Goal: Task Accomplishment & Management: Manage account settings

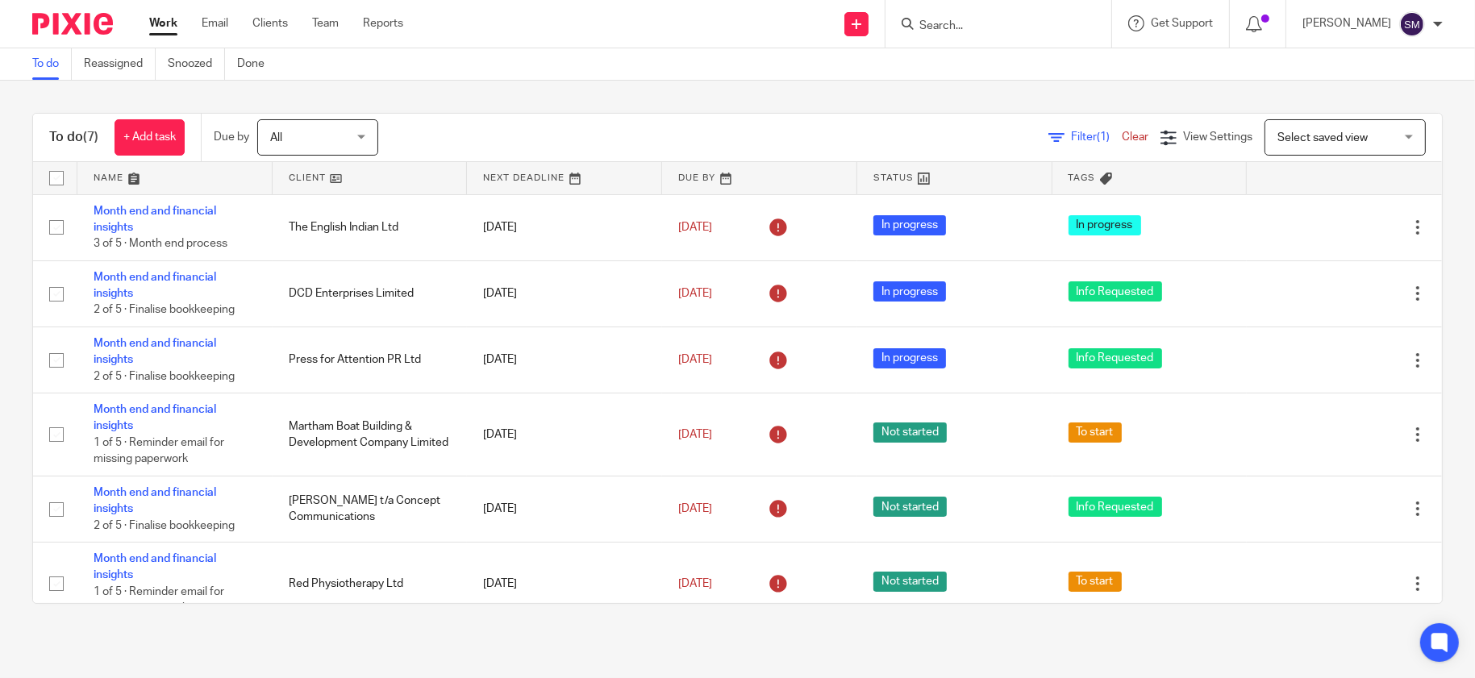
scroll to position [107, 0]
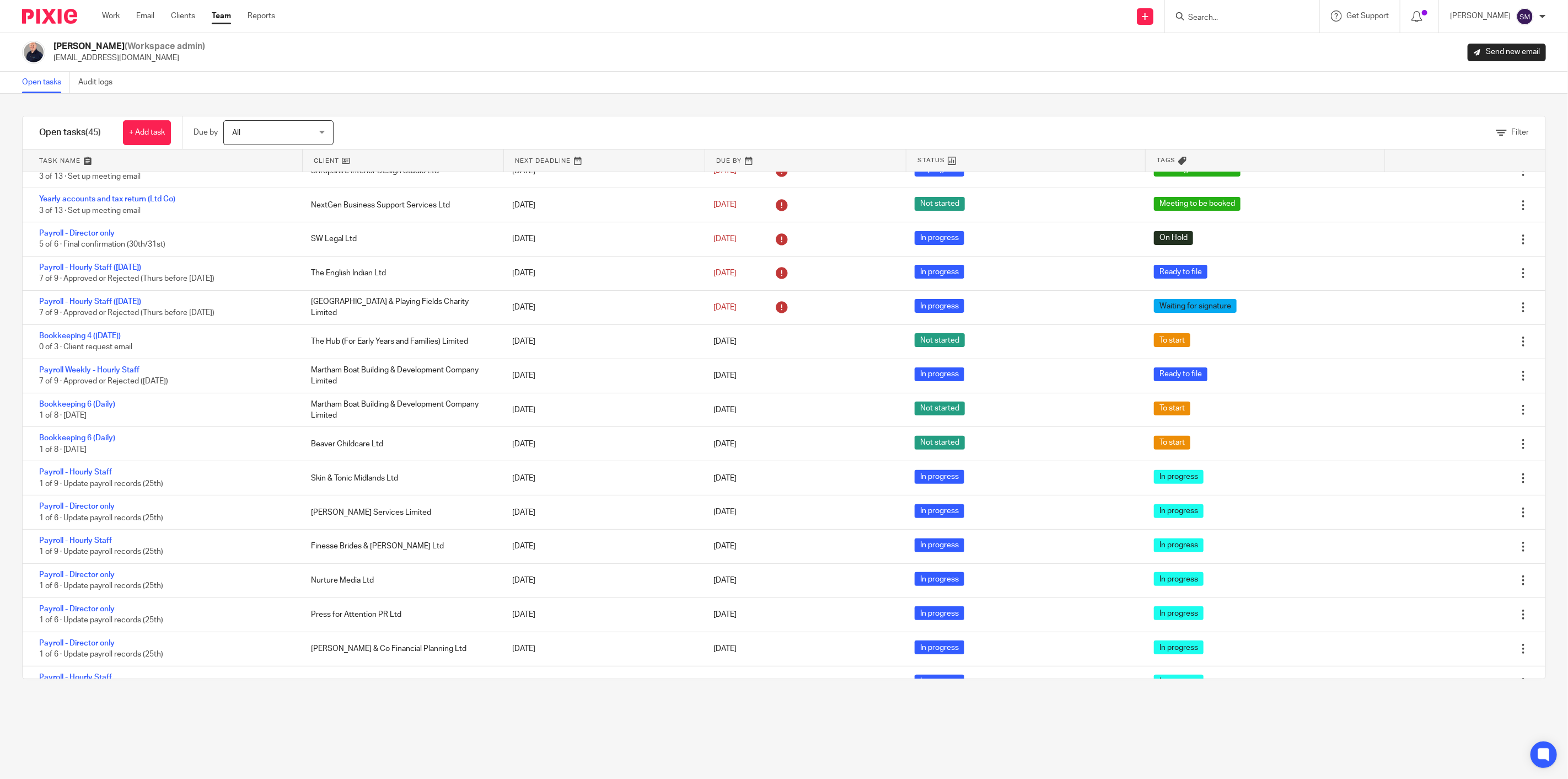
scroll to position [184, 0]
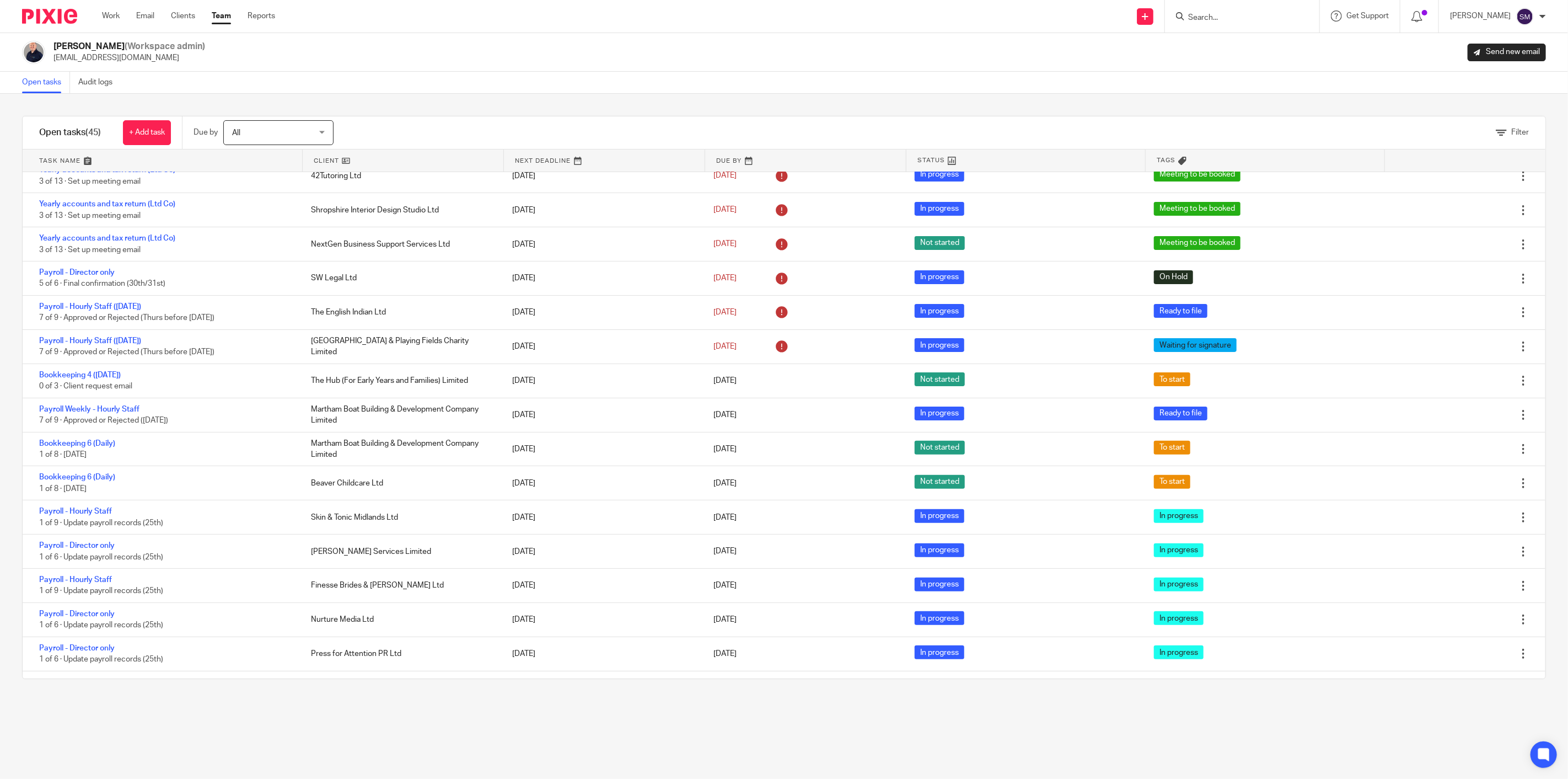
click at [224, 14] on link "Team" at bounding box center [221, 16] width 19 height 11
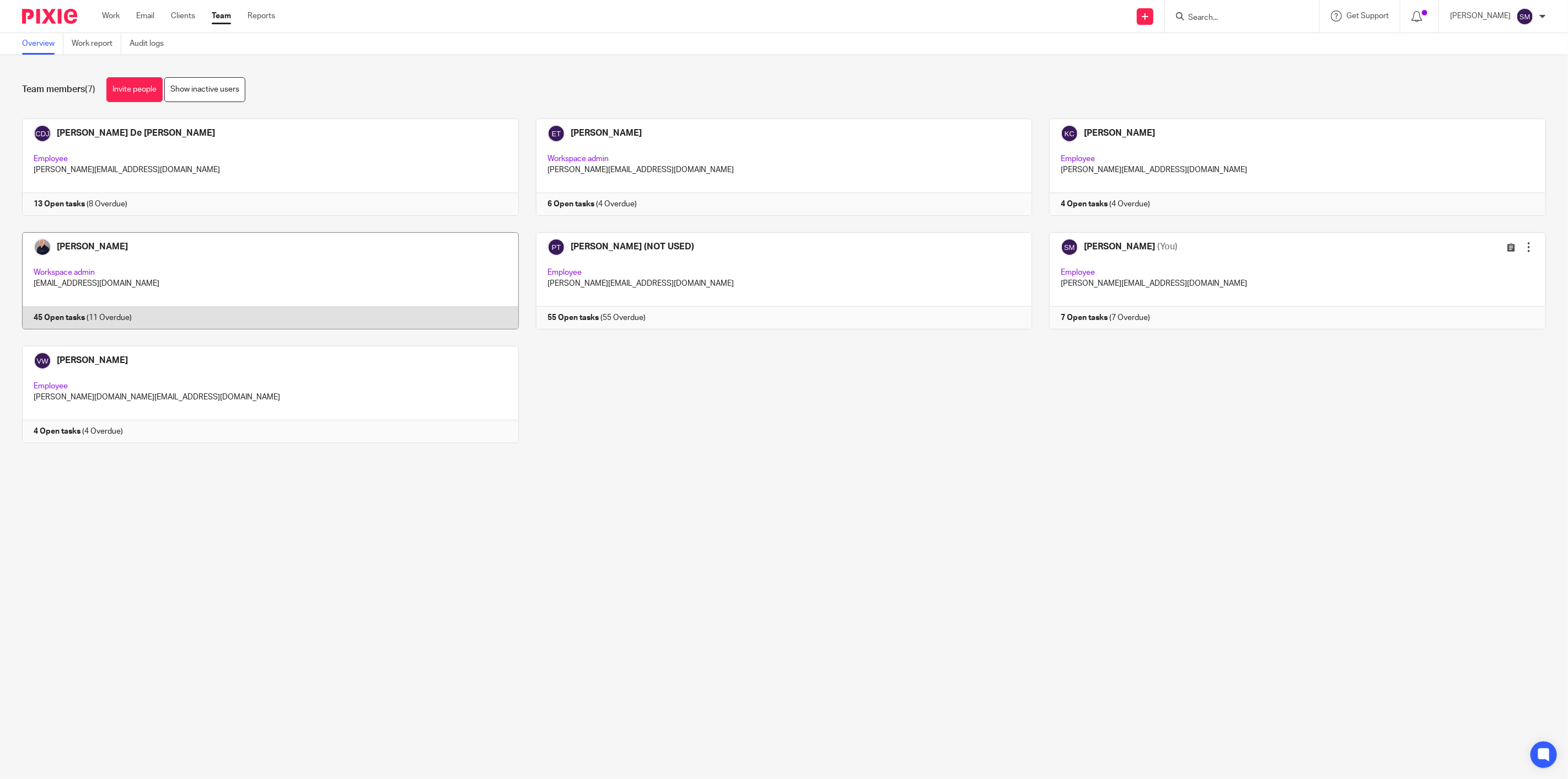
click at [62, 317] on link at bounding box center [262, 281] width 514 height 97
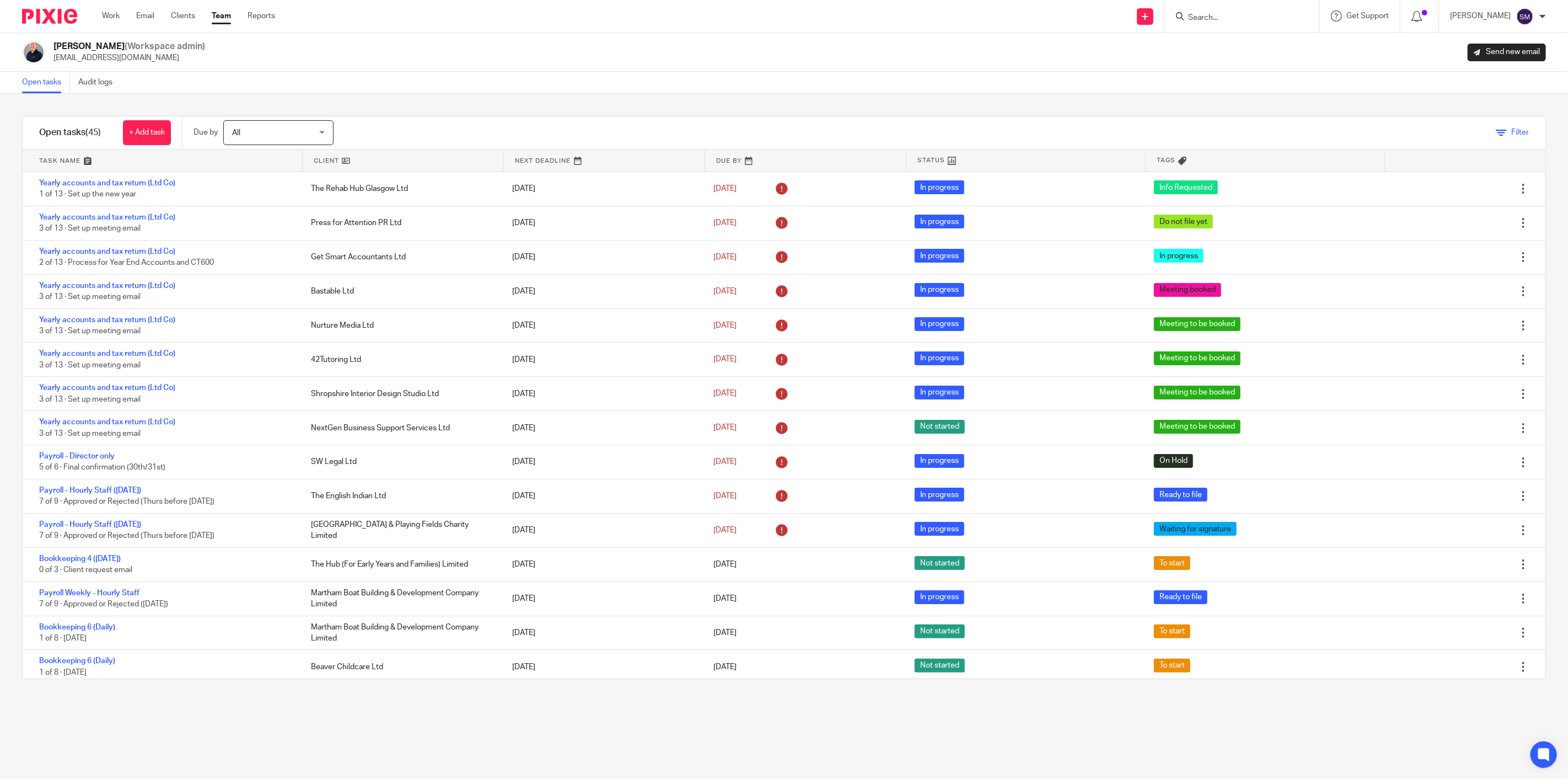
click at [1496, 131] on icon at bounding box center [1501, 133] width 11 height 11
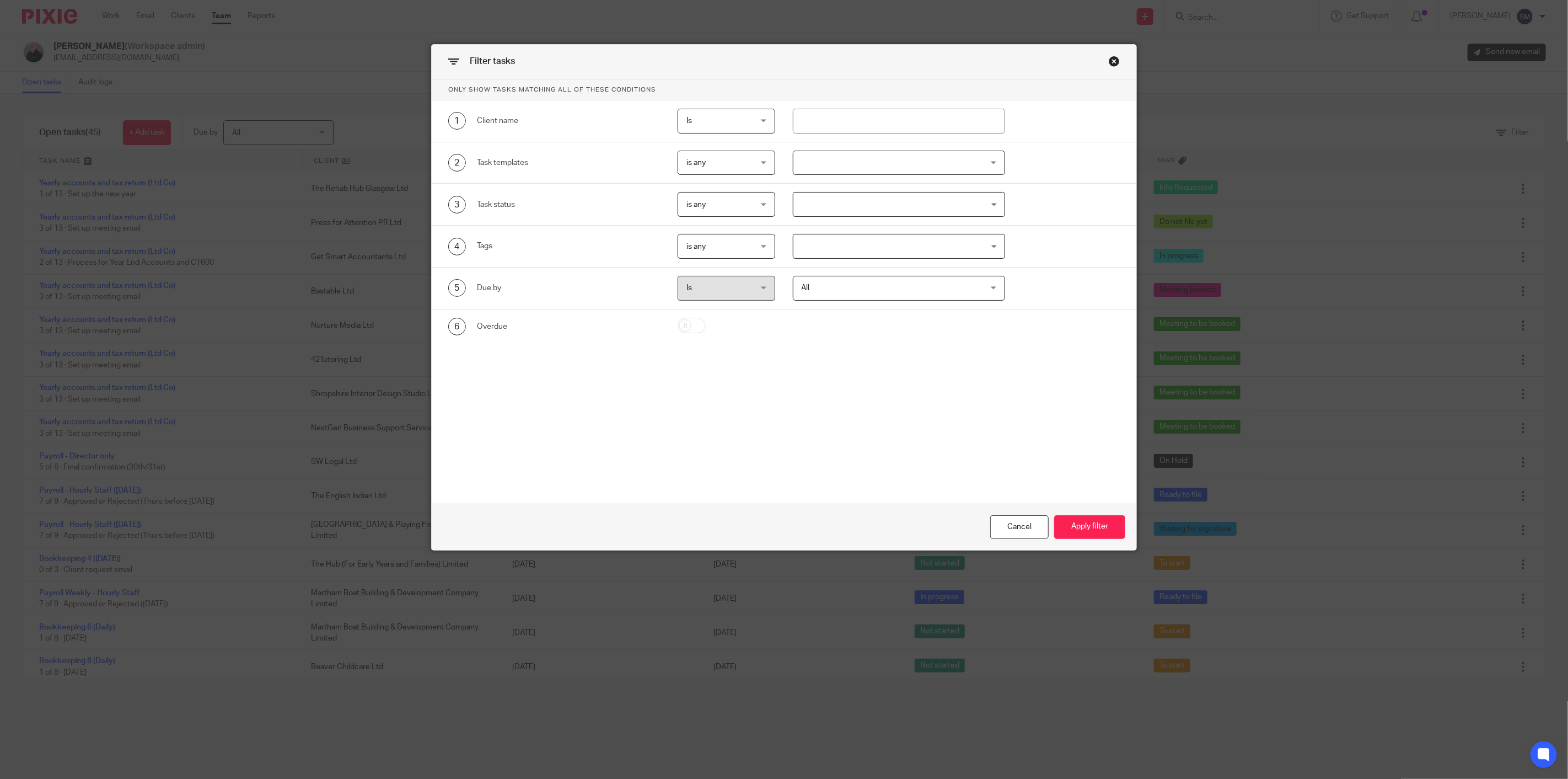
click at [847, 159] on div at bounding box center [899, 163] width 213 height 25
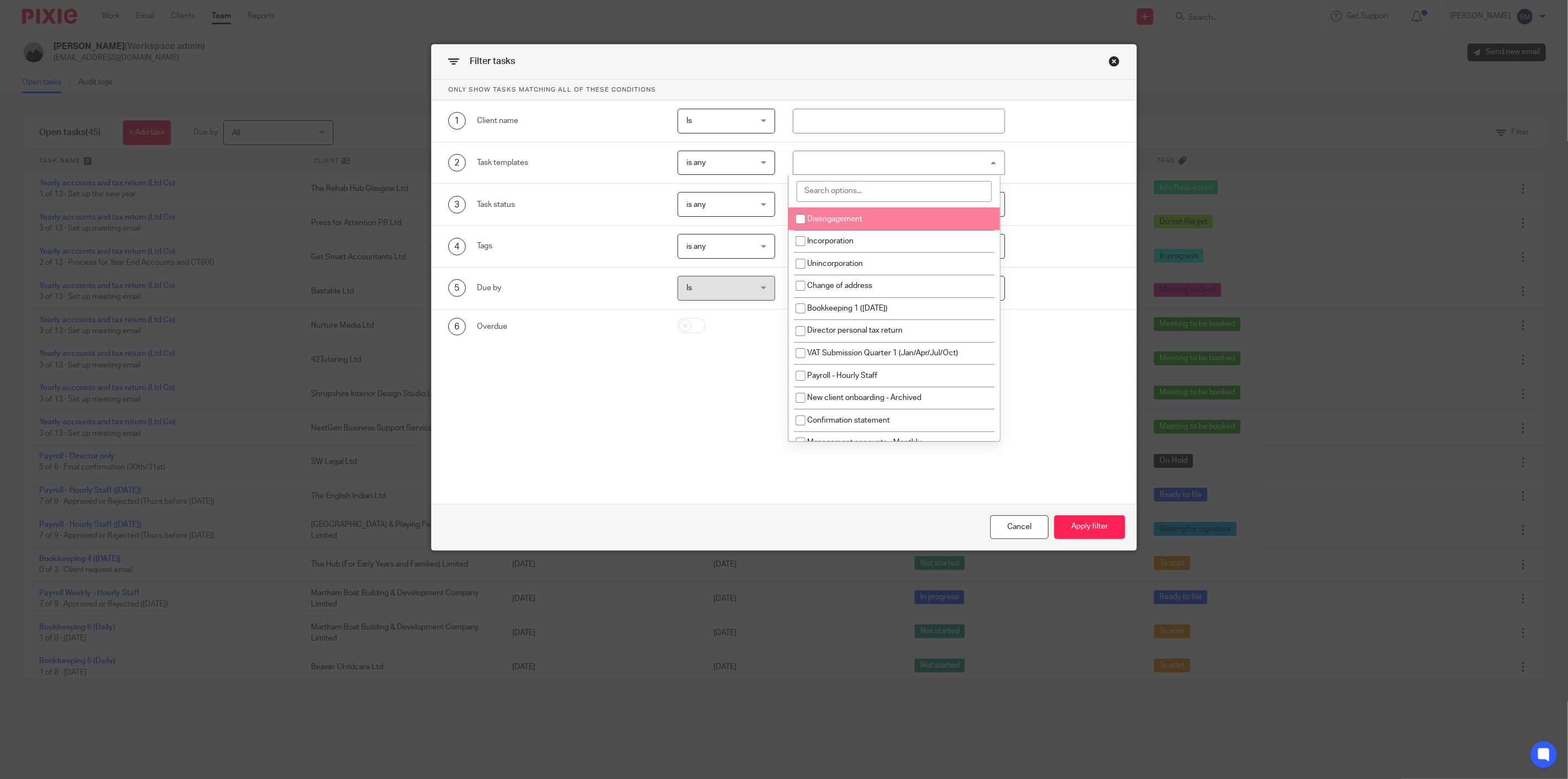
click at [881, 193] on input "search" at bounding box center [893, 192] width 195 height 21
type input "payroll"
click at [802, 220] on input "checkbox" at bounding box center [800, 219] width 21 height 21
checkbox input "true"
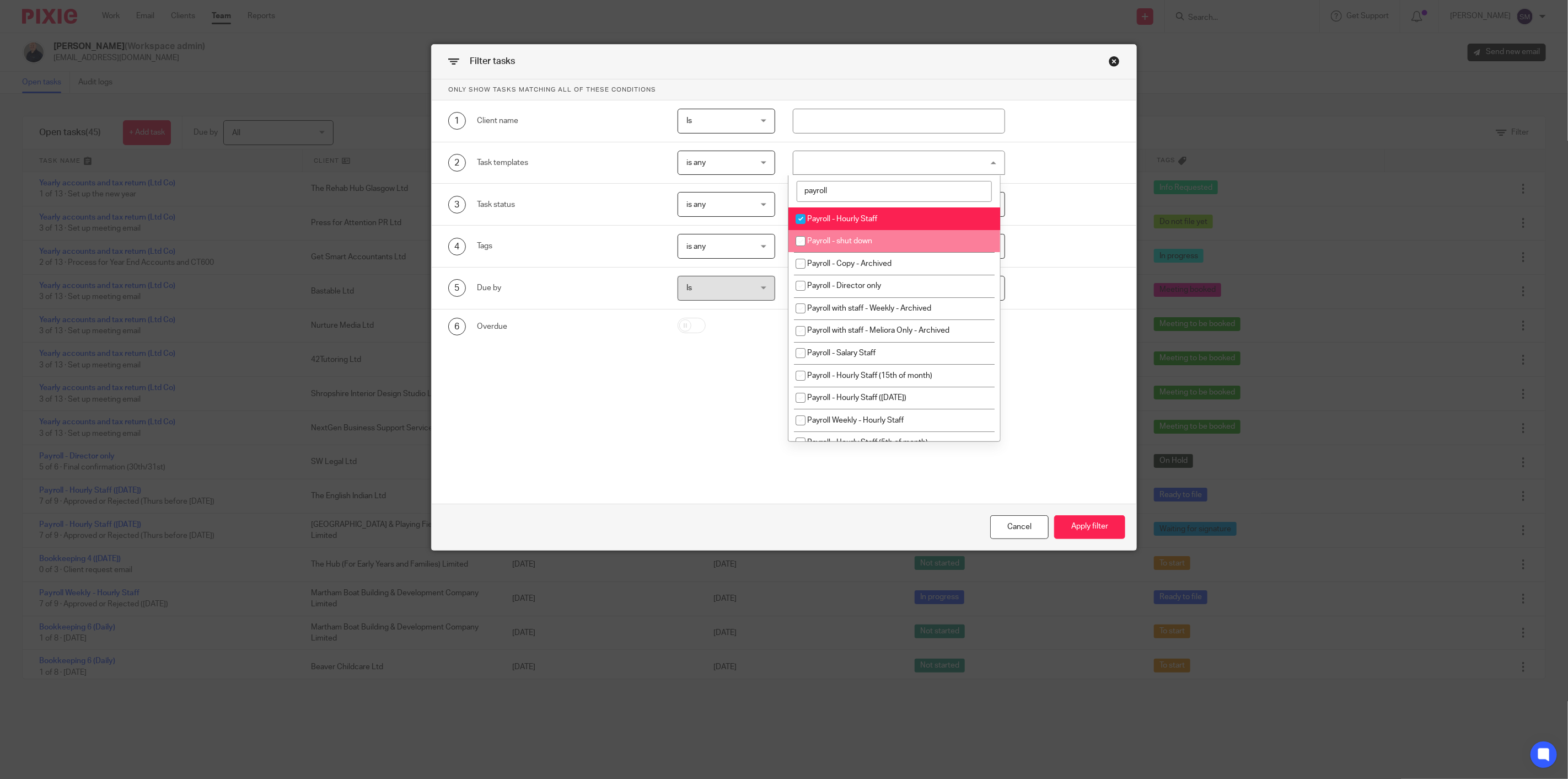
click at [802, 243] on input "checkbox" at bounding box center [800, 241] width 21 height 21
checkbox input "true"
click at [792, 287] on input "checkbox" at bounding box center [800, 285] width 21 height 21
checkbox input "true"
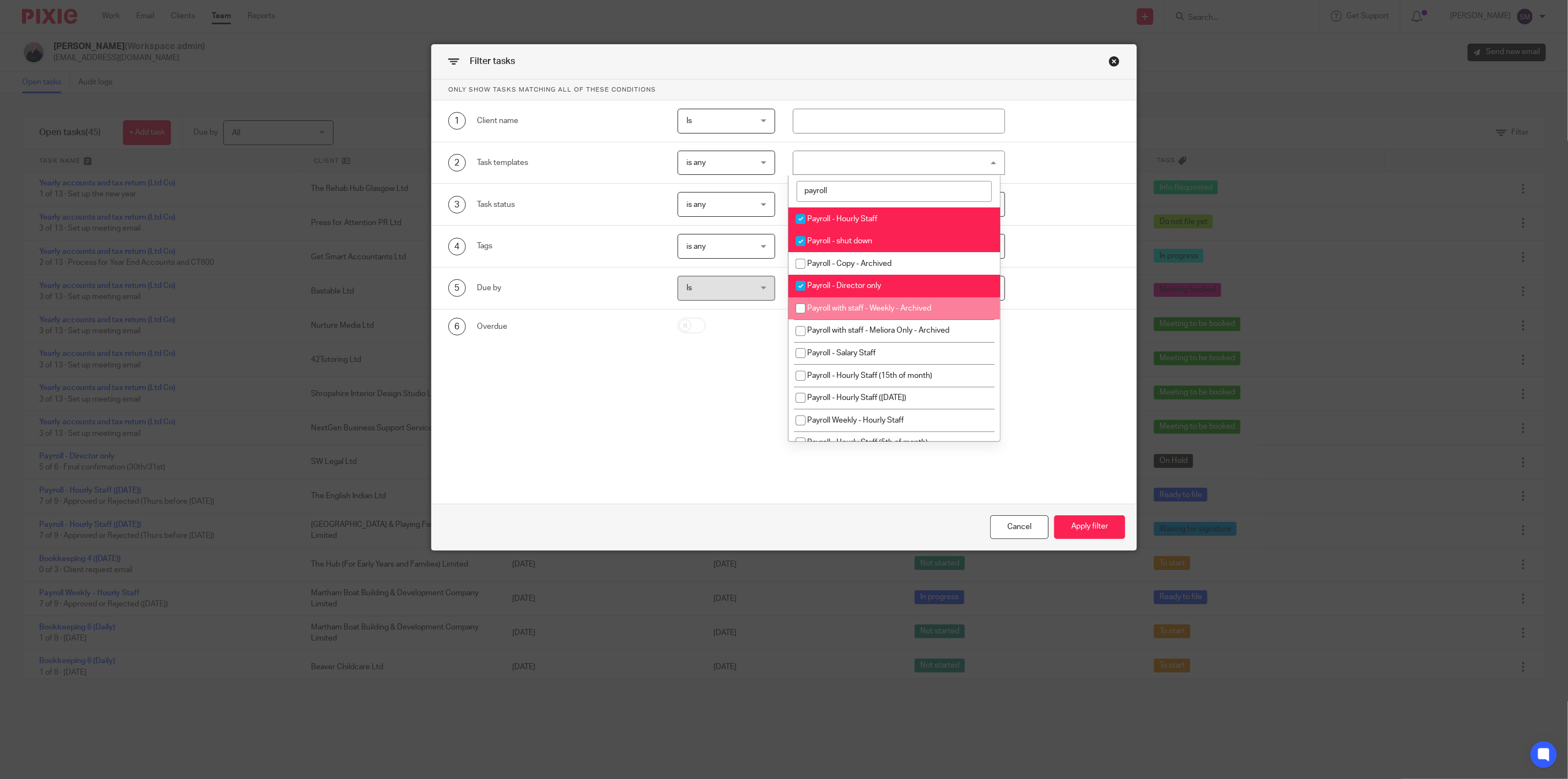
click at [803, 315] on input "checkbox" at bounding box center [800, 308] width 21 height 21
click at [800, 307] on input "checkbox" at bounding box center [800, 308] width 21 height 21
checkbox input "false"
drag, startPoint x: 804, startPoint y: 356, endPoint x: 805, endPoint y: 367, distance: 11.0
click at [803, 356] on input "checkbox" at bounding box center [800, 353] width 21 height 21
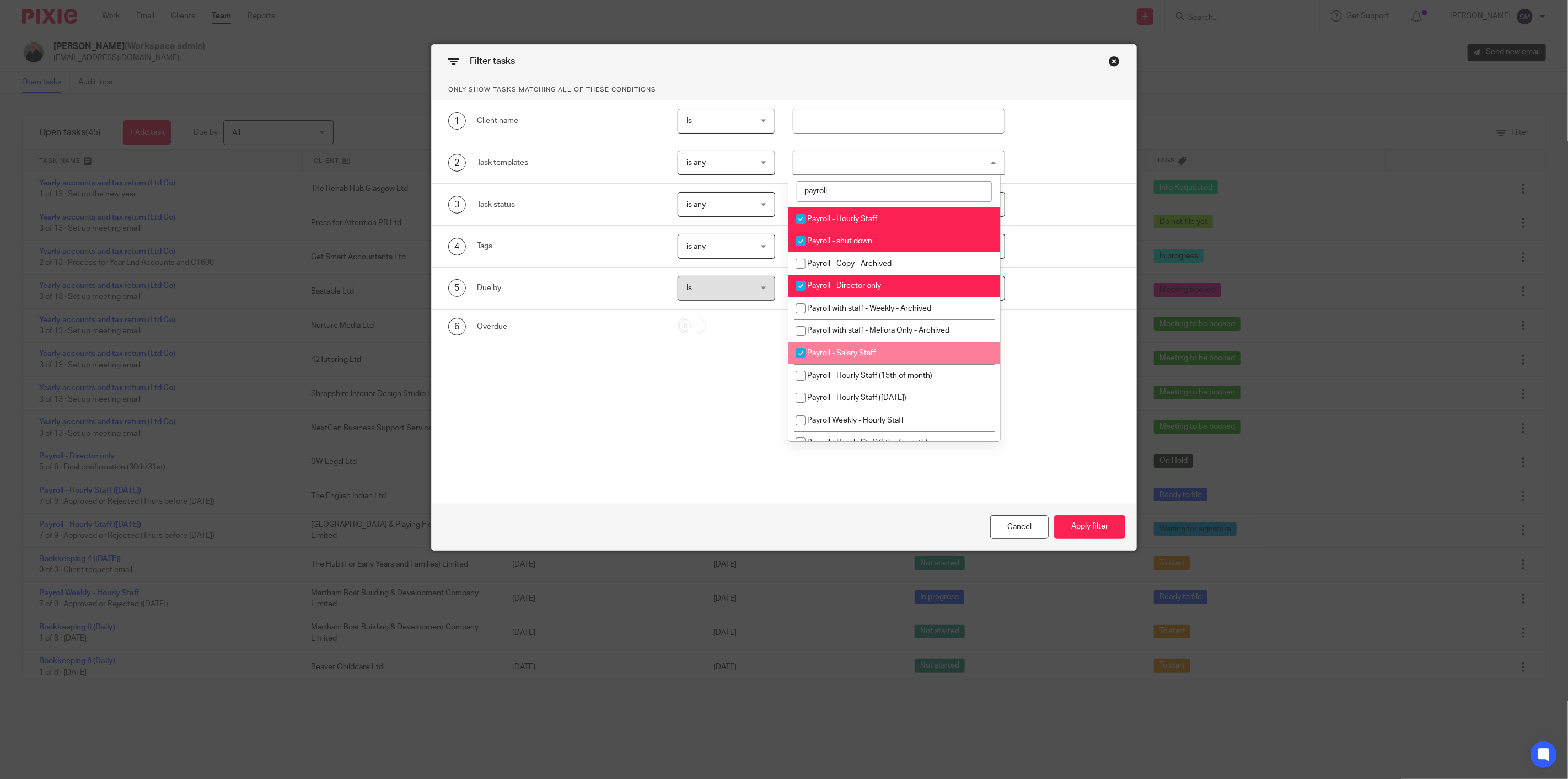
checkbox input "true"
click at [805, 379] on input "checkbox" at bounding box center [800, 375] width 21 height 21
checkbox input "true"
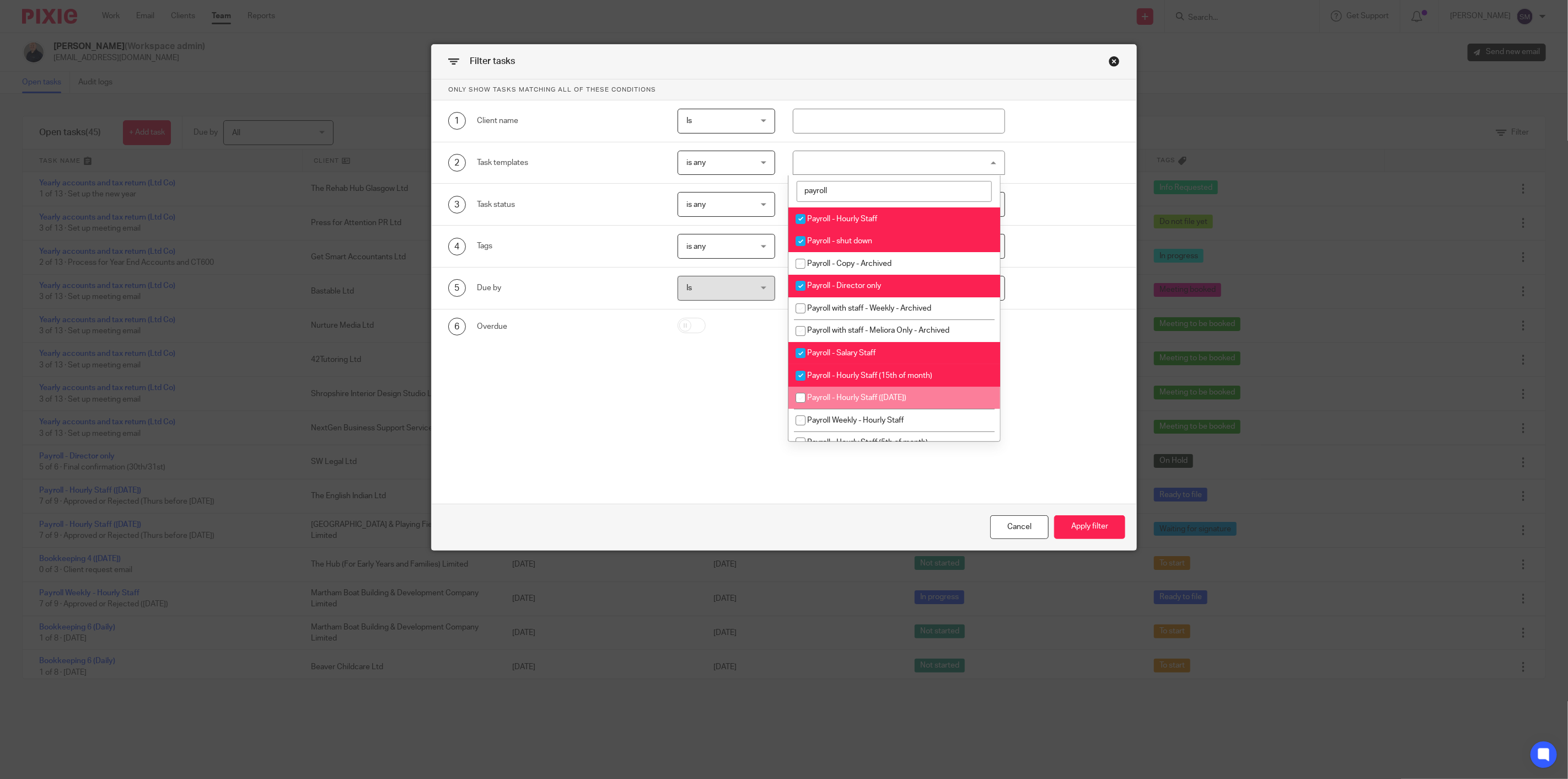
click at [802, 401] on input "checkbox" at bounding box center [800, 397] width 21 height 21
checkbox input "true"
drag, startPoint x: 802, startPoint y: 428, endPoint x: 848, endPoint y: 412, distance: 48.7
click at [802, 429] on input "checkbox" at bounding box center [800, 420] width 21 height 21
checkbox input "true"
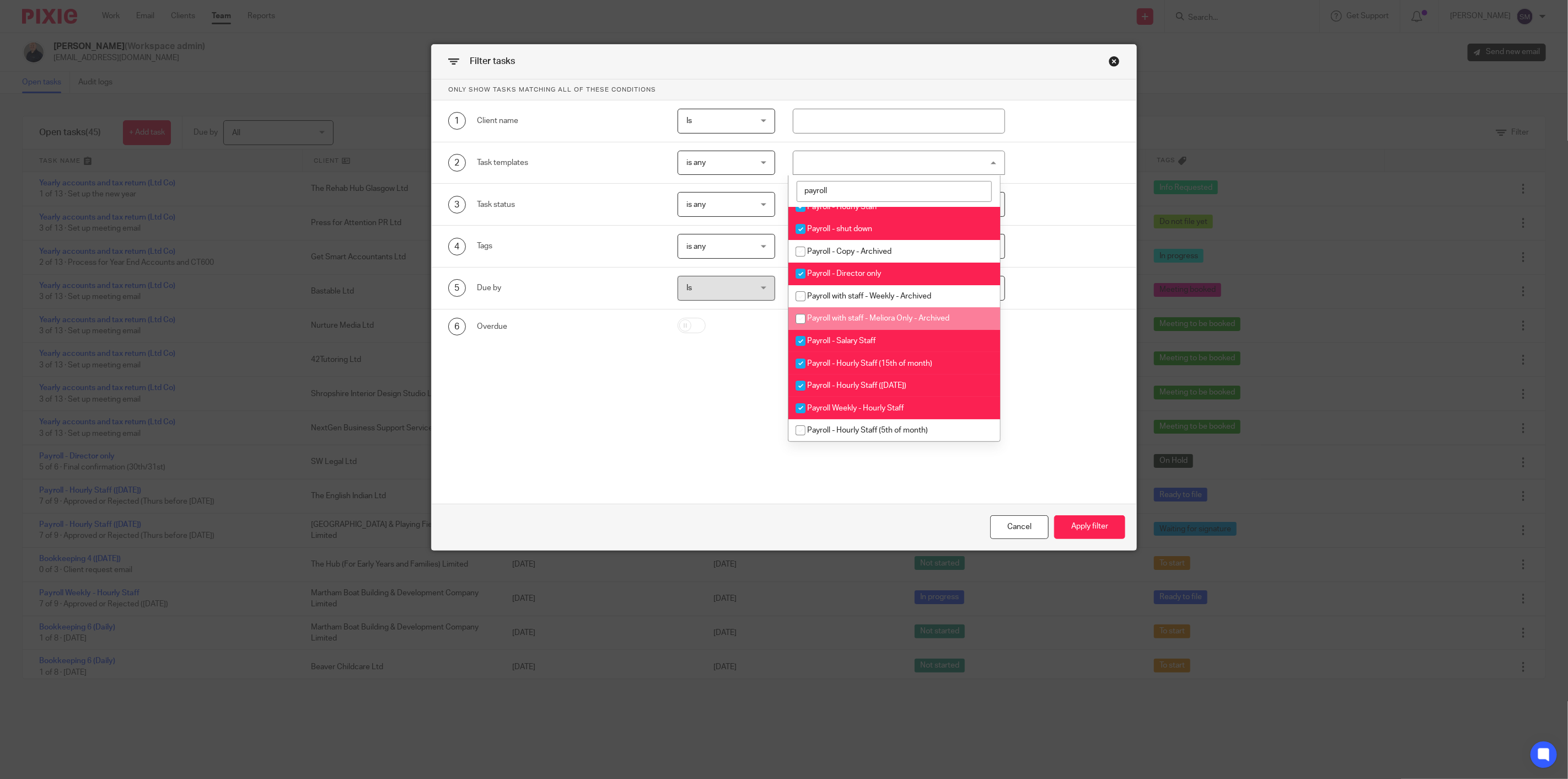
scroll to position [15, 0]
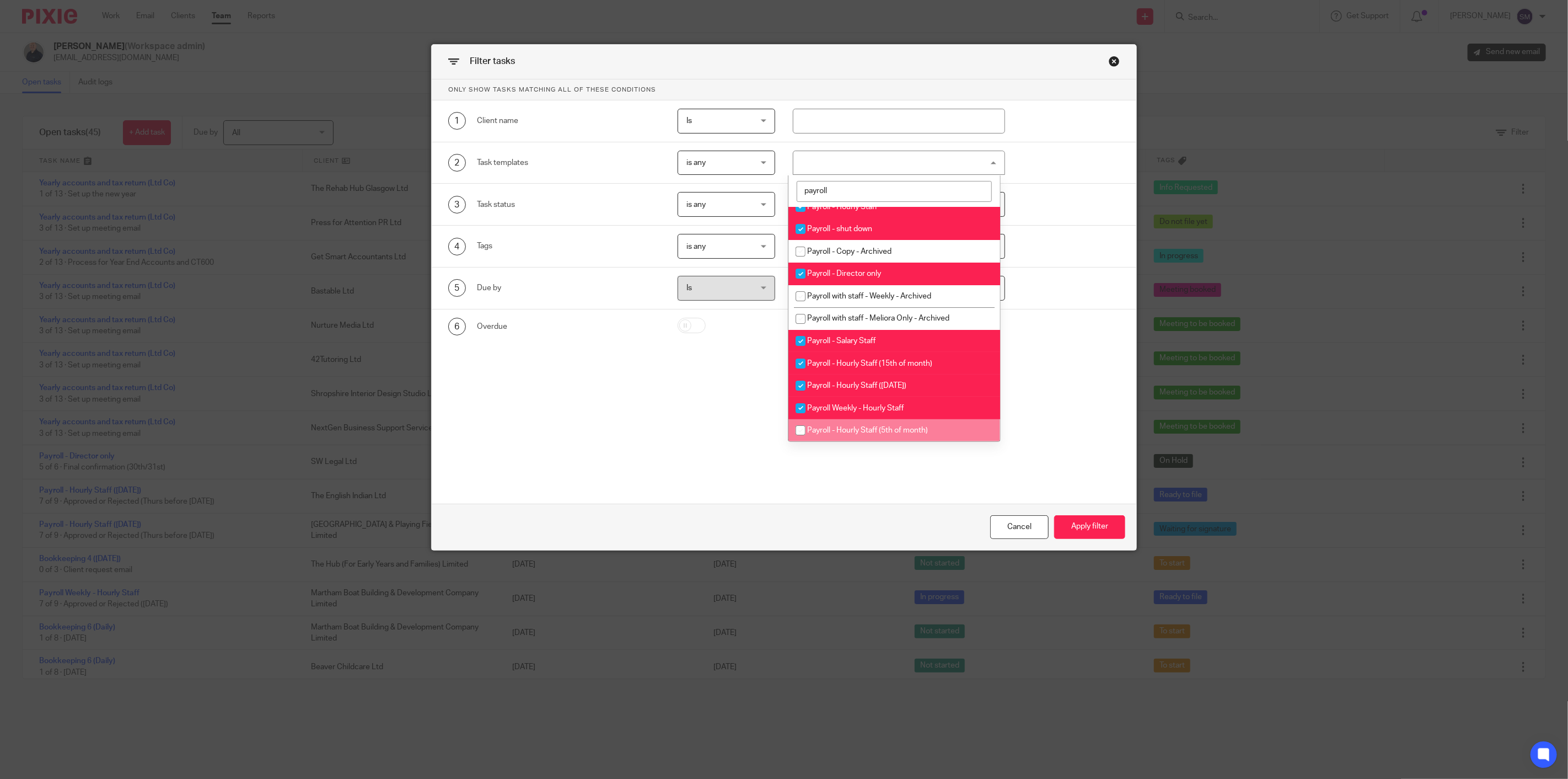
click at [796, 427] on input "checkbox" at bounding box center [800, 430] width 21 height 21
checkbox input "true"
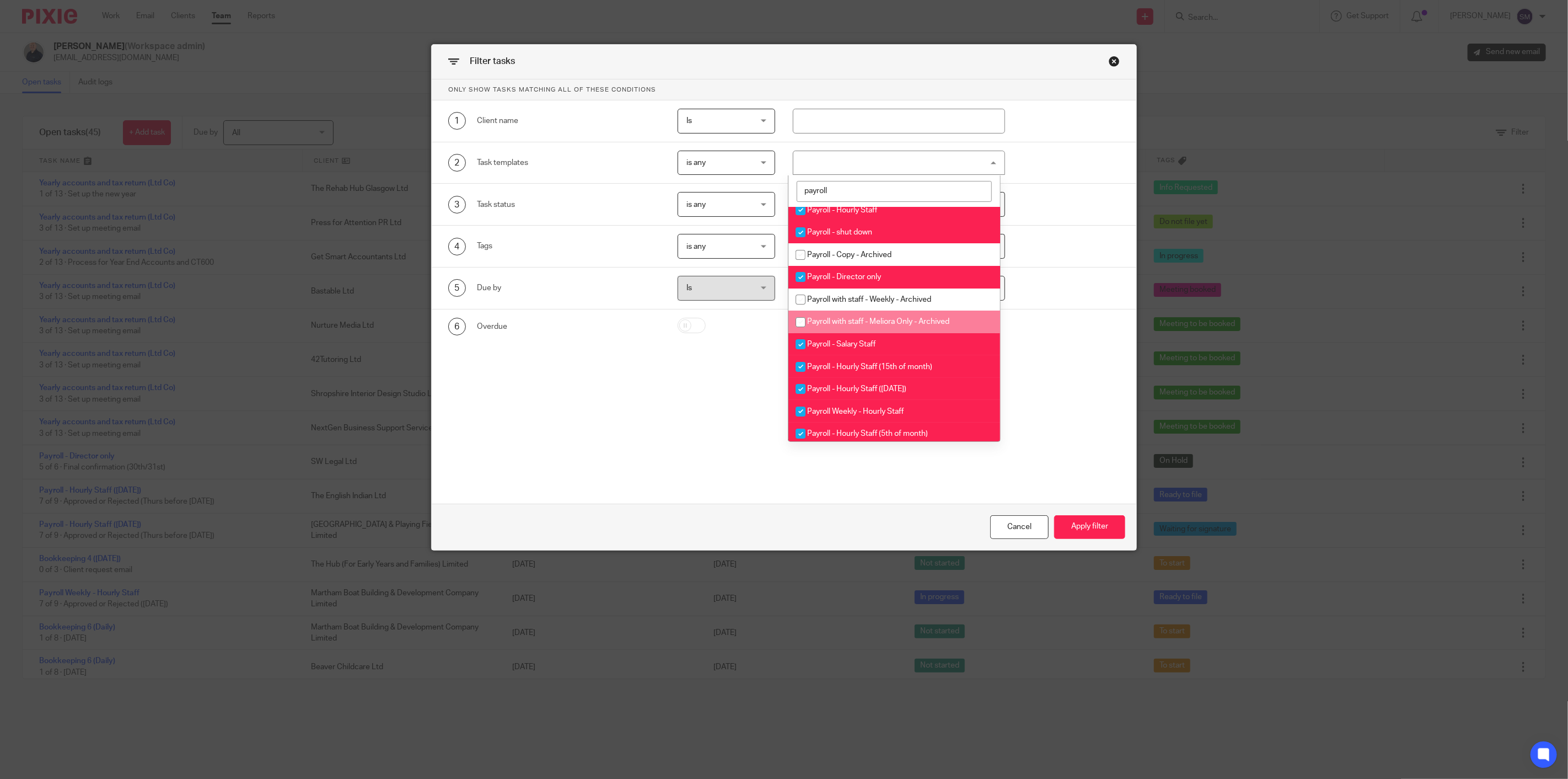
scroll to position [0, 0]
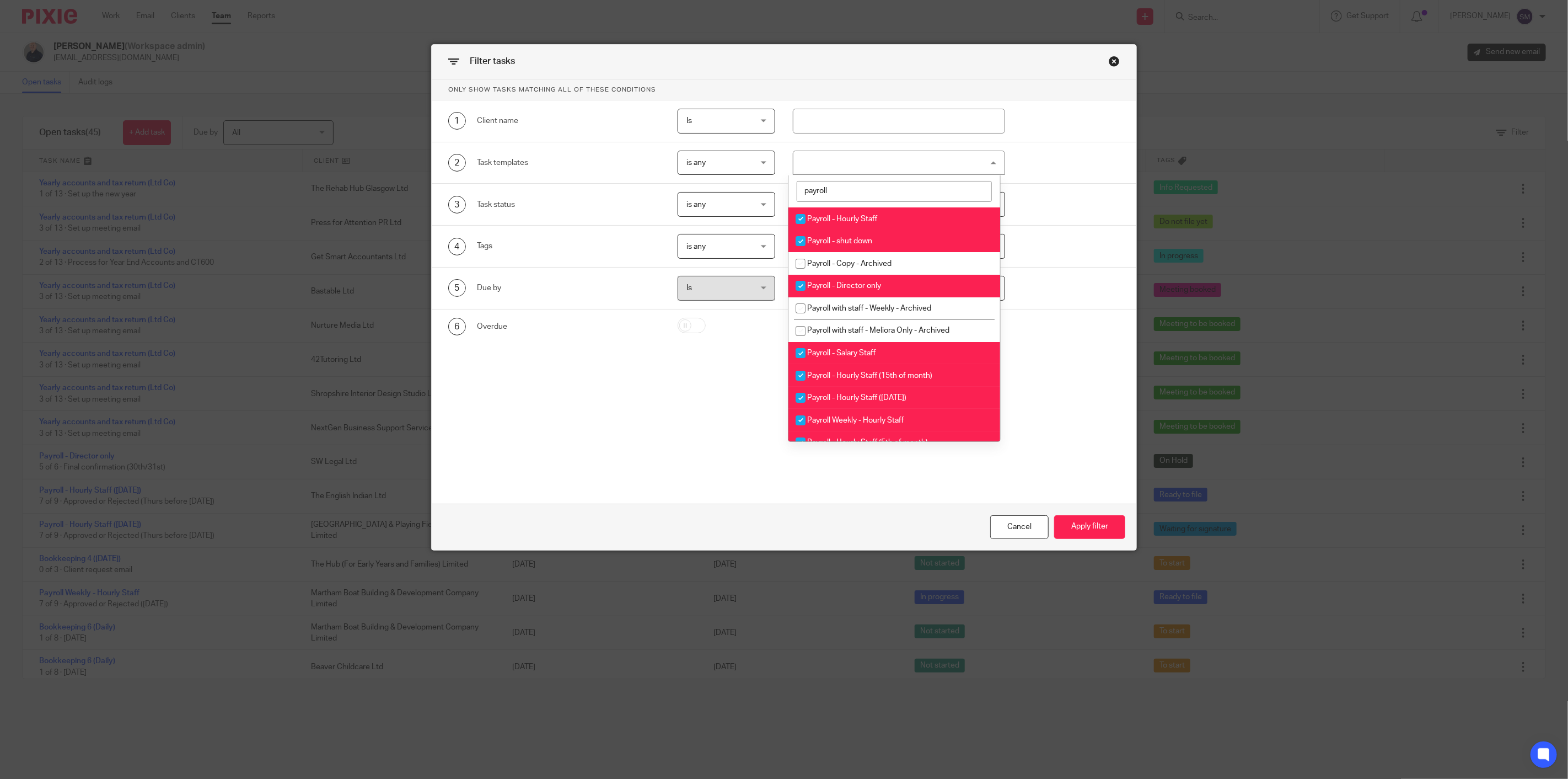
drag, startPoint x: 801, startPoint y: 238, endPoint x: 966, endPoint y: 323, distance: 185.6
click at [802, 238] on input "checkbox" at bounding box center [800, 241] width 21 height 21
checkbox input "false"
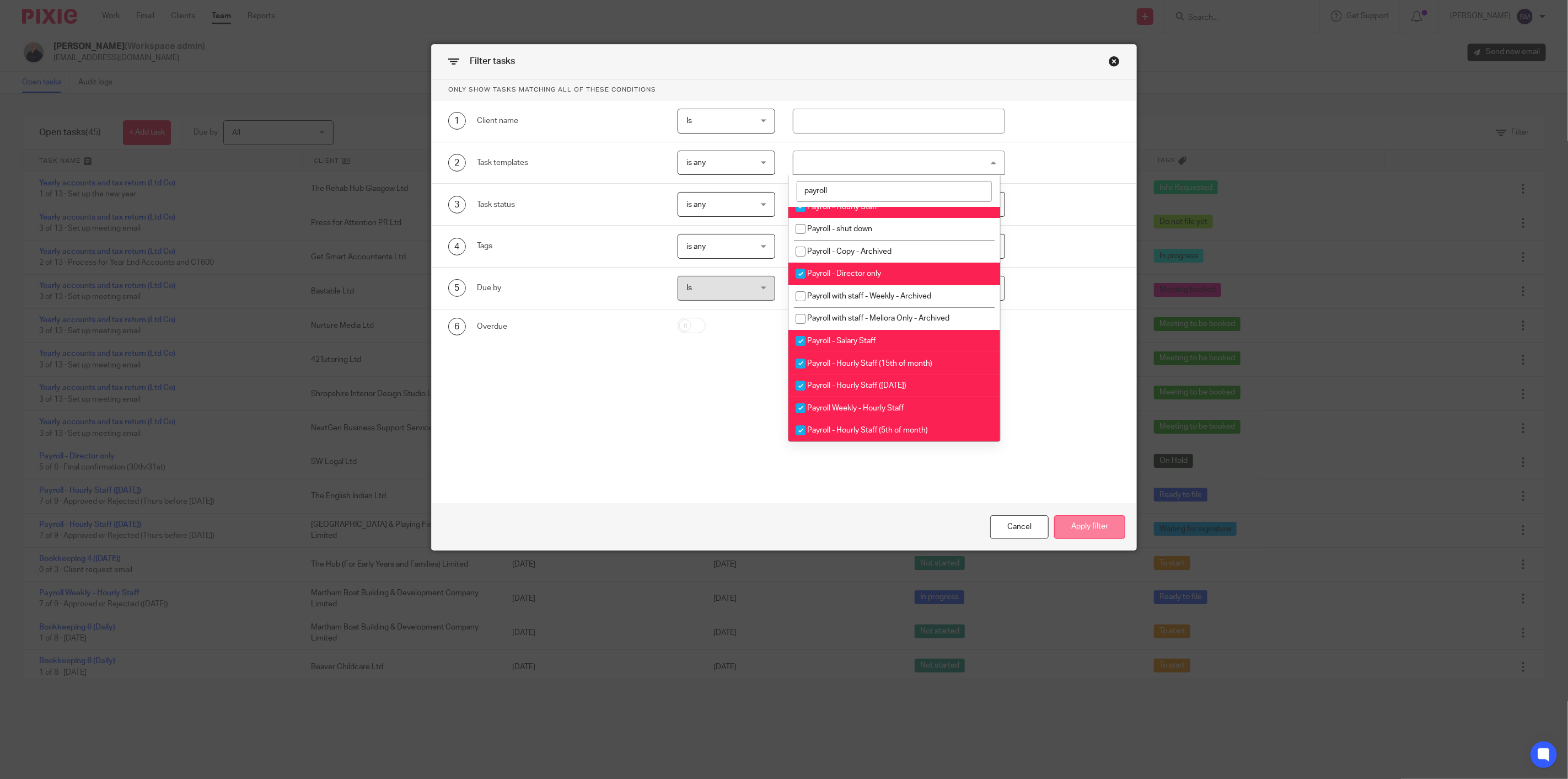
click at [1075, 520] on button "Apply filter" at bounding box center [1090, 527] width 71 height 24
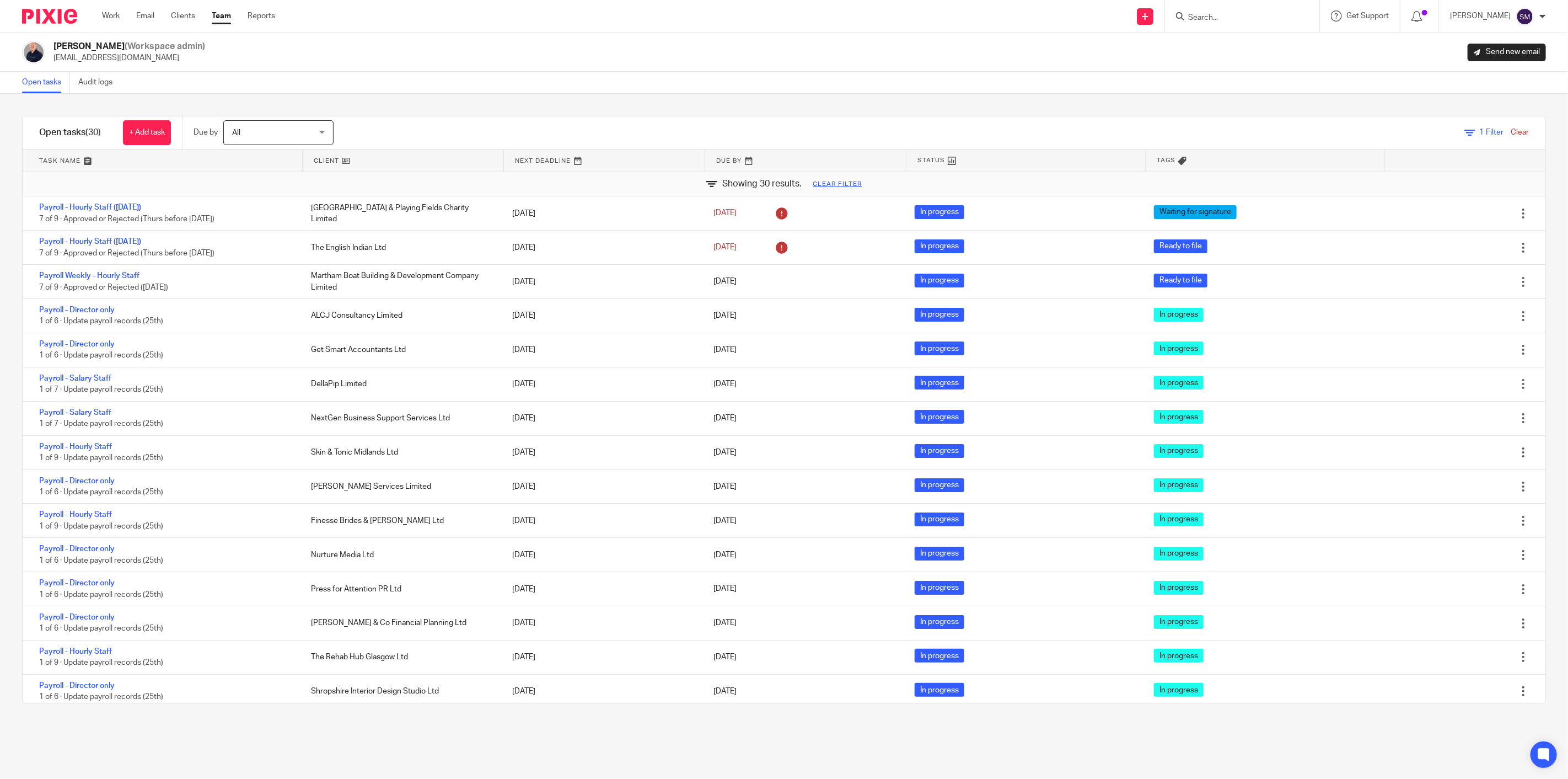
click at [59, 157] on link at bounding box center [163, 161] width 280 height 22
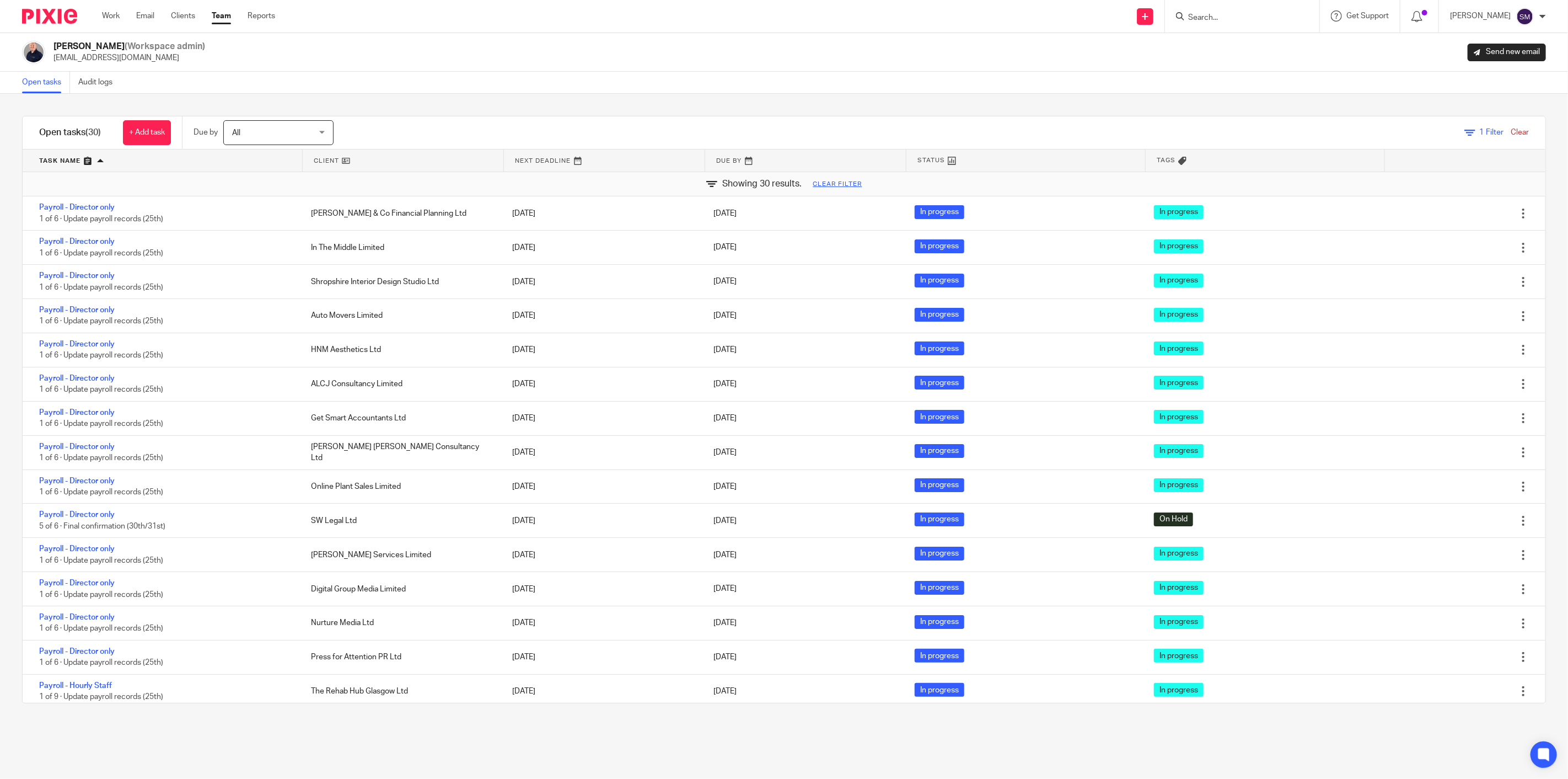
click at [1313, 751] on div "Filter tasks Only show tasks matching all of these conditions 1 Client name Is …" at bounding box center [784, 436] width 1568 height 685
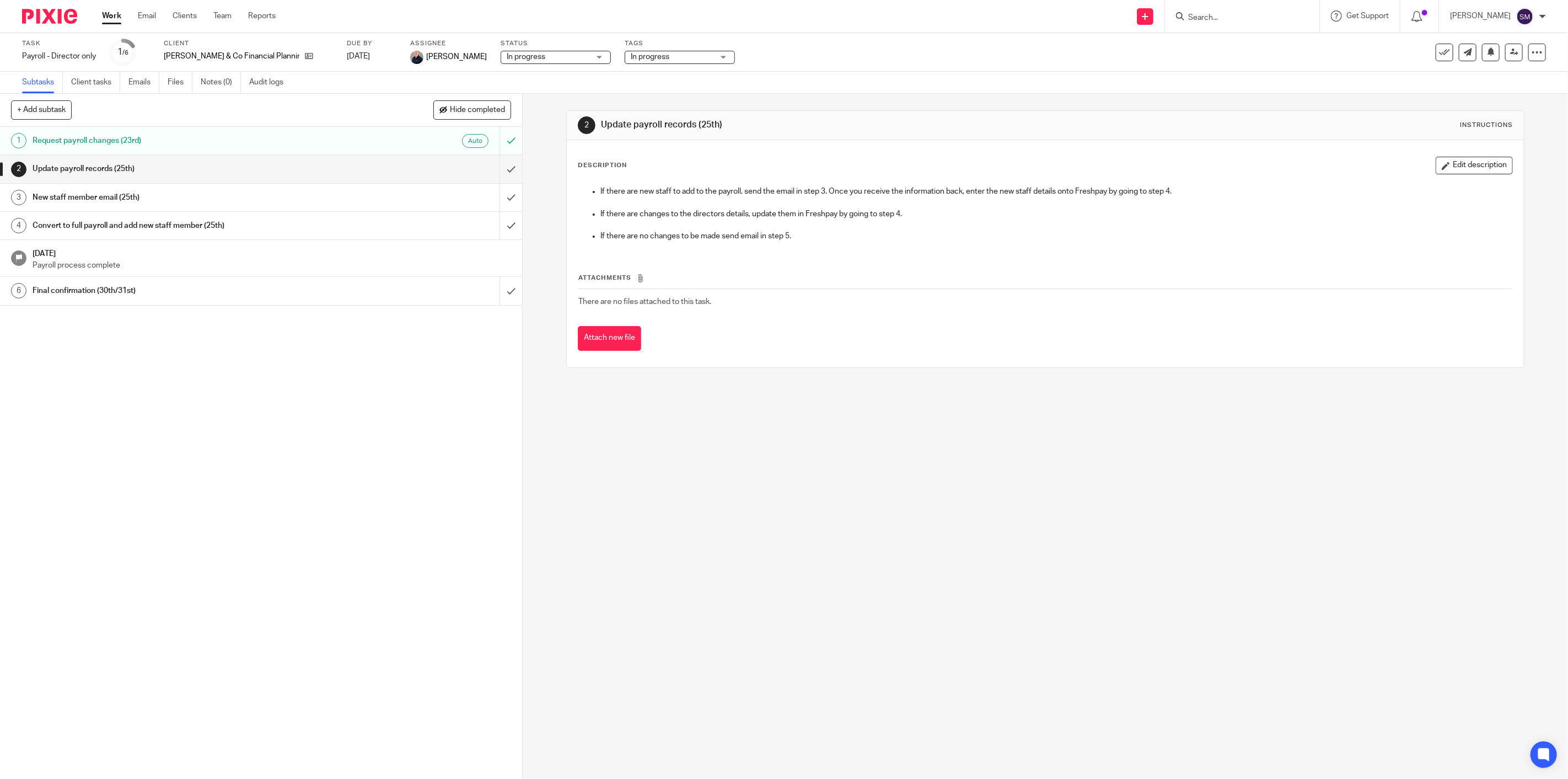
click at [96, 138] on h1 "Request payroll changes (23rd)" at bounding box center [185, 141] width 304 height 16
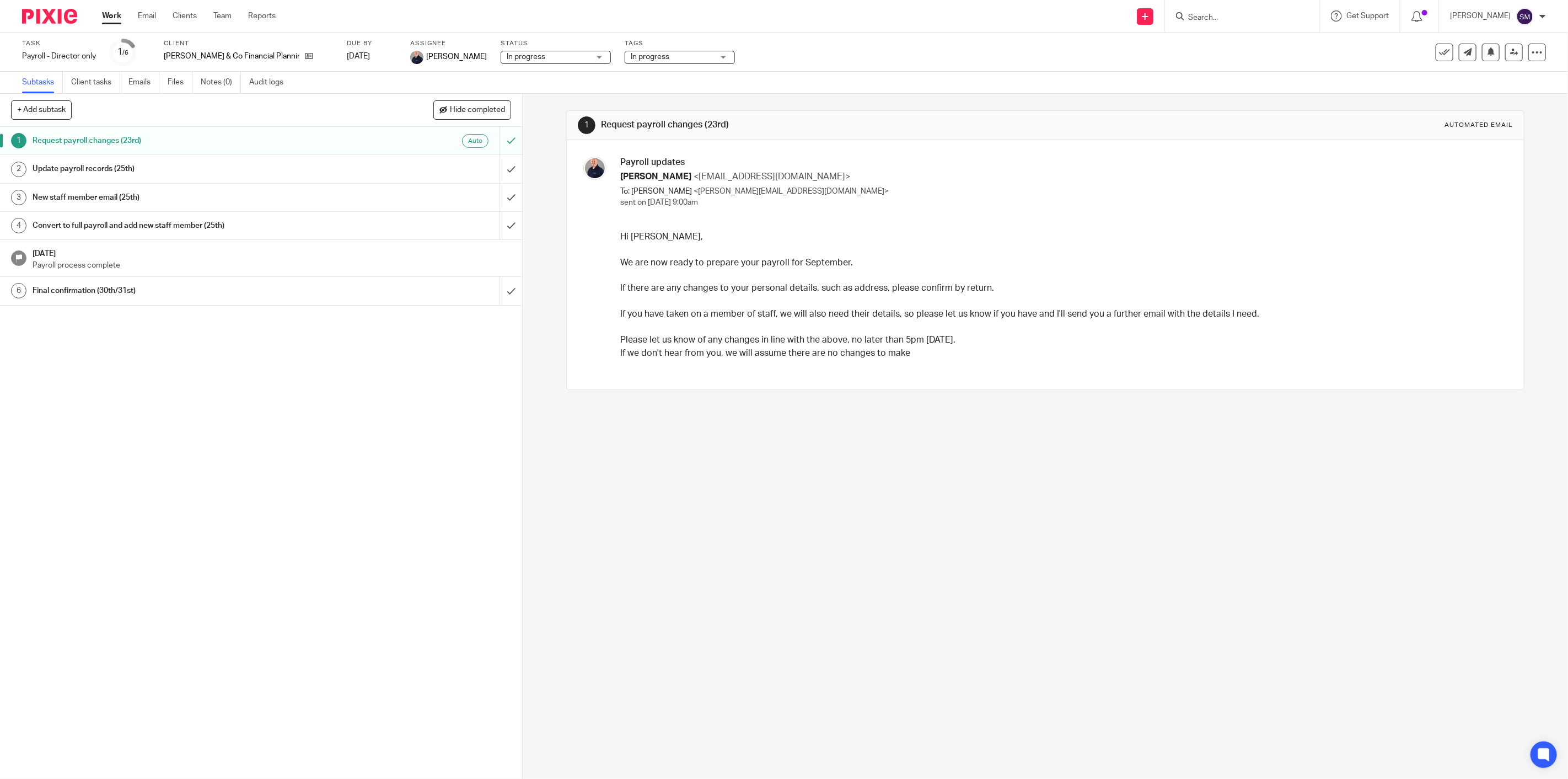
click at [87, 230] on h1 "Convert to full payroll and add new staff member (25th)" at bounding box center [185, 226] width 304 height 16
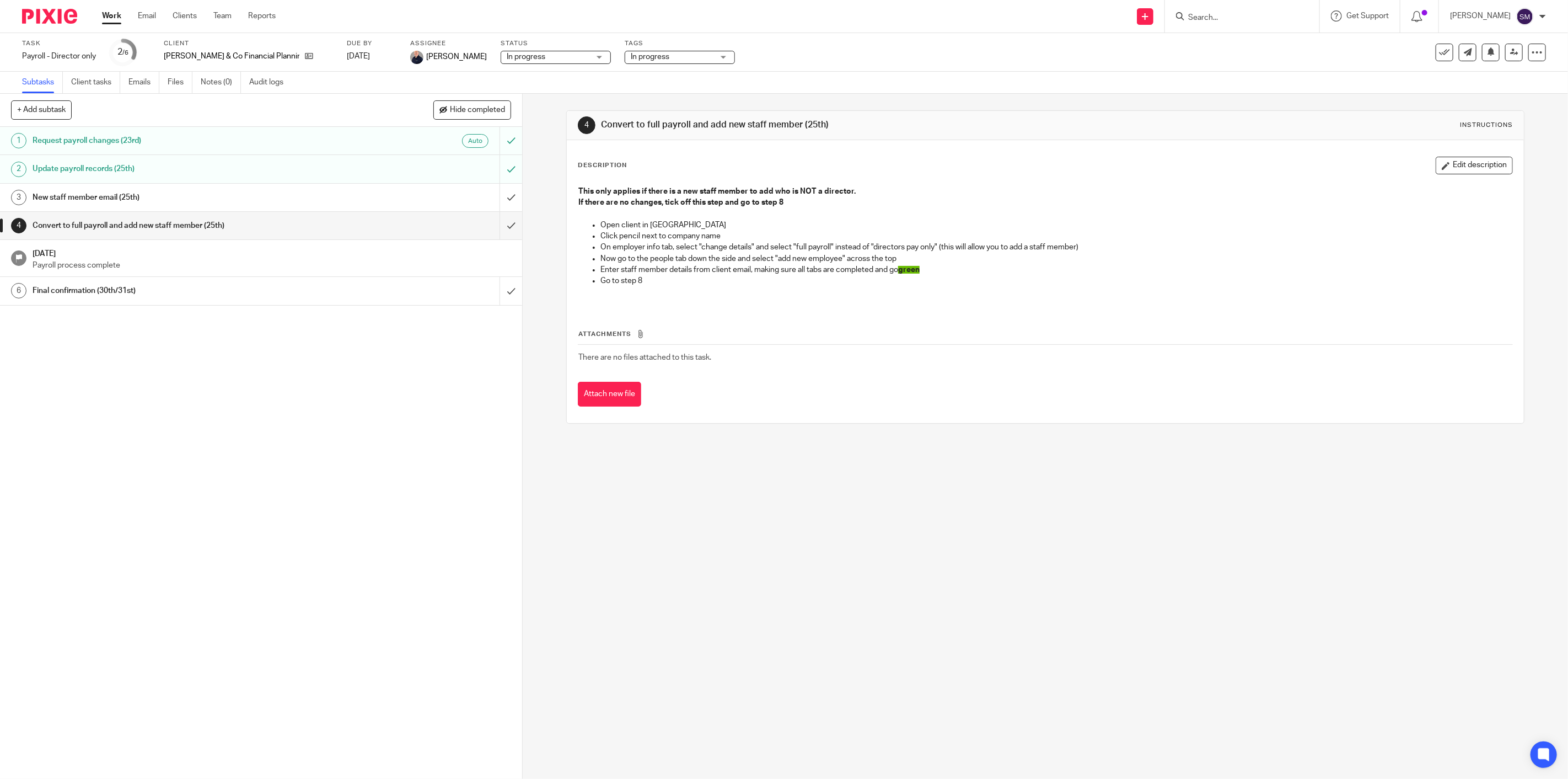
click at [107, 293] on h1 "Final confirmation (30th/31st)" at bounding box center [185, 291] width 304 height 16
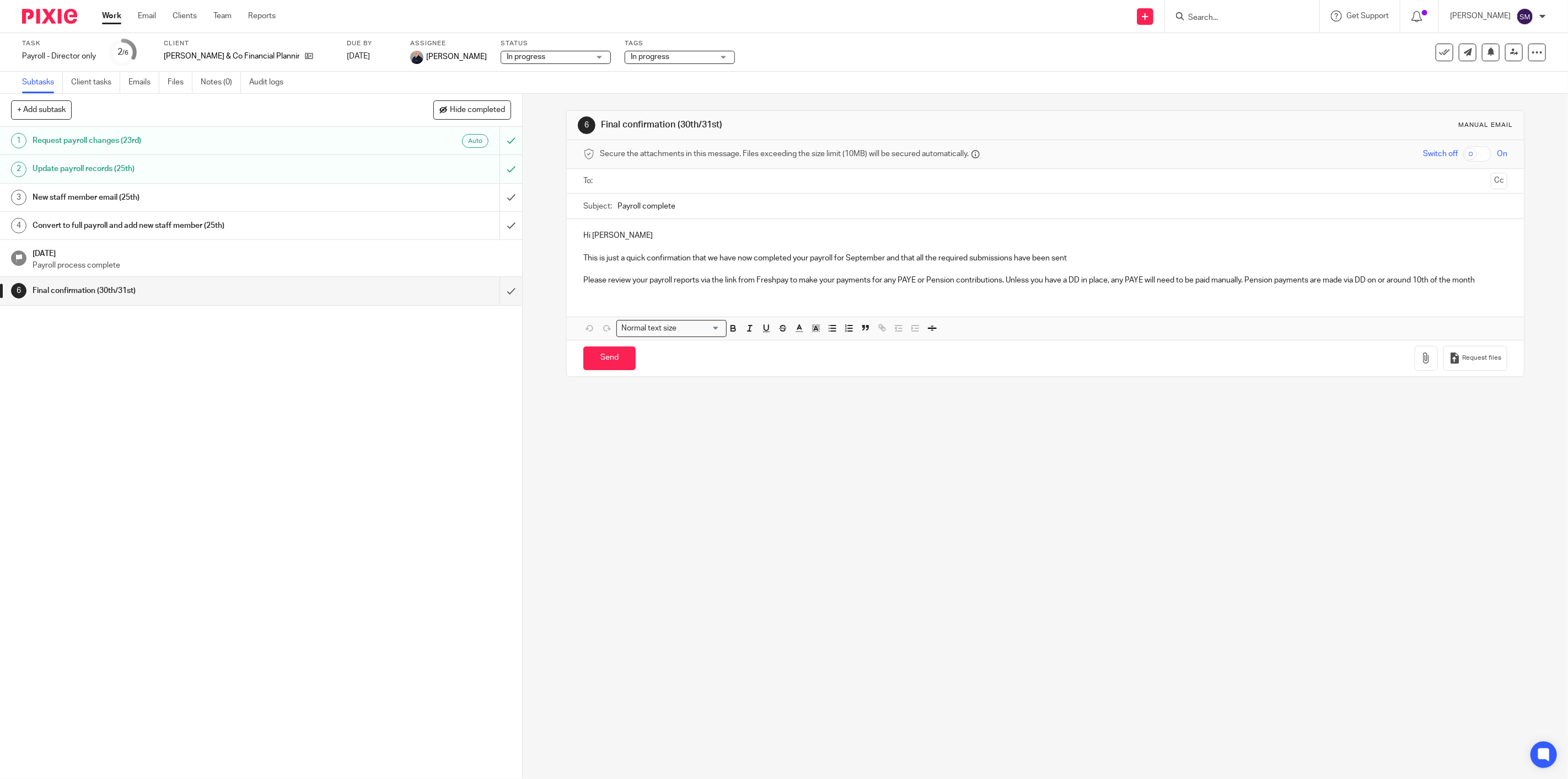
click at [634, 53] on span "In progress" at bounding box center [672, 57] width 83 height 12
click at [900, 68] on div "Task Payroll - Director only Save Payroll - Director only 2 /6 Client Collins &…" at bounding box center [784, 52] width 1568 height 38
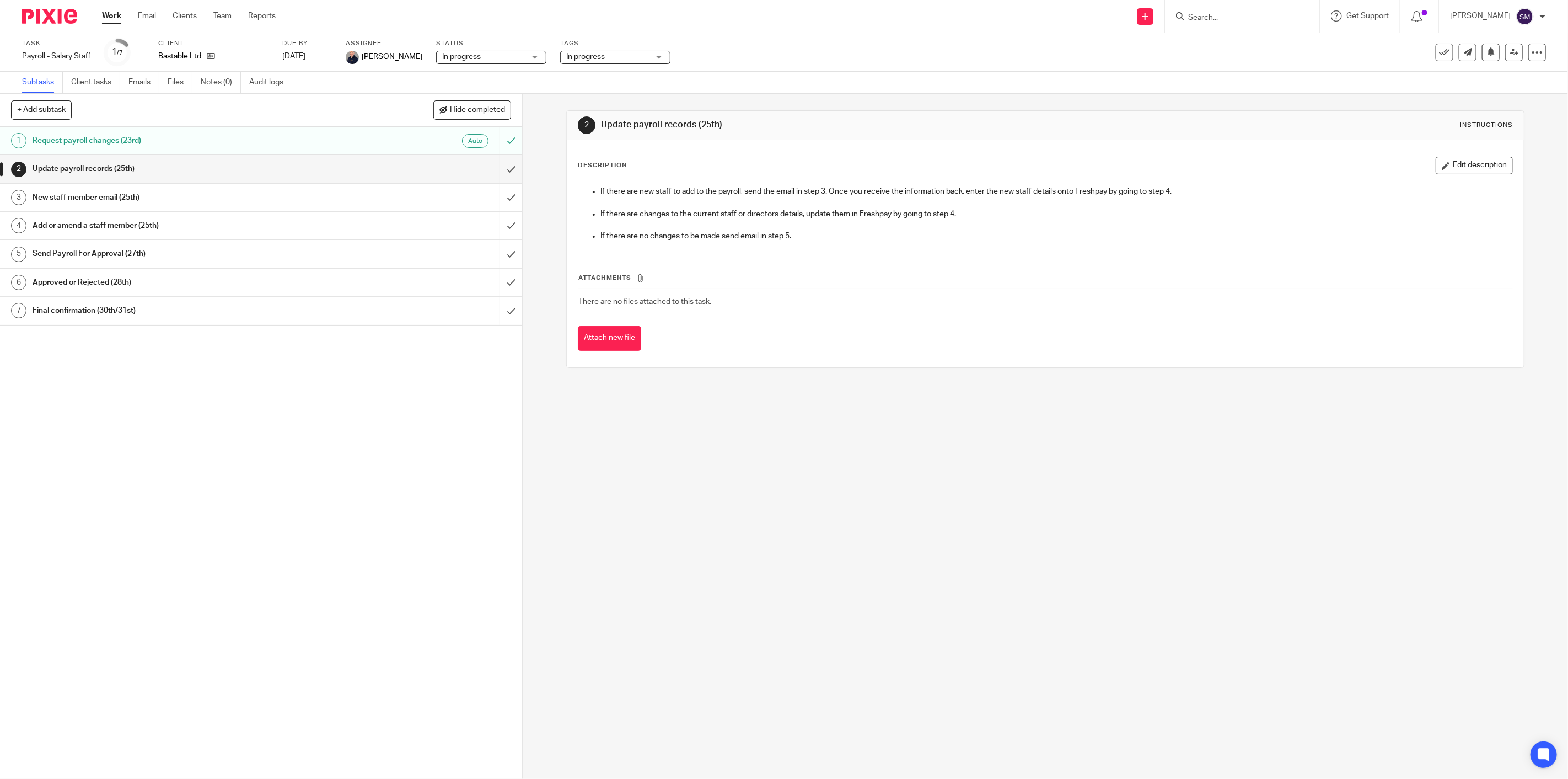
click at [135, 140] on h1 "Request payroll changes (23rd)" at bounding box center [185, 141] width 304 height 16
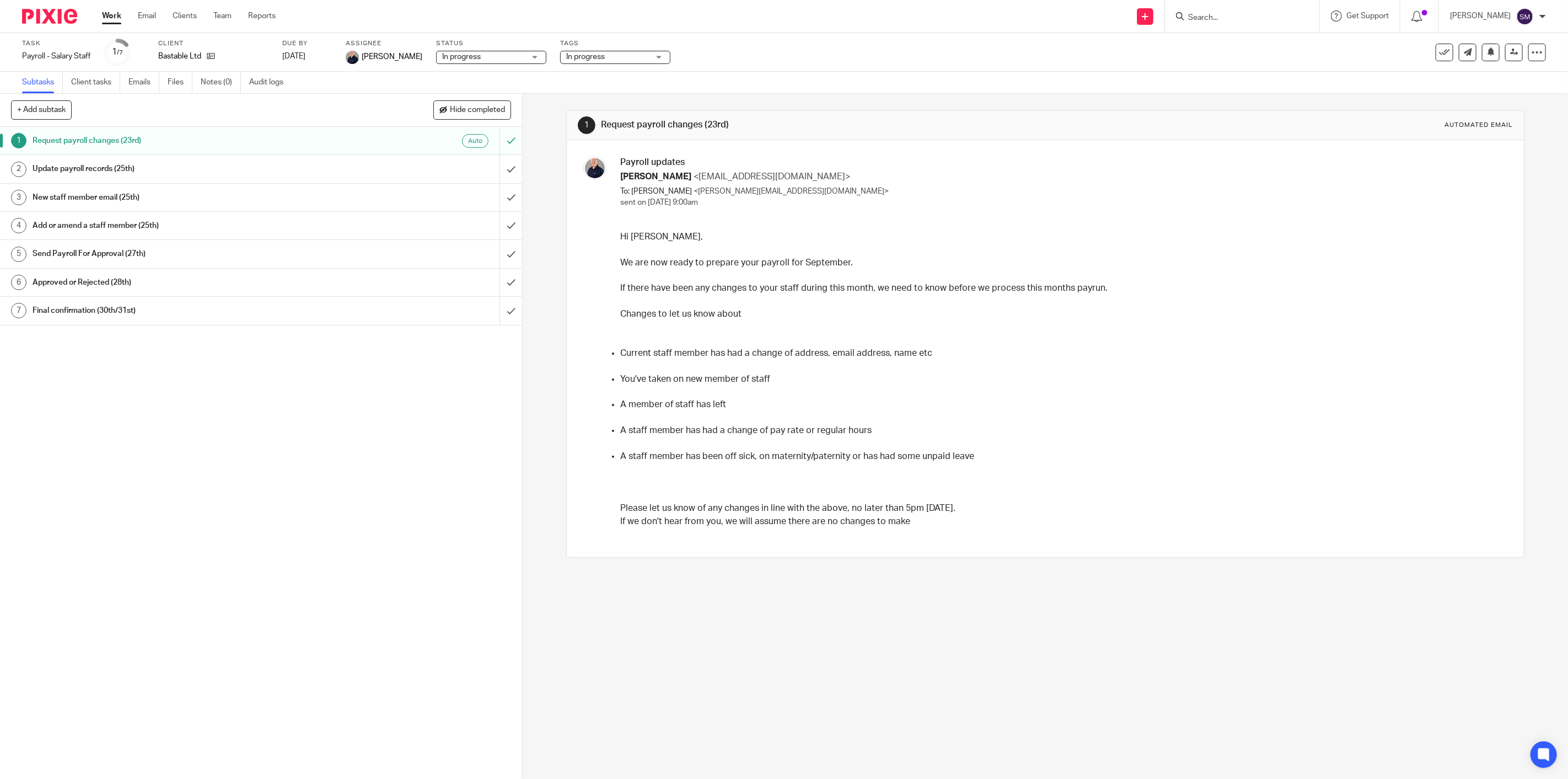
drag, startPoint x: 103, startPoint y: 254, endPoint x: 135, endPoint y: 255, distance: 32.0
click at [103, 254] on h1 "Send Payroll For Approval (27th)" at bounding box center [185, 254] width 304 height 16
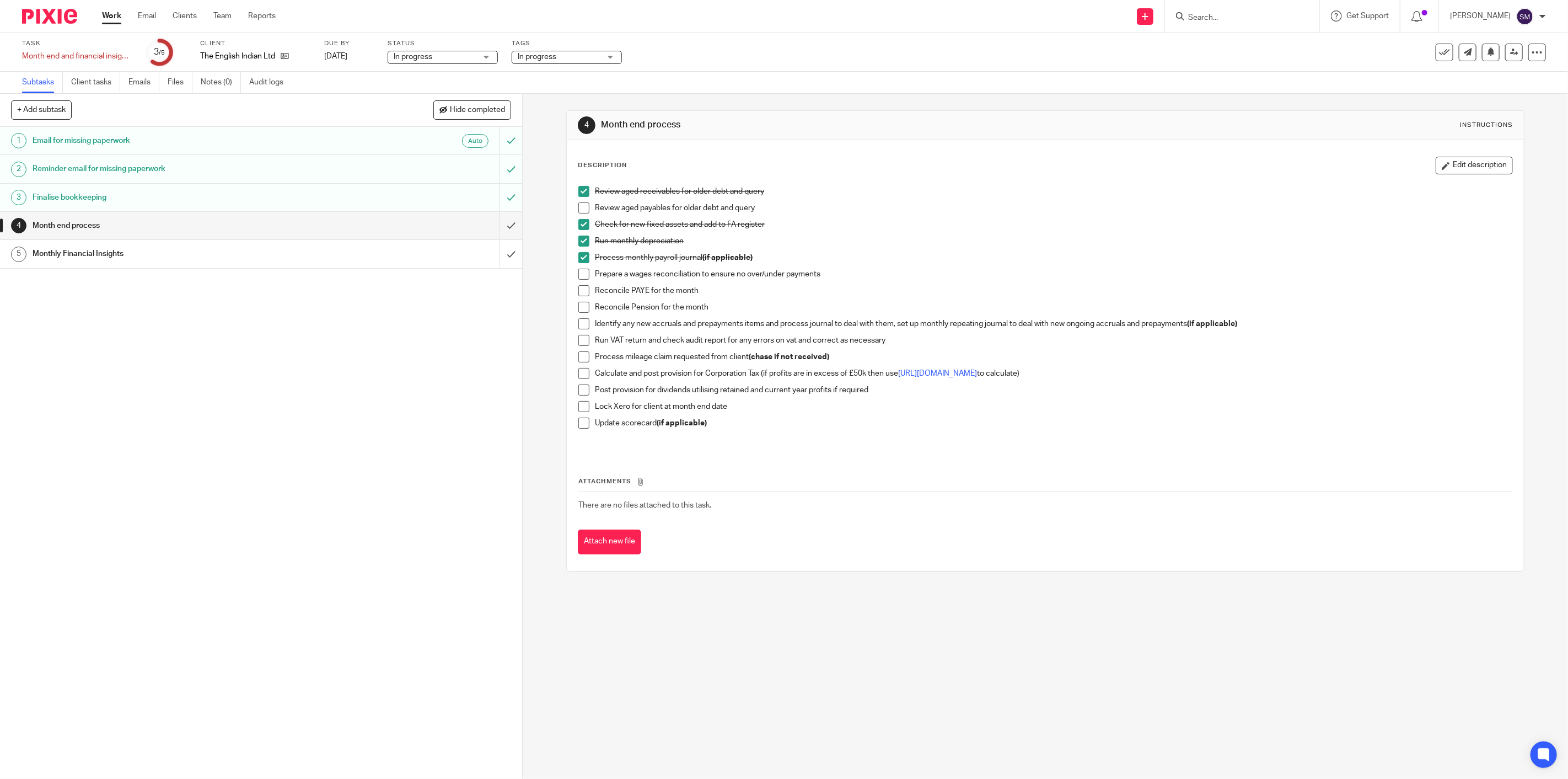
click at [306, 414] on div "1 Email for missing paperwork Auto 2 Reminder email for missing paperwork 3 Fin…" at bounding box center [261, 452] width 522 height 652
drag, startPoint x: 306, startPoint y: 414, endPoint x: 470, endPoint y: 124, distance: 333.2
click at [306, 415] on div "1 Email for missing paperwork Auto 2 Reminder email for missing paperwork 3 Fin…" at bounding box center [261, 452] width 522 height 652
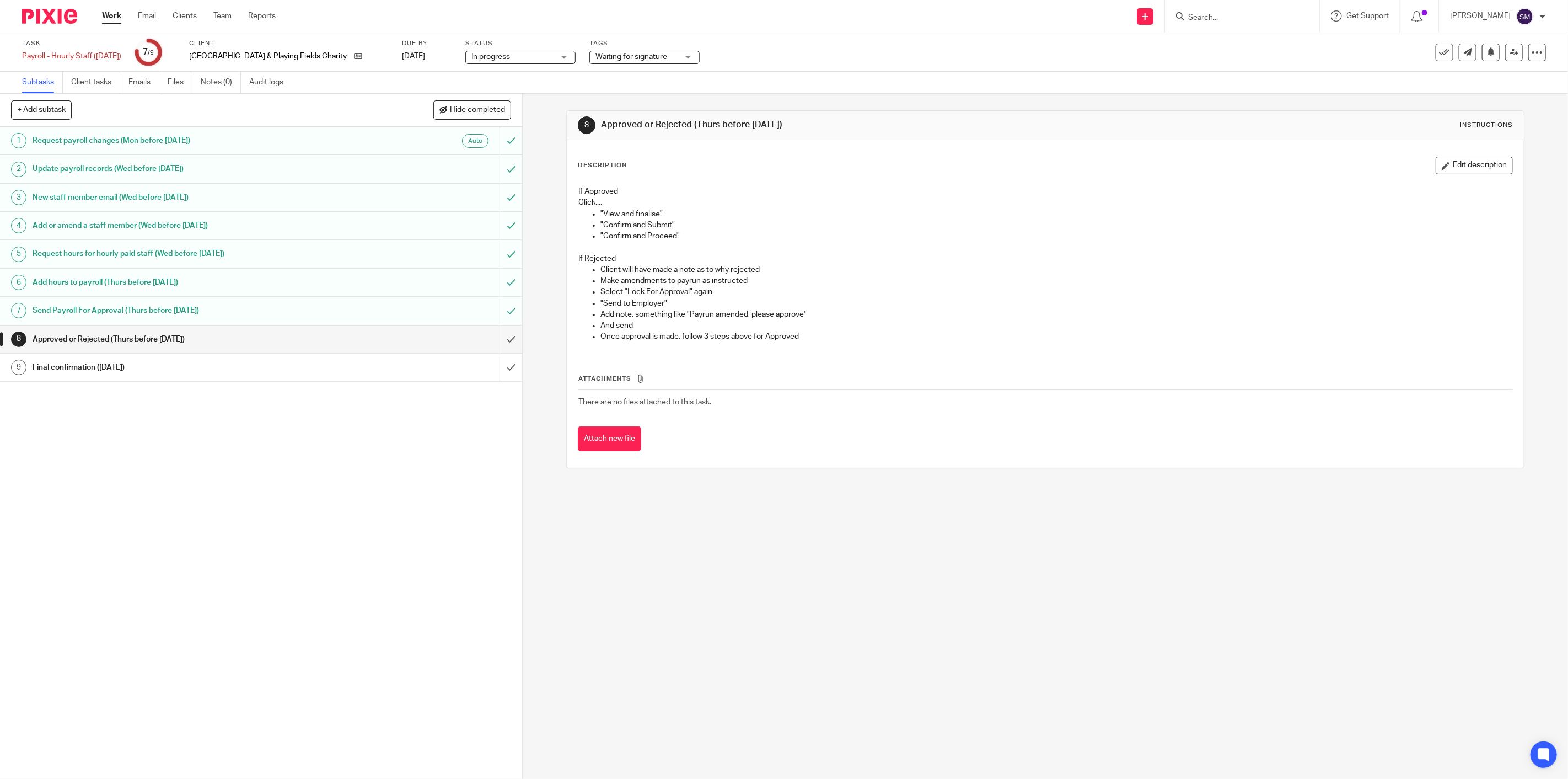
click at [152, 138] on h1 "Request payroll changes (Mon before [DATE])" at bounding box center [185, 141] width 304 height 16
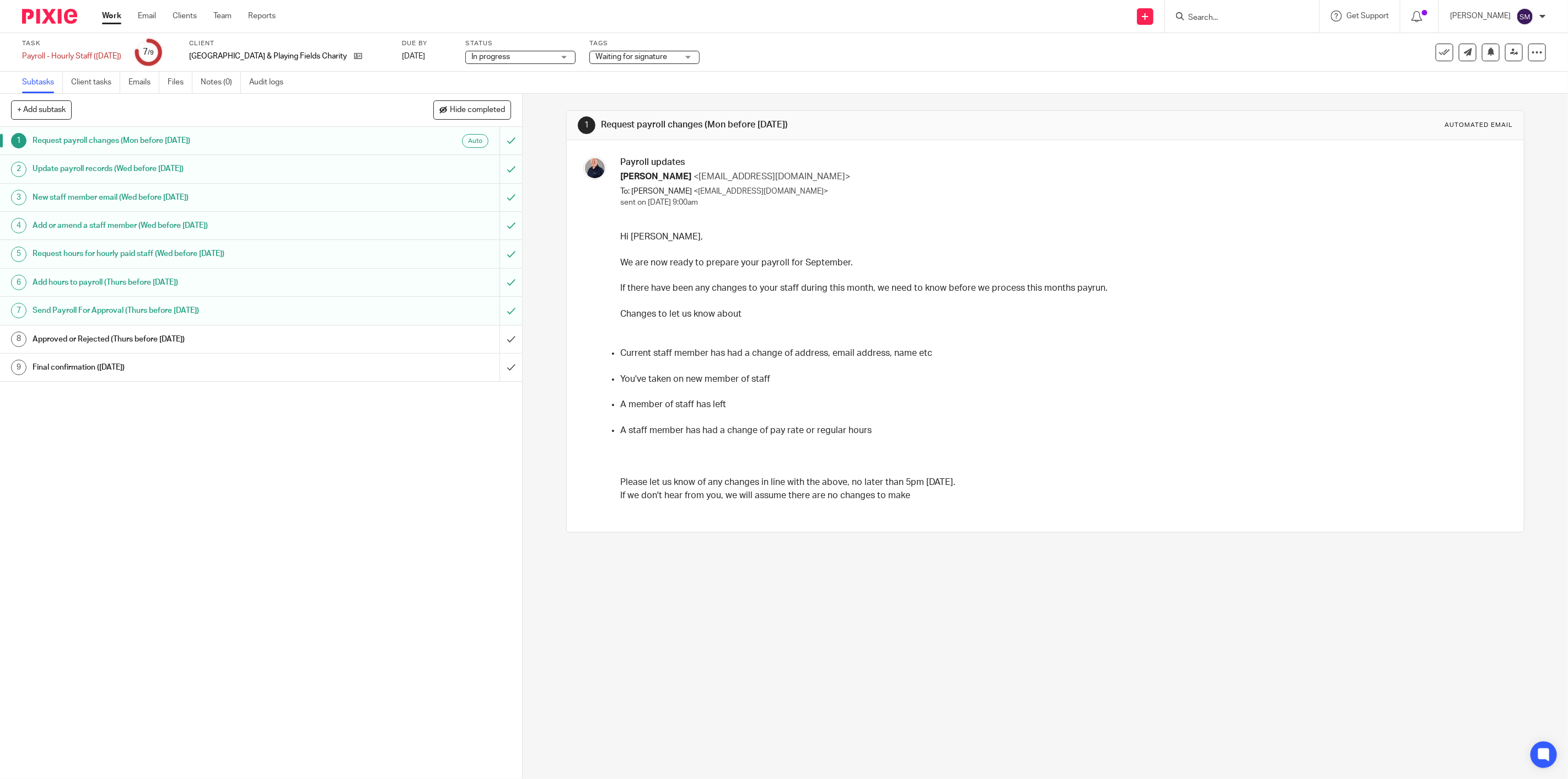
click at [85, 172] on h1 "Update payroll records (Wed before [DATE])" at bounding box center [185, 169] width 304 height 16
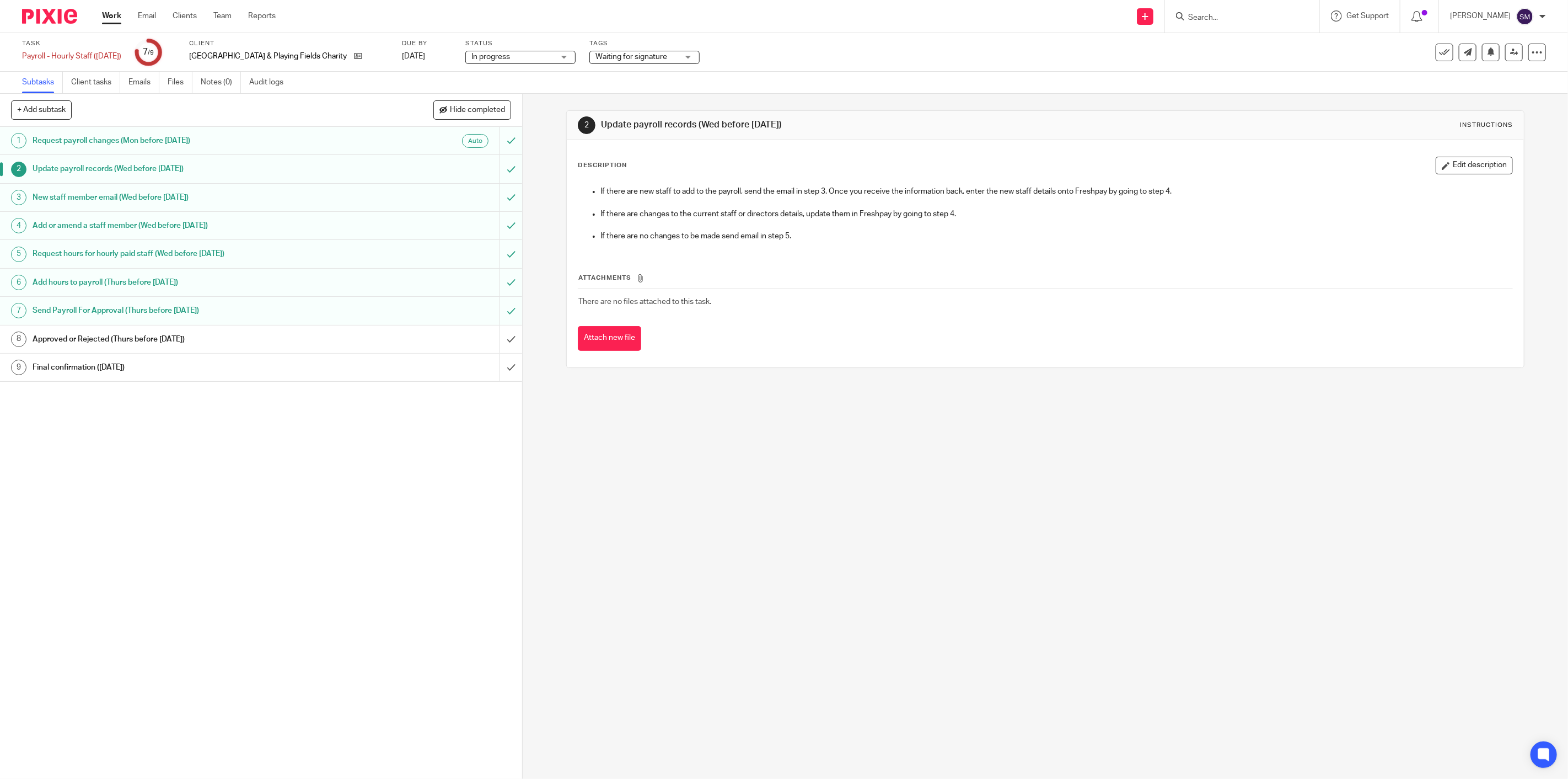
click at [129, 345] on h1 "Approved or Rejected (Thurs before [DATE])" at bounding box center [185, 339] width 304 height 16
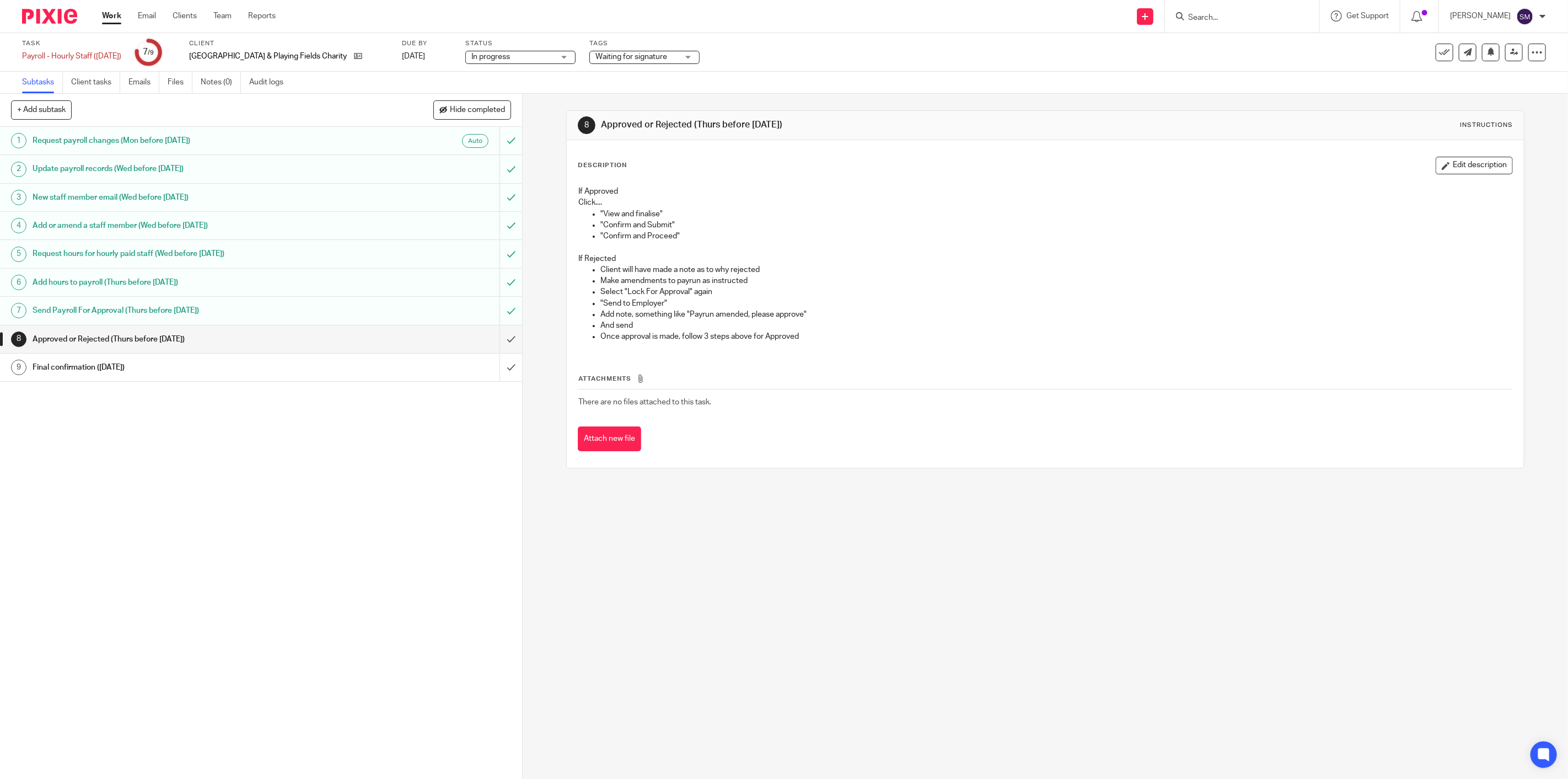
click at [187, 311] on h1 "Send Payroll For Approval (Thurs before [DATE])" at bounding box center [185, 311] width 304 height 16
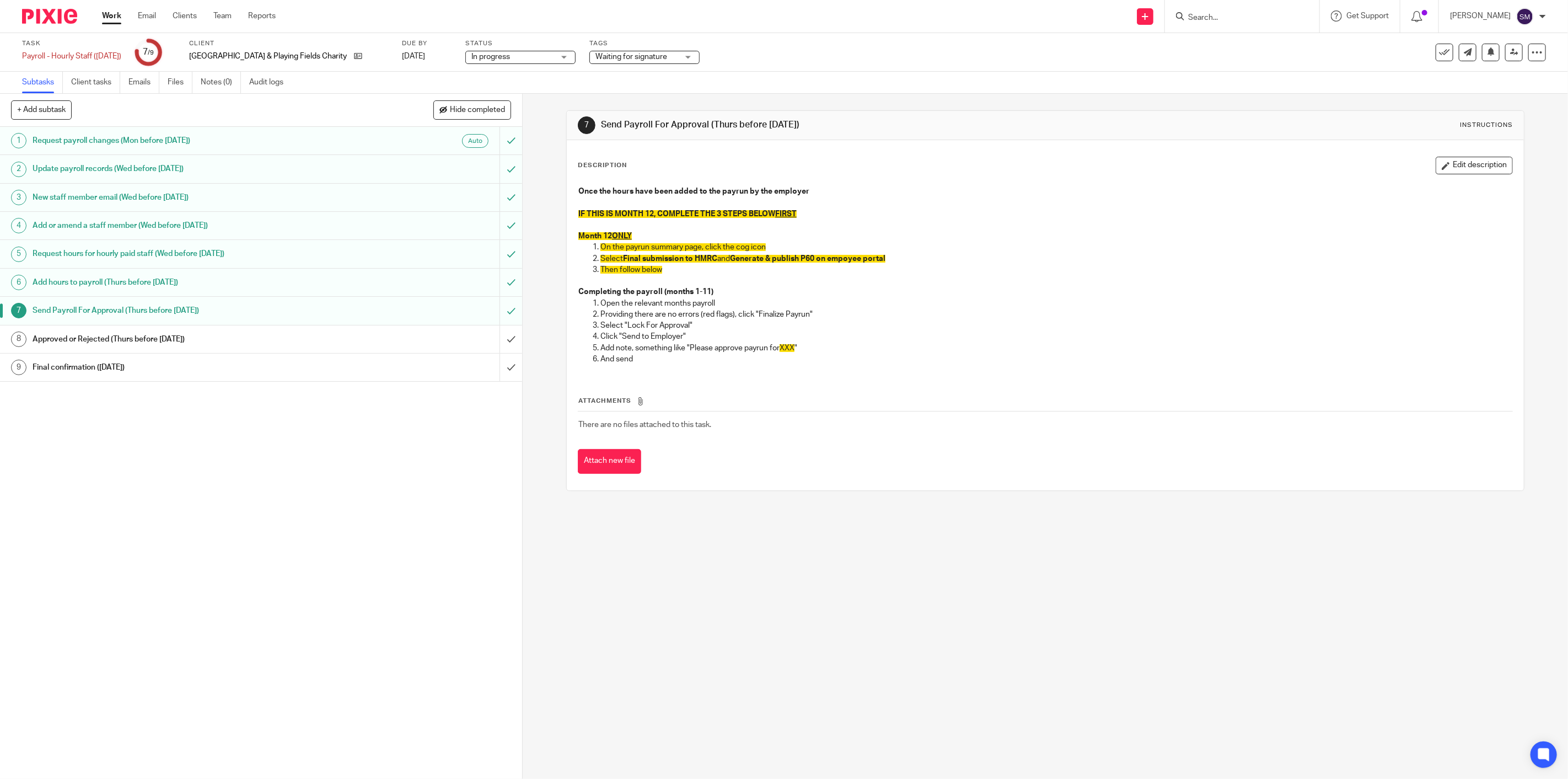
click at [129, 338] on h1 "Approved or Rejected (Thurs before [DATE])" at bounding box center [185, 339] width 304 height 16
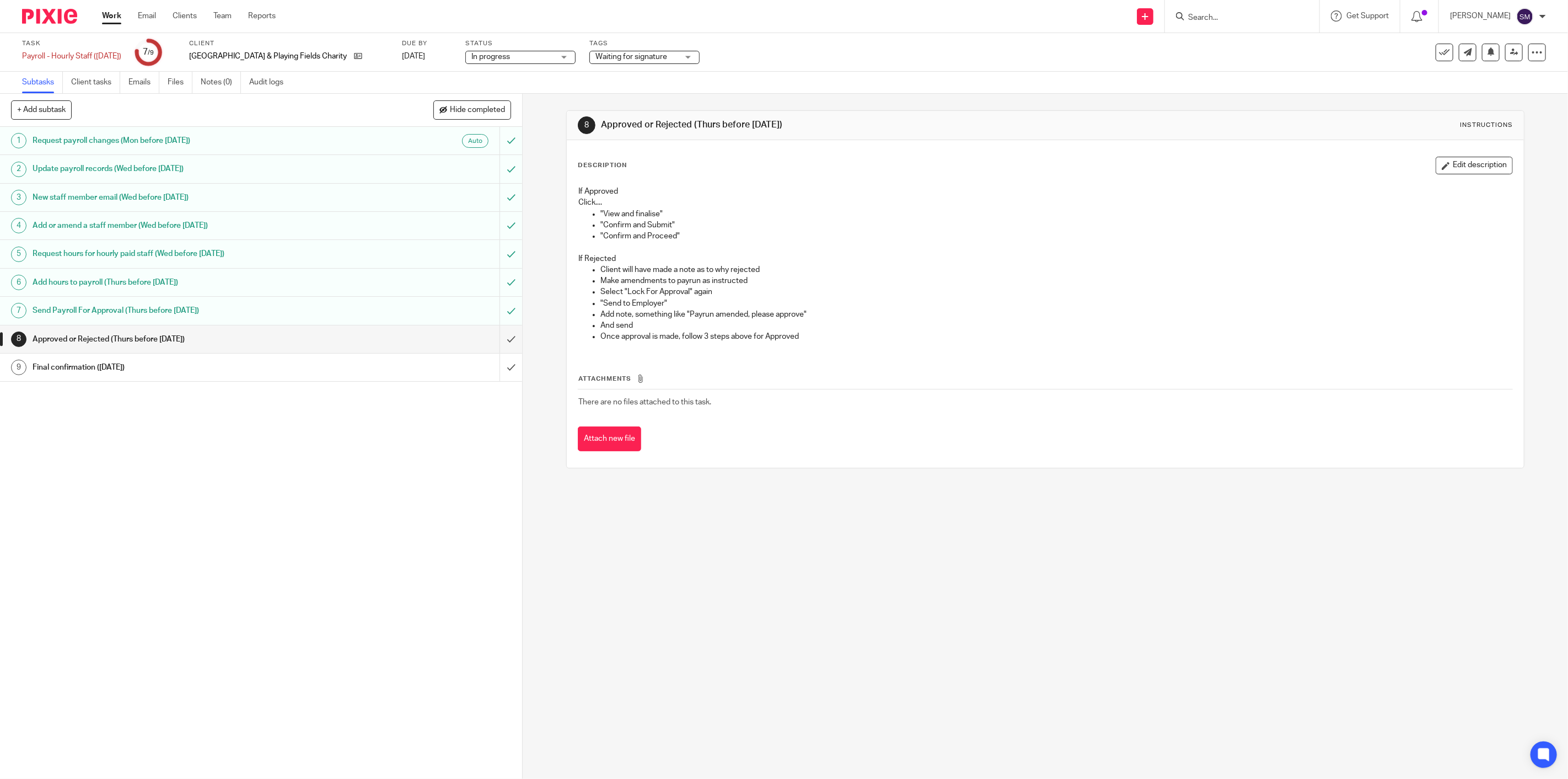
click at [65, 310] on h1 "Send Payroll For Approval (Thurs before [DATE])" at bounding box center [185, 311] width 304 height 16
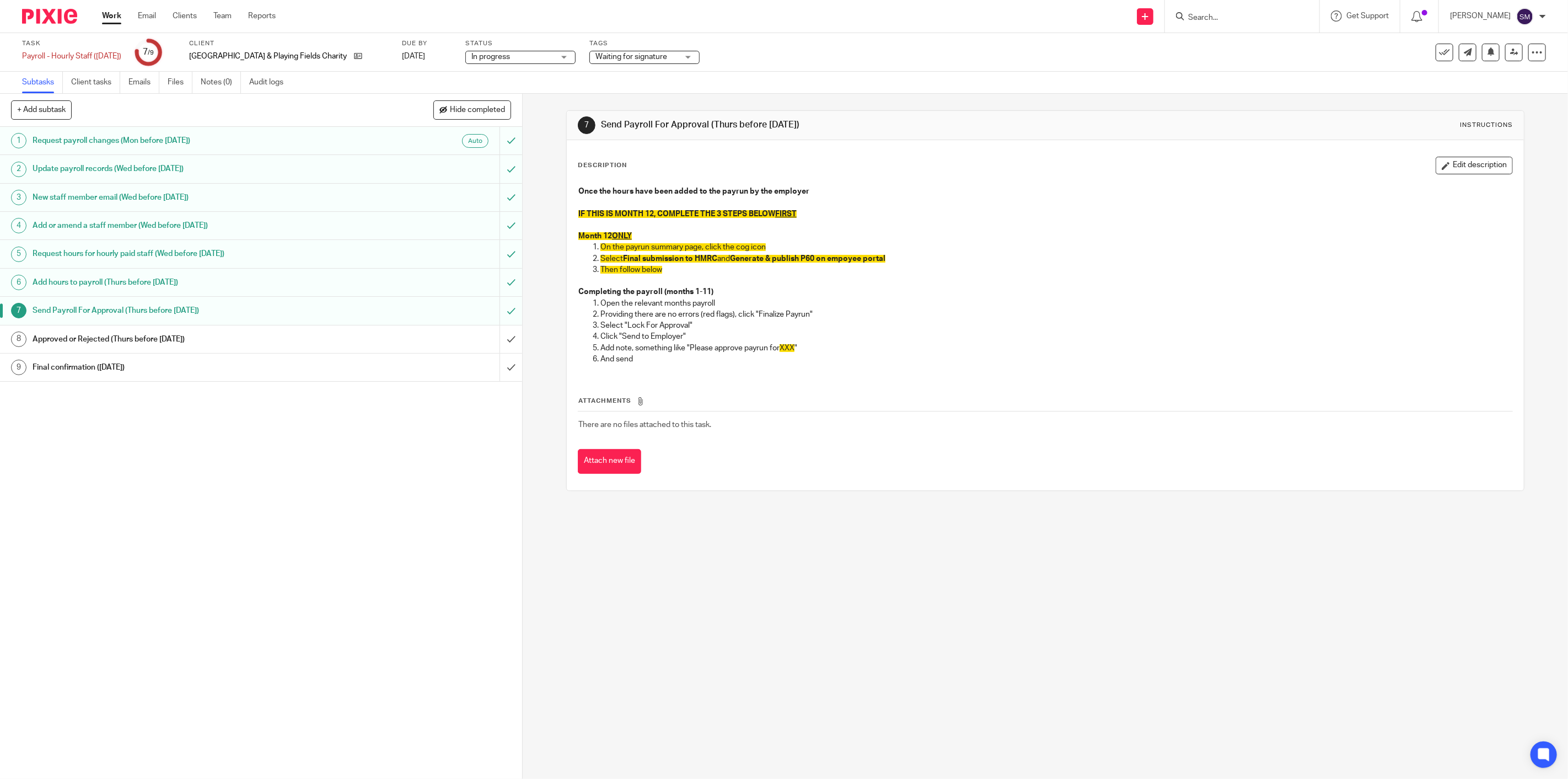
click at [161, 285] on h1 "Add hours to payroll (Thurs before [DATE])" at bounding box center [185, 282] width 304 height 16
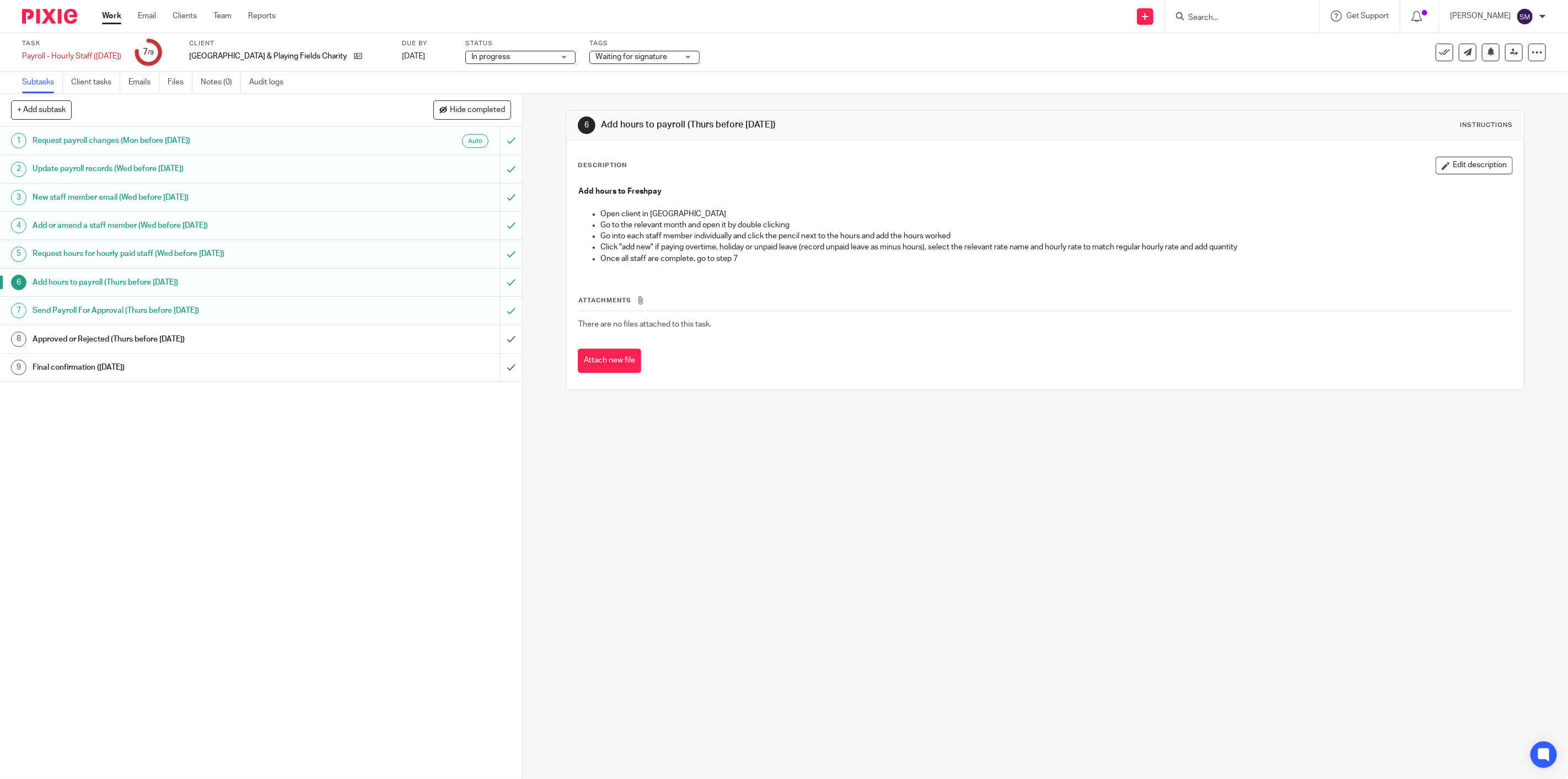
click at [149, 343] on h1 "Approved or Rejected (Thurs before last Fri)" at bounding box center [185, 339] width 304 height 16
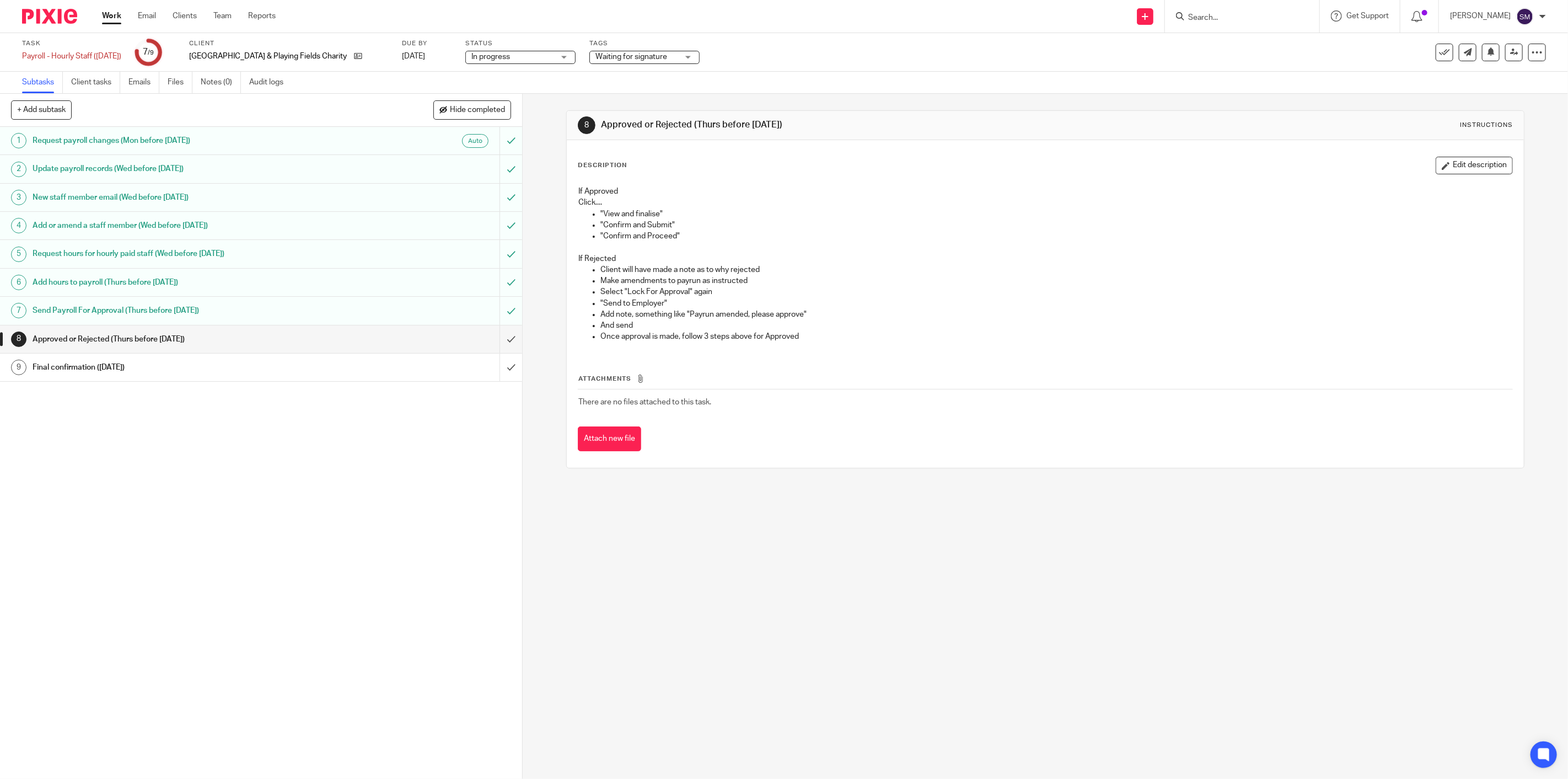
click at [111, 368] on h1 "Final confirmation ([DATE])" at bounding box center [185, 367] width 304 height 16
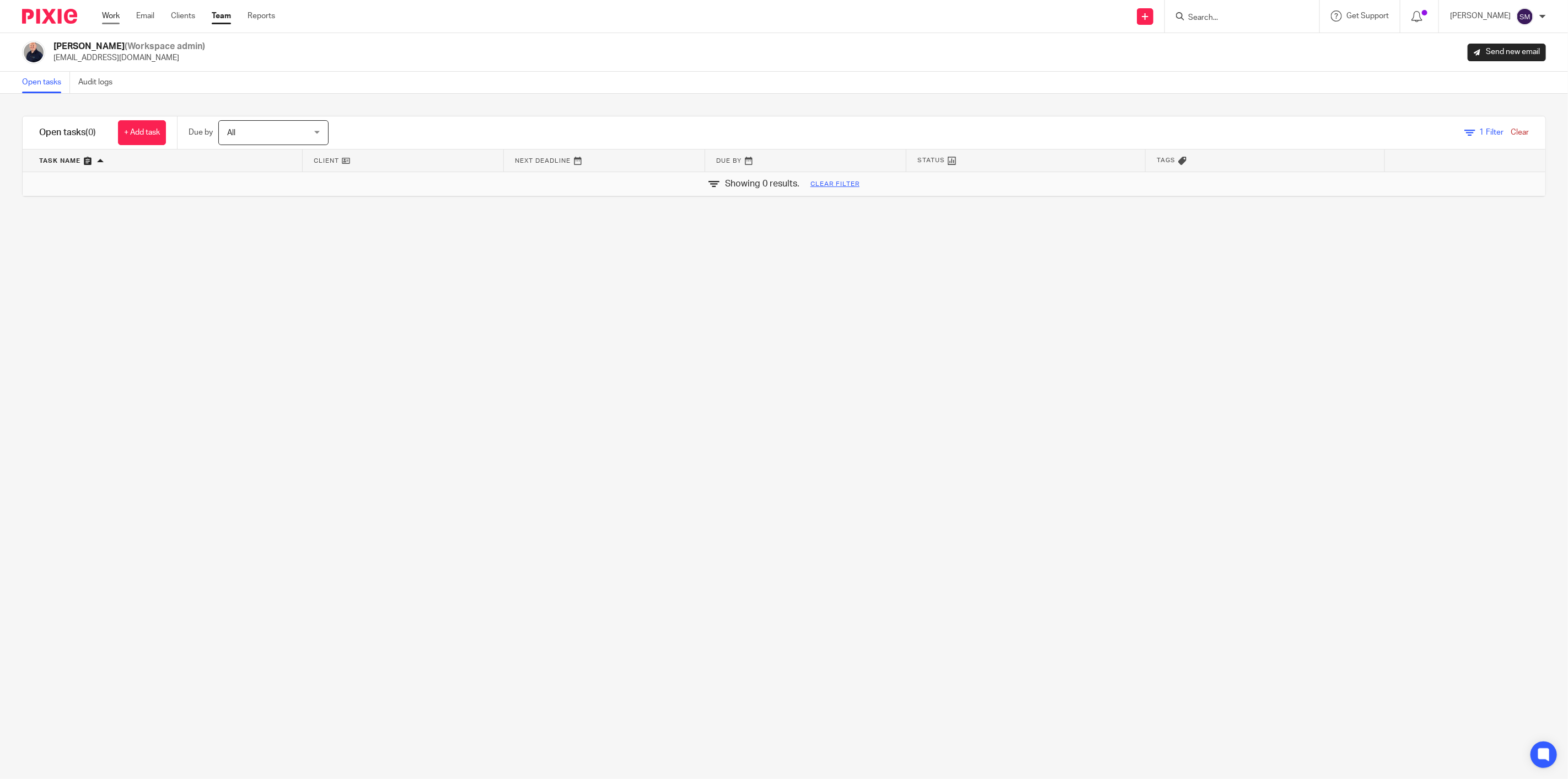
click at [111, 14] on link "Work" at bounding box center [111, 16] width 18 height 11
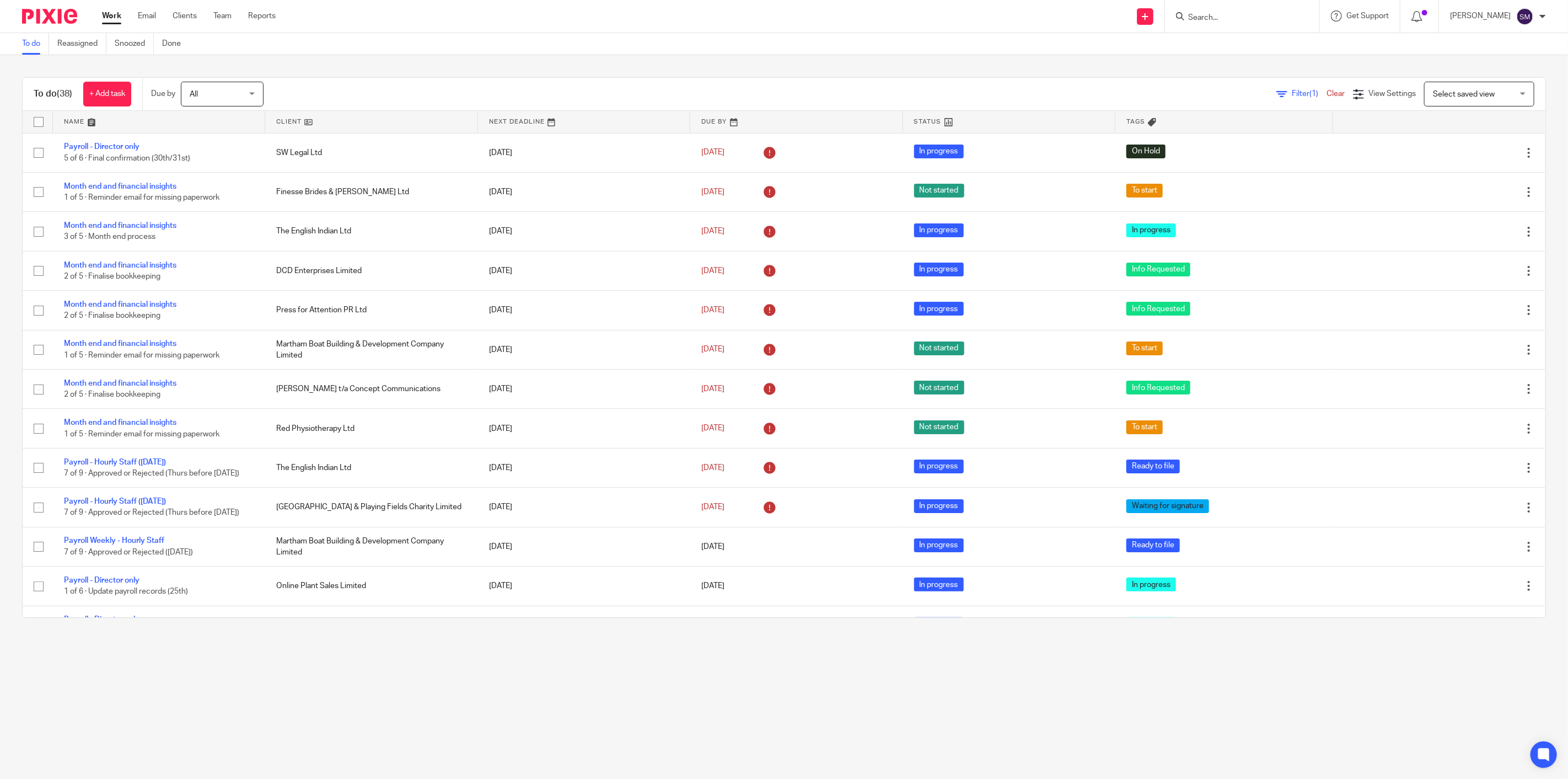
click at [1276, 92] on icon at bounding box center [1282, 94] width 11 height 11
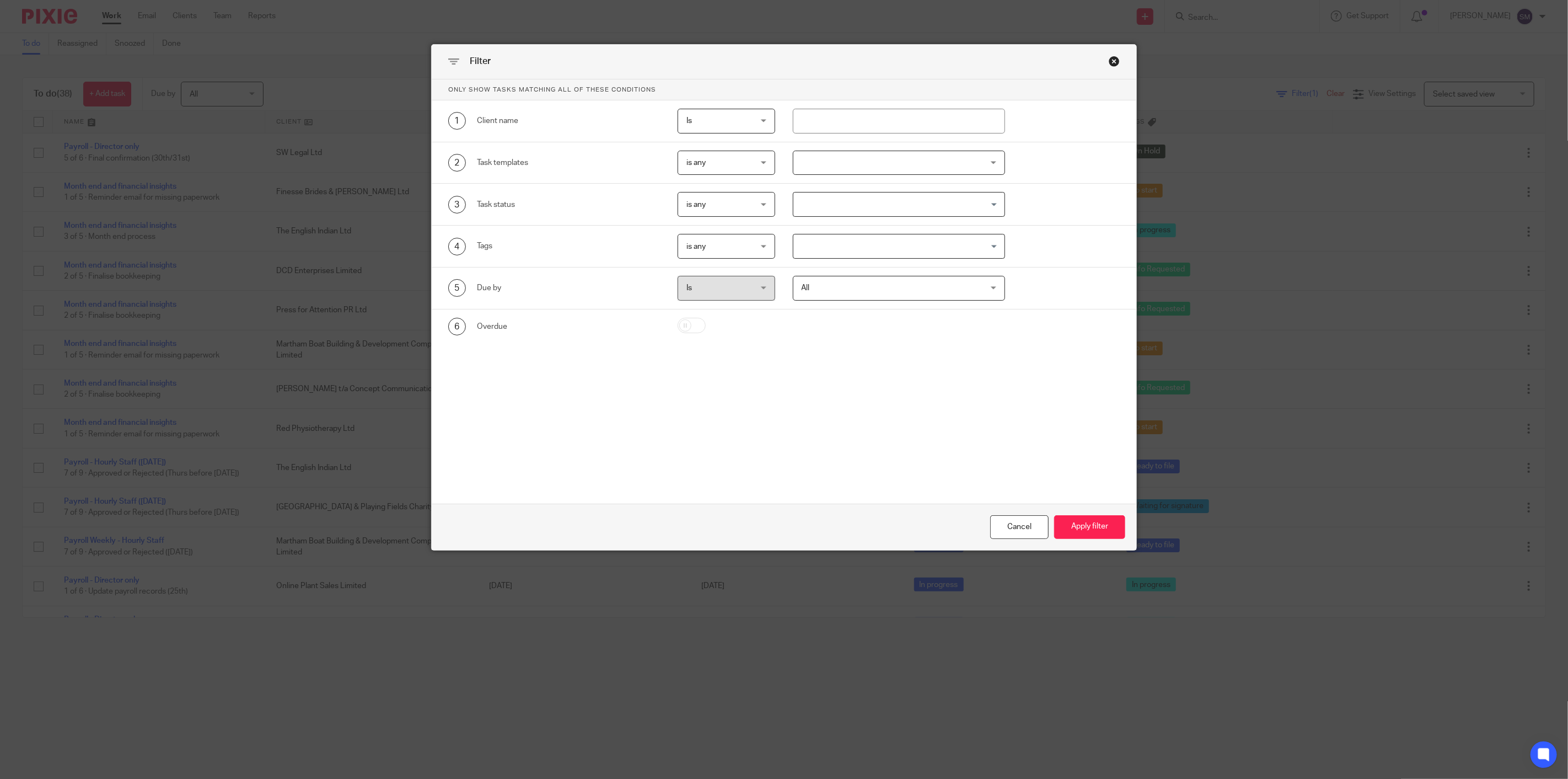
click at [846, 163] on div at bounding box center [899, 163] width 213 height 25
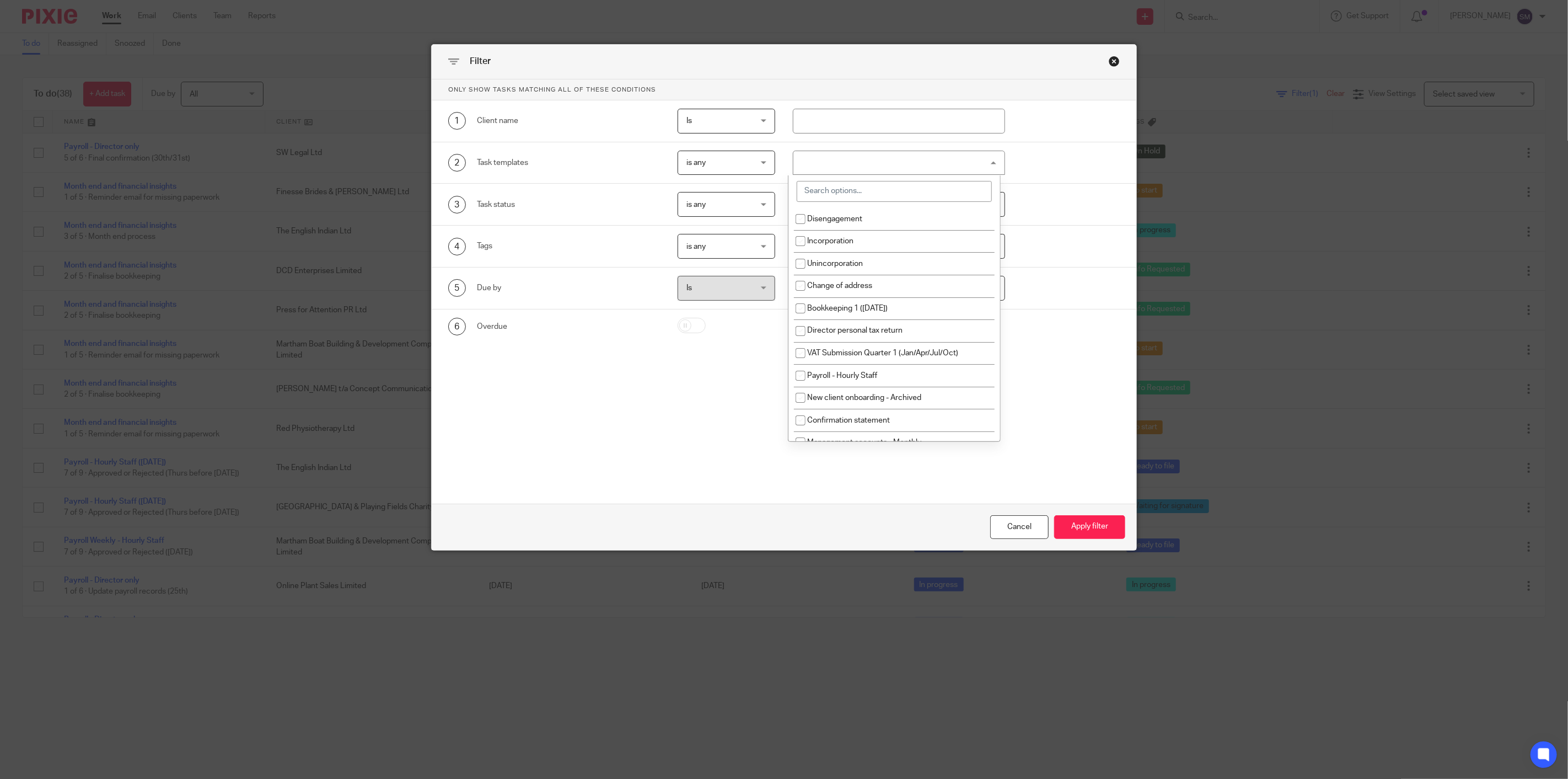
click at [852, 186] on input "search" at bounding box center [893, 192] width 195 height 21
type input "payroll"
click at [797, 223] on input "checkbox" at bounding box center [800, 219] width 21 height 21
checkbox input "false"
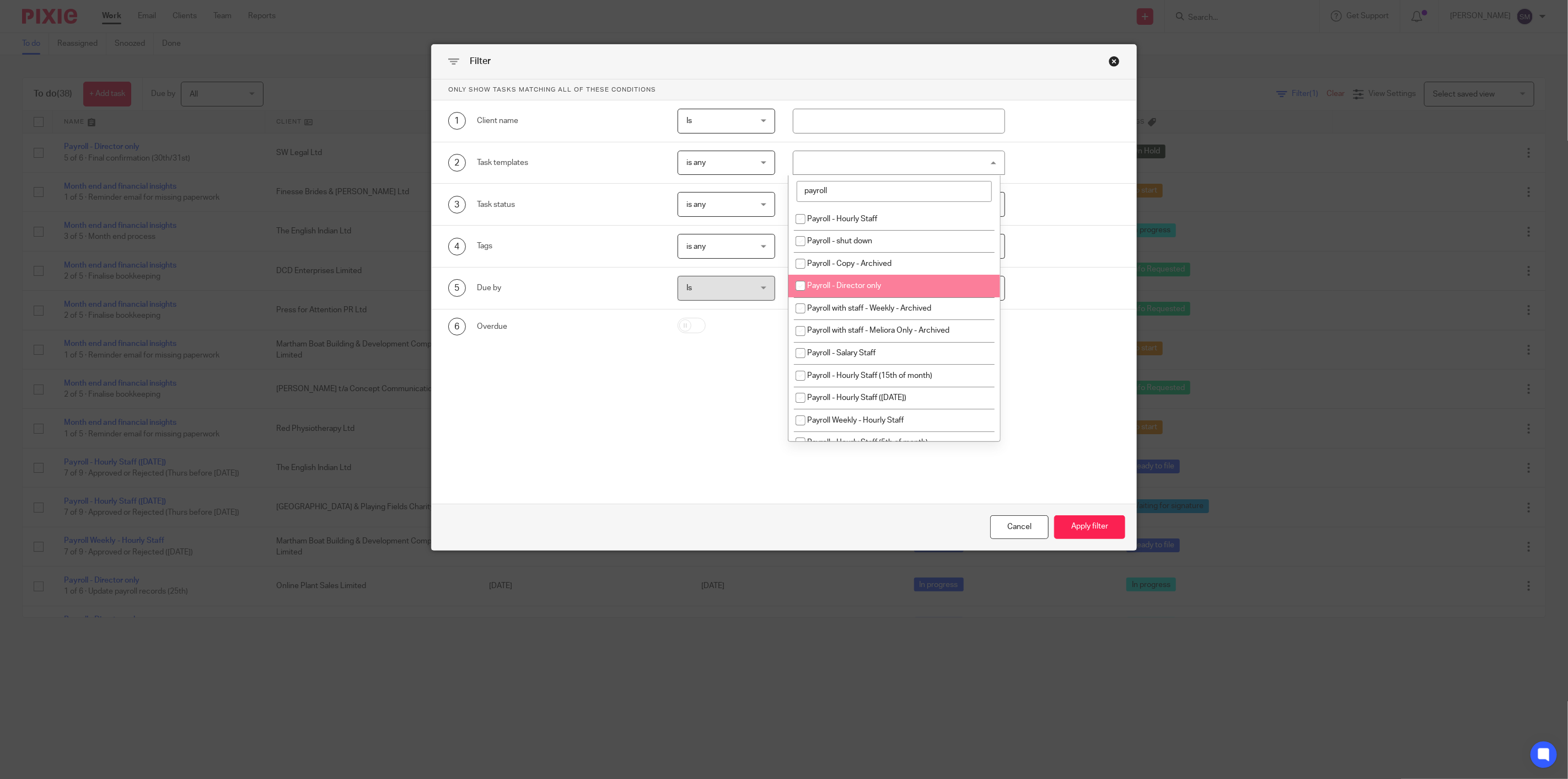
click at [798, 291] on input "checkbox" at bounding box center [800, 285] width 21 height 21
checkbox input "true"
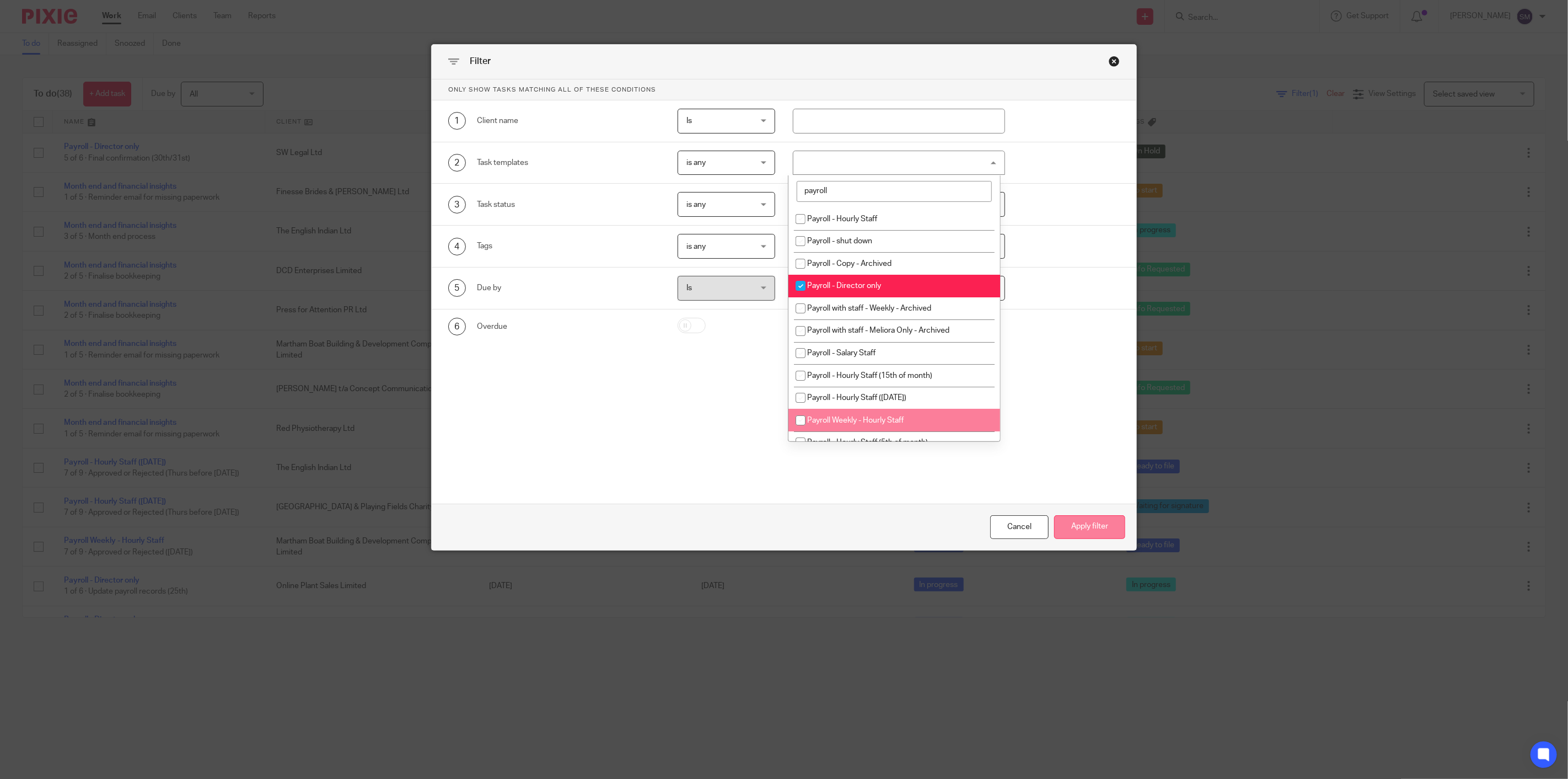
drag, startPoint x: 1083, startPoint y: 533, endPoint x: 1092, endPoint y: 538, distance: 10.3
click at [1083, 537] on button "Apply filter" at bounding box center [1090, 527] width 71 height 24
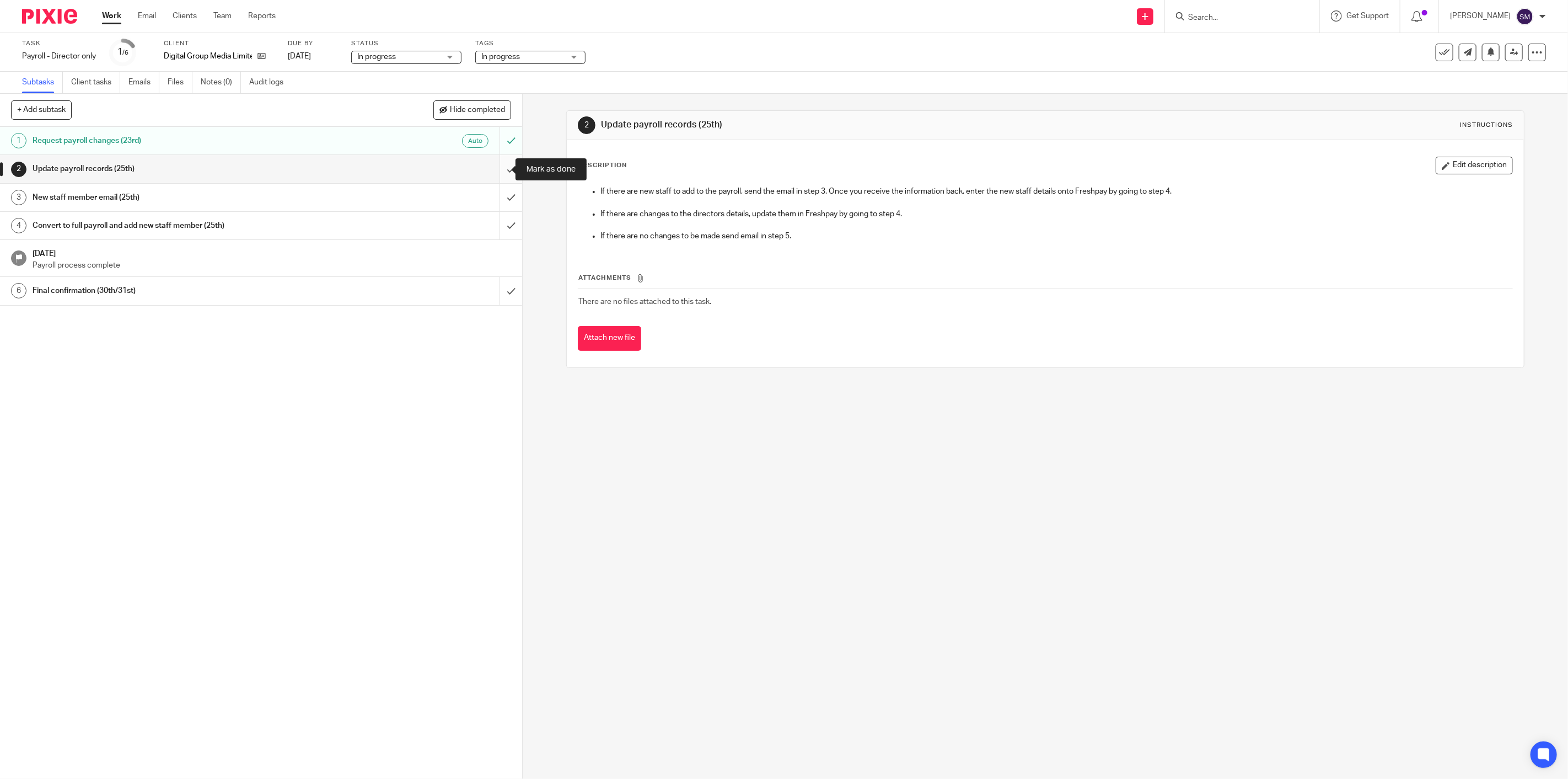
click at [503, 167] on input "submit" at bounding box center [261, 169] width 522 height 27
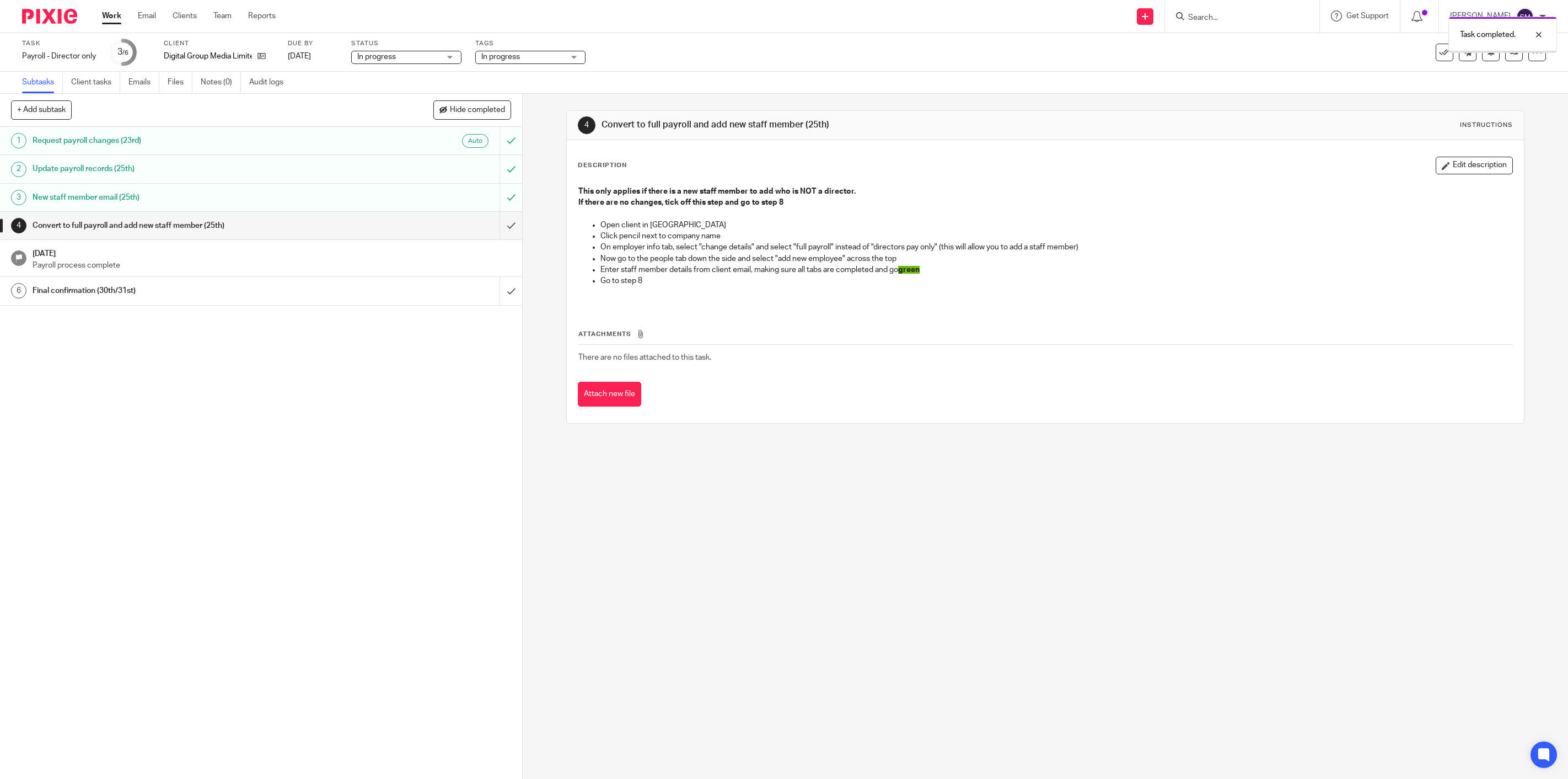
click at [499, 227] on input "submit" at bounding box center [261, 226] width 522 height 27
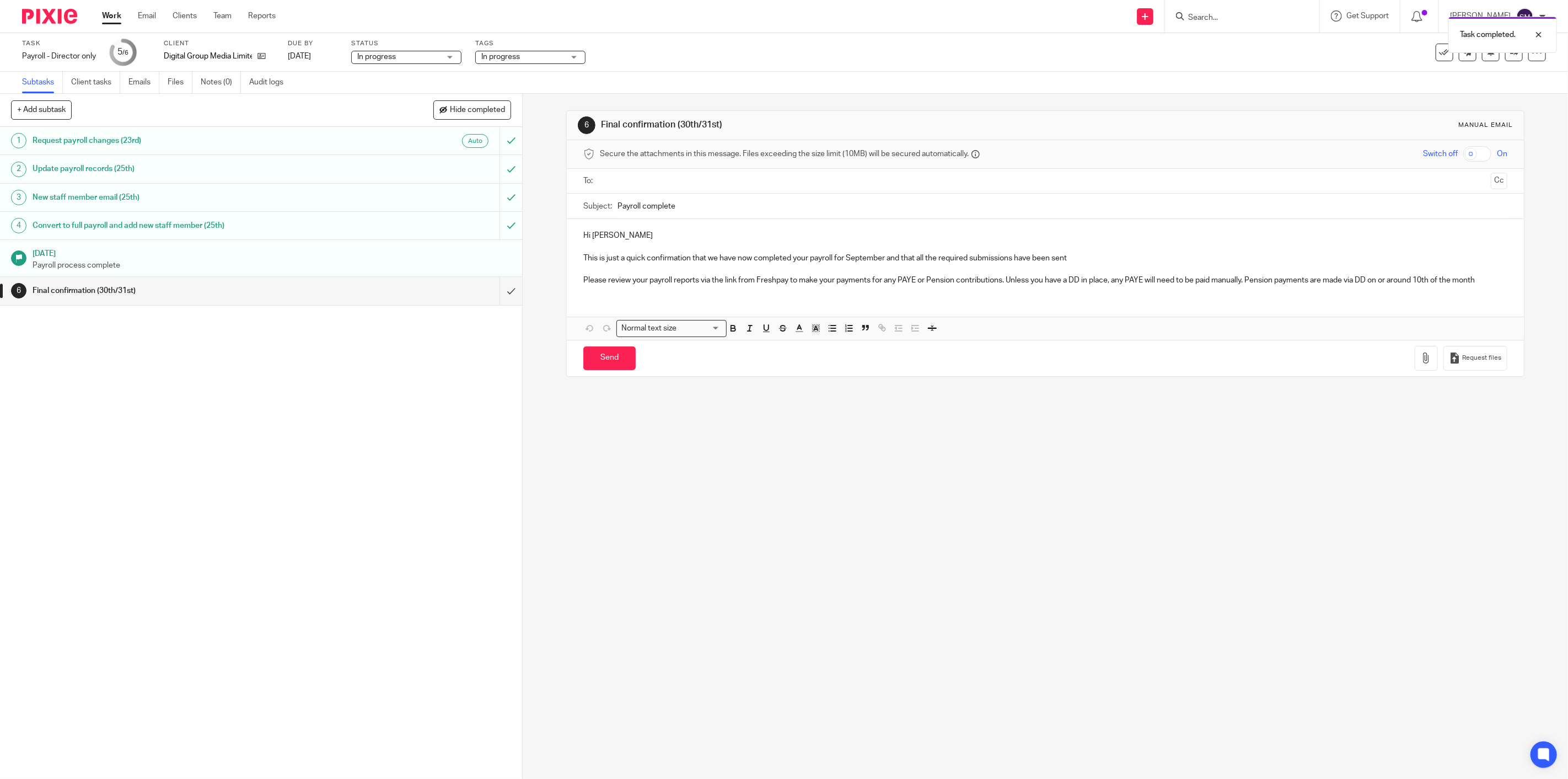
click at [545, 54] on span "In progress" at bounding box center [522, 57] width 83 height 12
click at [515, 115] on li "In progress" at bounding box center [531, 120] width 109 height 23
checkbox input "false"
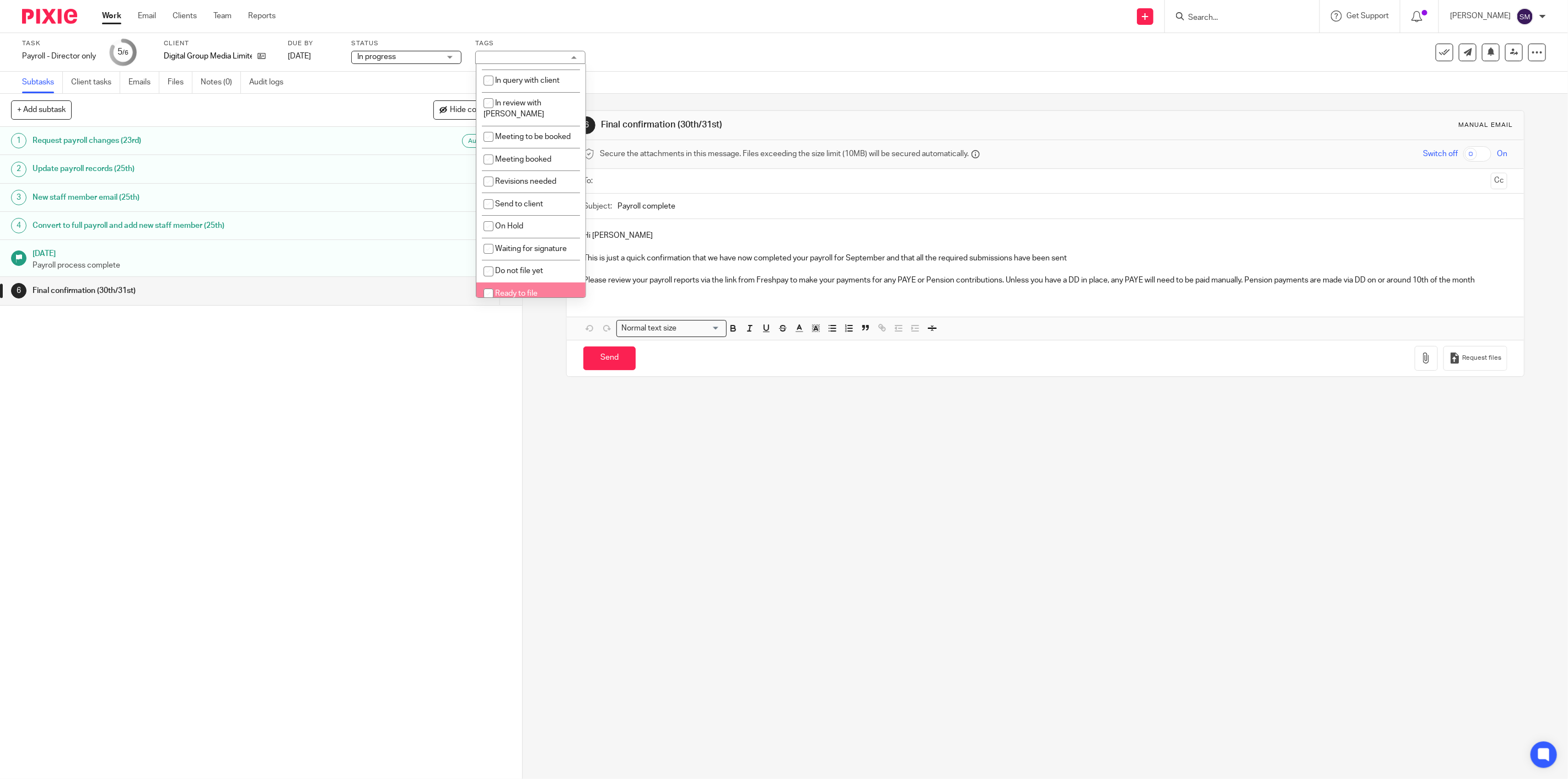
click at [514, 291] on li "Ready to file" at bounding box center [531, 293] width 109 height 23
checkbox input "true"
click at [431, 433] on div "1 Request payroll changes (23rd) Auto 2 Update payroll records (25th) 3 New sta…" at bounding box center [261, 452] width 522 height 652
click at [53, 291] on h1 "Final confirmation (30th/31st)" at bounding box center [185, 291] width 304 height 16
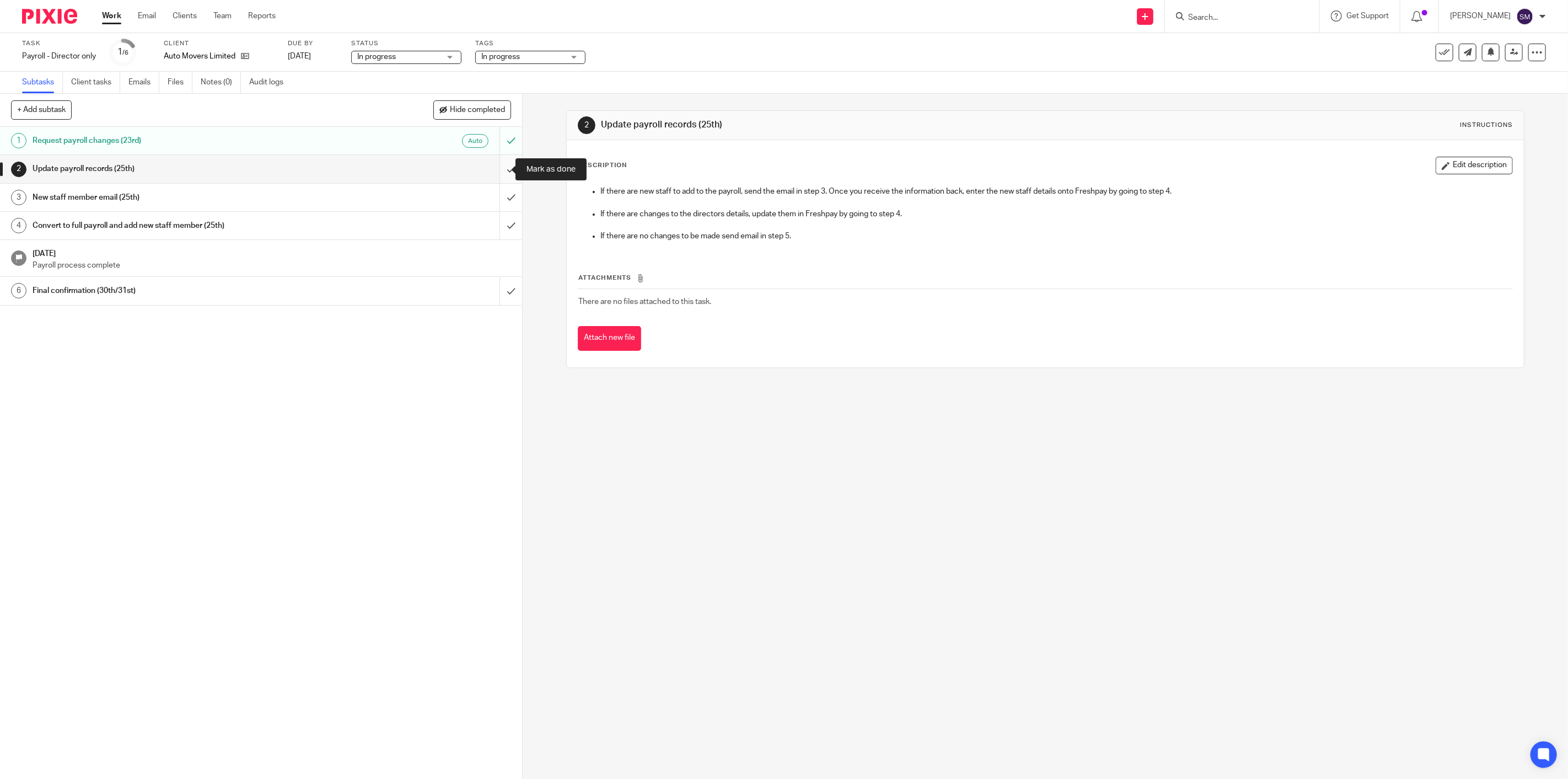
click at [498, 168] on input "submit" at bounding box center [261, 169] width 522 height 27
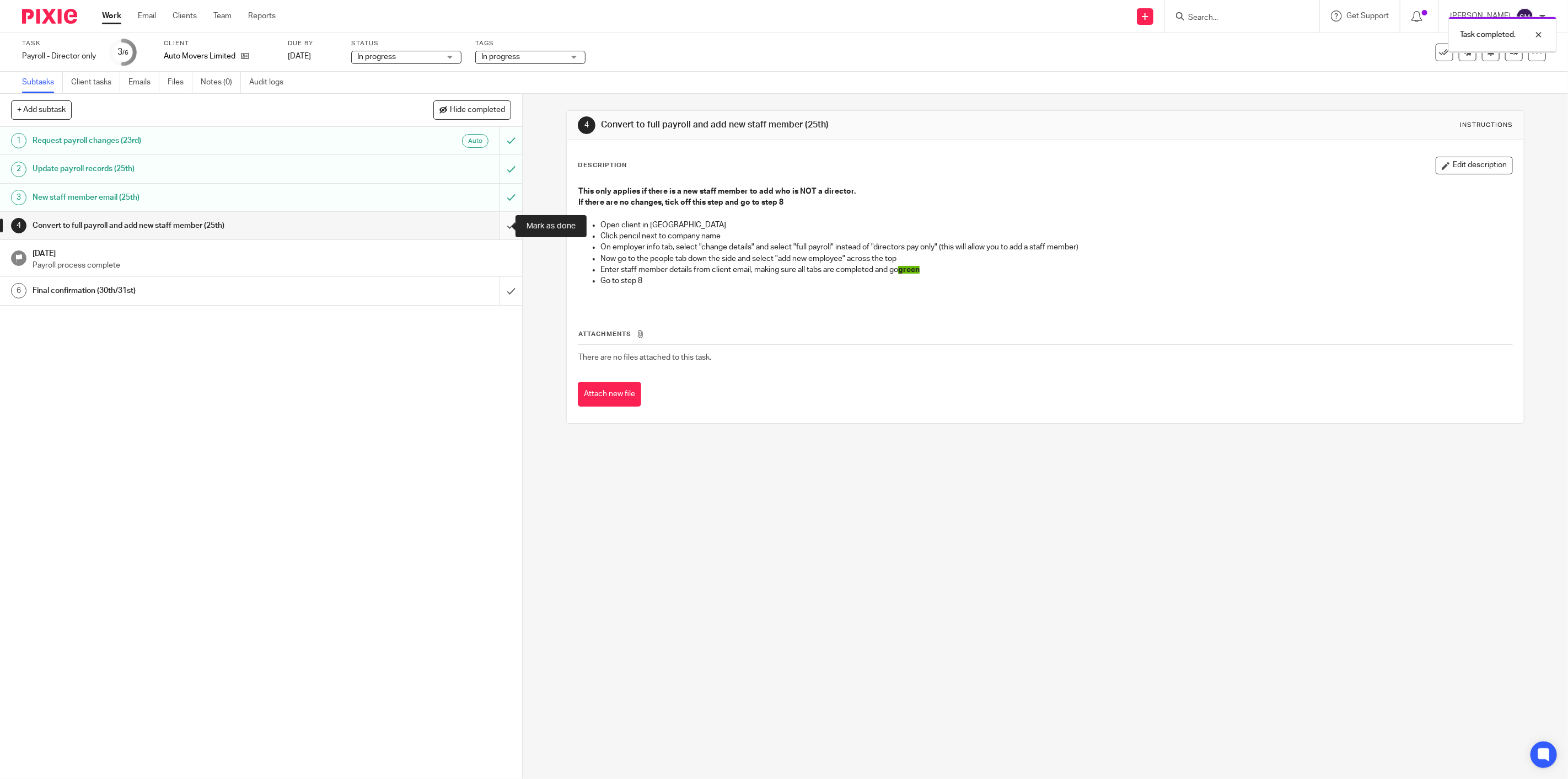
click at [507, 224] on input "submit" at bounding box center [261, 226] width 522 height 27
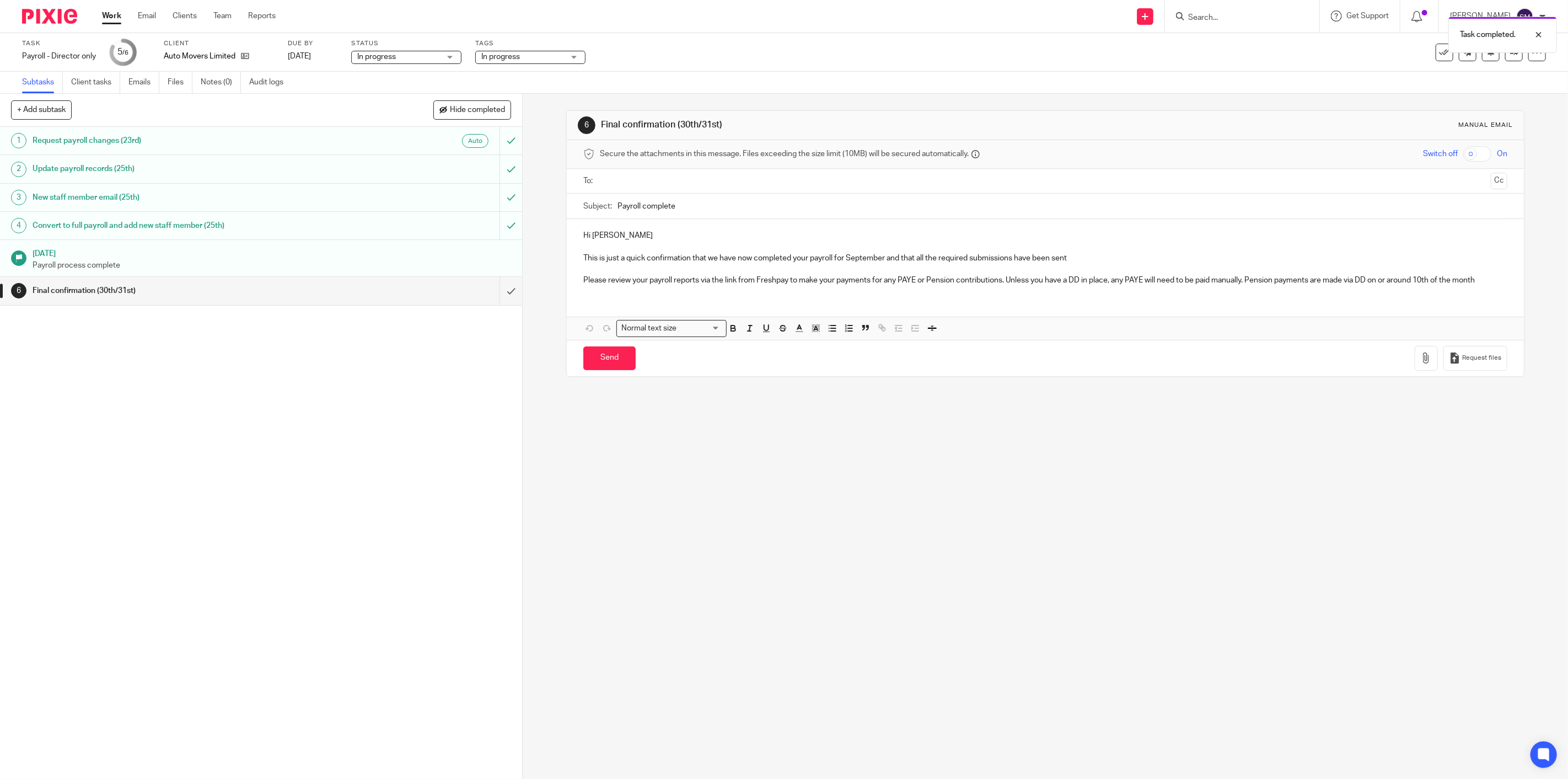
click at [526, 36] on div "Task Payroll - Director only Save Payroll - Director only 5 /6 Client Auto Move…" at bounding box center [784, 52] width 1568 height 38
click at [522, 61] on span "In progress" at bounding box center [522, 57] width 83 height 12
click at [531, 125] on li "In progress" at bounding box center [531, 120] width 109 height 23
checkbox input "false"
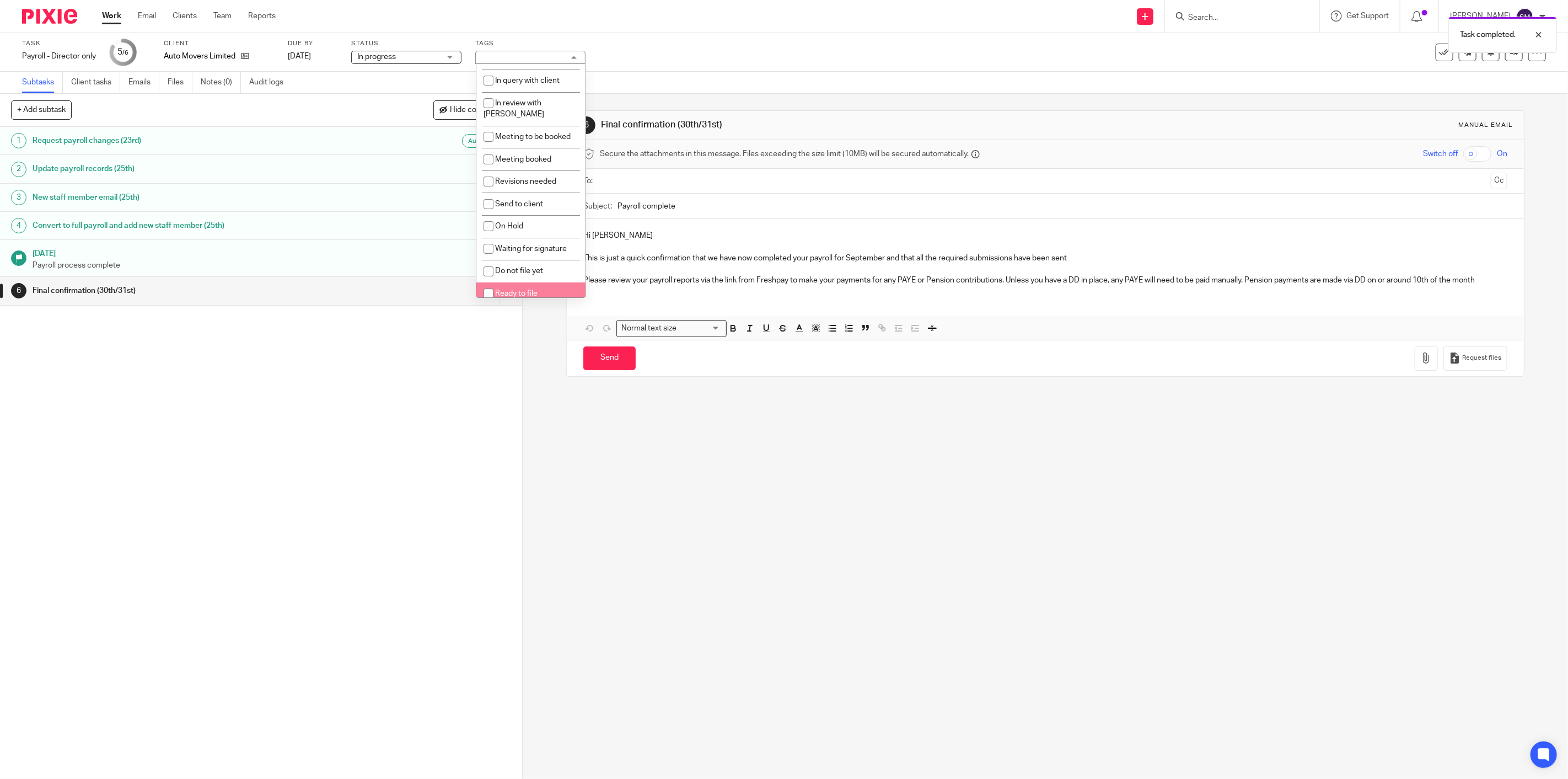
click at [531, 289] on span "Ready to file" at bounding box center [516, 293] width 42 height 8
checkbox input "true"
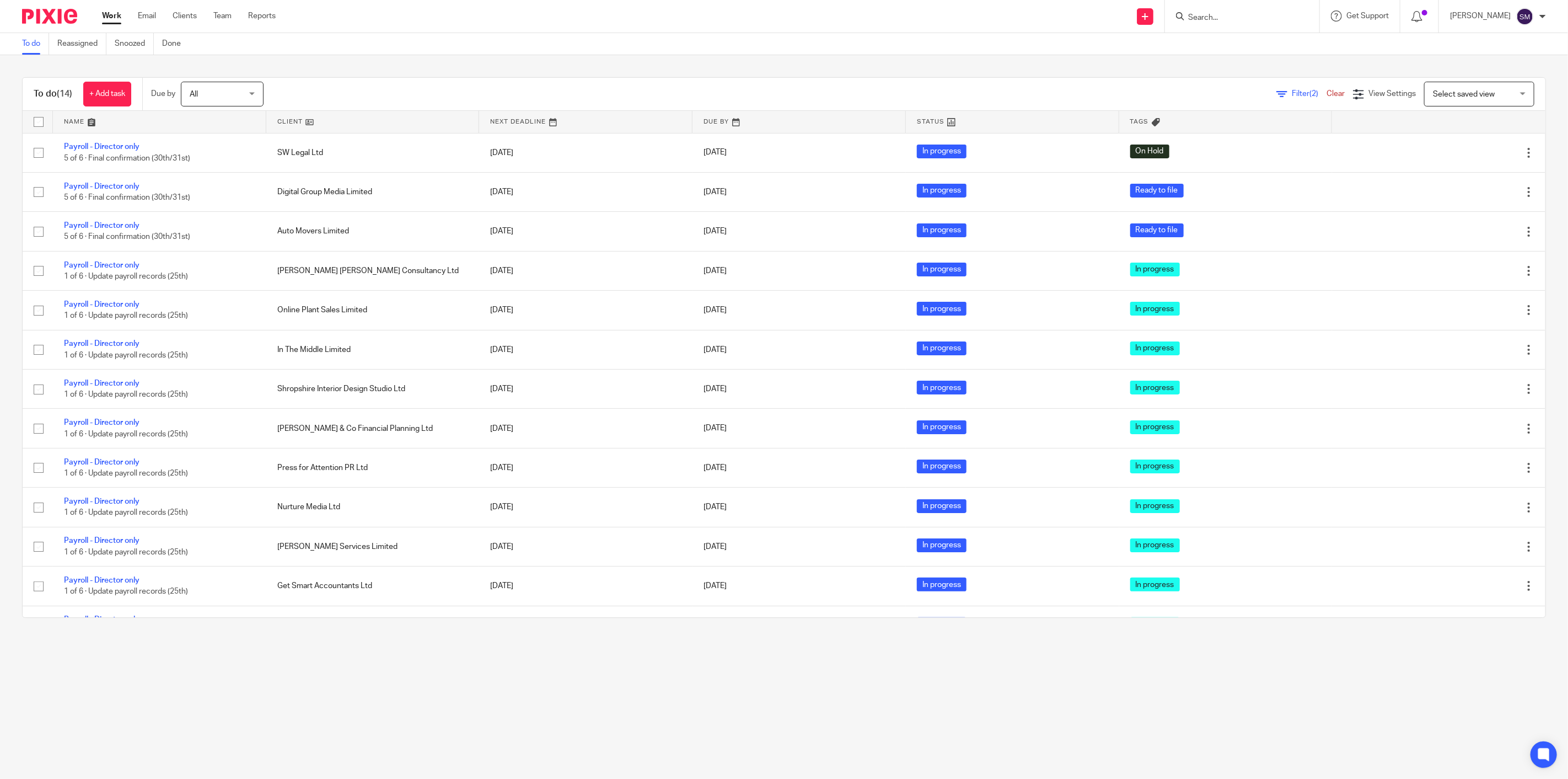
drag, startPoint x: 90, startPoint y: 267, endPoint x: 8, endPoint y: 267, distance: 82.0
click at [8, 267] on div "To do (14) + Add task Due by All All [DATE] [DATE] This week Next week This mon…" at bounding box center [784, 347] width 1568 height 585
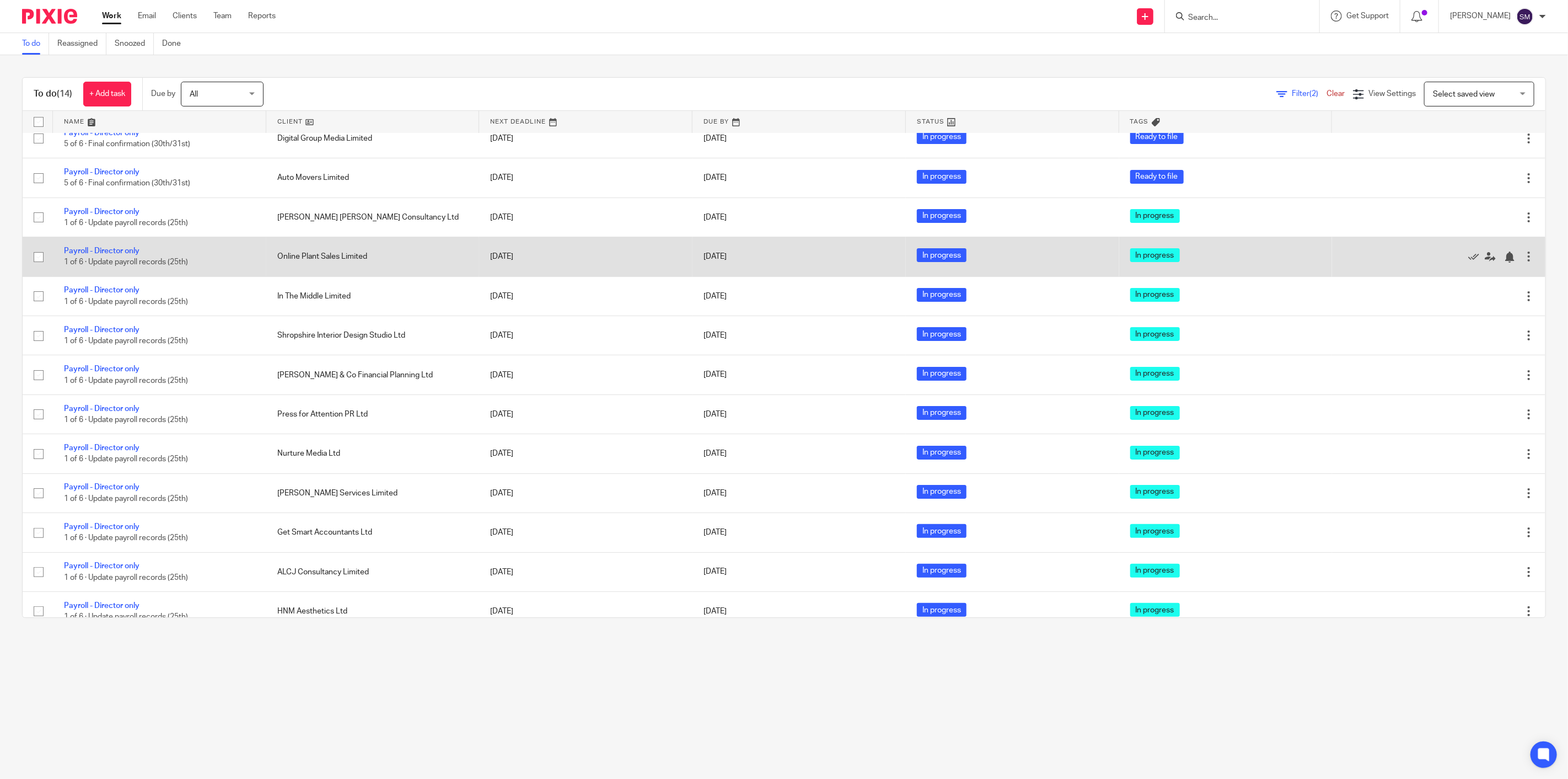
scroll to position [70, 0]
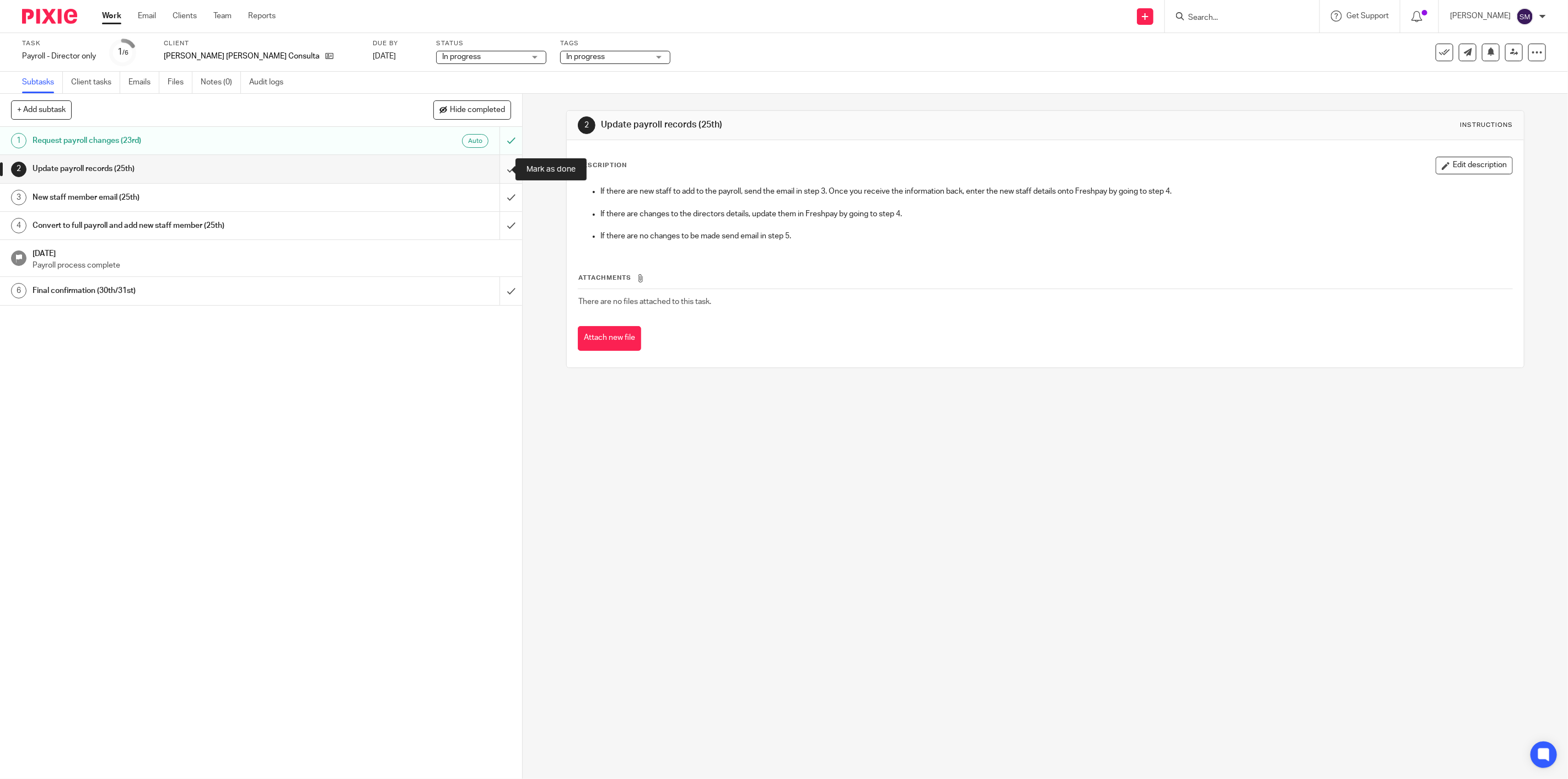
click at [494, 170] on input "submit" at bounding box center [261, 169] width 522 height 27
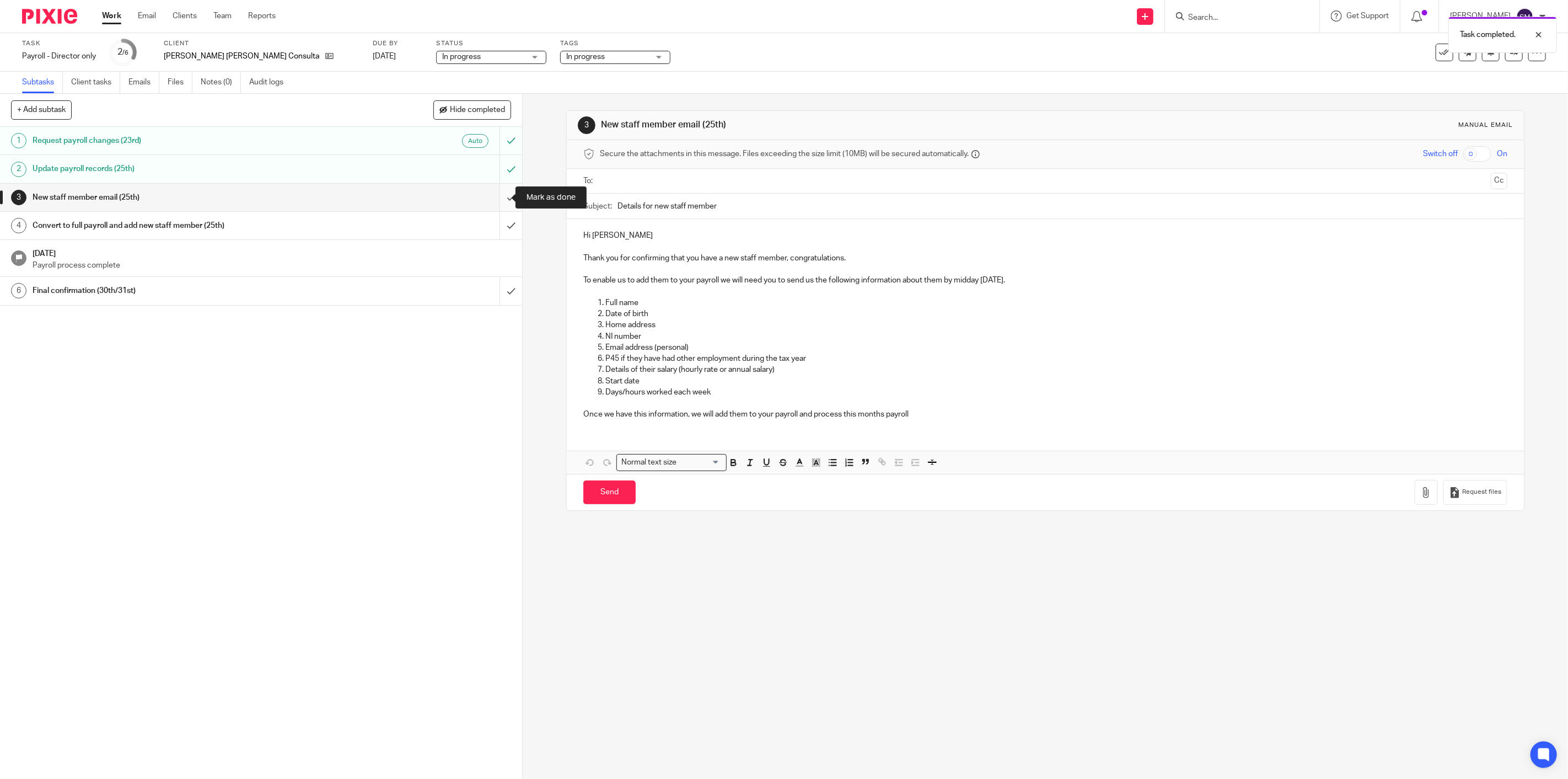
click at [502, 196] on input "submit" at bounding box center [261, 198] width 522 height 27
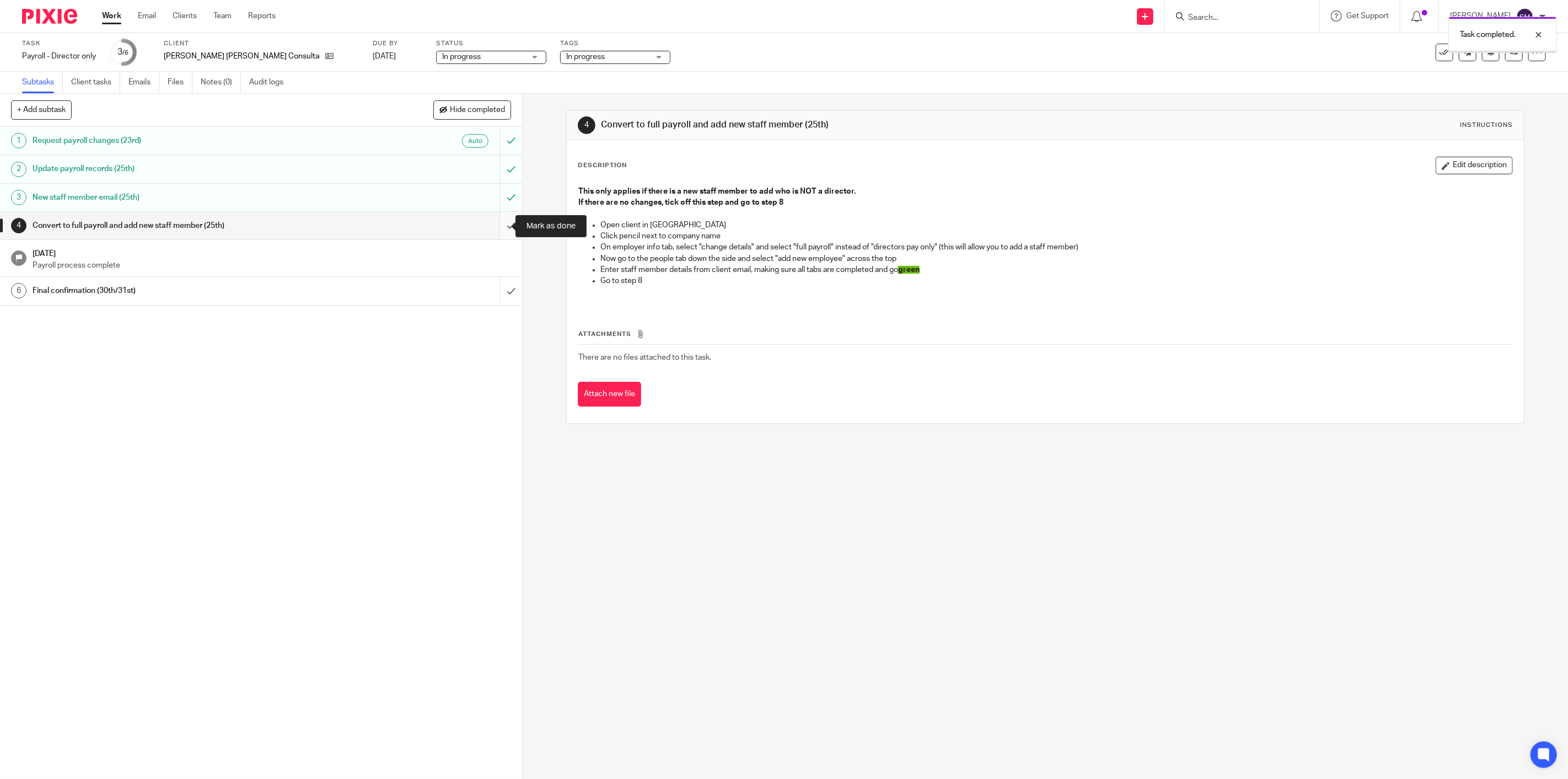
click at [497, 227] on input "submit" at bounding box center [261, 226] width 522 height 27
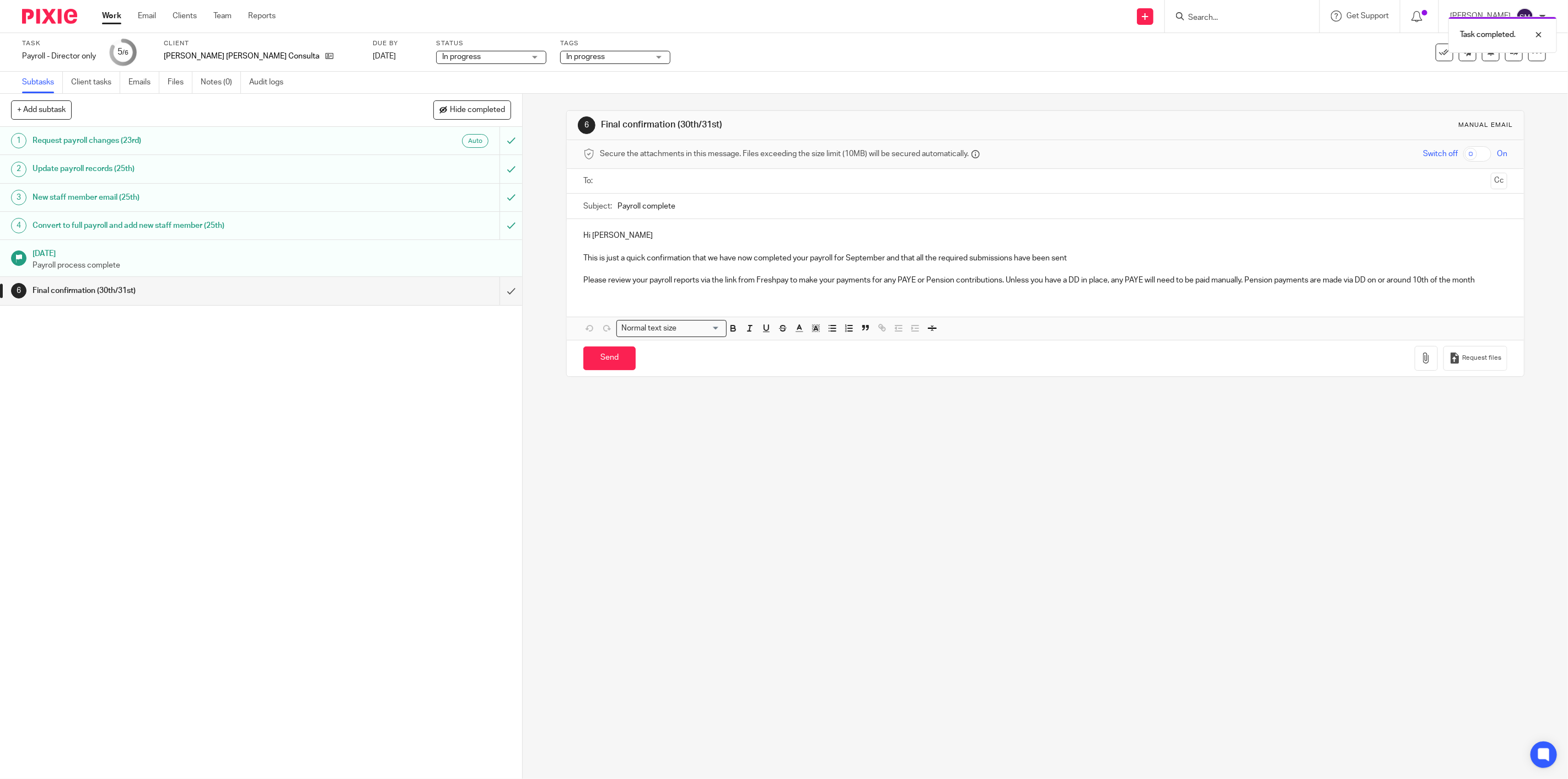
click span "In progress"
checkbox input "false"
click li "Ready to file"
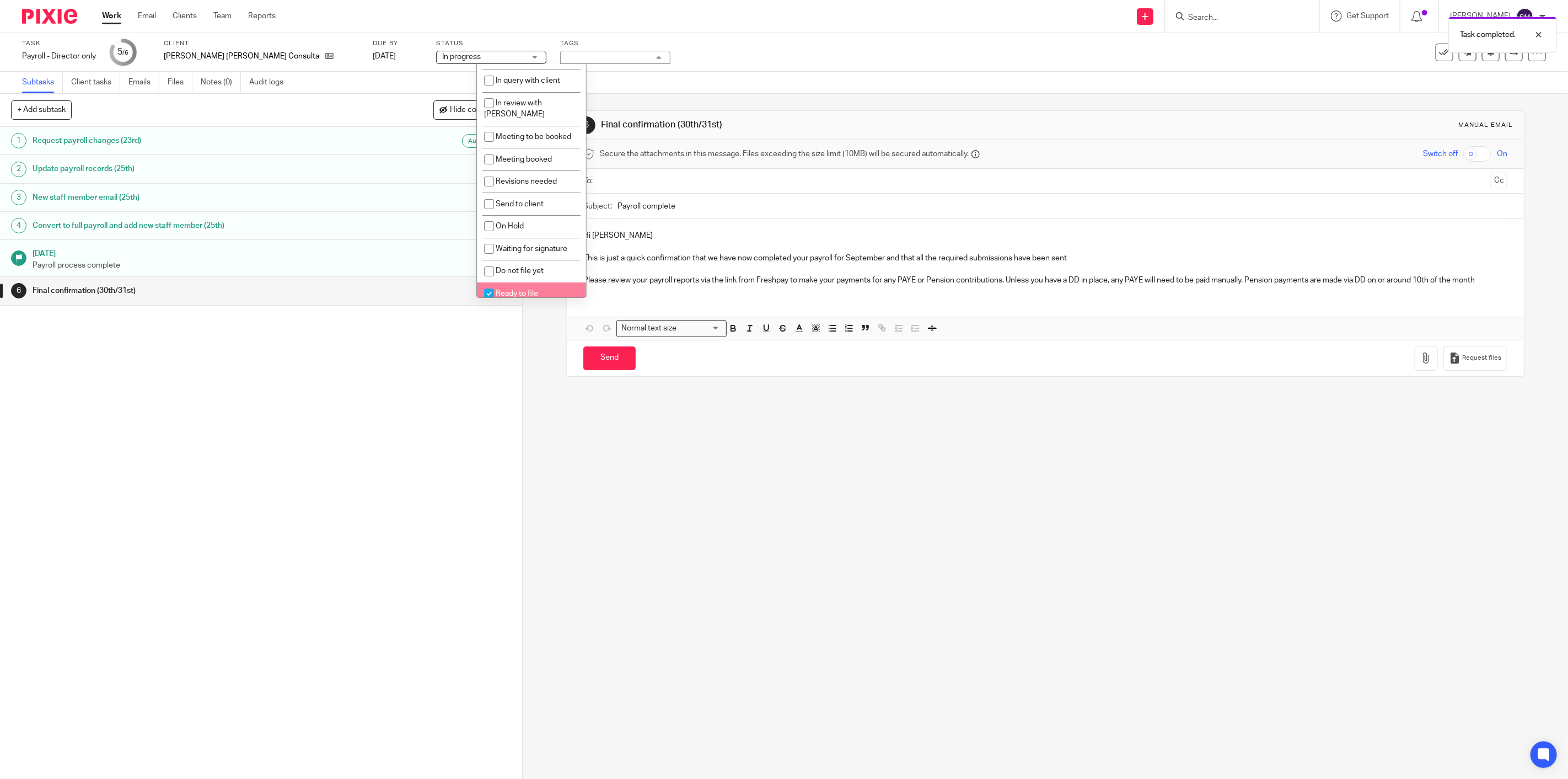
checkbox input "true"
click div "1 Request payroll changes (23rd) Auto 2 Update payroll records (25th) 3 New sta…"
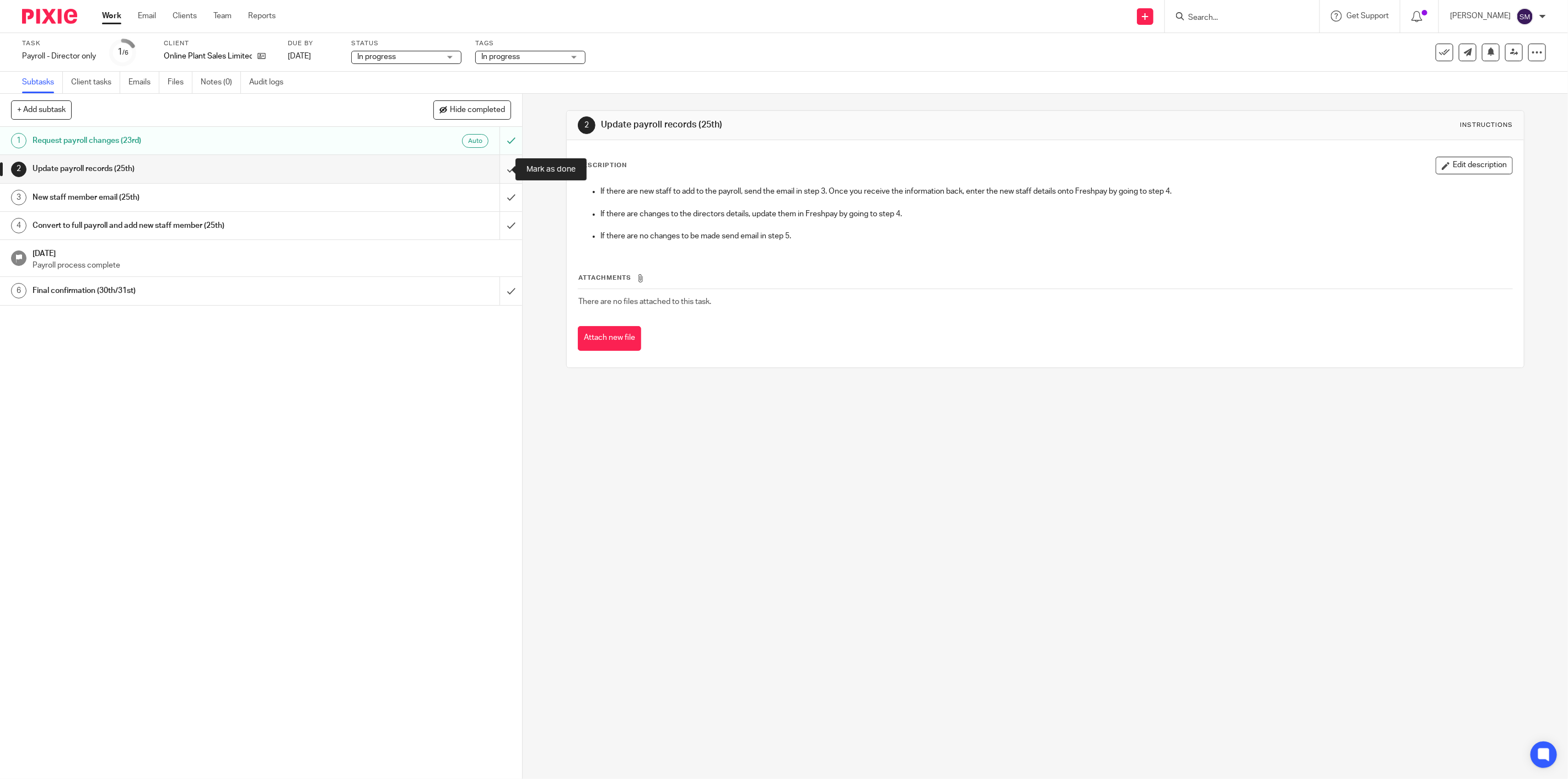
click at [500, 167] on input "submit" at bounding box center [261, 169] width 522 height 27
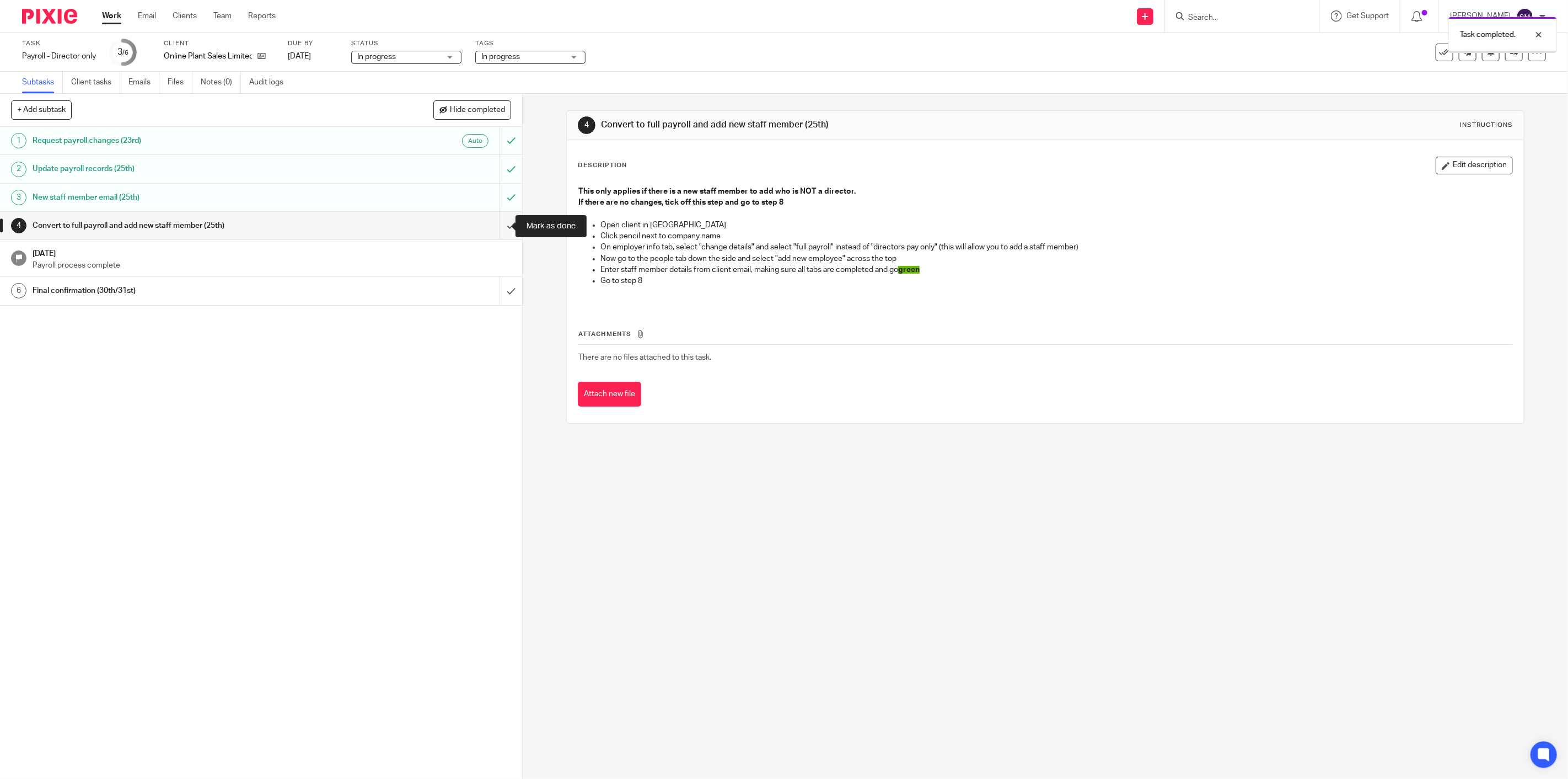
click at [494, 229] on input "submit" at bounding box center [261, 226] width 522 height 27
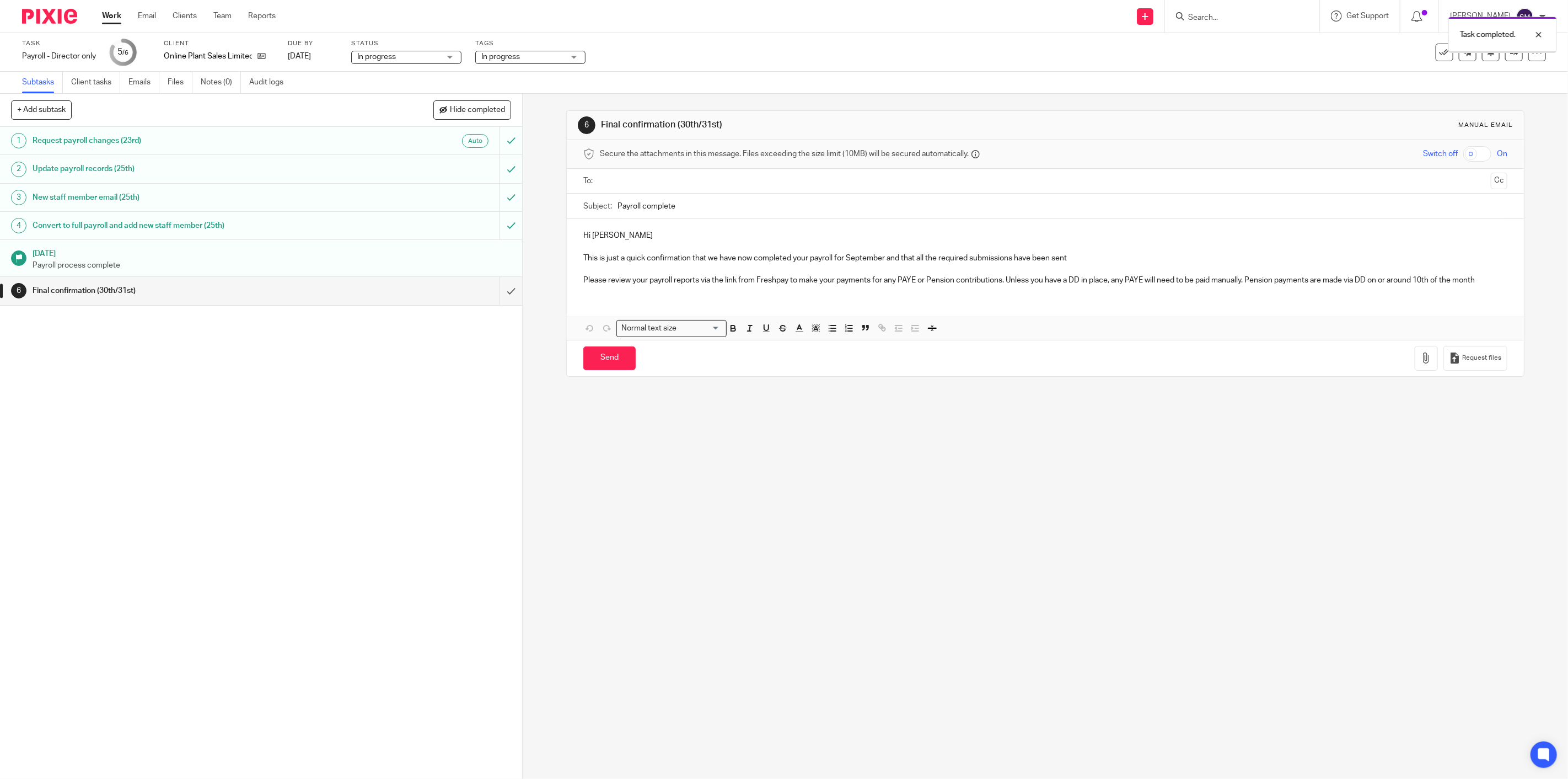
click at [531, 56] on span "In progress" at bounding box center [522, 57] width 83 height 12
click at [515, 122] on span "In progress" at bounding box center [514, 119] width 38 height 8
checkbox input "false"
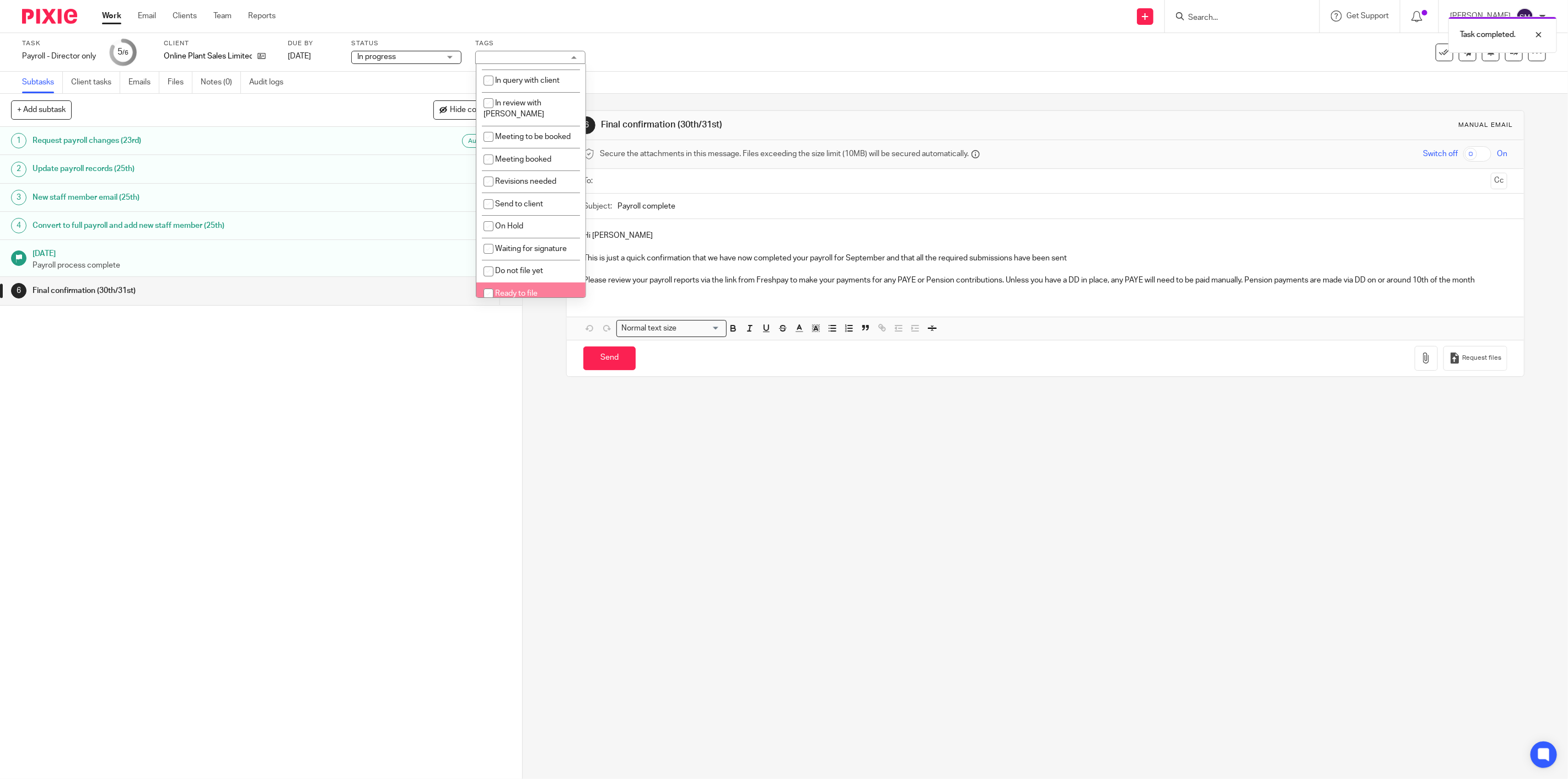
click at [524, 289] on span "Ready to file" at bounding box center [516, 293] width 42 height 8
checkbox input "true"
drag, startPoint x: 443, startPoint y: 426, endPoint x: 449, endPoint y: 421, distance: 7.8
click at [443, 425] on div "1 Request payroll changes (23rd) Auto 2 Update payroll records (25th) 3 New sta…" at bounding box center [261, 452] width 522 height 652
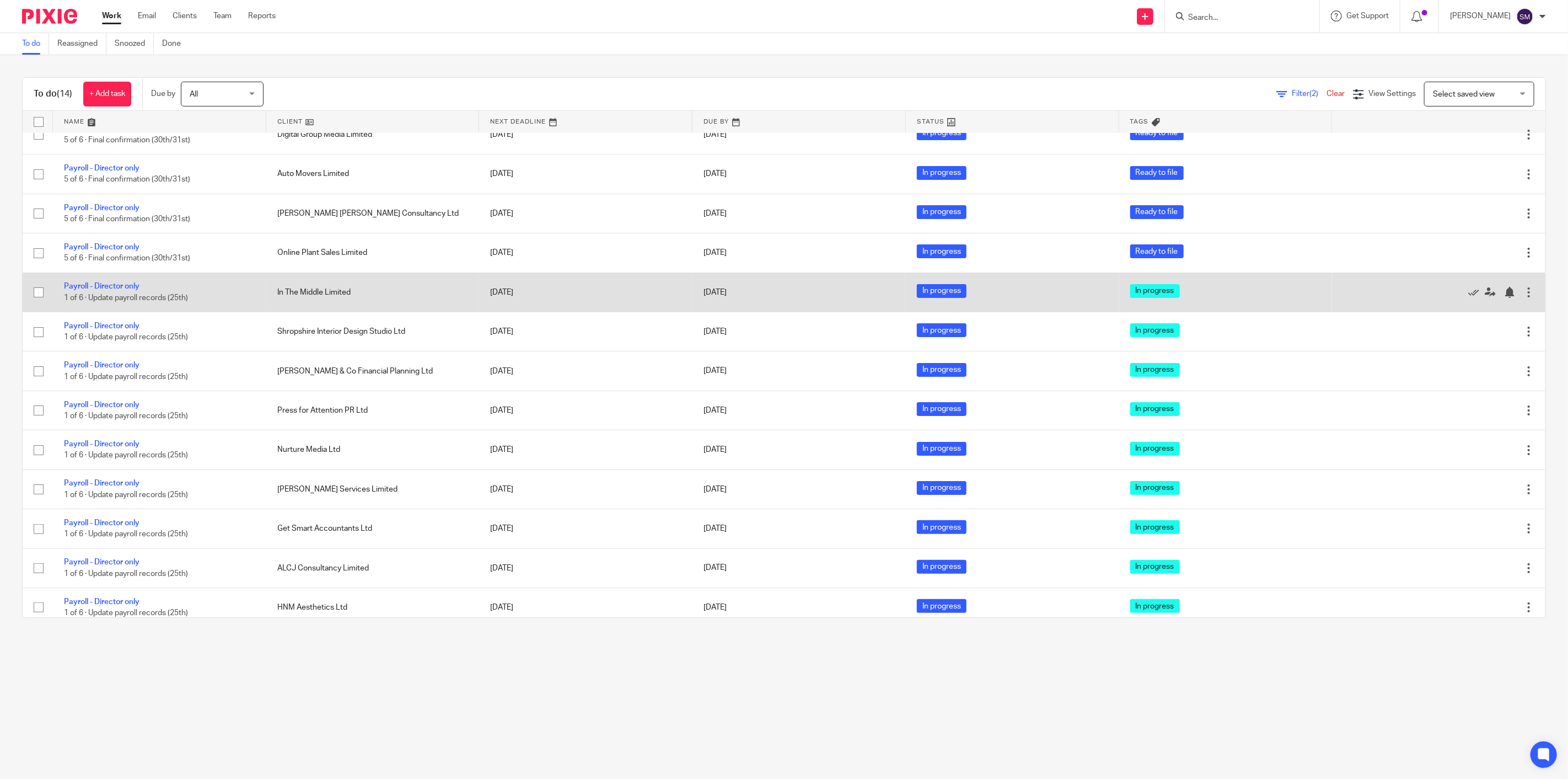
scroll to position [70, 0]
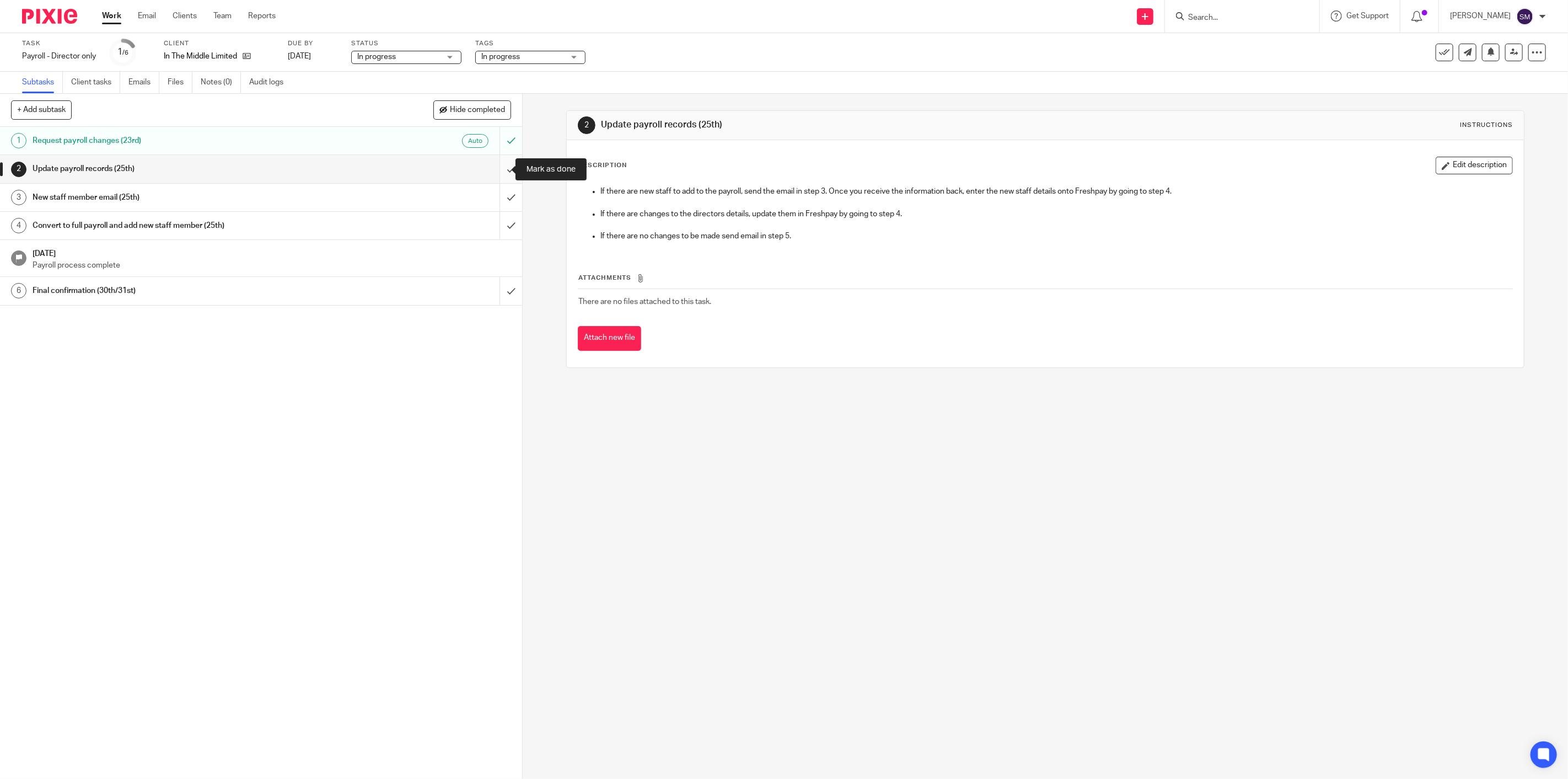
click at [495, 170] on input "submit" at bounding box center [261, 169] width 522 height 27
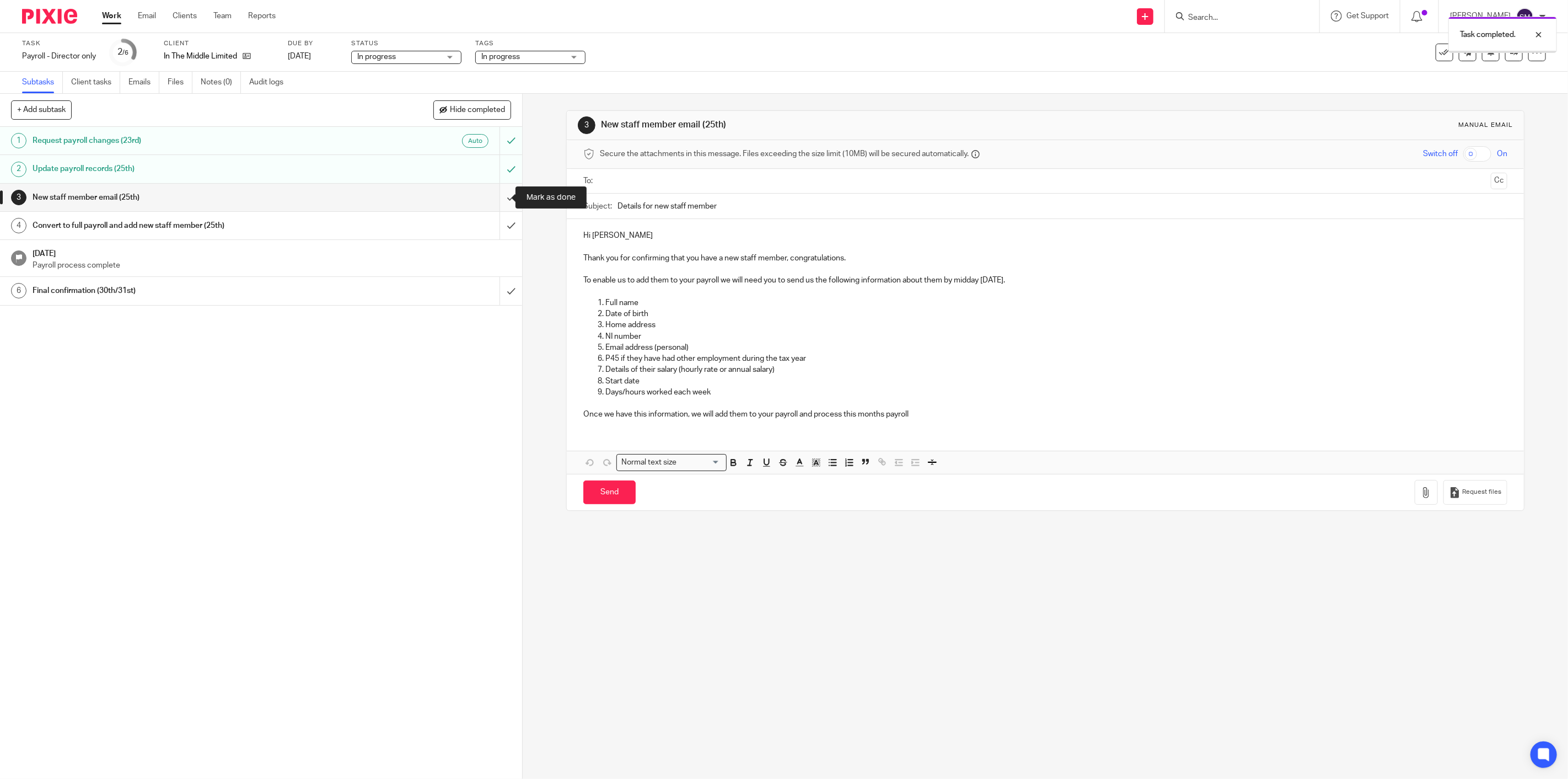
click at [500, 198] on input "submit" at bounding box center [261, 198] width 522 height 27
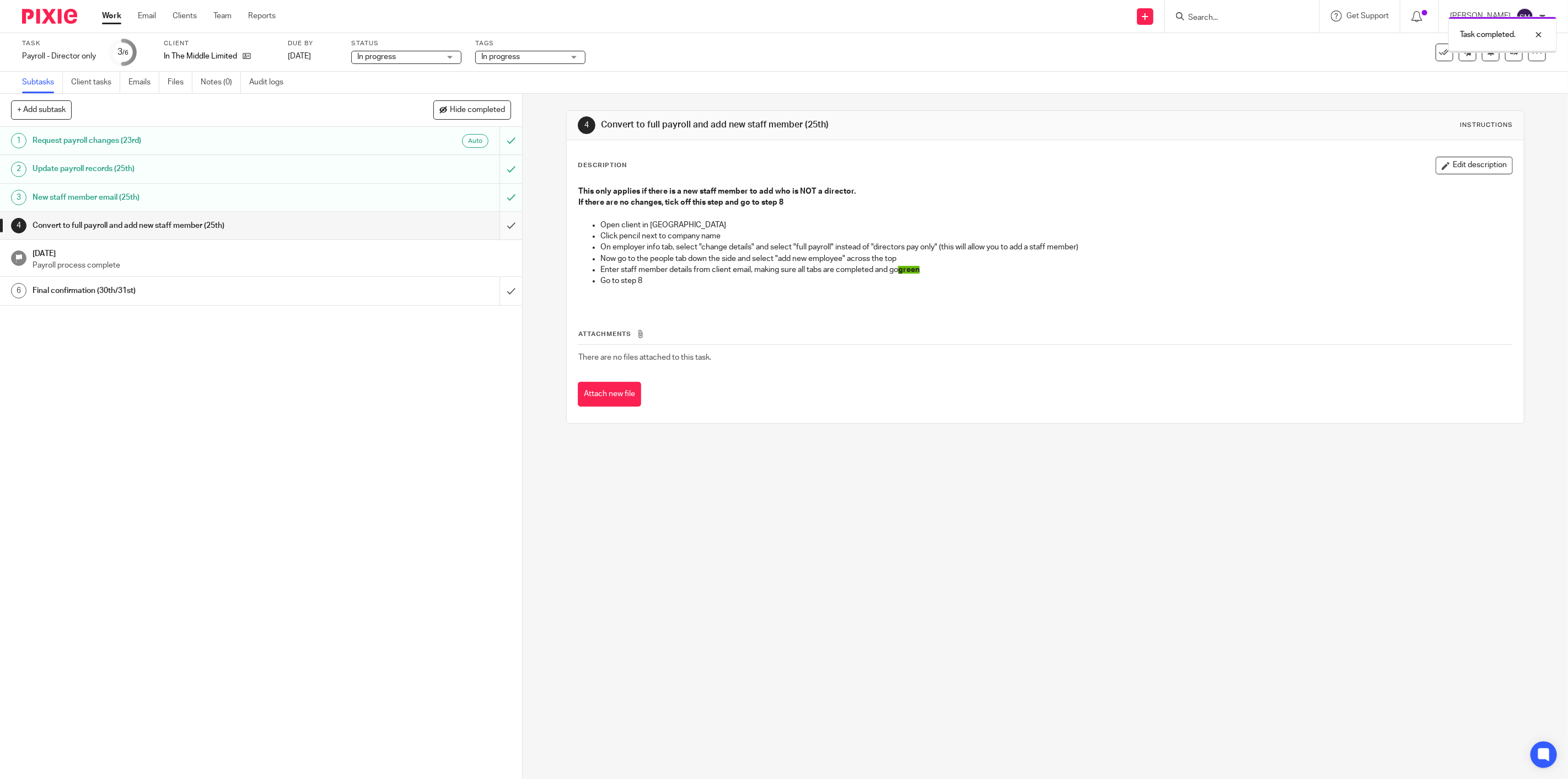
click at [504, 227] on input "submit" at bounding box center [261, 226] width 522 height 27
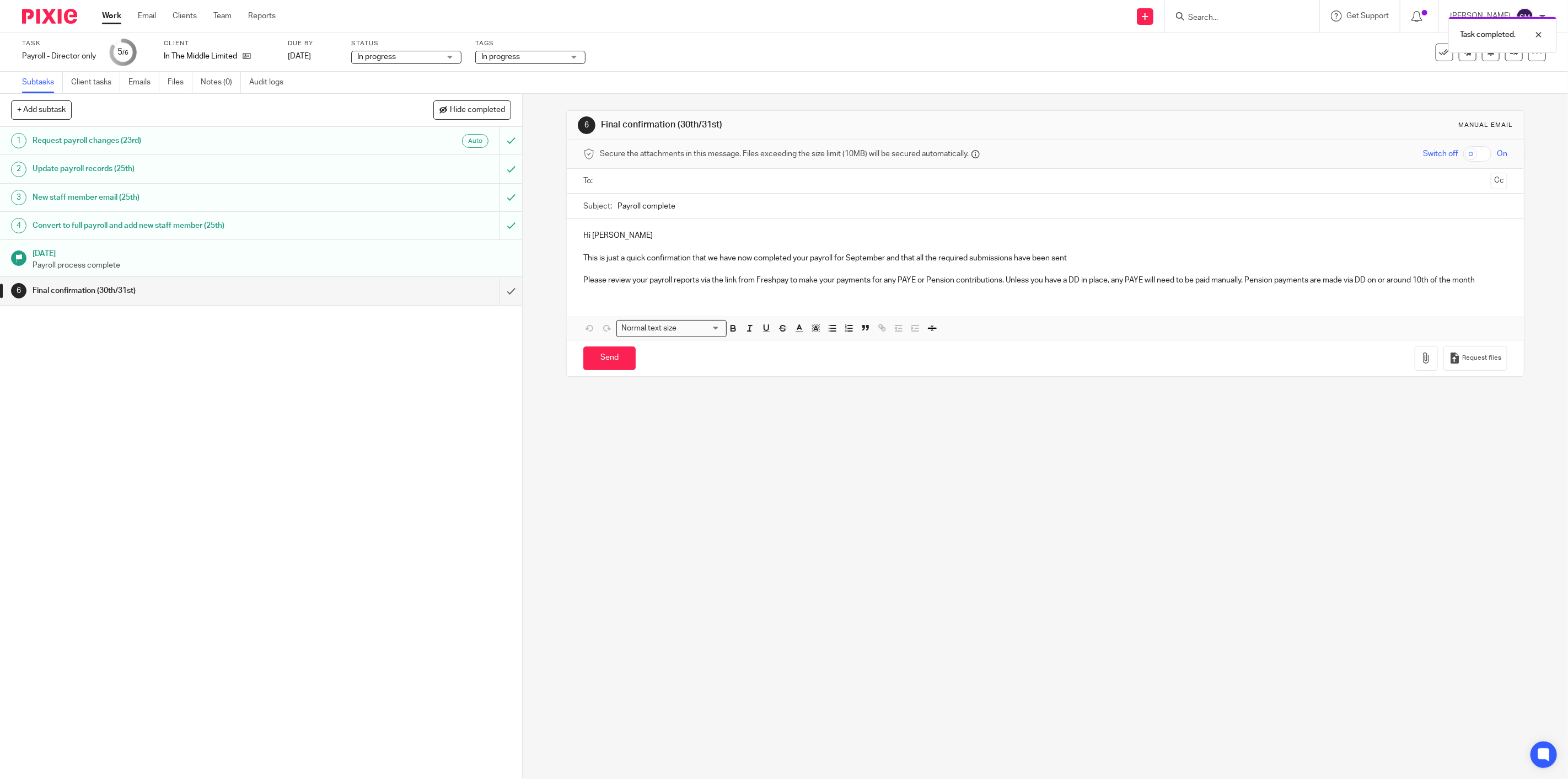
click at [503, 58] on span "In progress" at bounding box center [500, 56] width 38 height 8
click at [531, 124] on li "In progress" at bounding box center [531, 120] width 109 height 23
checkbox input "false"
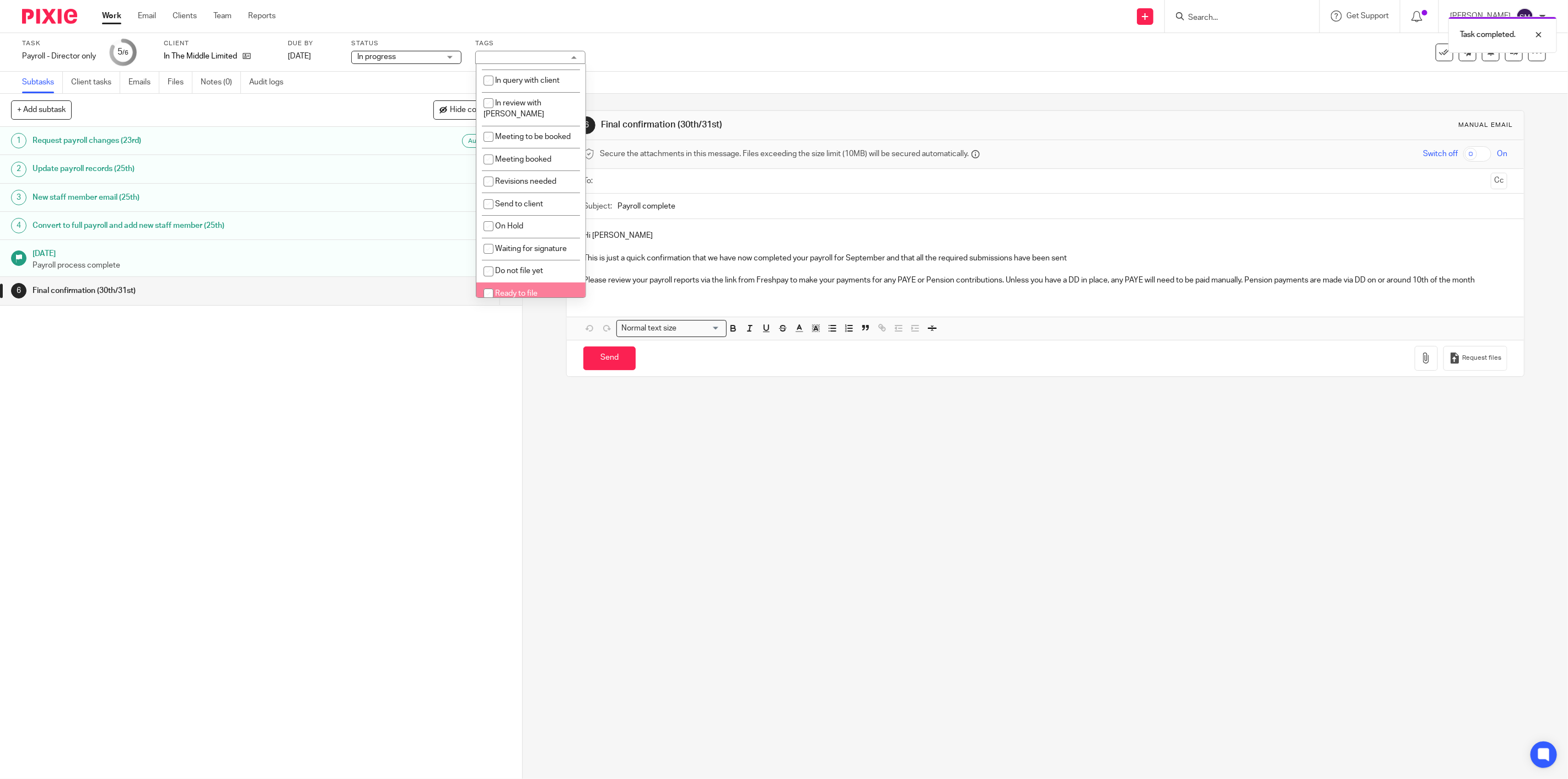
click at [521, 289] on span "Ready to file" at bounding box center [516, 293] width 42 height 8
checkbox input "true"
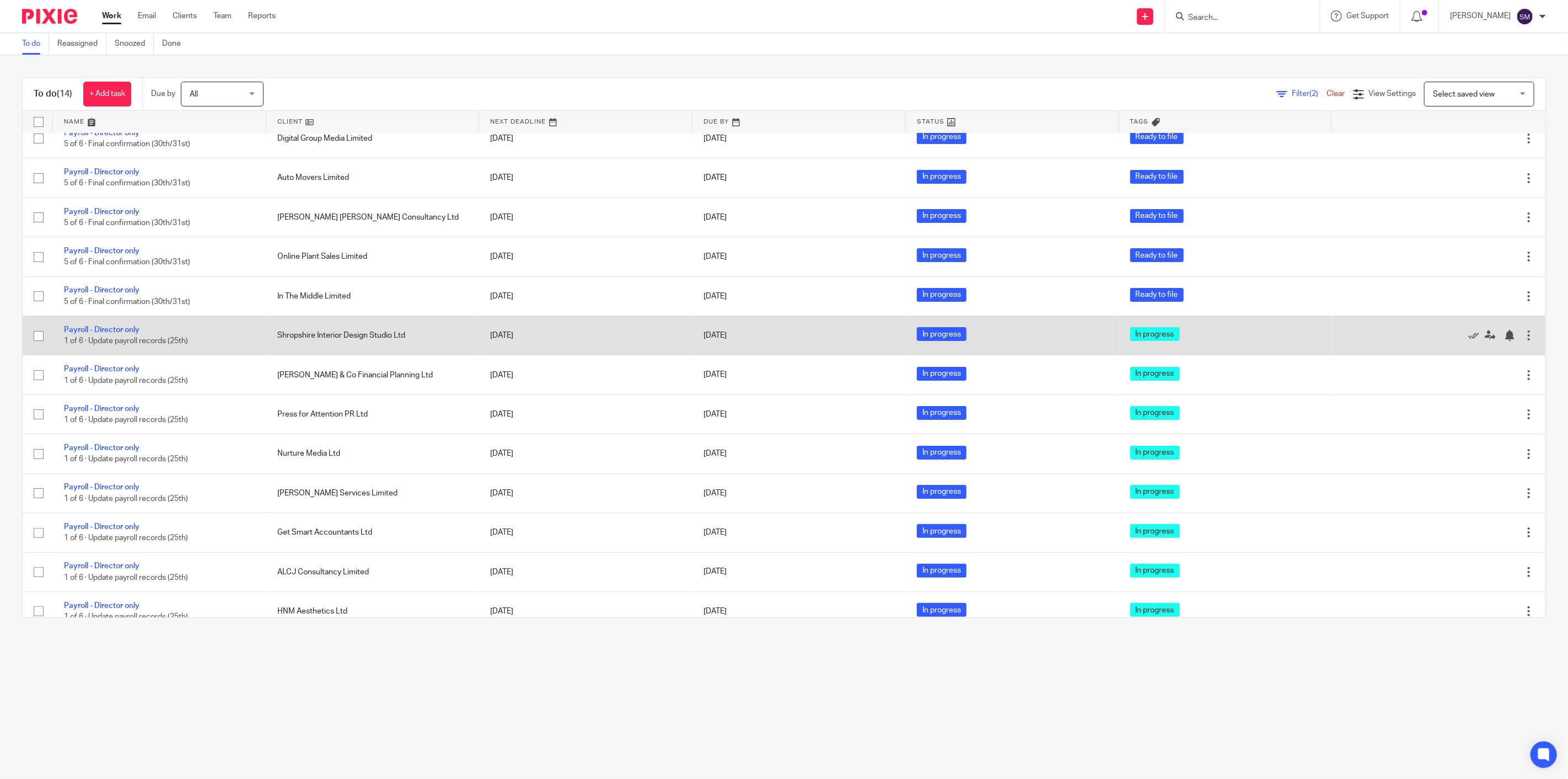
scroll to position [70, 0]
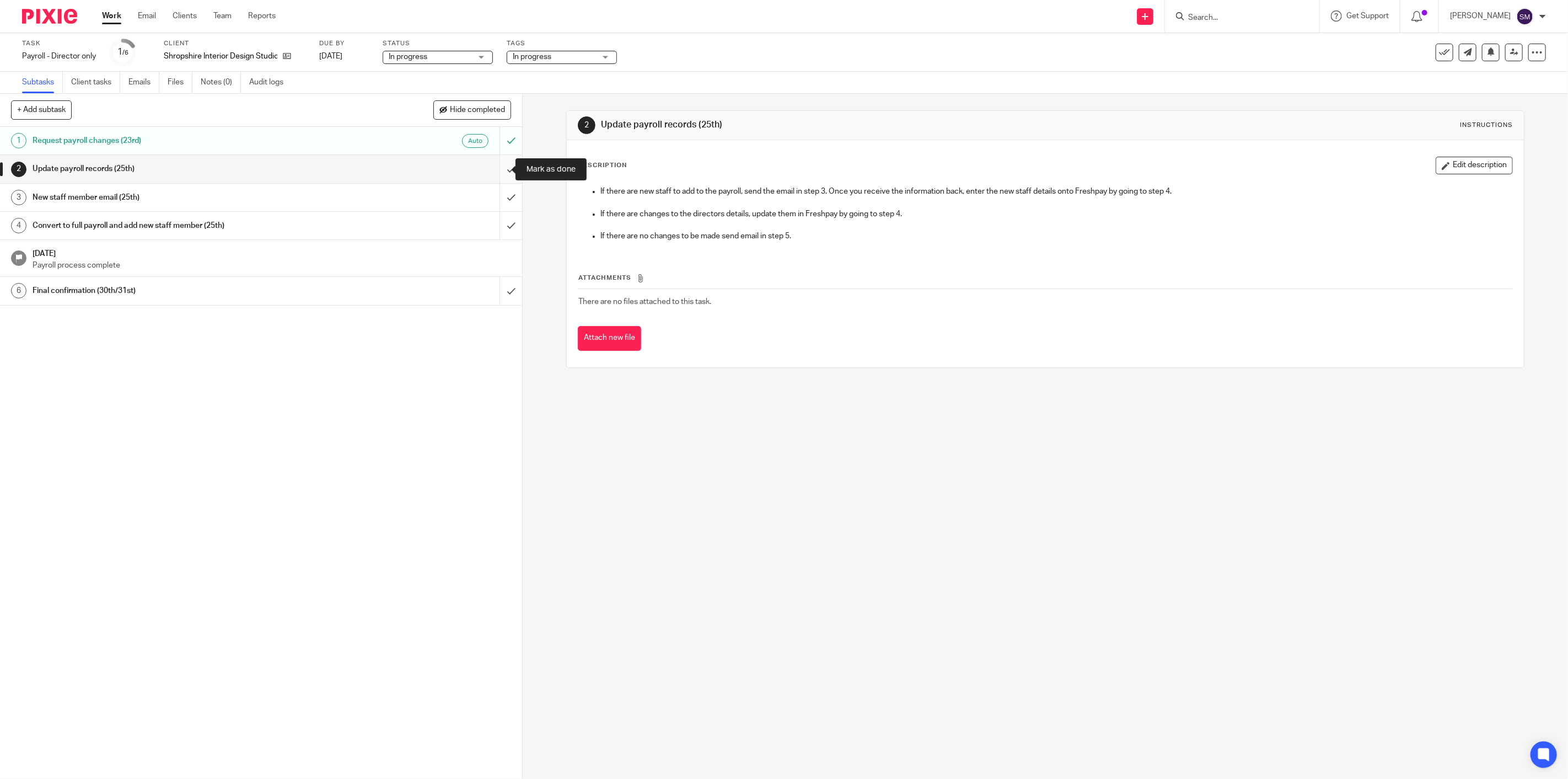
click at [497, 169] on input "submit" at bounding box center [261, 169] width 522 height 27
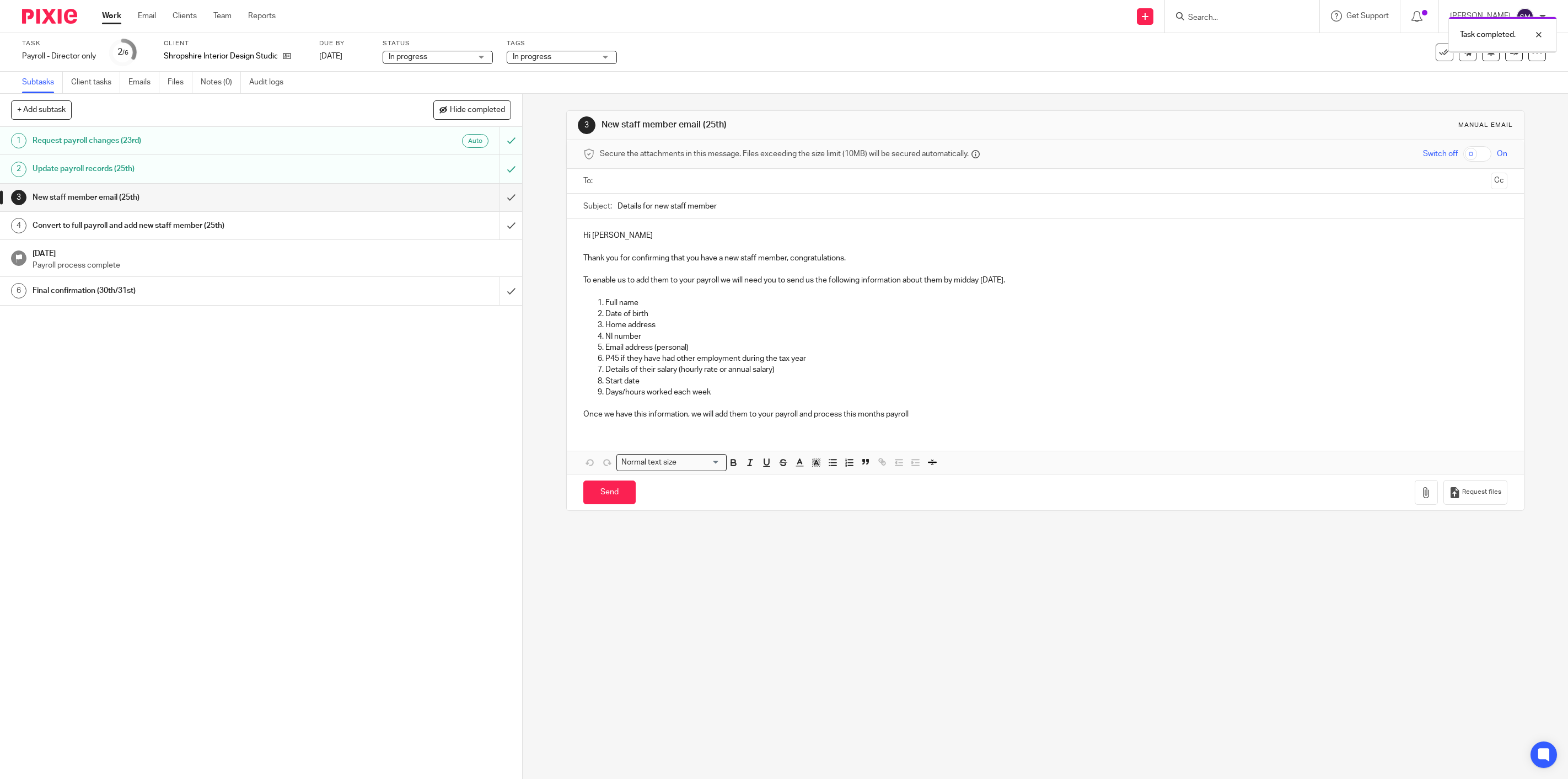
click at [504, 194] on input "submit" at bounding box center [261, 198] width 522 height 27
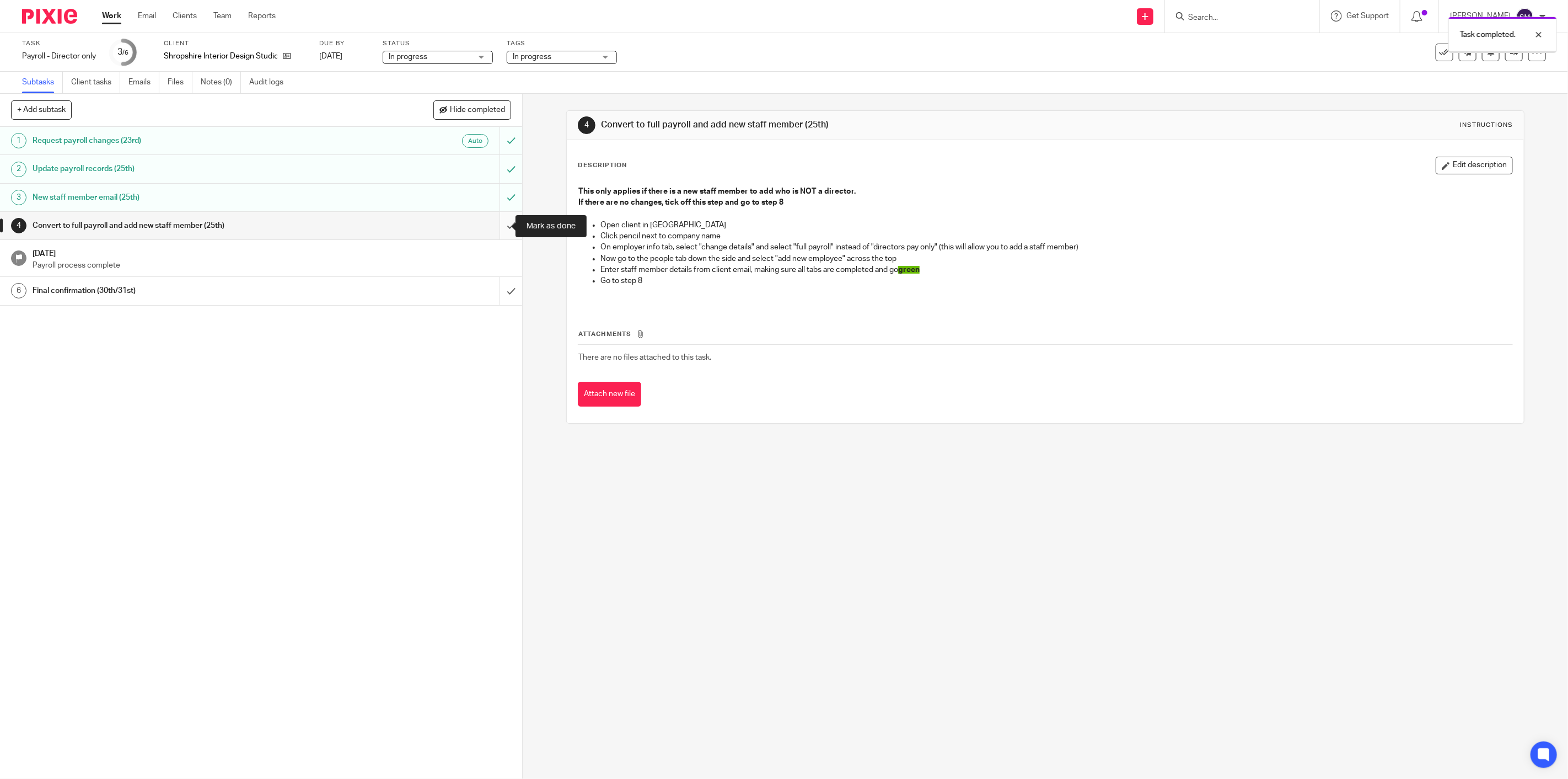
click at [502, 224] on input "submit" at bounding box center [261, 226] width 522 height 27
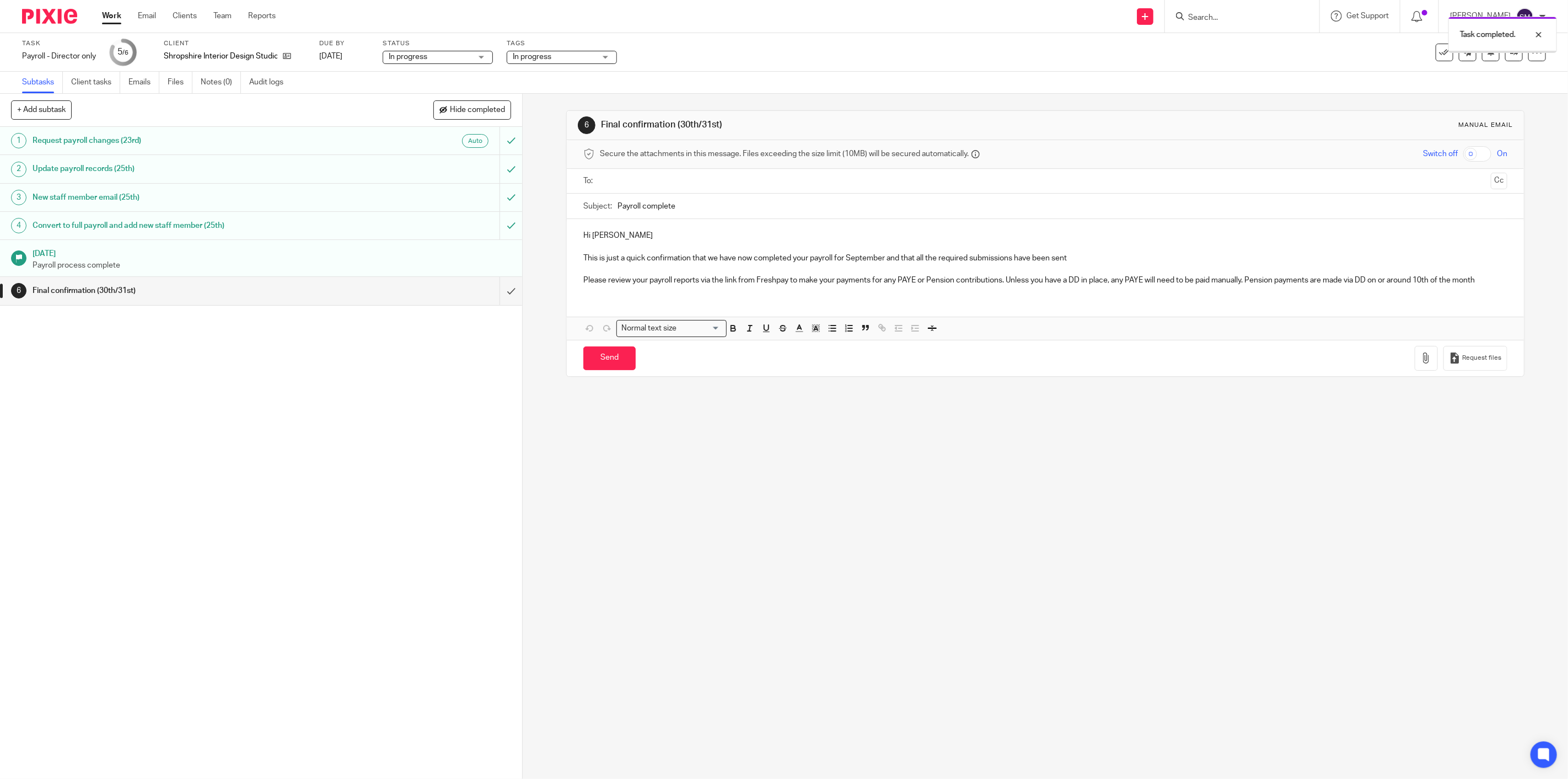
click at [544, 53] on span "In progress" at bounding box center [554, 57] width 83 height 12
click at [541, 116] on li "In progress" at bounding box center [563, 120] width 109 height 23
checkbox input "false"
click at [558, 282] on li "Ready to file" at bounding box center [563, 293] width 109 height 23
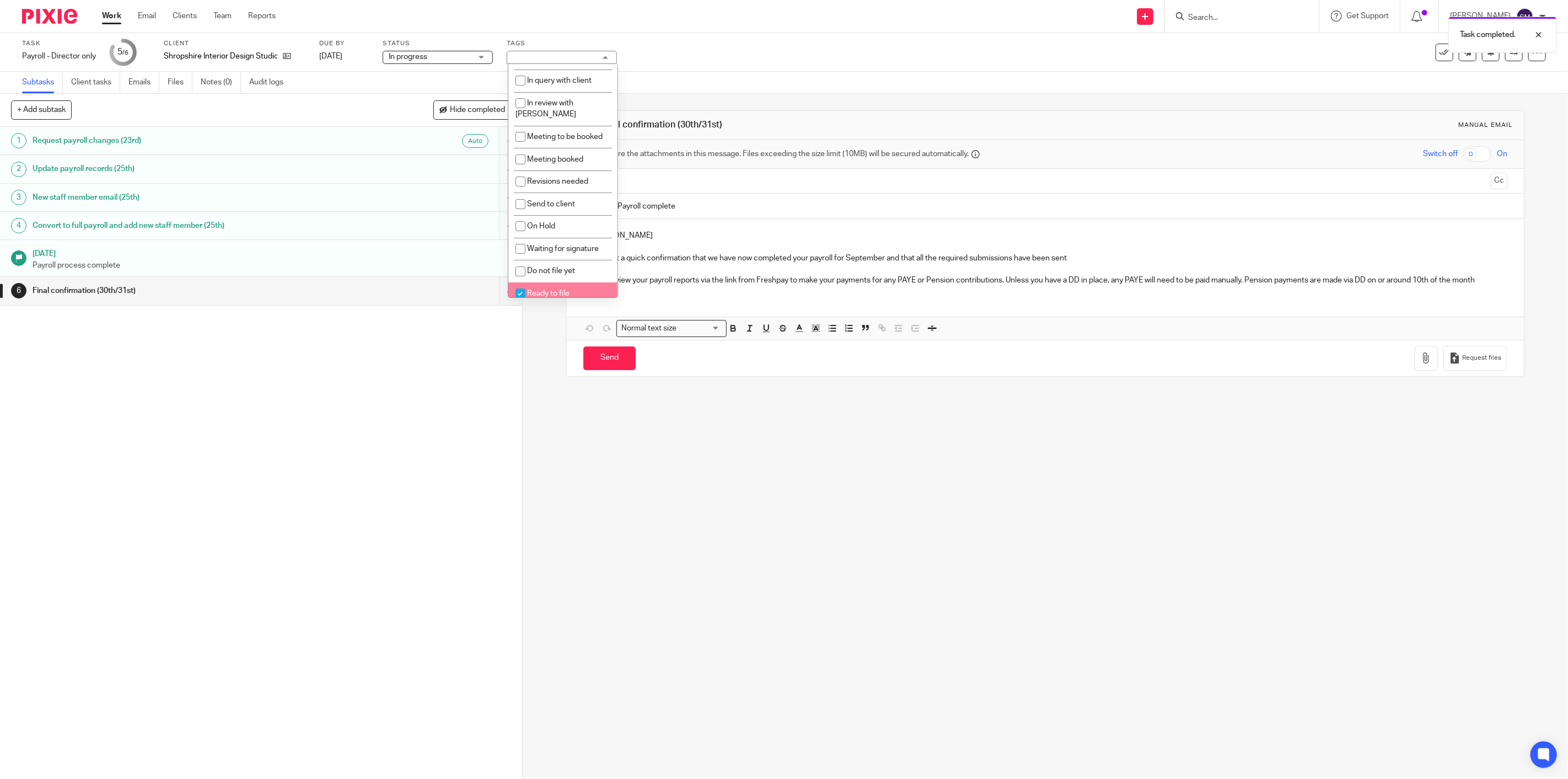
checkbox input "true"
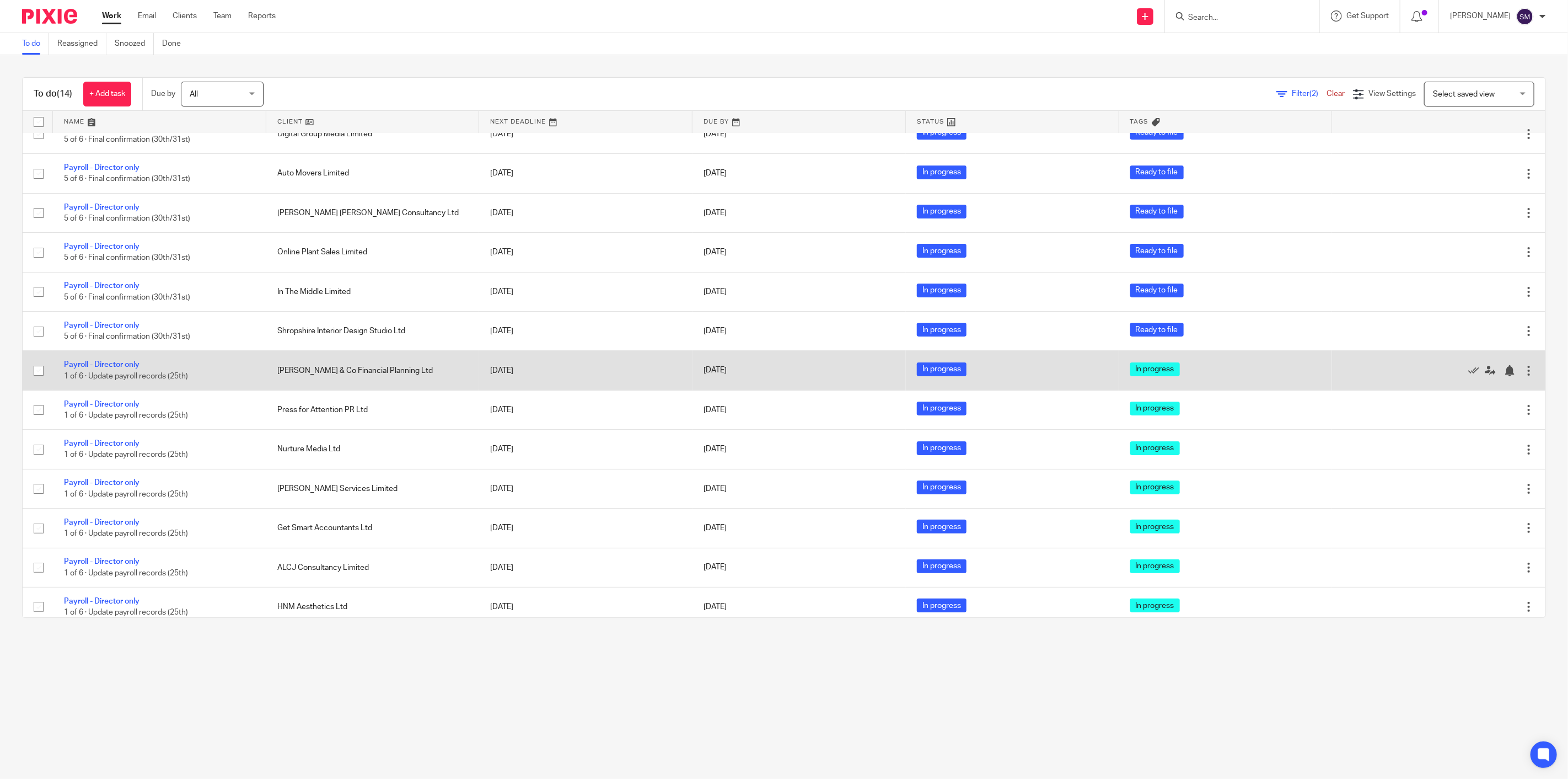
scroll to position [70, 0]
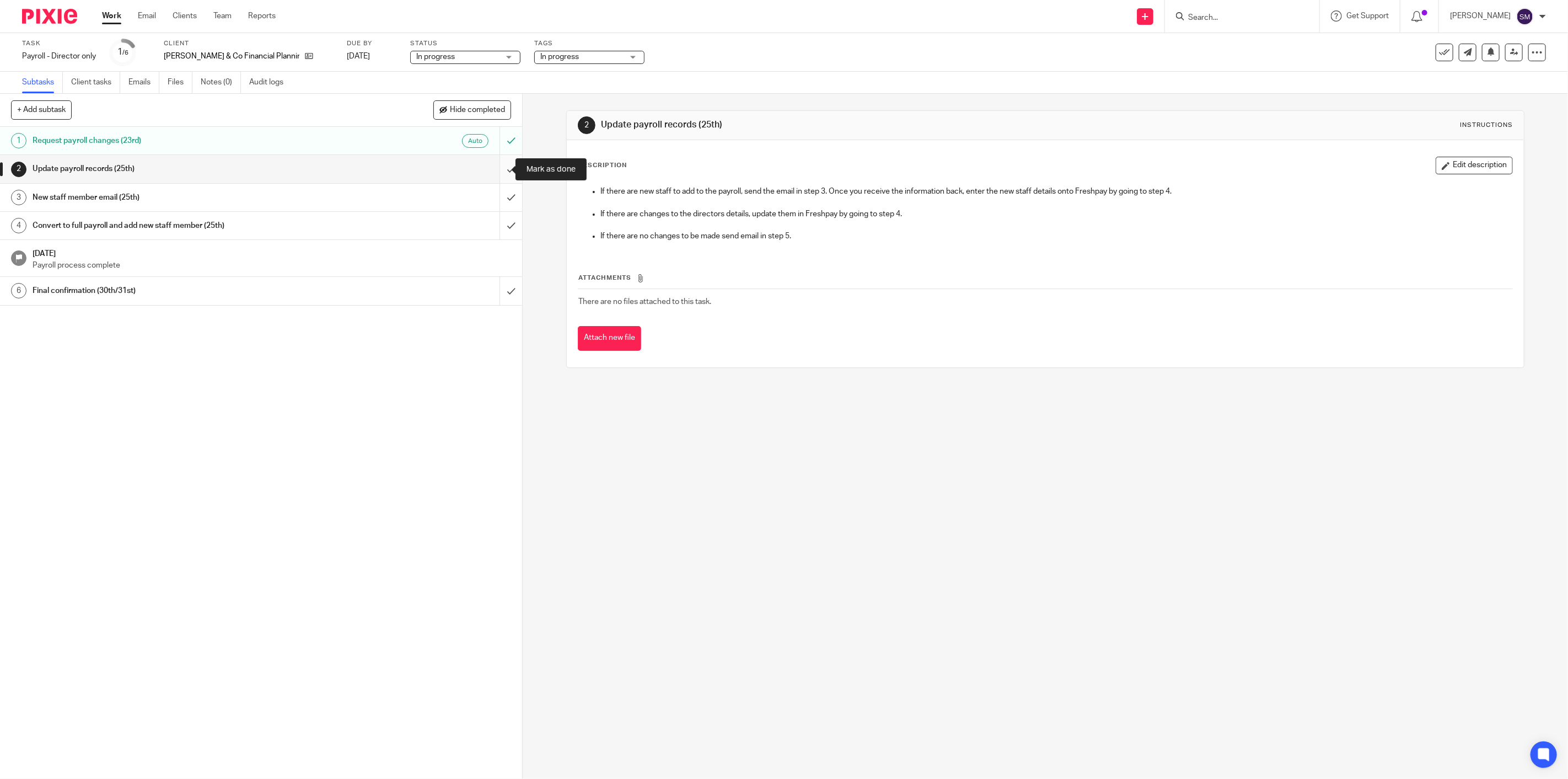
click at [494, 175] on input "submit" at bounding box center [261, 169] width 522 height 27
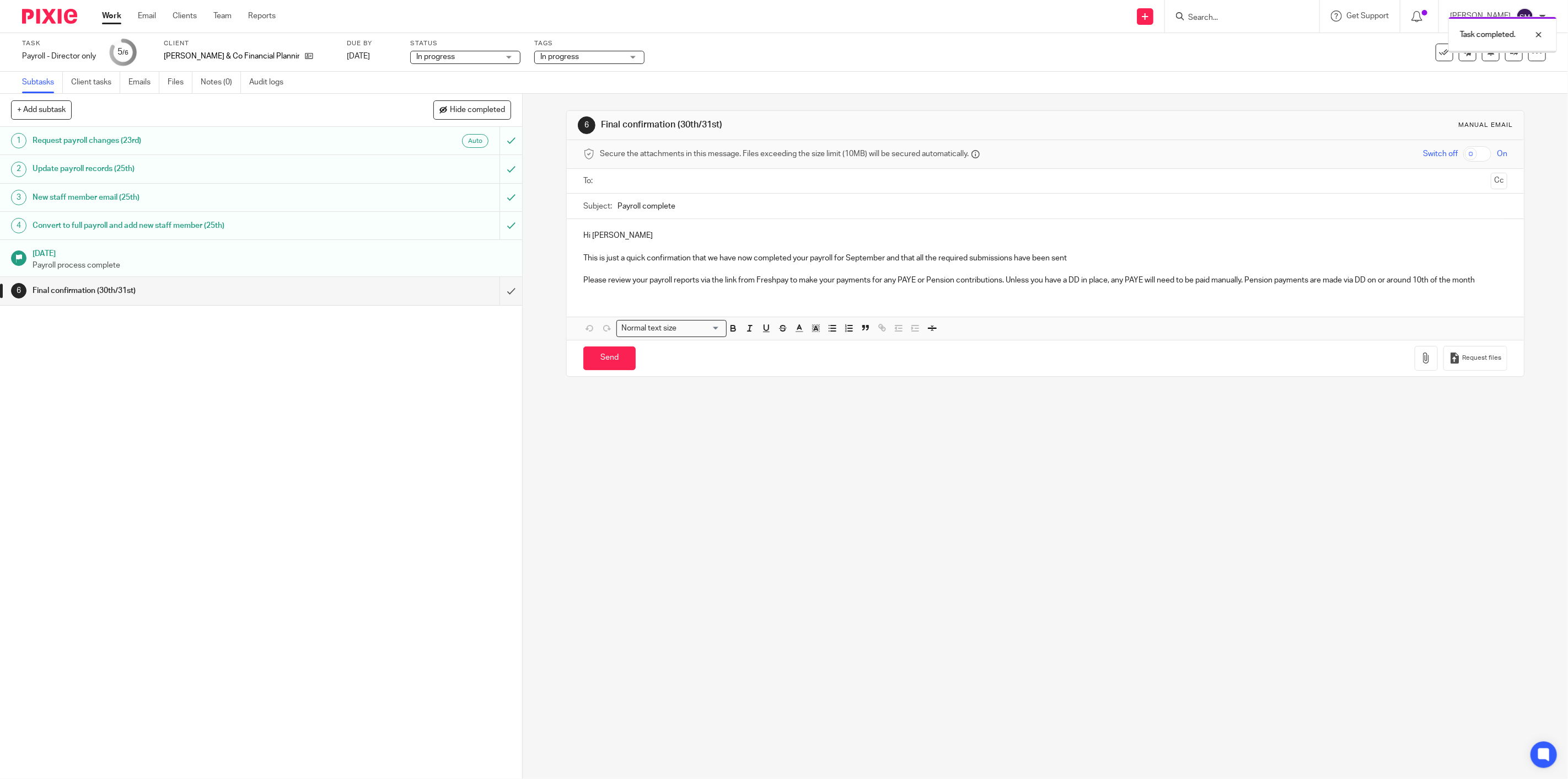
click at [540, 62] on span "In progress" at bounding box center [581, 57] width 83 height 12
click at [511, 120] on input "checkbox" at bounding box center [511, 120] width 21 height 21
checkbox input "false"
click at [557, 289] on span "Ready to file" at bounding box center [539, 293] width 42 height 8
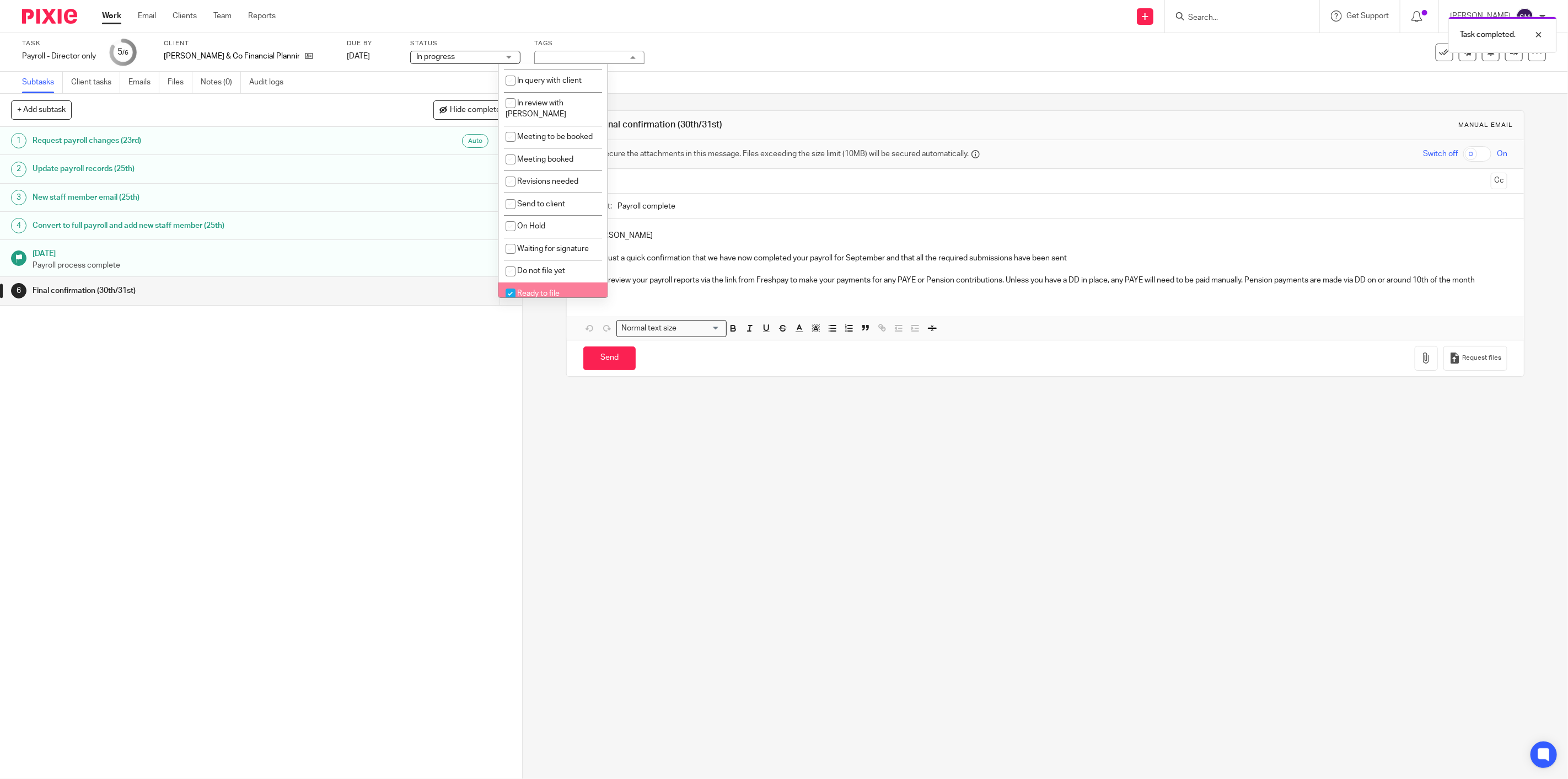
checkbox input "true"
click at [454, 425] on div "1 Request payroll changes (23rd) Auto 2 Update payroll records (25th) 3 New sta…" at bounding box center [261, 452] width 522 height 652
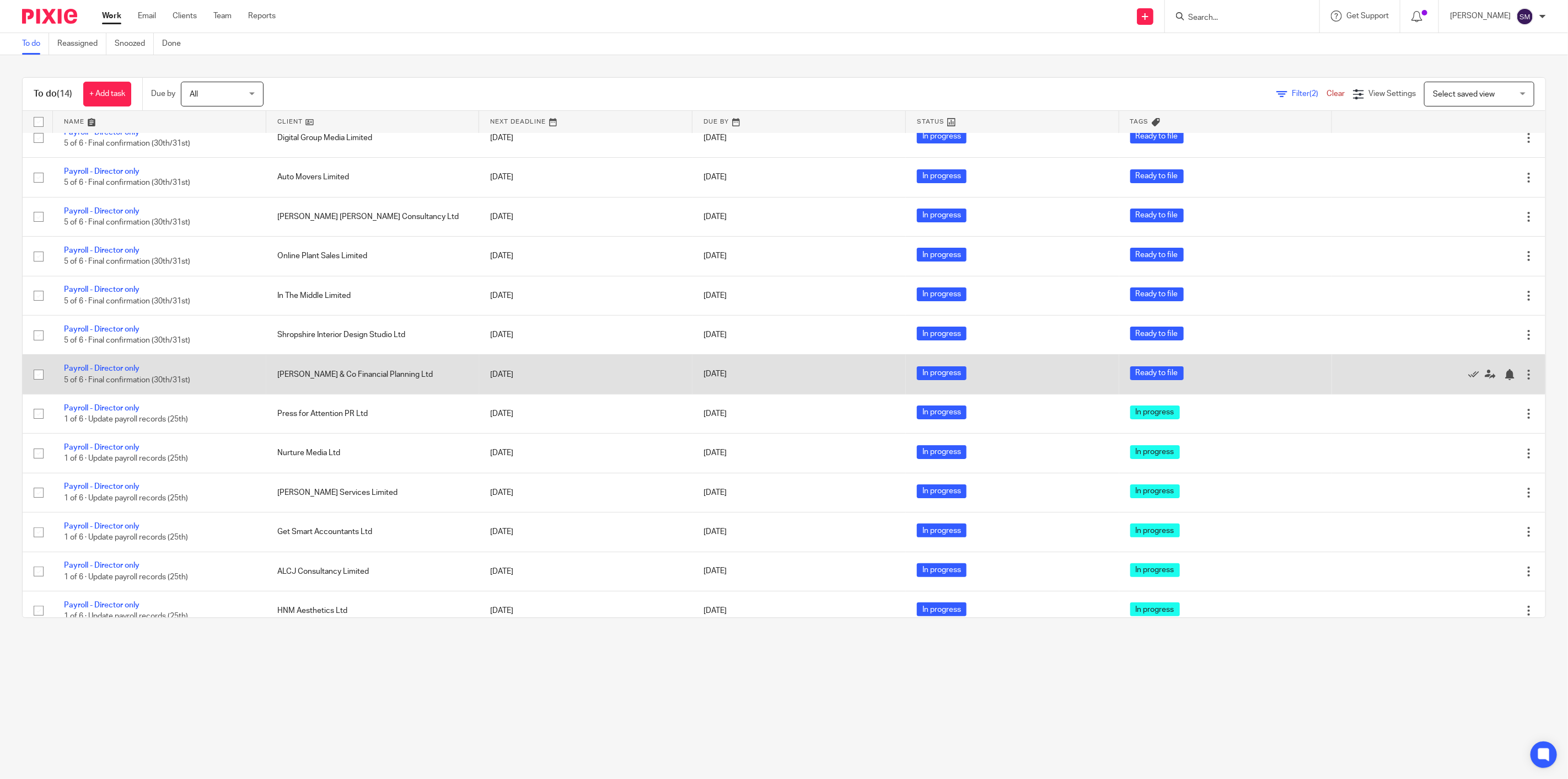
scroll to position [70, 0]
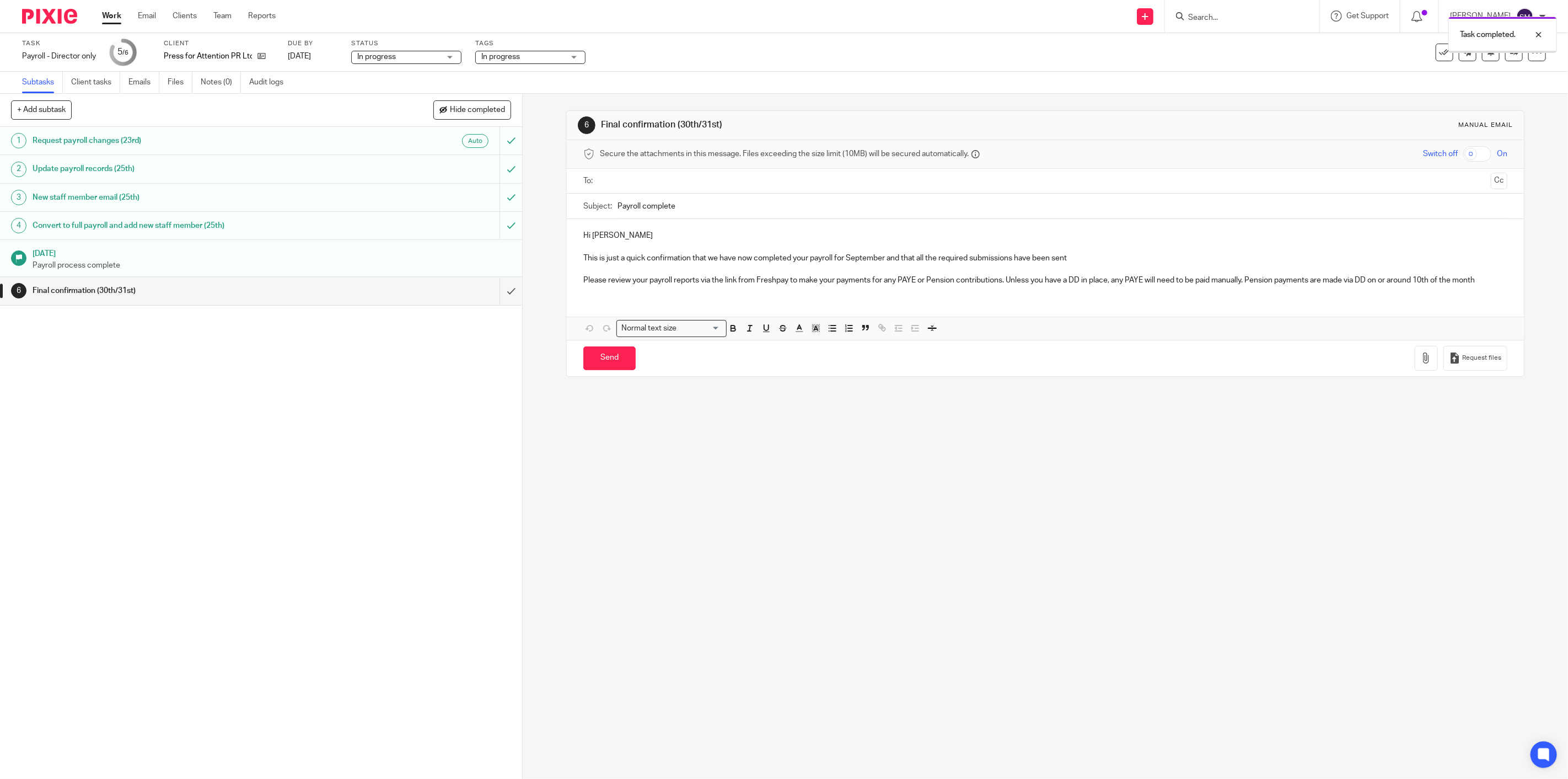
click at [550, 57] on span "In progress" at bounding box center [522, 57] width 83 height 12
click at [522, 114] on li "In progress" at bounding box center [531, 120] width 109 height 23
checkbox input "false"
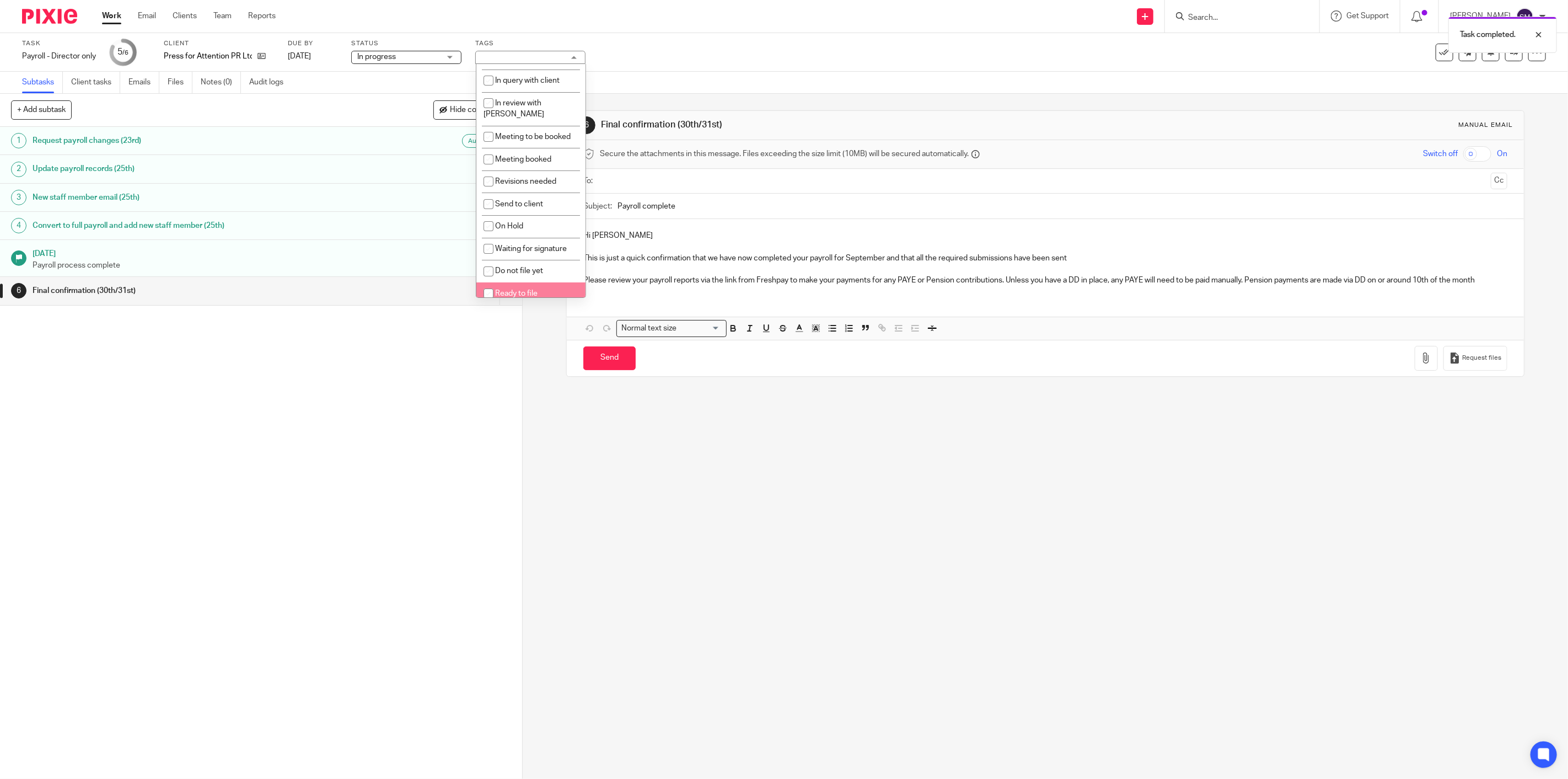
drag, startPoint x: 519, startPoint y: 283, endPoint x: 533, endPoint y: 326, distance: 45.2
click at [518, 289] on span "Ready to file" at bounding box center [516, 293] width 42 height 8
checkbox input "true"
click at [465, 407] on div "1 Request payroll changes (23rd) Auto 2 Update payroll records (25th) 3 New sta…" at bounding box center [261, 452] width 522 height 652
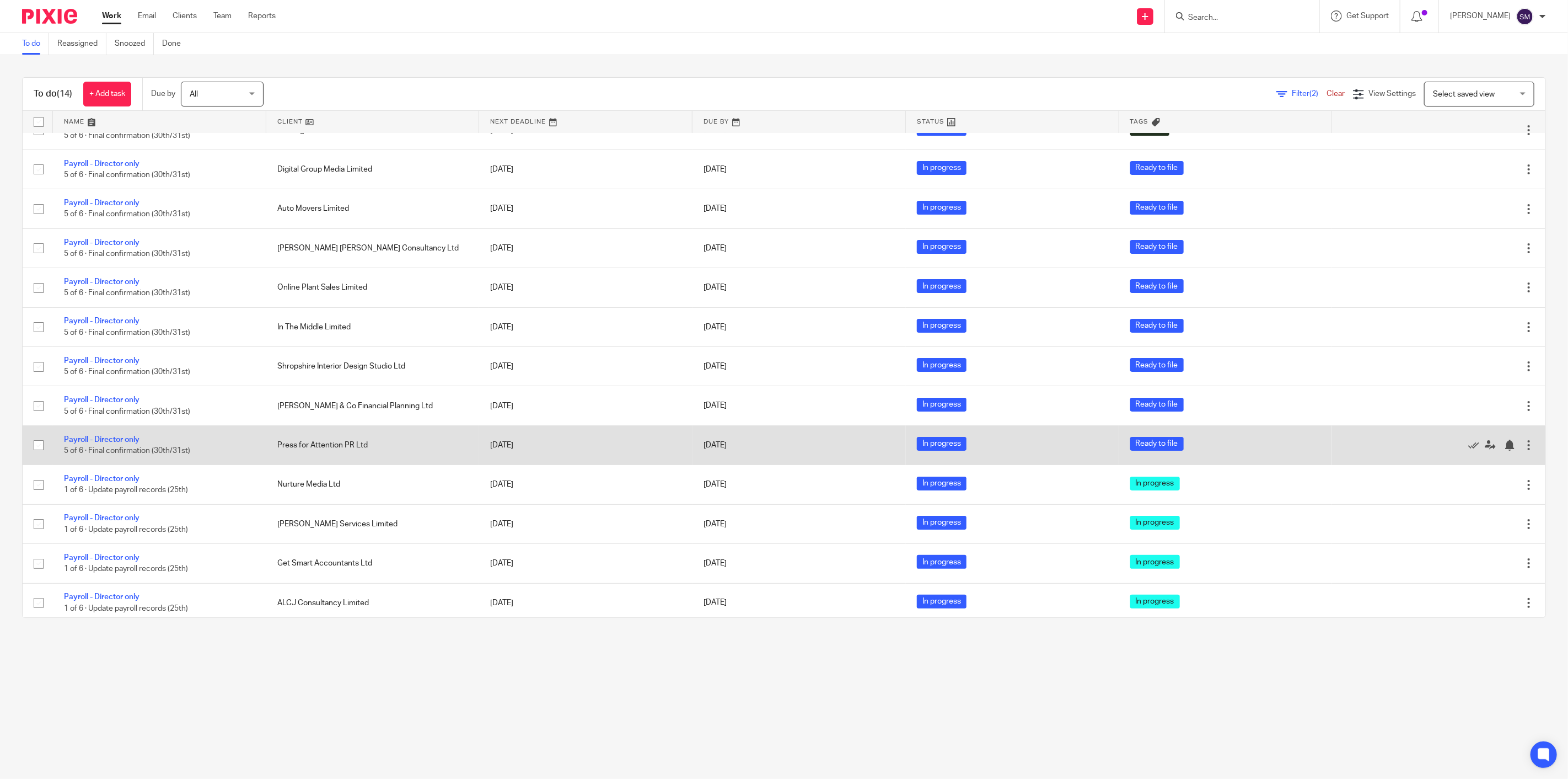
scroll to position [70, 0]
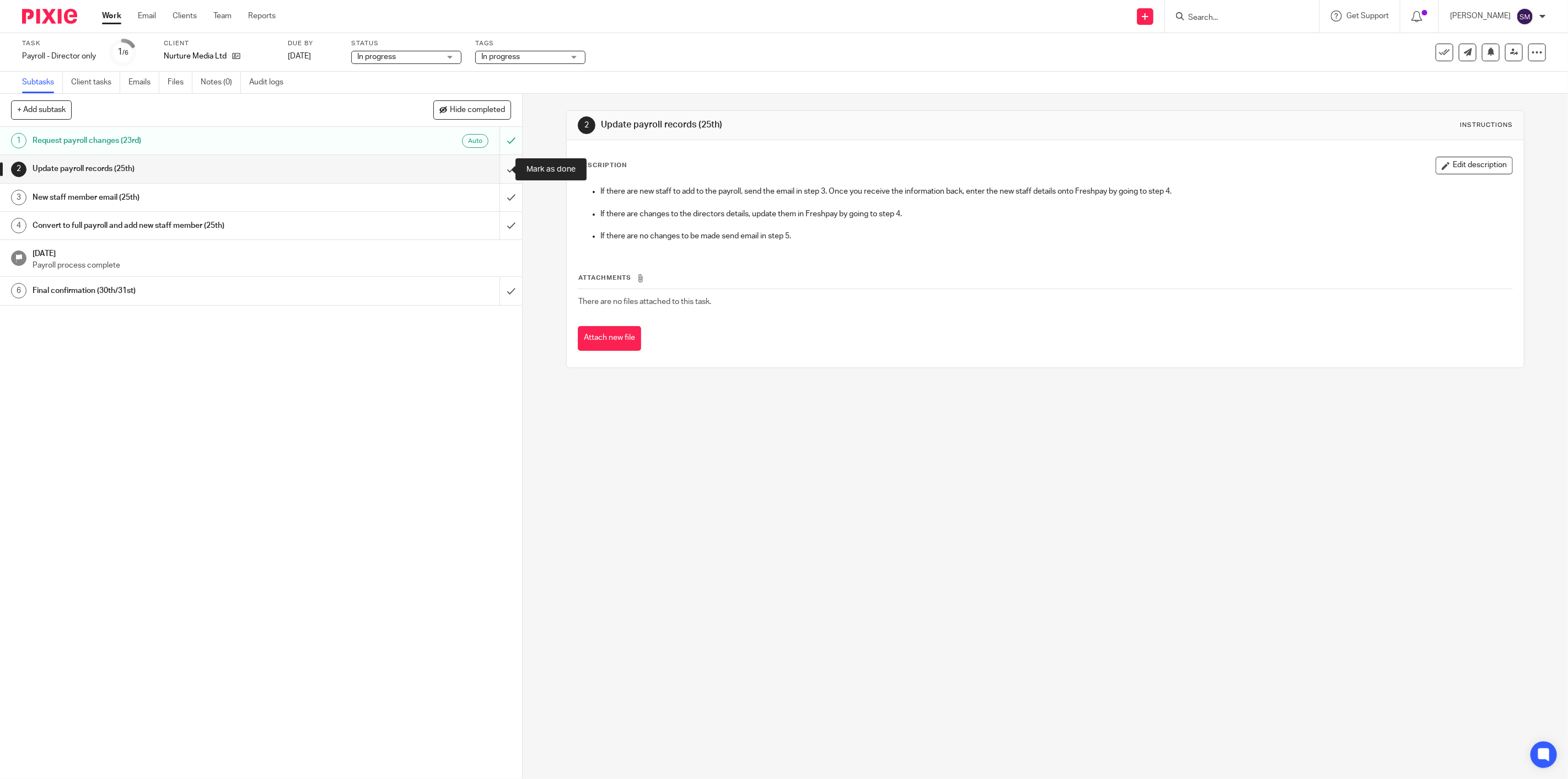
click at [497, 167] on input "submit" at bounding box center [261, 169] width 522 height 27
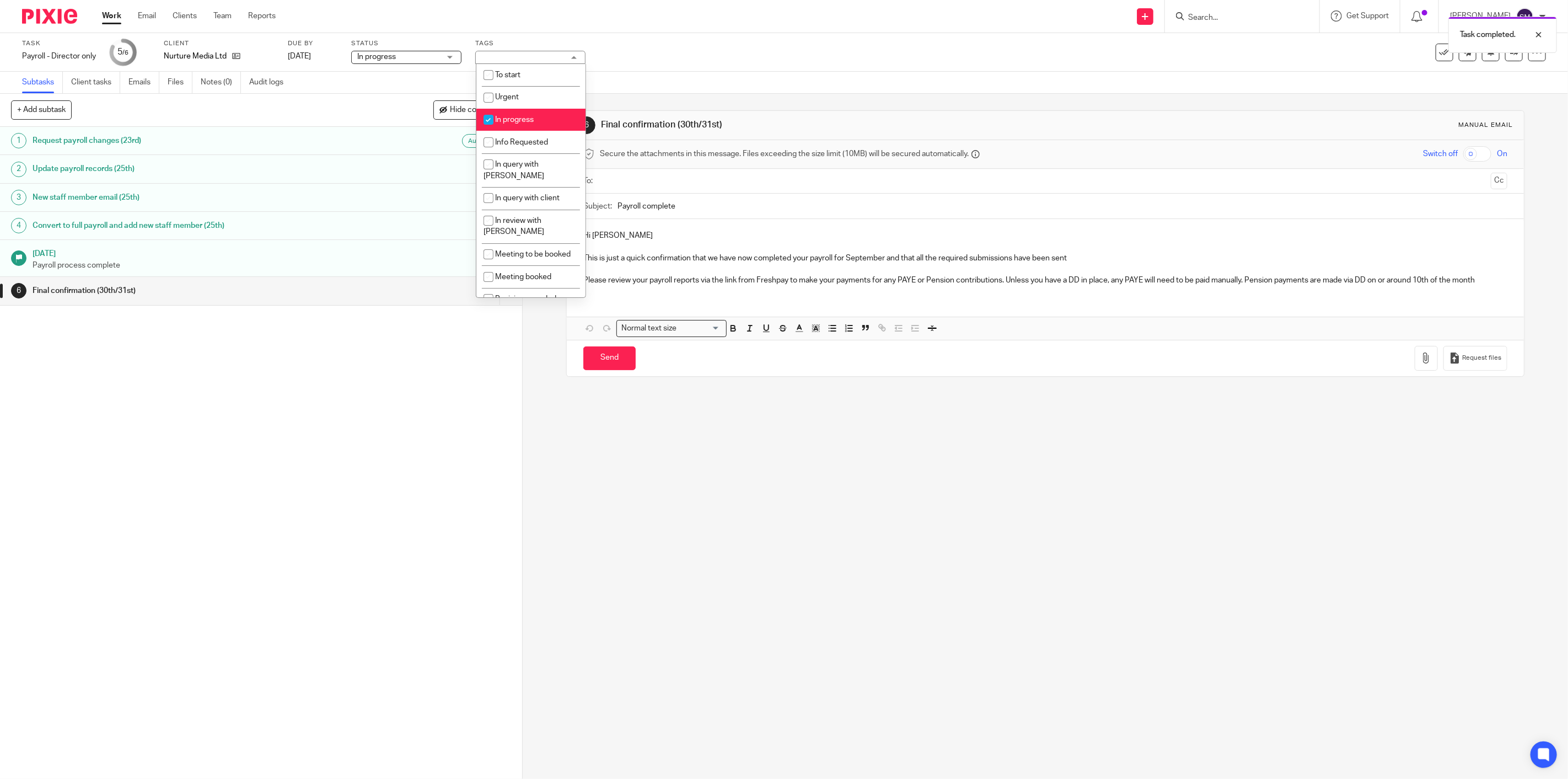
click at [502, 124] on li "In progress" at bounding box center [531, 120] width 109 height 23
checkbox input "false"
click at [515, 289] on span "Ready to file" at bounding box center [516, 293] width 42 height 8
checkbox input "true"
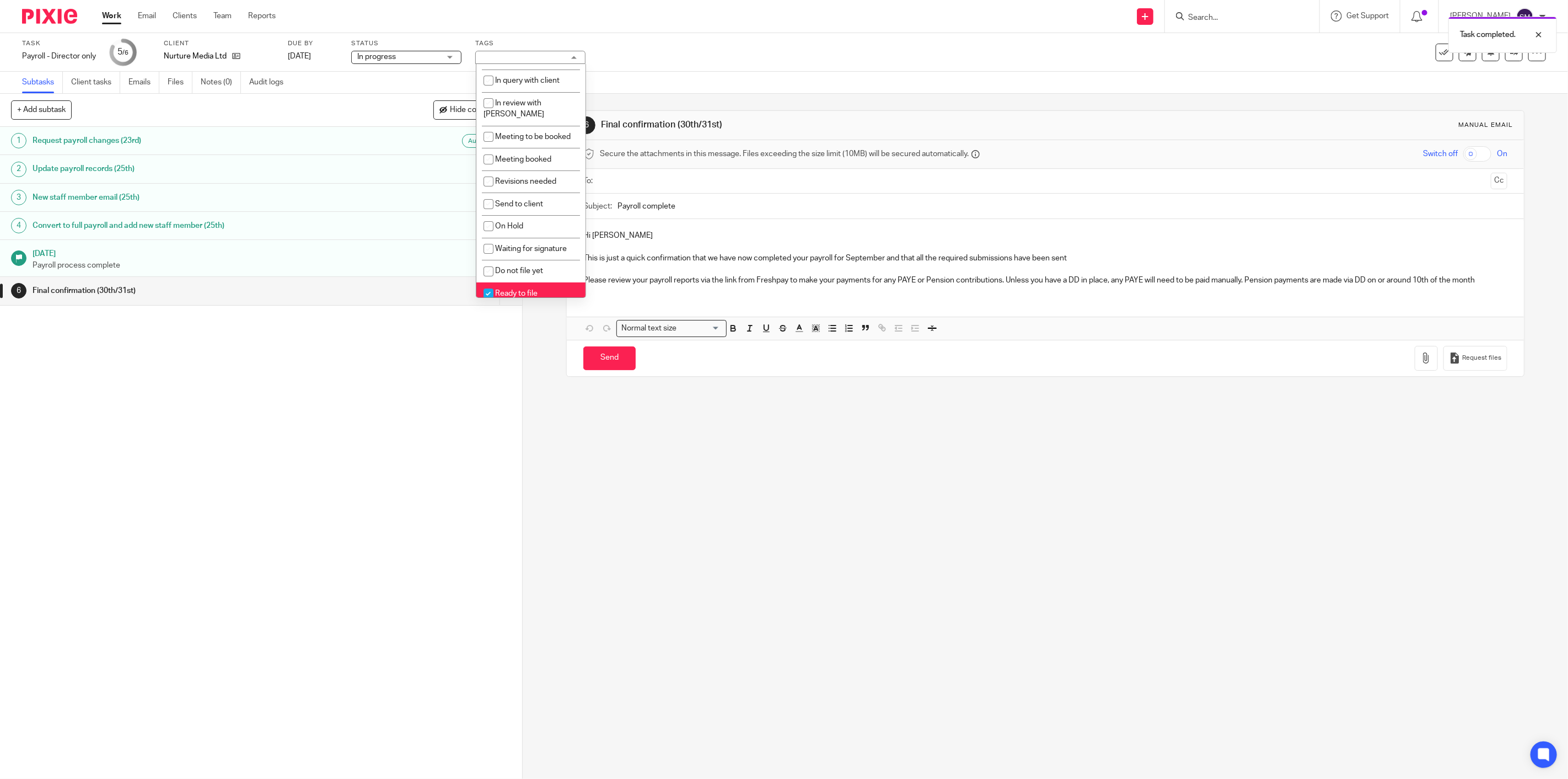
click at [461, 379] on div "1 Request payroll changes (23rd) Auto 2 Update payroll records (25th) 3 New sta…" at bounding box center [261, 452] width 522 height 652
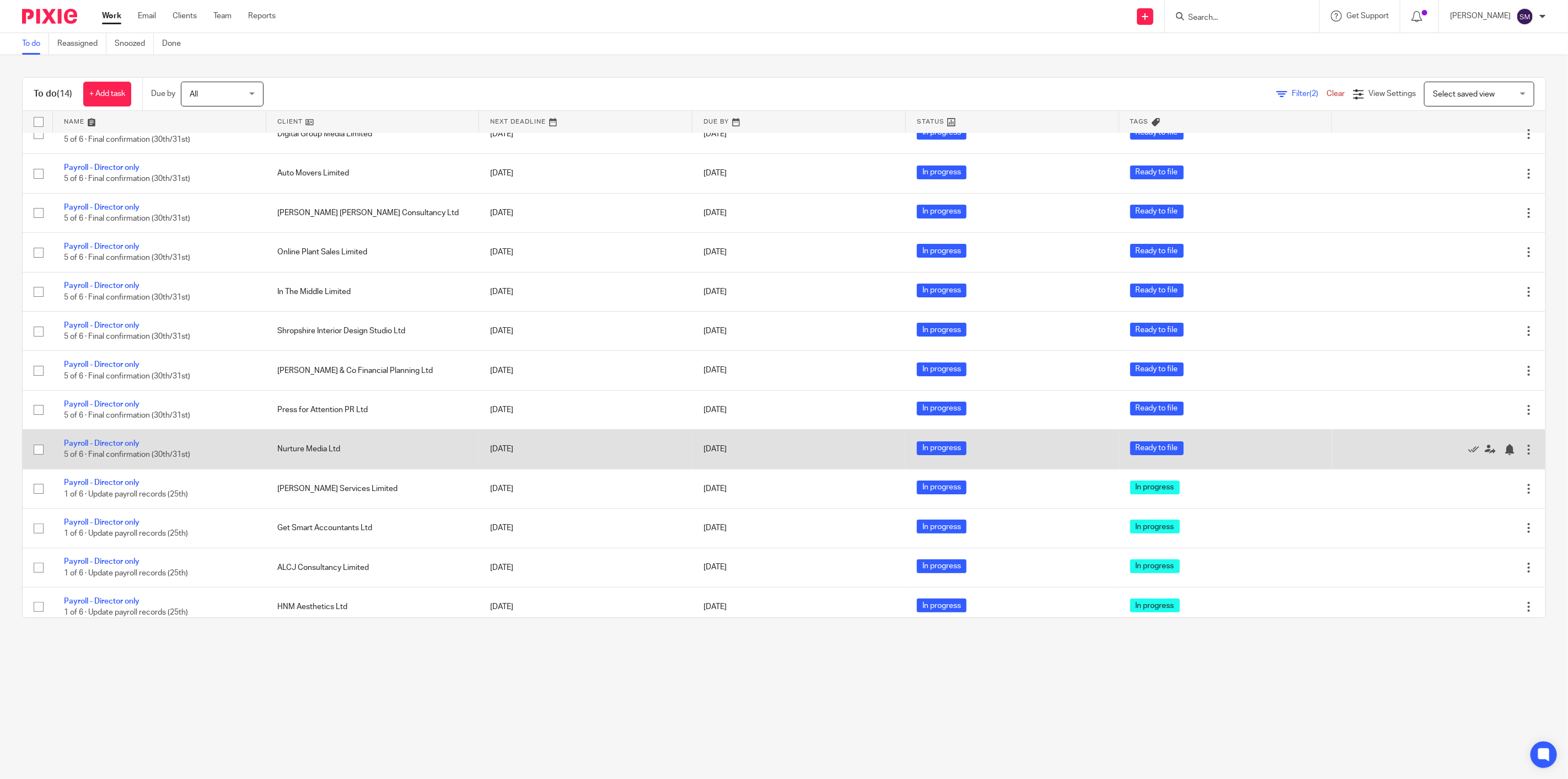
scroll to position [70, 0]
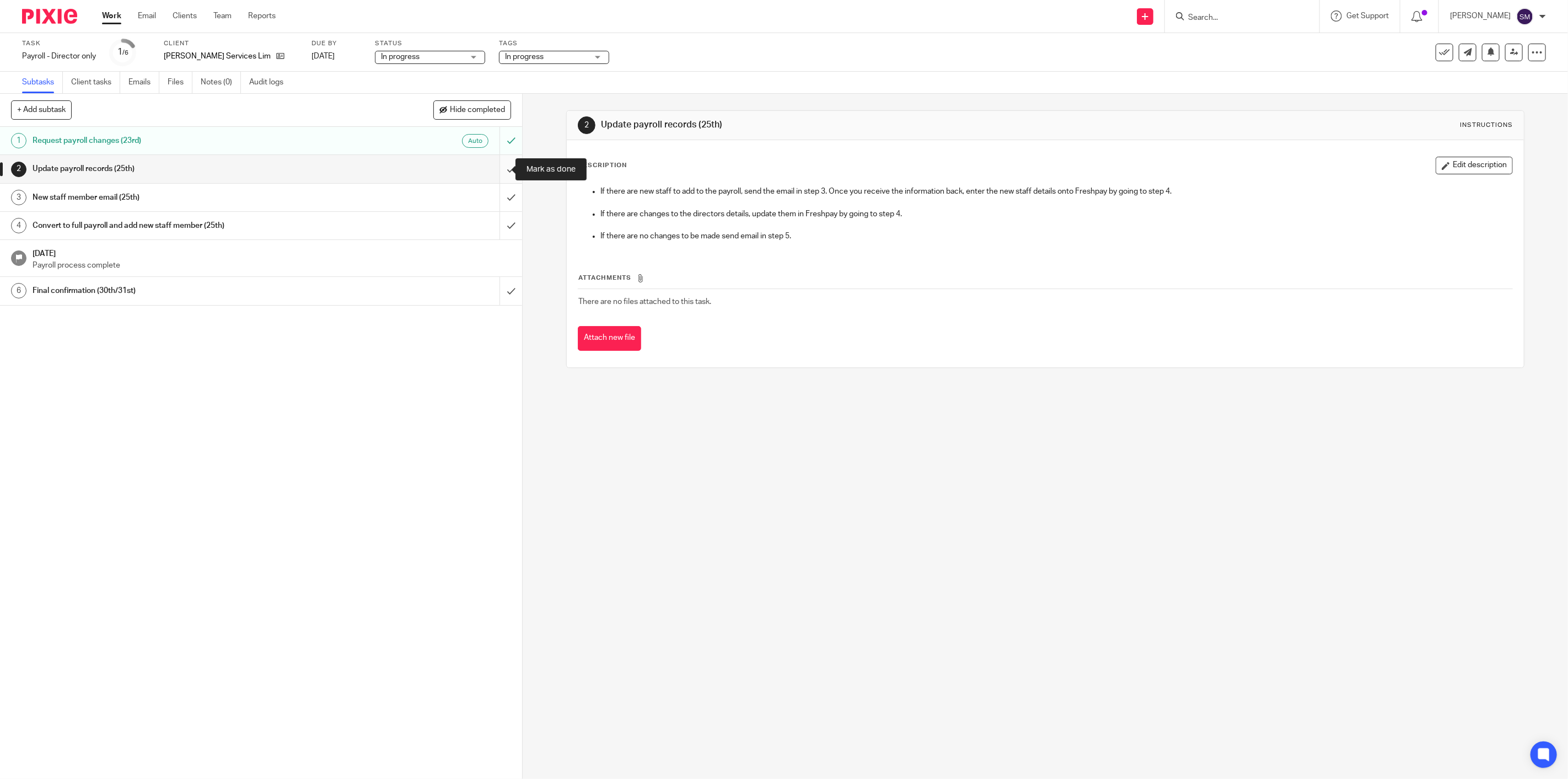
click at [500, 168] on input "submit" at bounding box center [261, 169] width 522 height 27
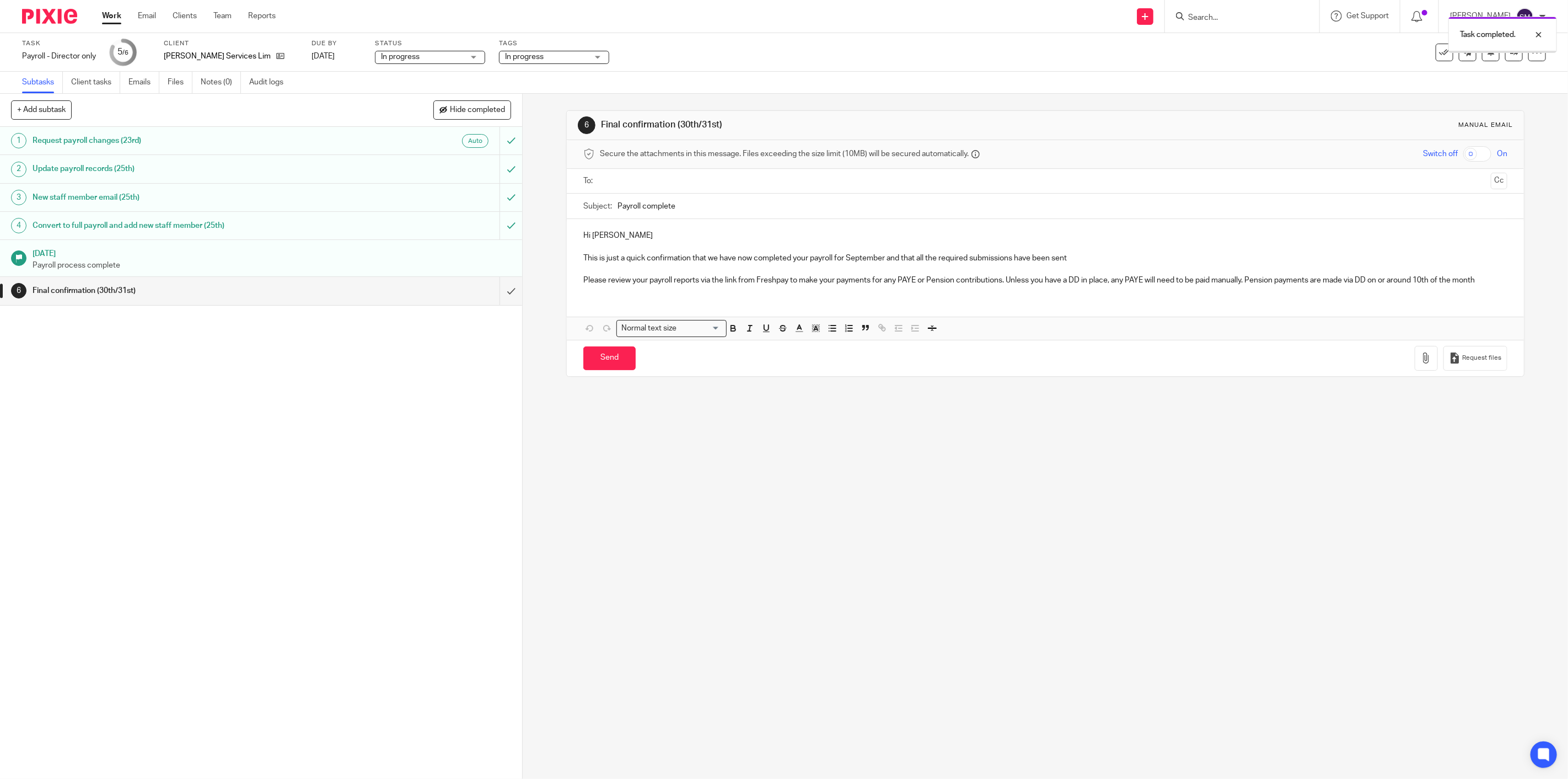
click at [511, 58] on span "In progress" at bounding box center [524, 56] width 38 height 8
click at [519, 120] on span "In progress" at bounding box center [516, 119] width 38 height 8
checkbox input "false"
click at [526, 289] on span "Ready to file" at bounding box center [518, 293] width 42 height 8
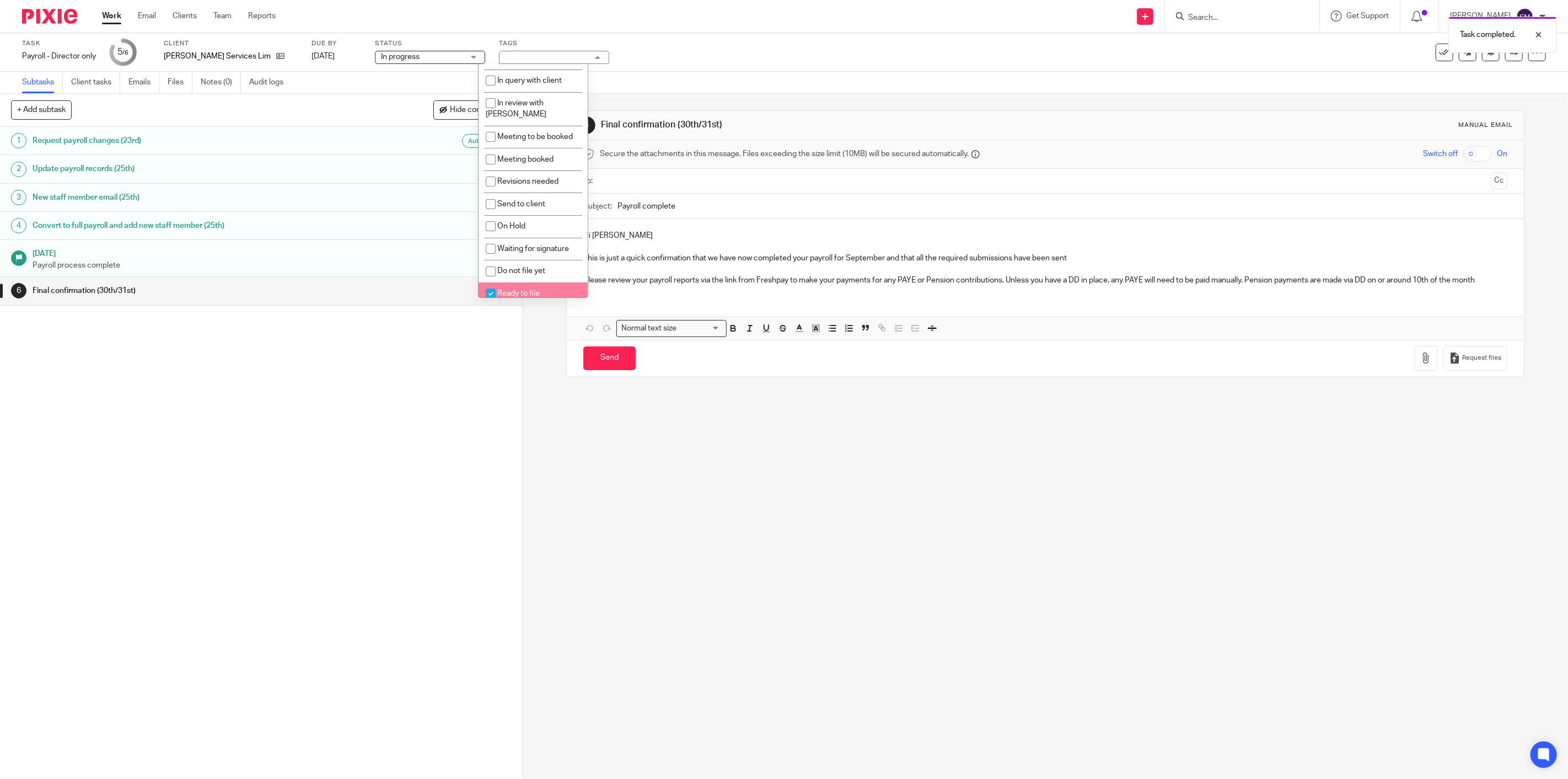
checkbox input "true"
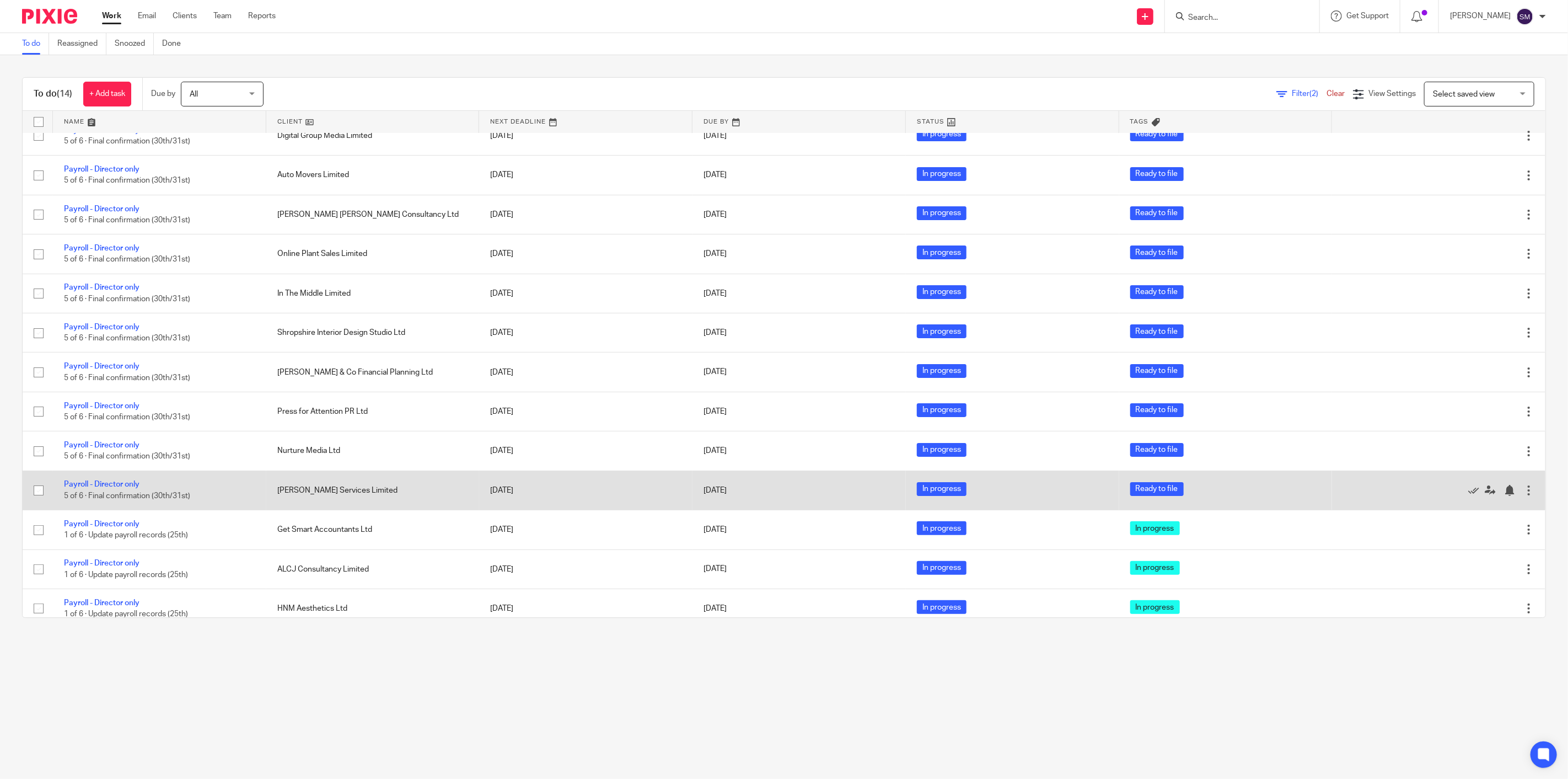
scroll to position [70, 0]
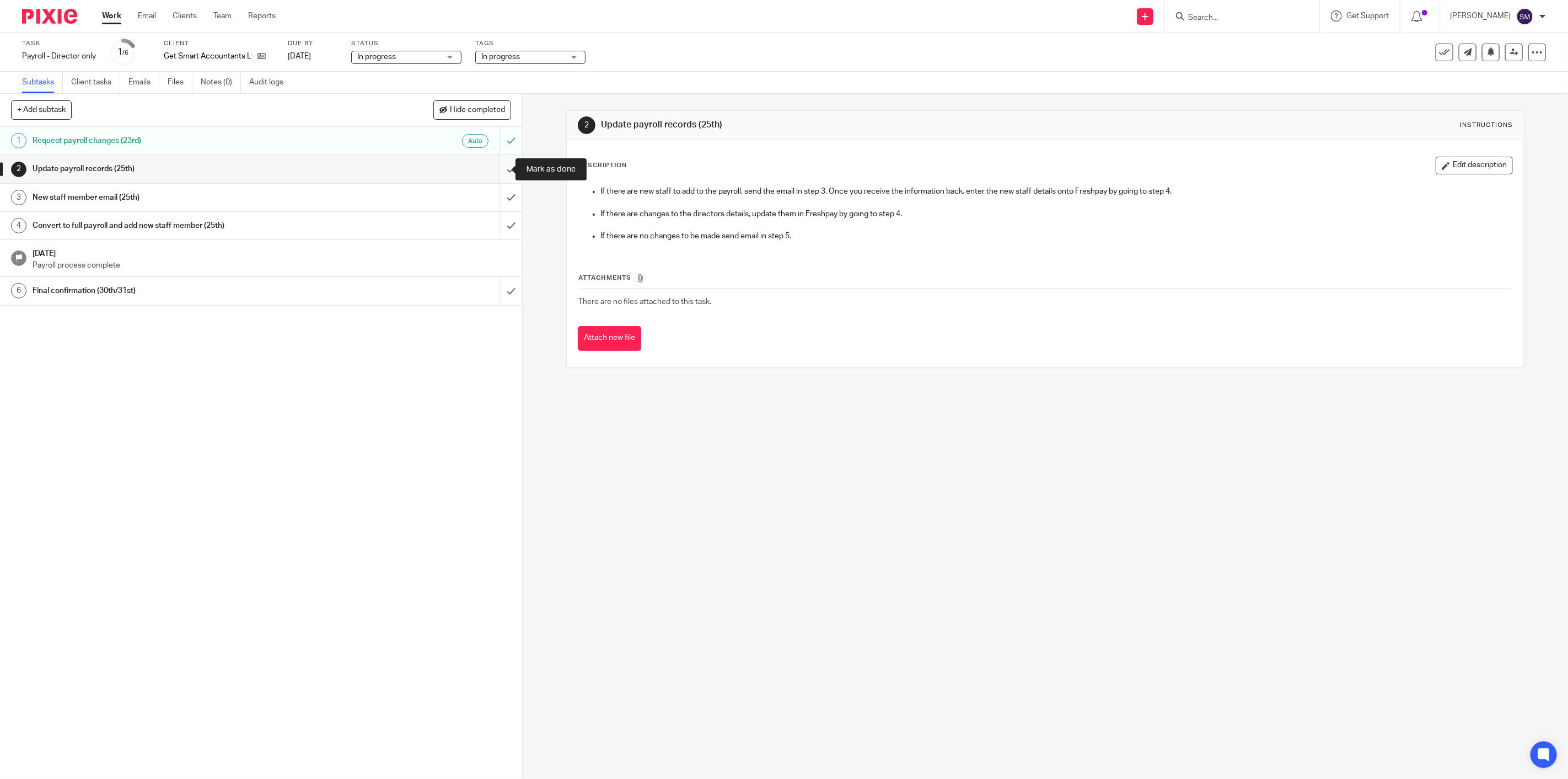
click at [494, 166] on input "submit" at bounding box center [261, 169] width 522 height 27
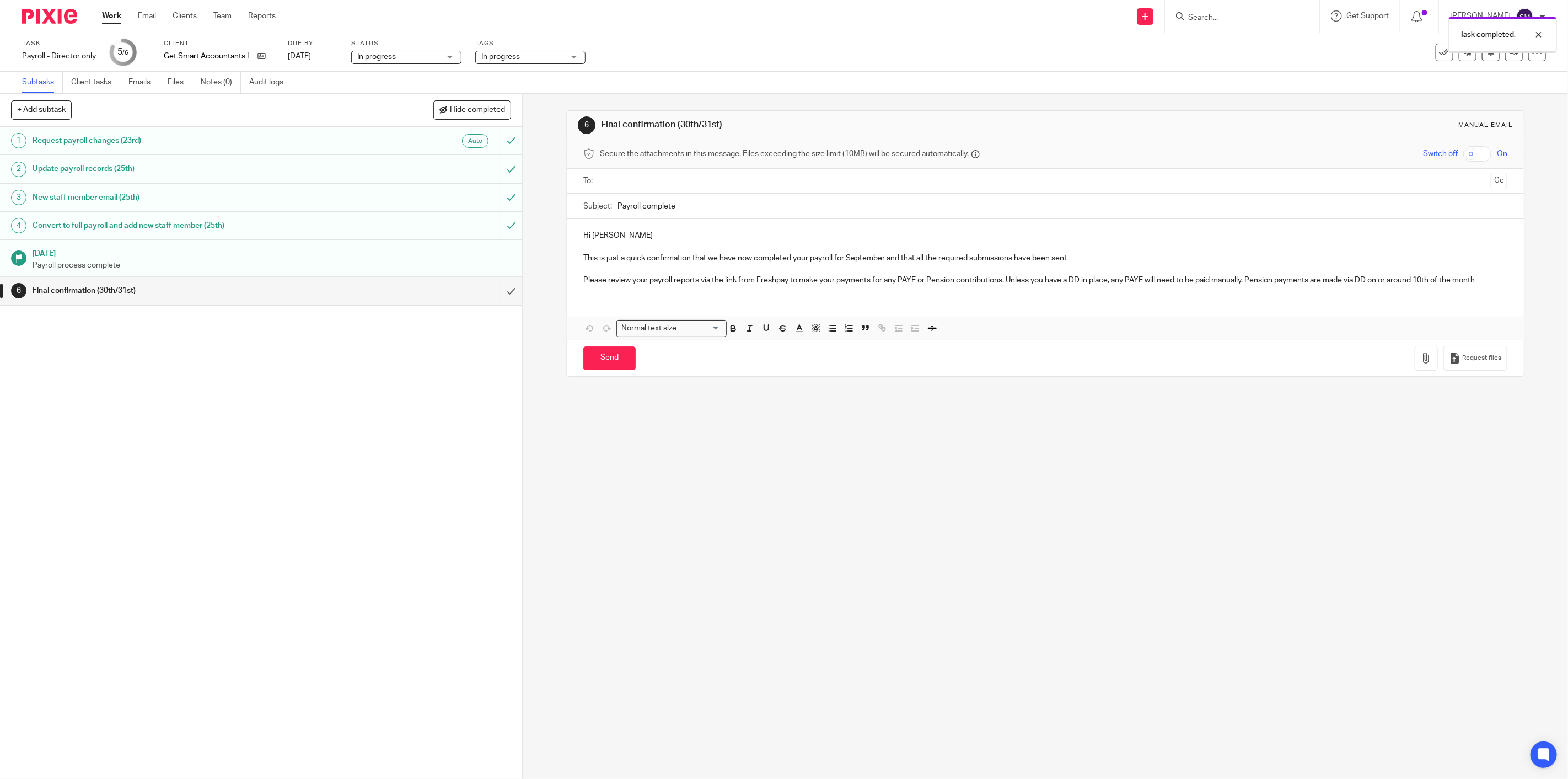
click at [511, 60] on span "In progress" at bounding box center [500, 56] width 38 height 8
drag, startPoint x: 509, startPoint y: 114, endPoint x: 515, endPoint y: 124, distance: 11.7
click at [509, 114] on li "In progress" at bounding box center [531, 120] width 109 height 23
checkbox input "false"
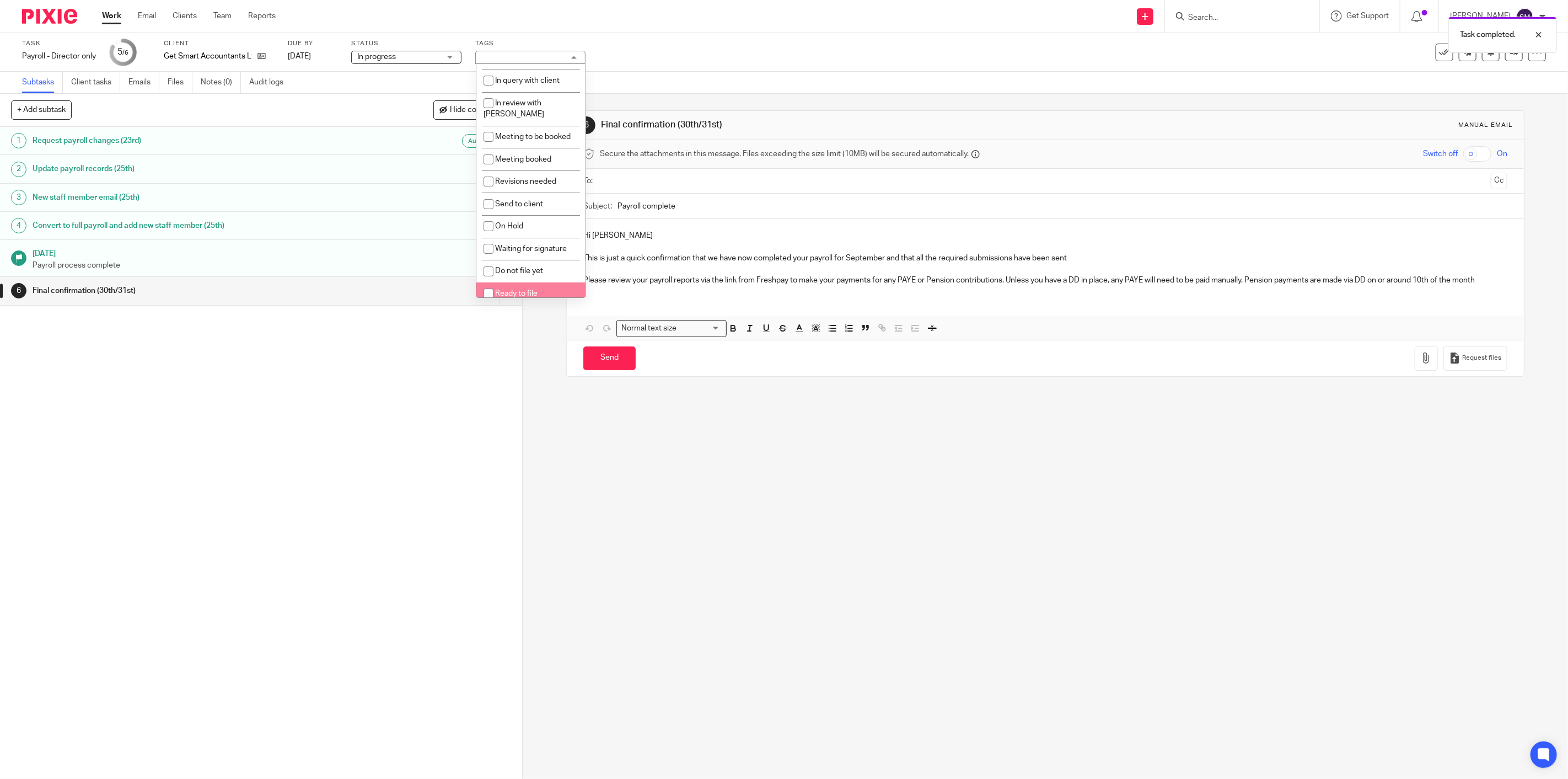
click at [519, 289] on span "Ready to file" at bounding box center [516, 293] width 42 height 8
checkbox input "true"
click at [431, 412] on div "1 Request payroll changes (23rd) Auto 2 Update payroll records (25th) 3 New sta…" at bounding box center [261, 452] width 522 height 652
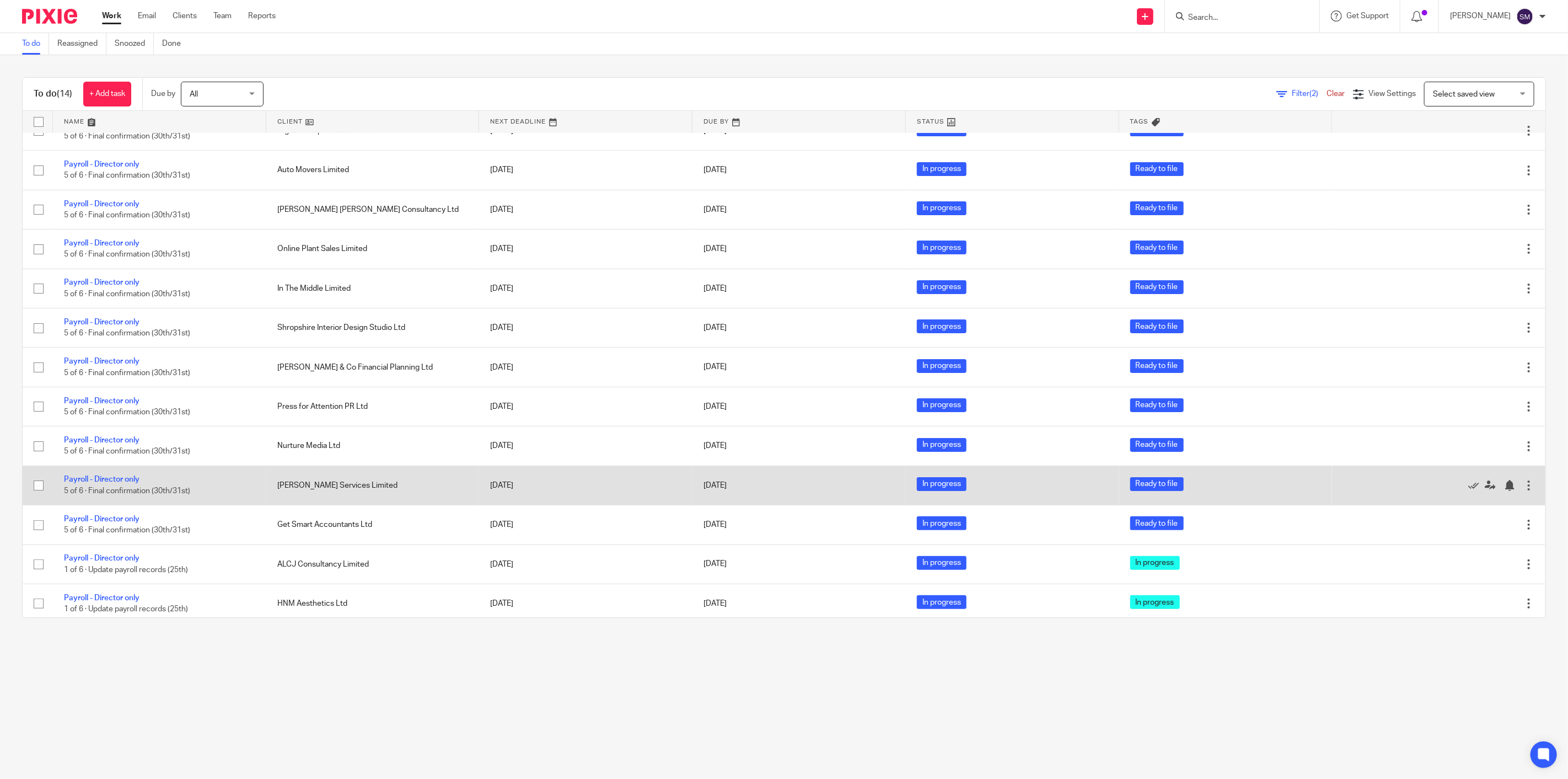
scroll to position [70, 0]
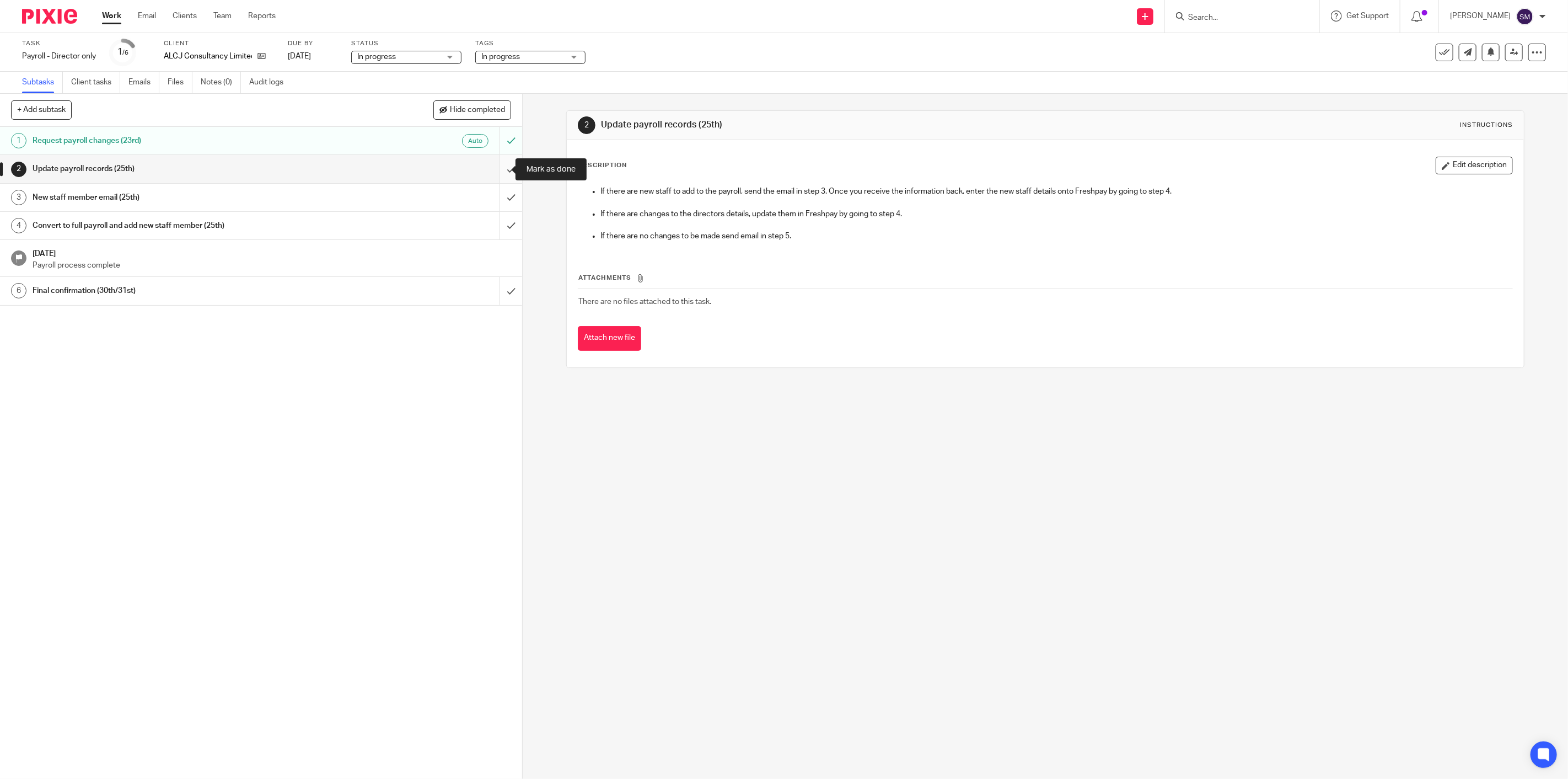
click at [503, 166] on input "submit" at bounding box center [261, 169] width 522 height 27
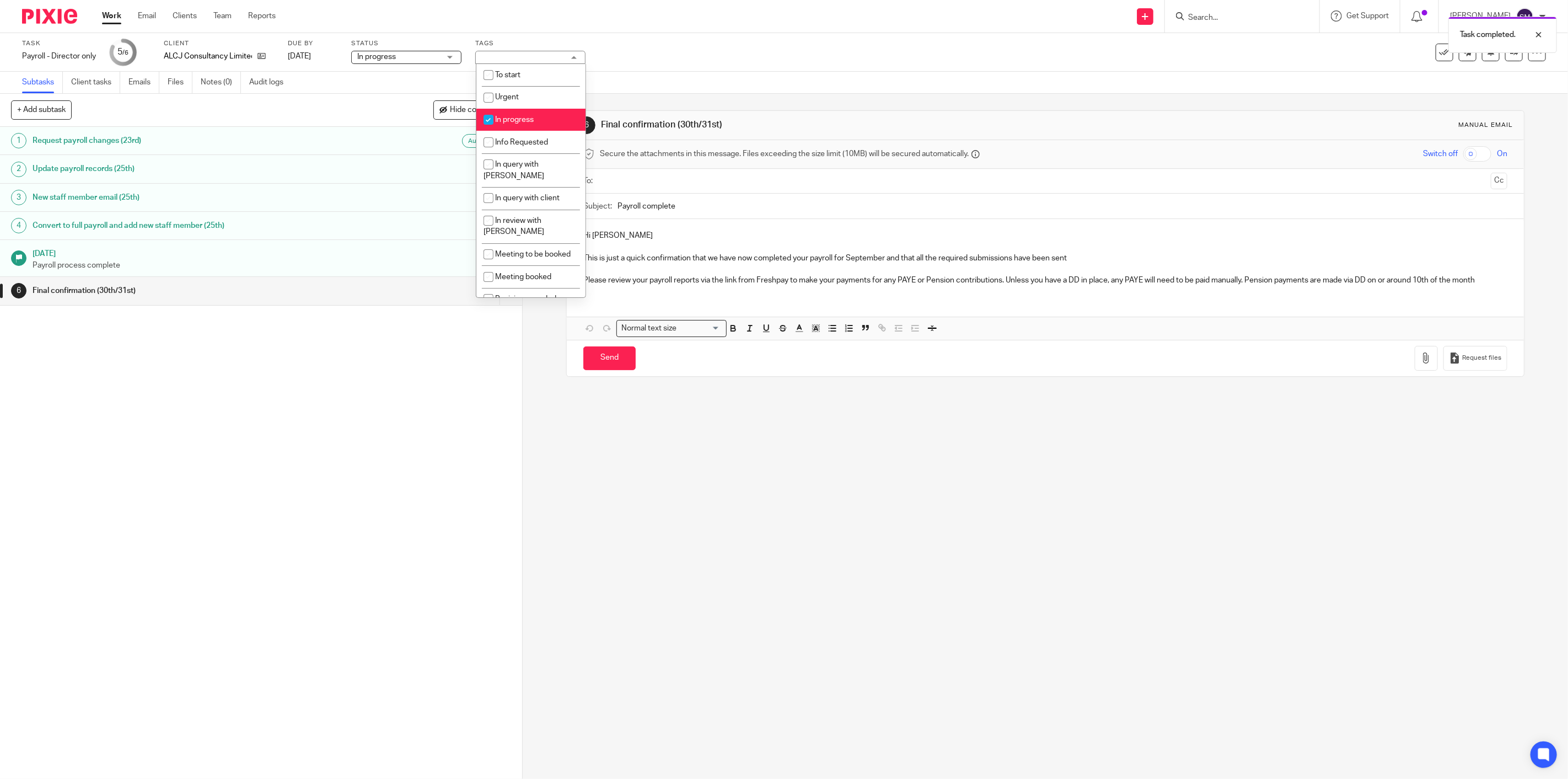
click at [509, 118] on span "In progress" at bounding box center [514, 119] width 38 height 8
checkbox input "false"
click at [534, 282] on li "Ready to file" at bounding box center [531, 293] width 109 height 23
checkbox input "true"
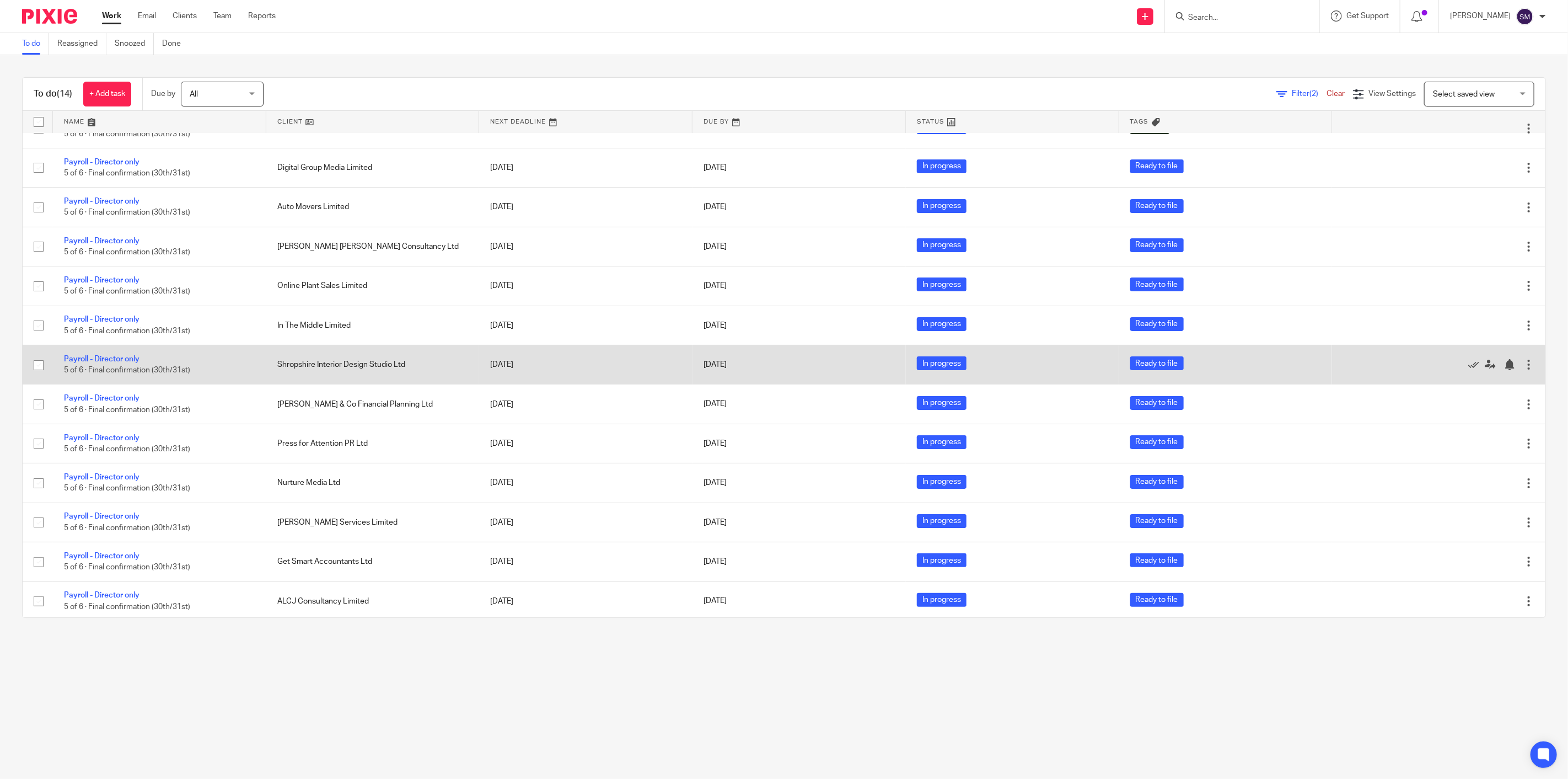
scroll to position [70, 0]
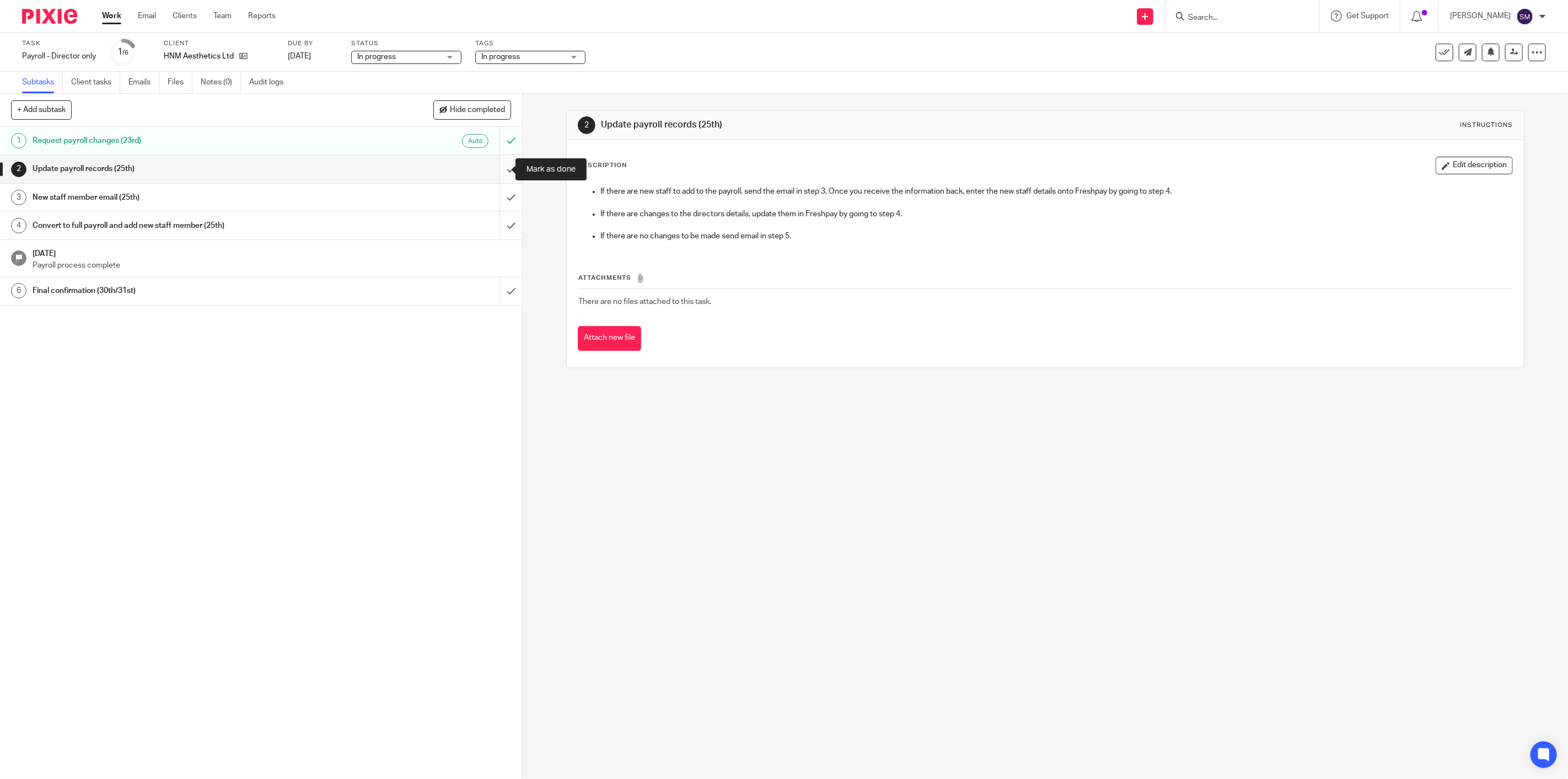
click at [500, 171] on input "submit" at bounding box center [261, 169] width 522 height 27
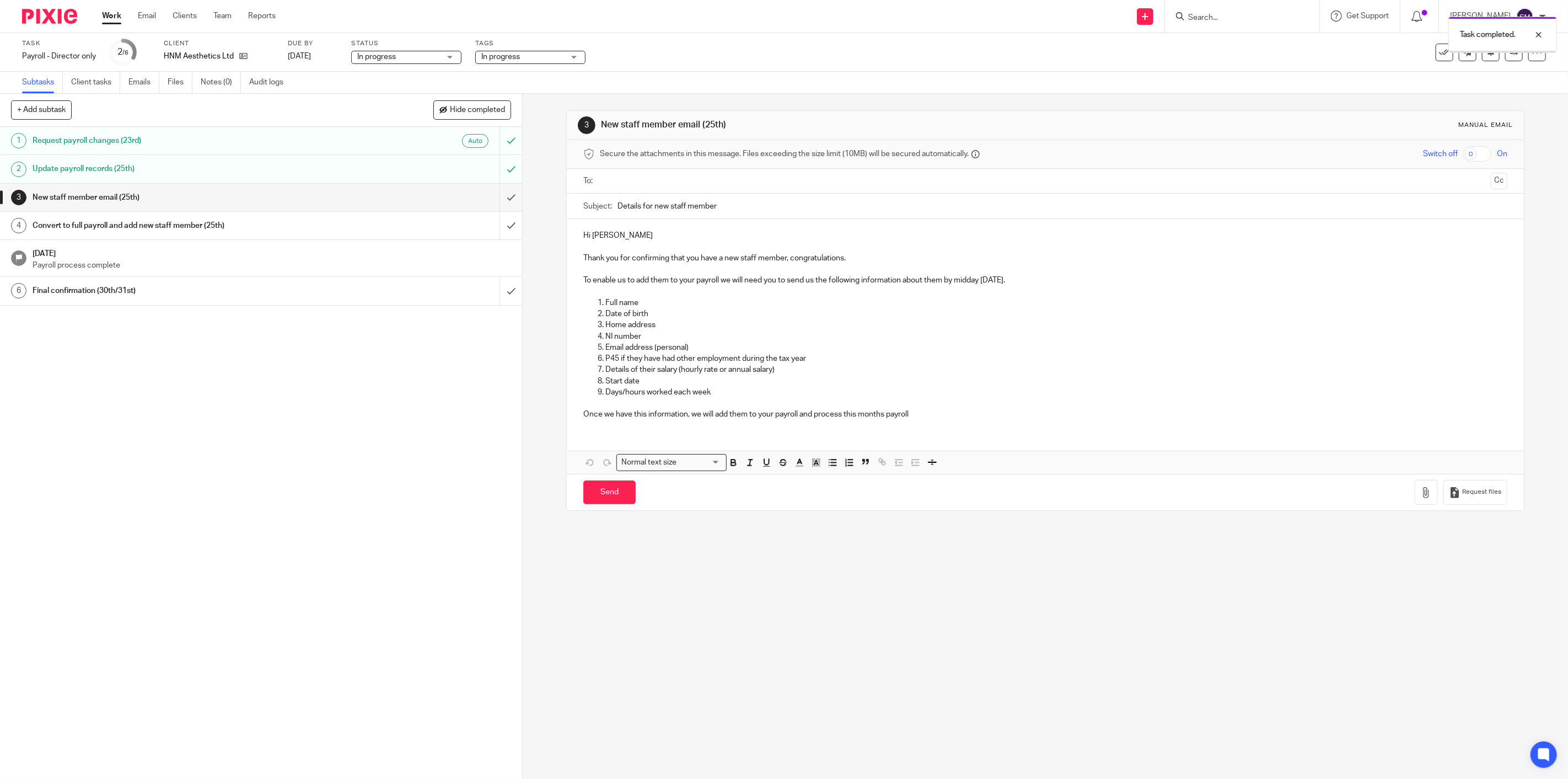
click at [500, 198] on input "submit" at bounding box center [261, 198] width 522 height 27
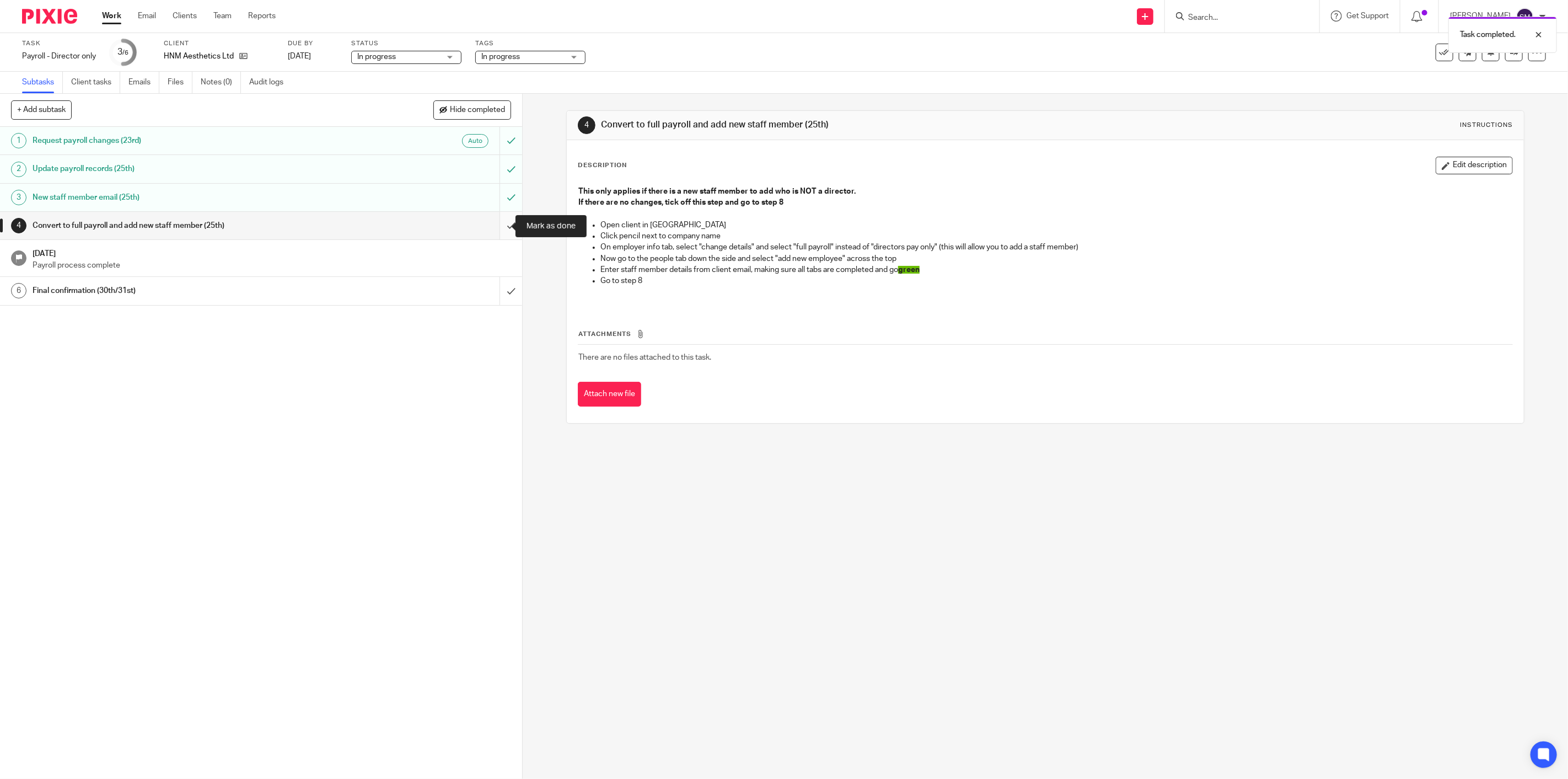
click at [500, 228] on input "submit" at bounding box center [261, 226] width 522 height 27
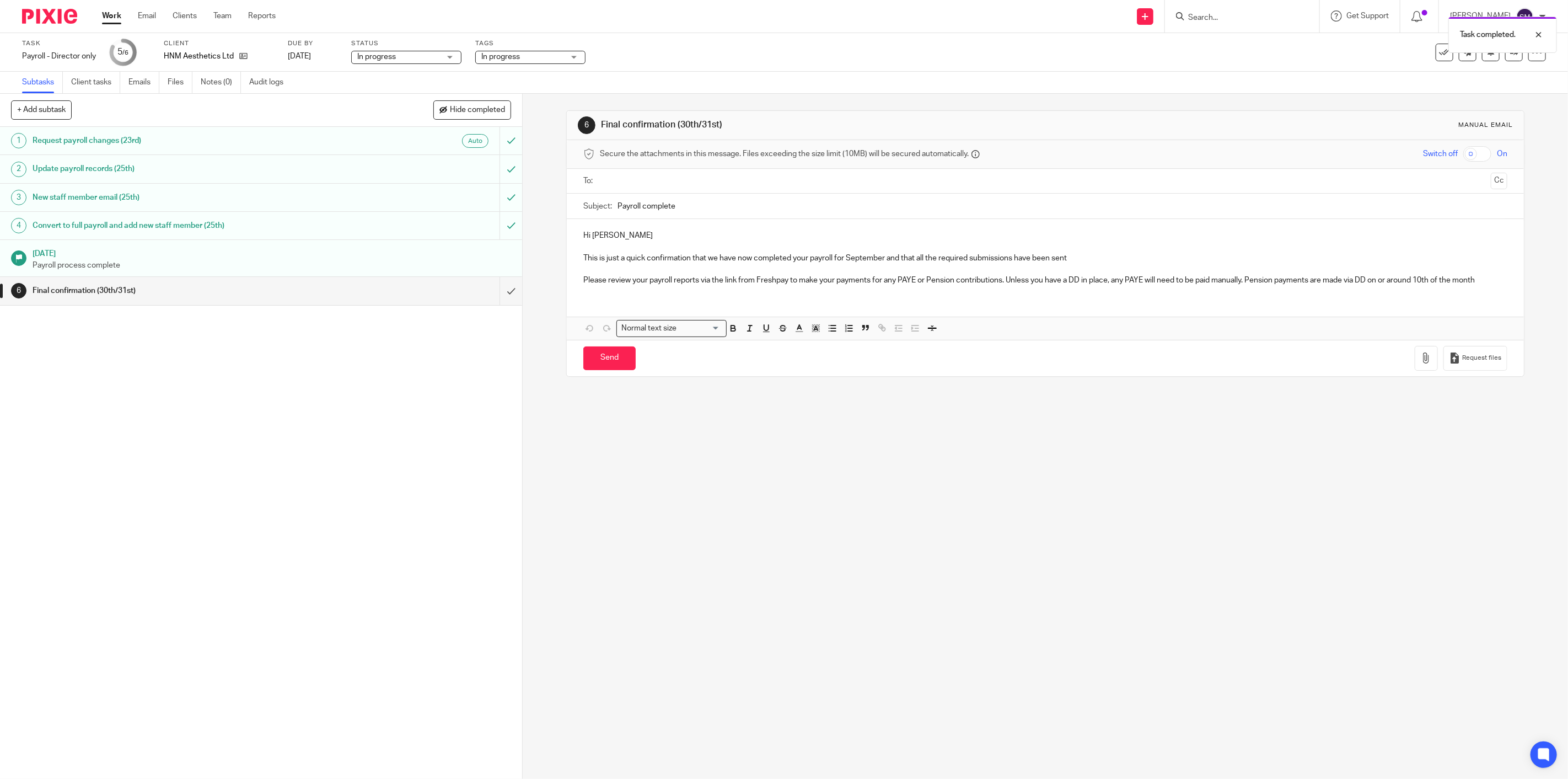
click at [502, 64] on div "Tags In progress To start Urgent In progress Info Requested In query with [PERS…" at bounding box center [530, 52] width 110 height 27
click at [500, 60] on span "In progress" at bounding box center [500, 56] width 38 height 8
click at [503, 118] on span "In progress" at bounding box center [514, 119] width 38 height 8
checkbox input "false"
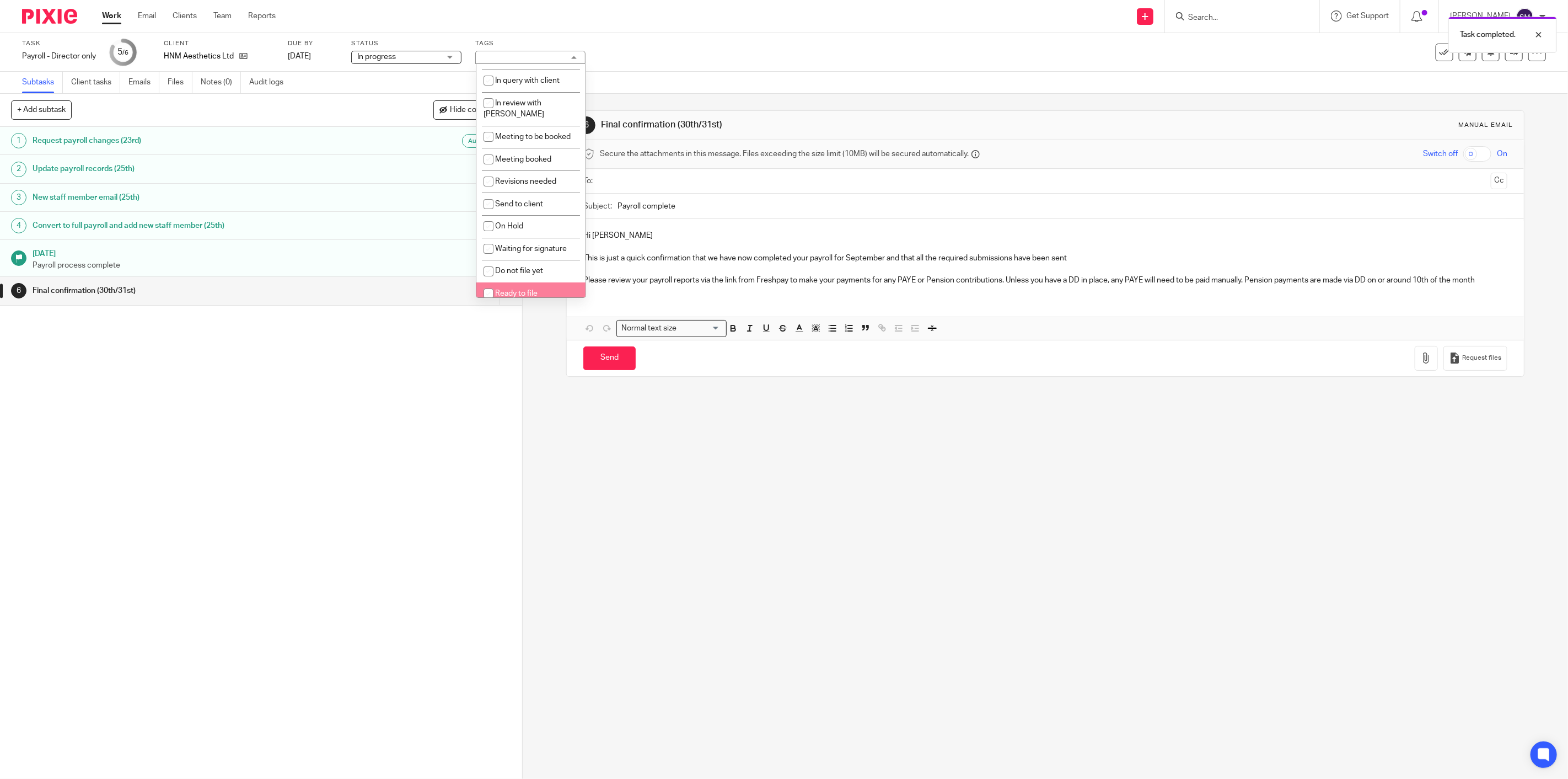
click at [508, 289] on span "Ready to file" at bounding box center [516, 293] width 42 height 8
checkbox input "true"
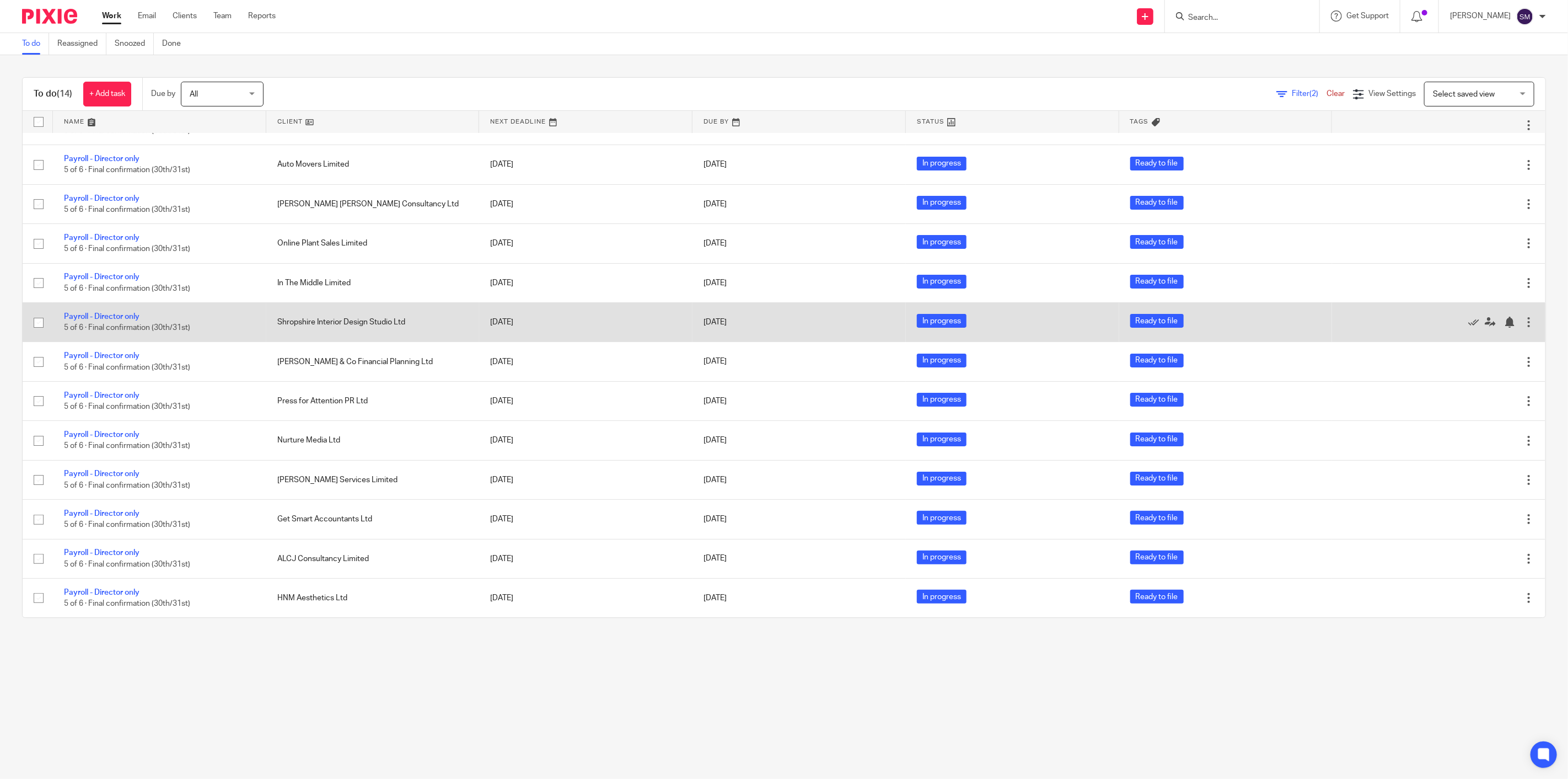
scroll to position [70, 0]
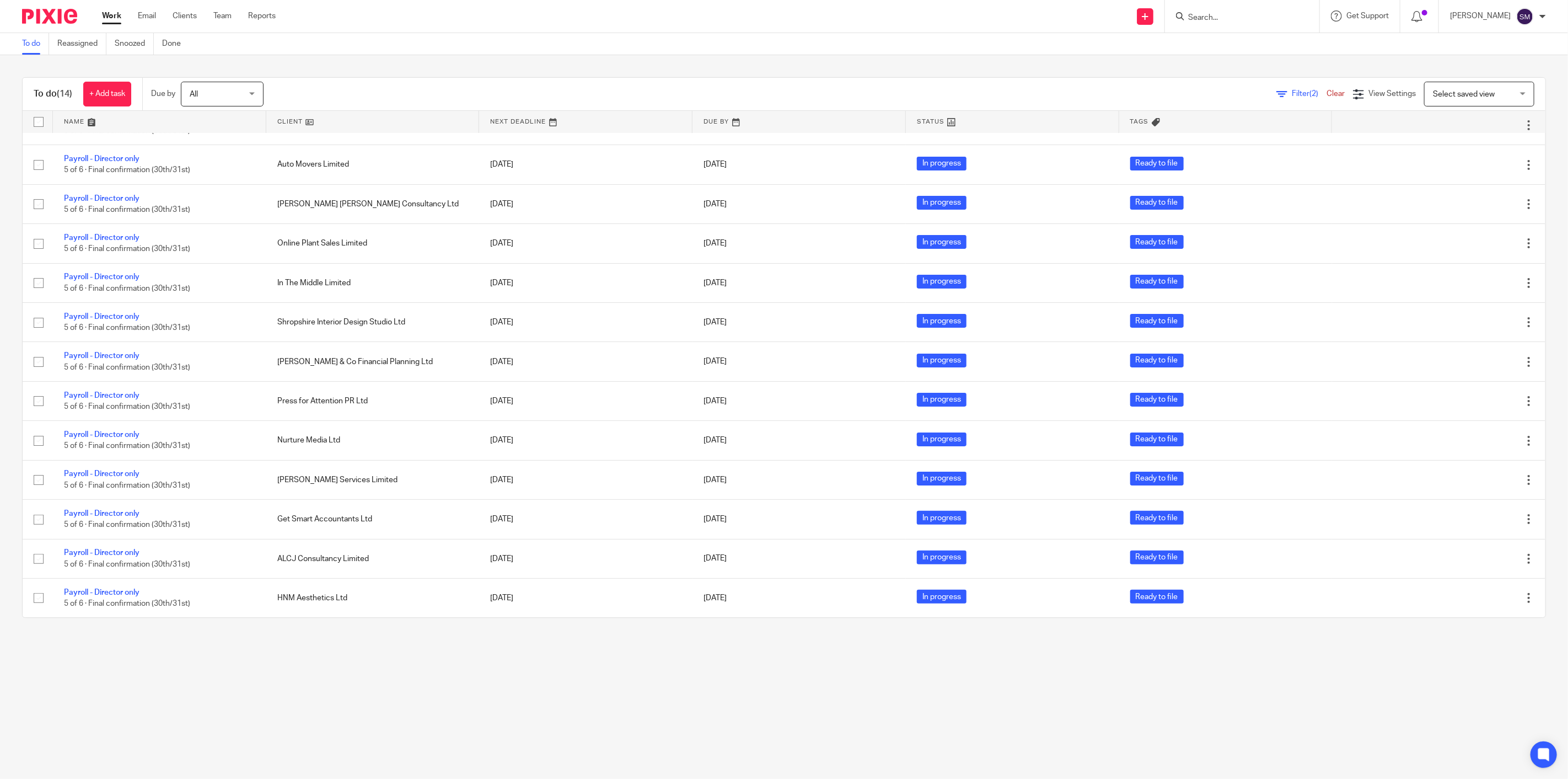
click at [1276, 96] on link "Filter (2)" at bounding box center [1301, 93] width 50 height 8
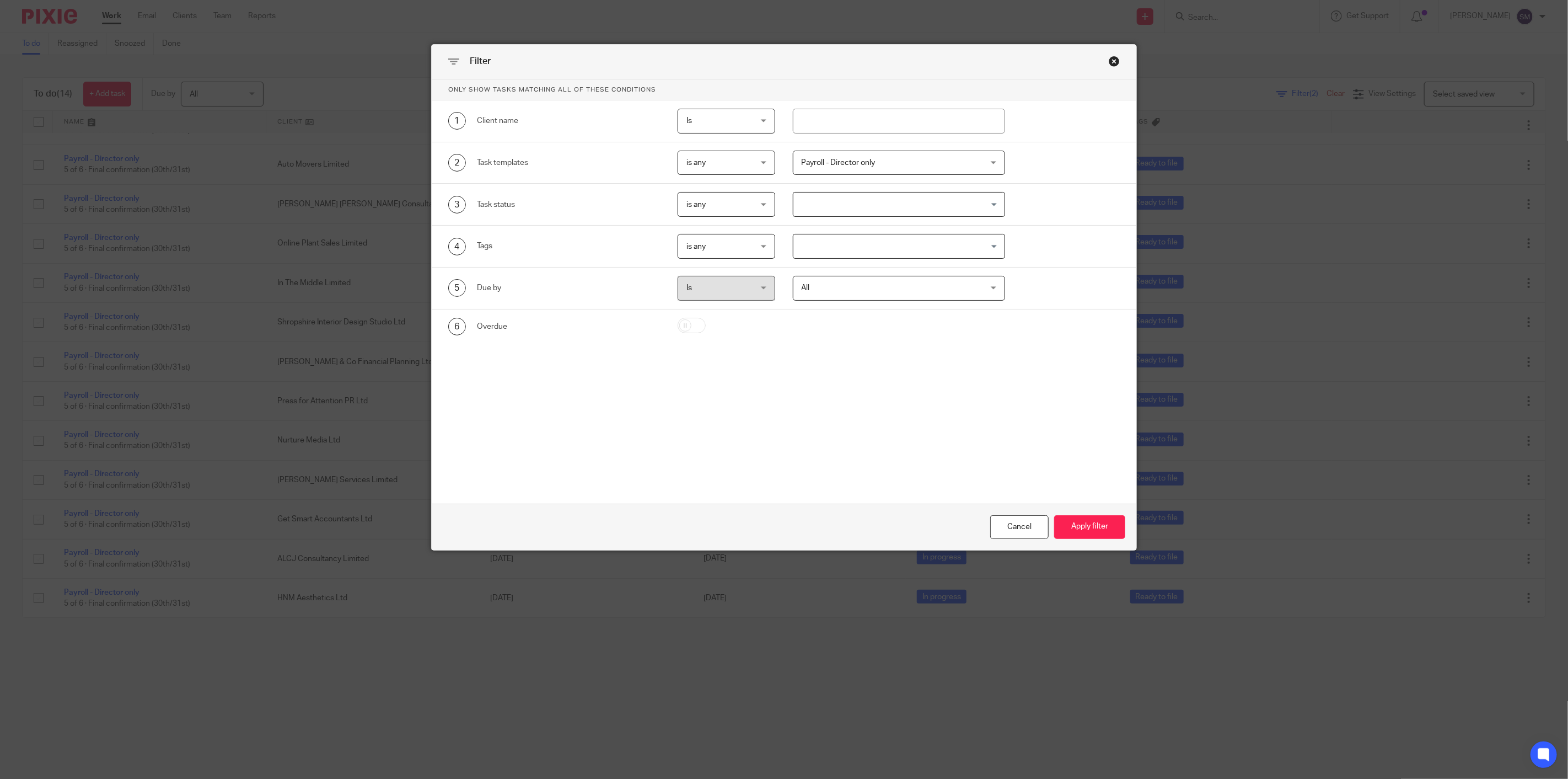
click at [869, 162] on span "Payroll - Director only" at bounding box center [839, 162] width 74 height 8
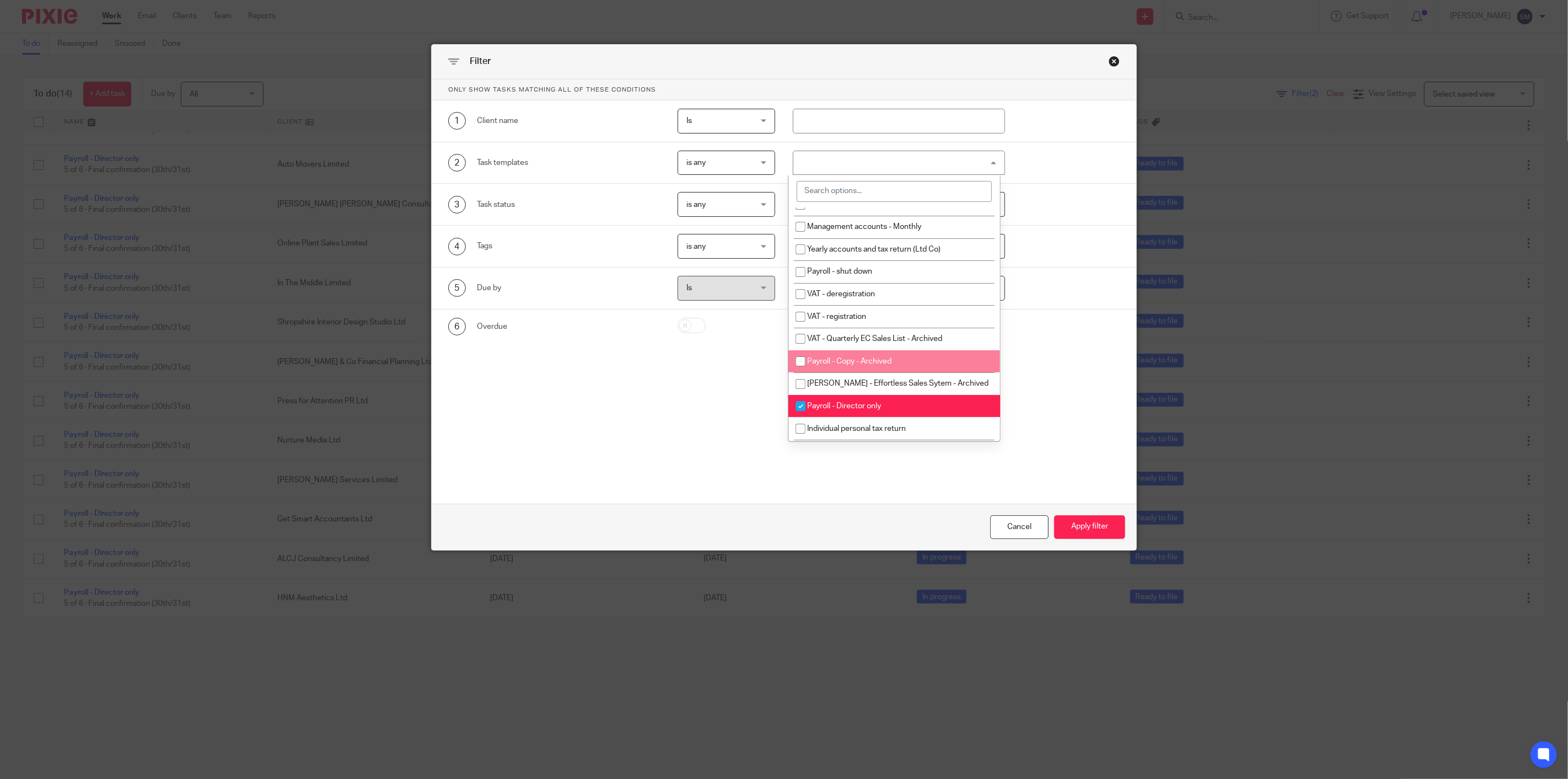
scroll to position [367, 0]
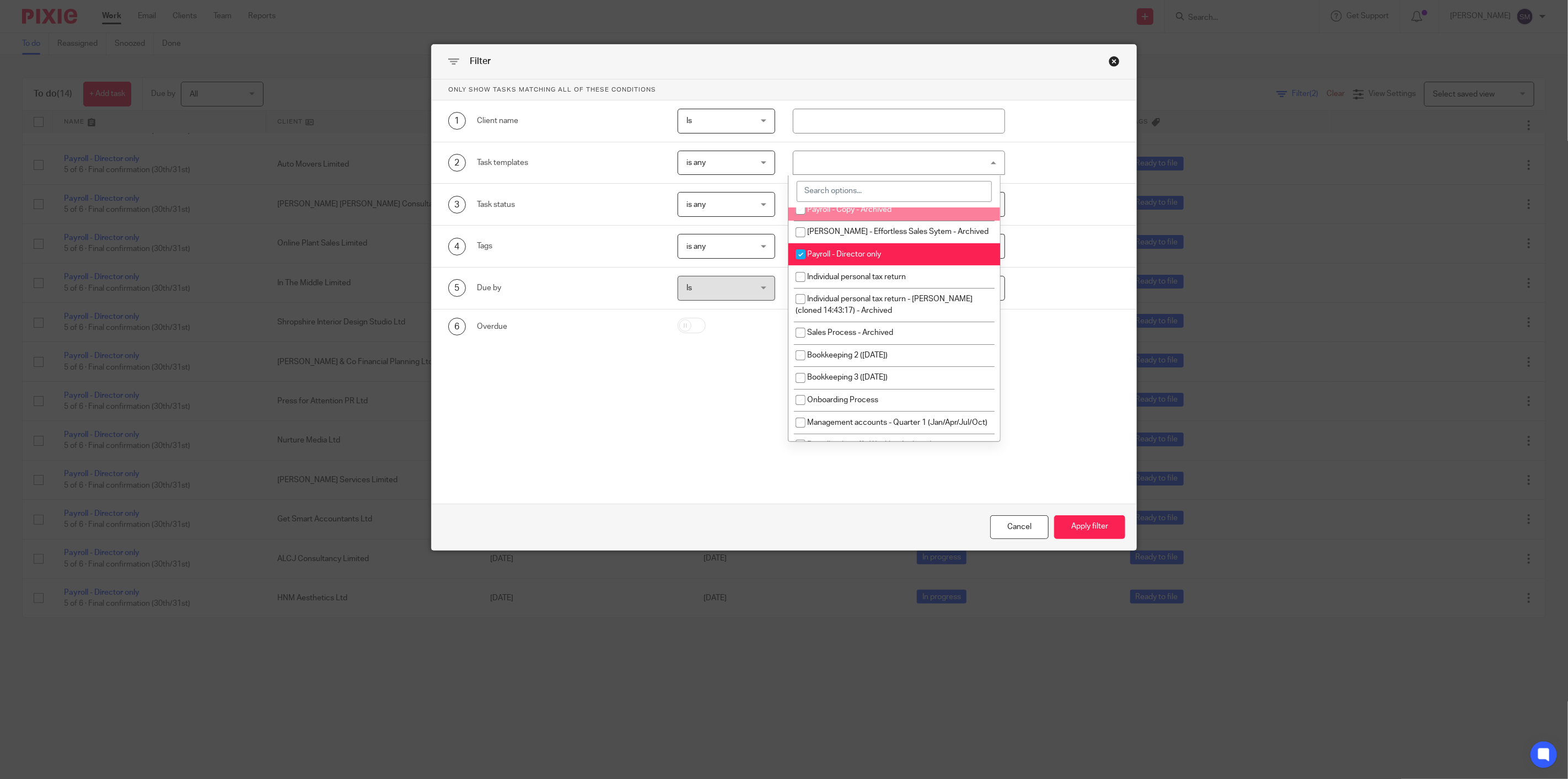
click at [833, 155] on div "Payroll - Director only" at bounding box center [899, 163] width 213 height 25
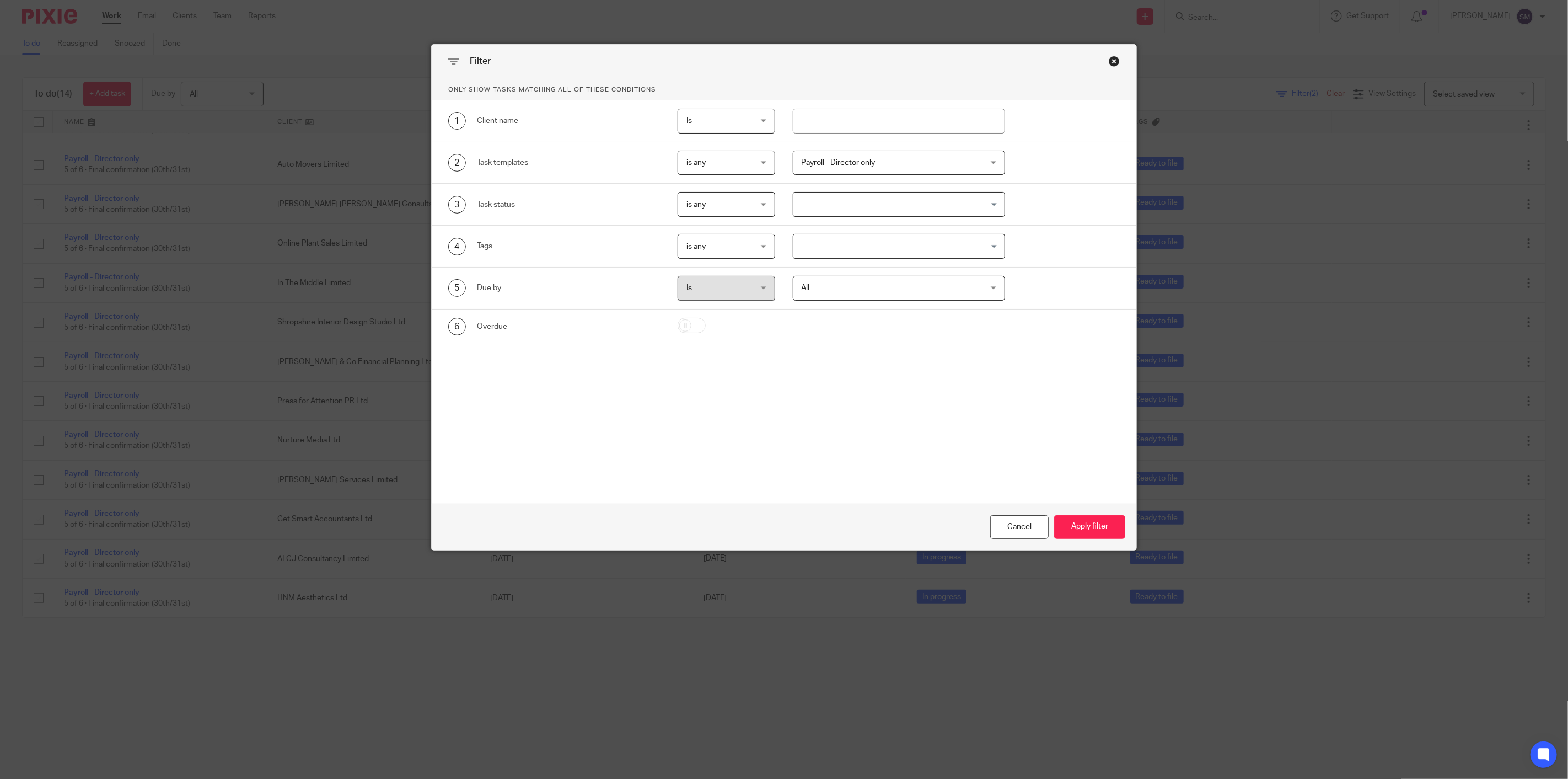
click at [845, 169] on span "Payroll - Director only" at bounding box center [883, 163] width 163 height 23
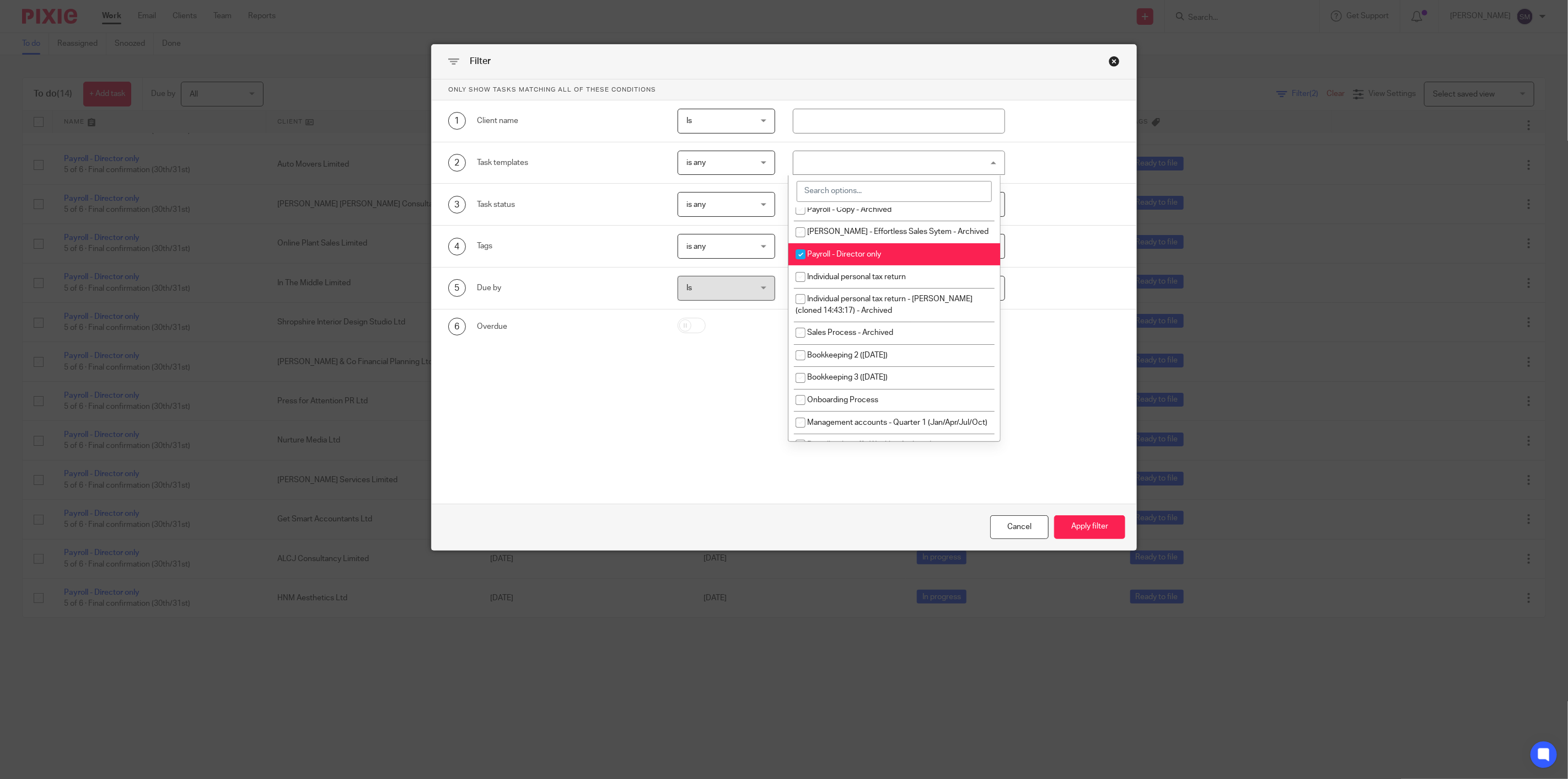
click at [839, 192] on input "search" at bounding box center [893, 192] width 195 height 21
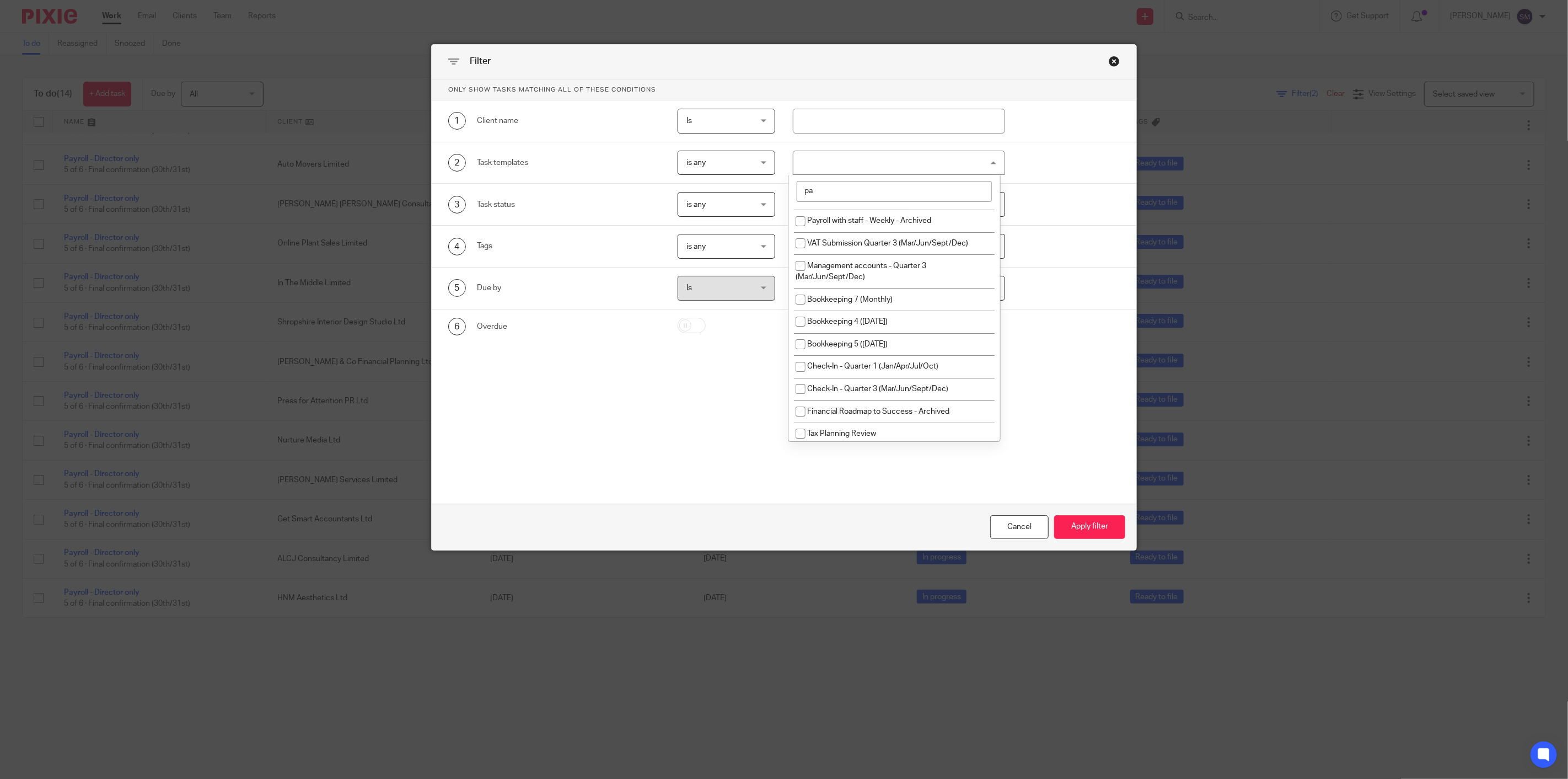
scroll to position [15, 0]
type input "payrol"
click at [858, 269] on span "Payroll - Director only" at bounding box center [844, 273] width 74 height 8
checkbox input "false"
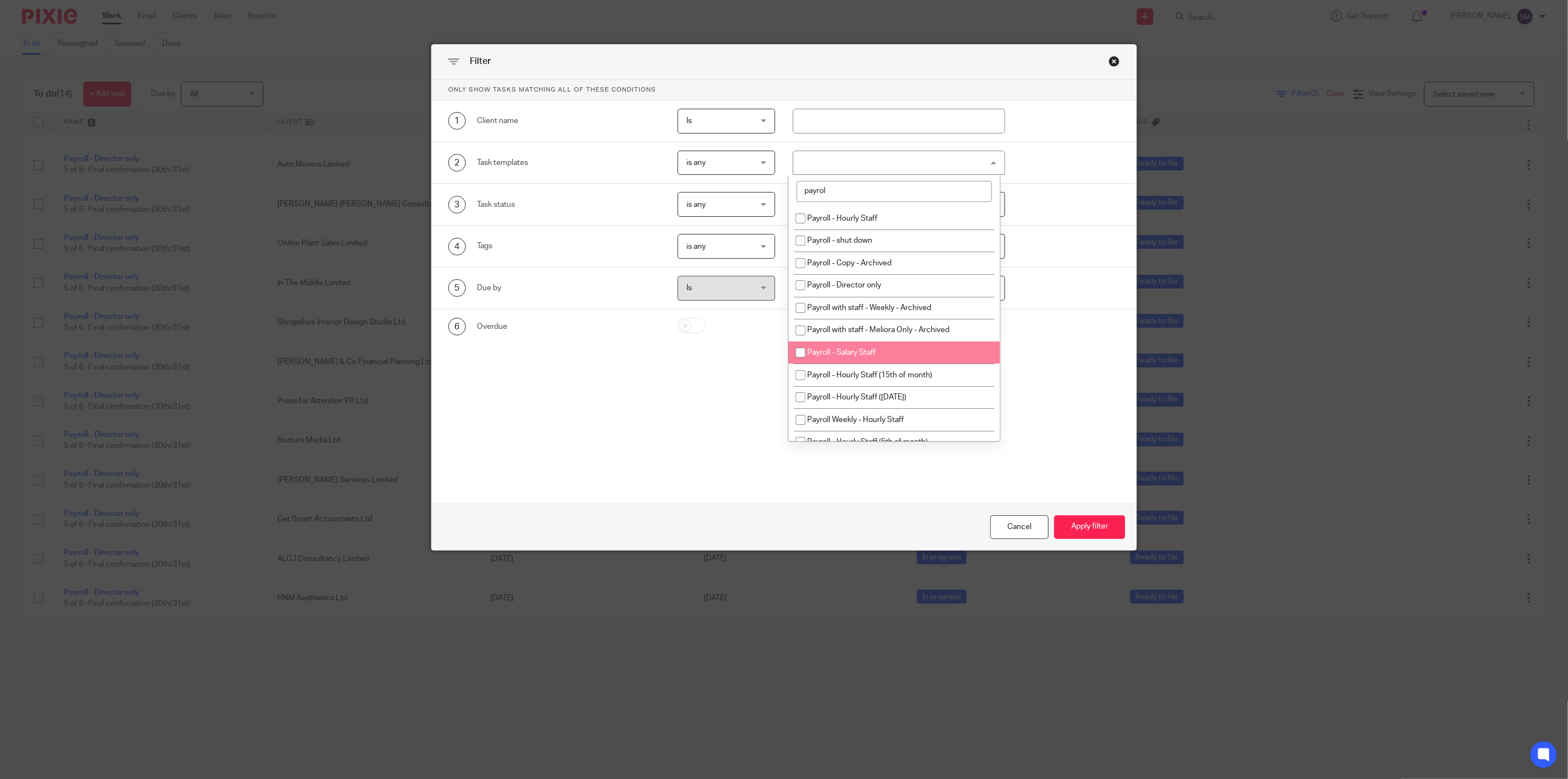
scroll to position [0, 0]
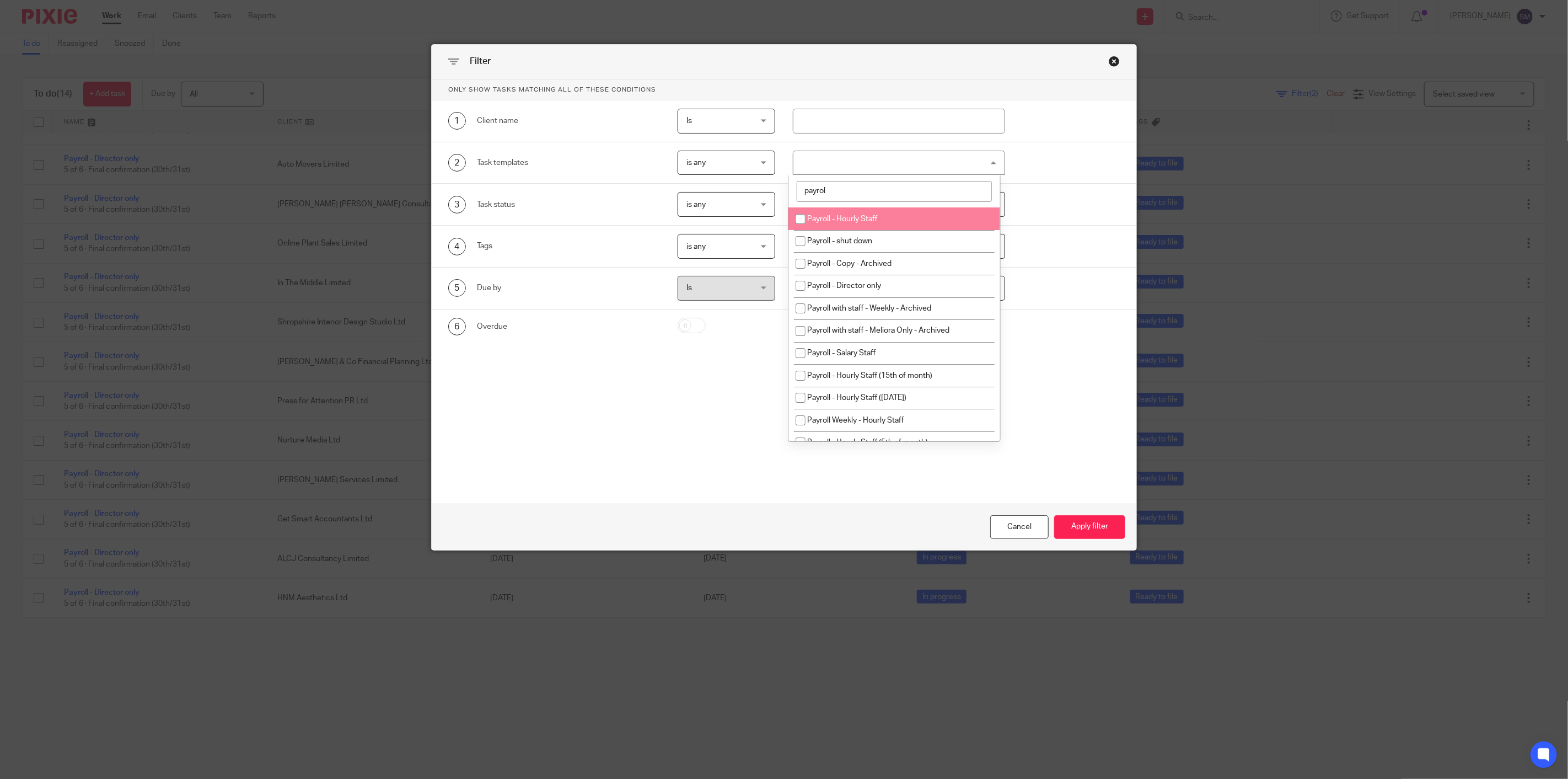
click at [876, 219] on span "Payroll - Hourly Staff" at bounding box center [842, 219] width 70 height 8
click at [888, 222] on li "Payroll - Hourly Staff" at bounding box center [893, 218] width 211 height 23
checkbox input "false"
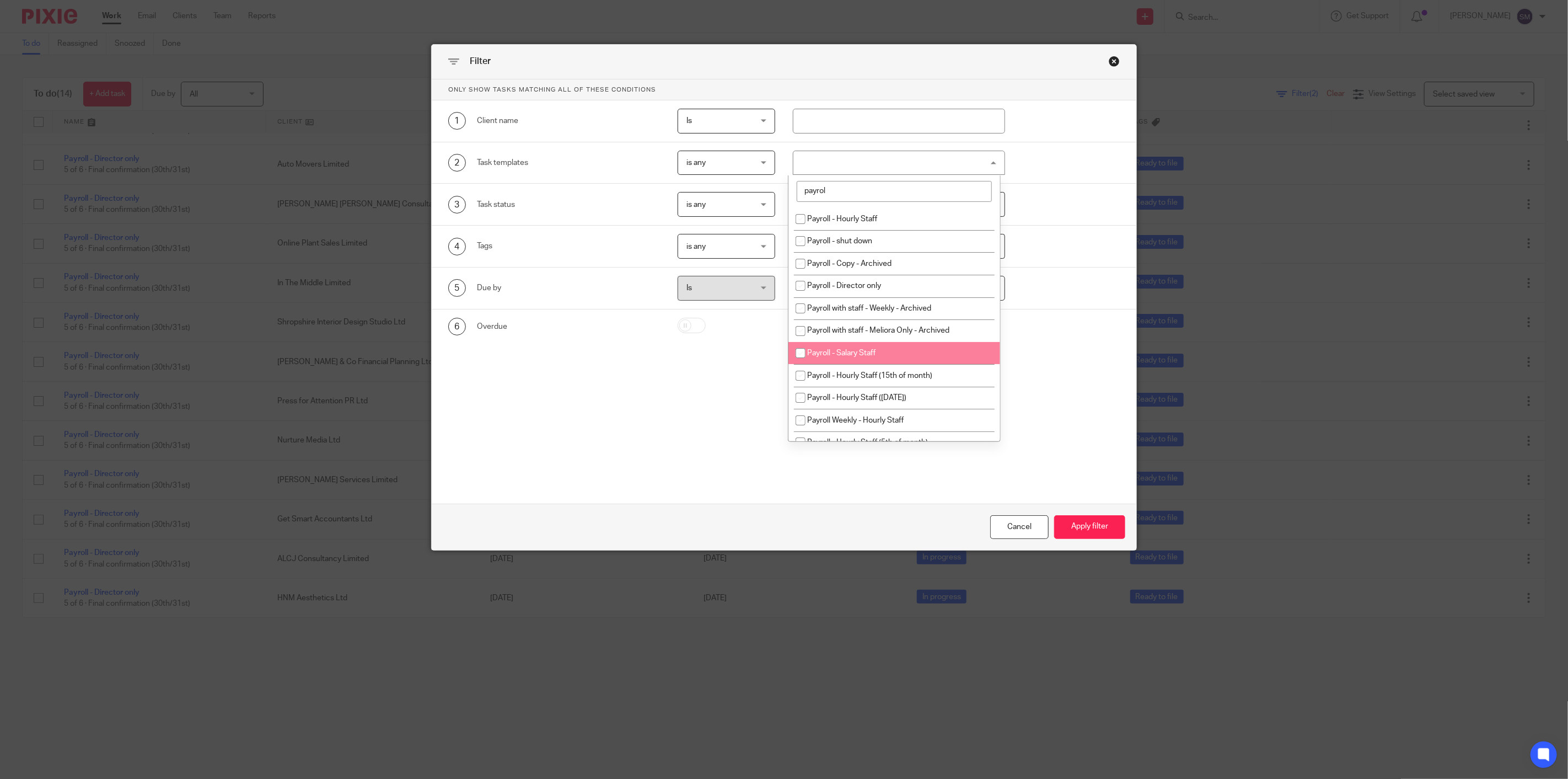
click at [848, 357] on span "Payroll - Salary Staff" at bounding box center [841, 353] width 68 height 8
checkbox input "true"
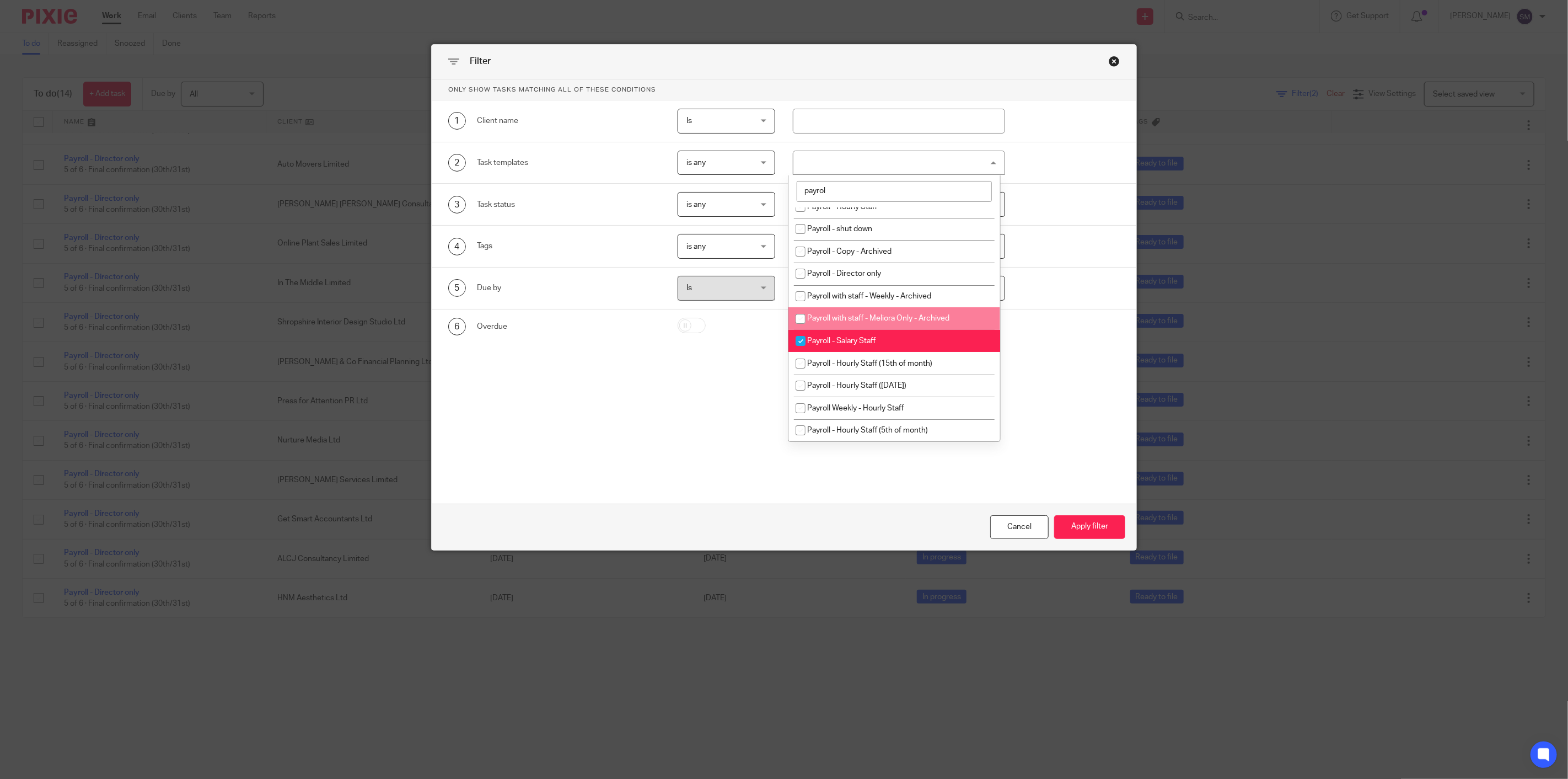
scroll to position [15, 0]
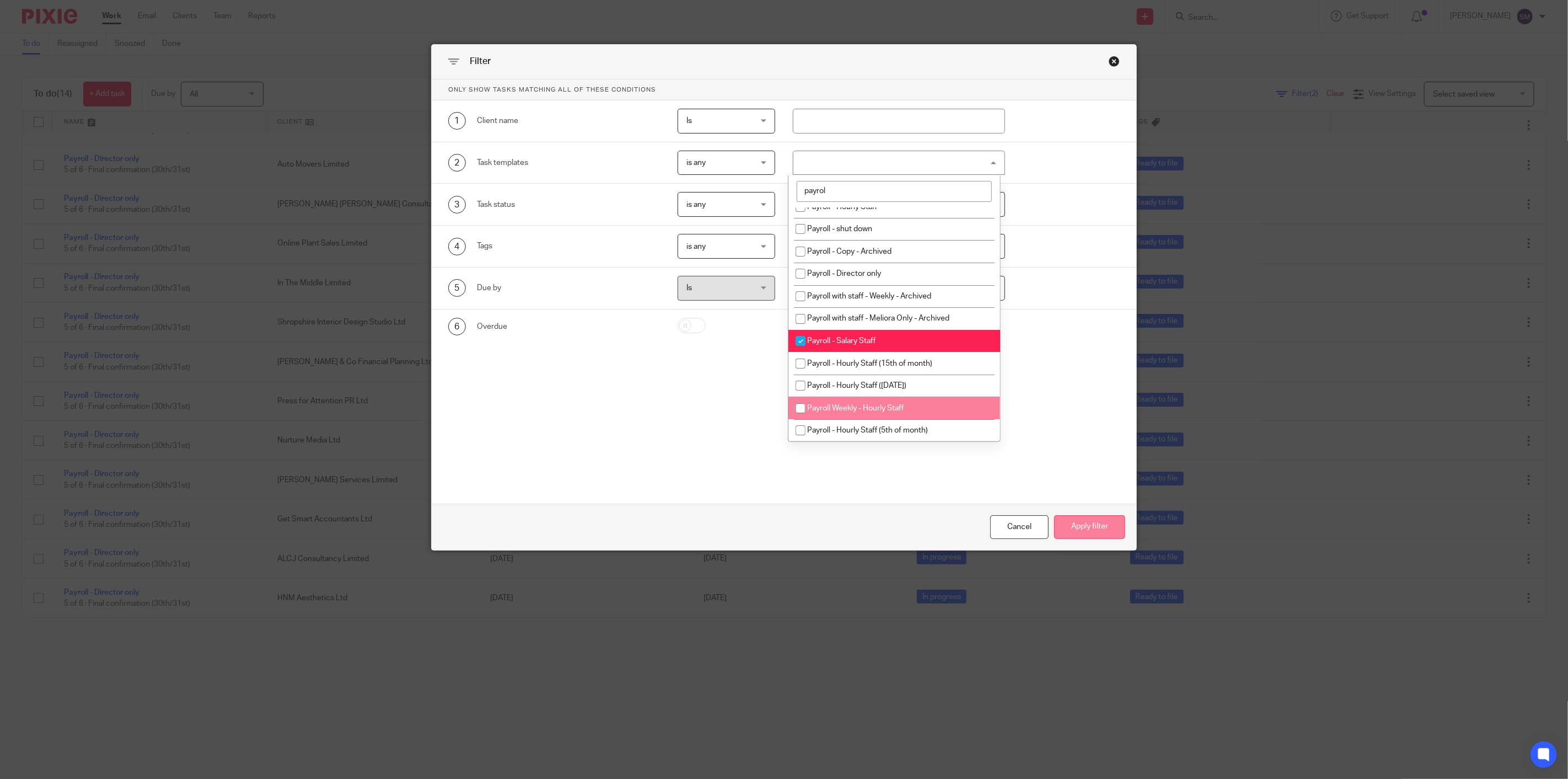
click at [1092, 526] on button "Apply filter" at bounding box center [1090, 527] width 71 height 24
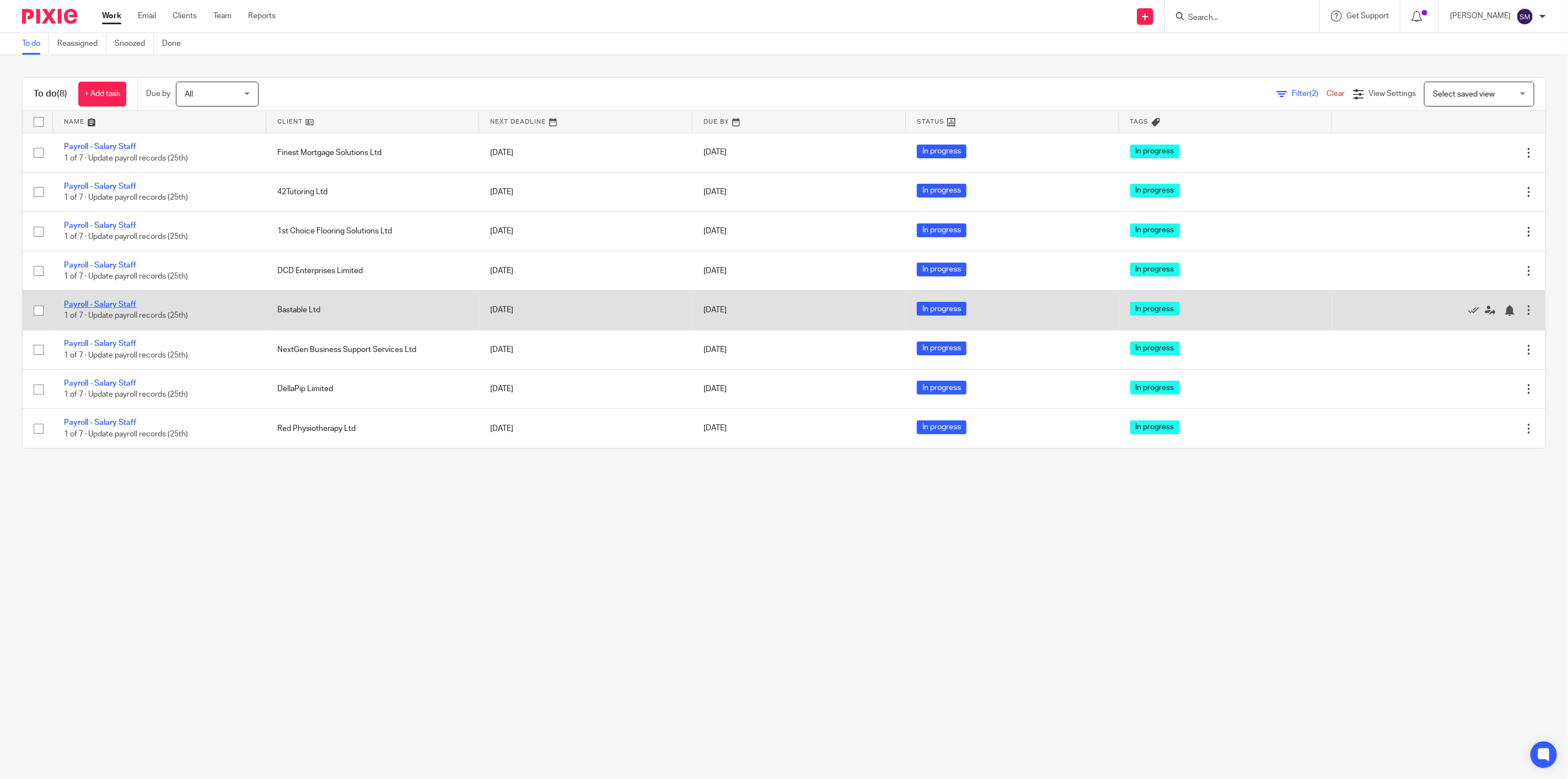
drag, startPoint x: 129, startPoint y: 309, endPoint x: 124, endPoint y: 302, distance: 8.6
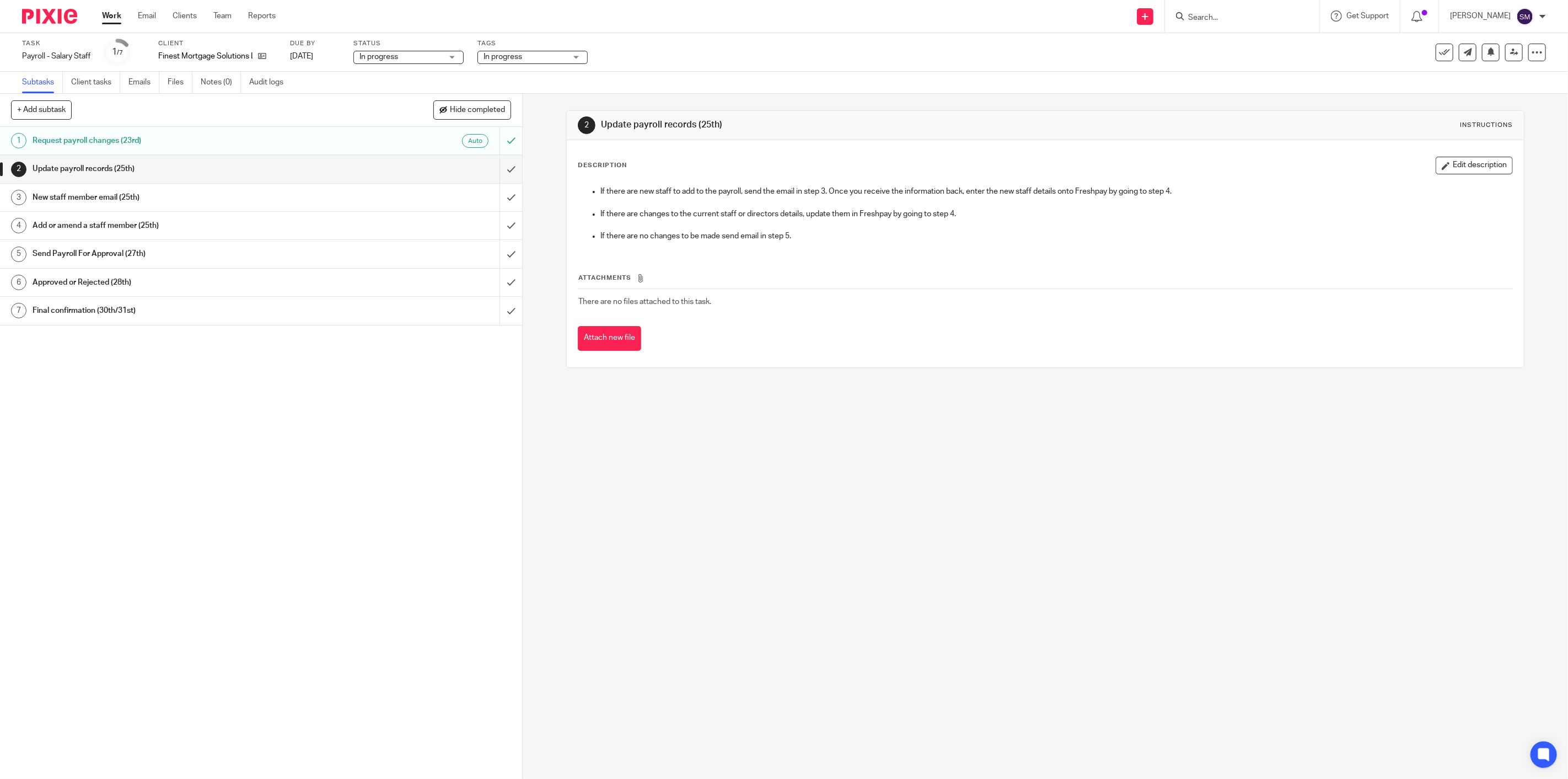
click at [157, 138] on h1 "Request payroll changes (23rd)" at bounding box center [185, 141] width 304 height 16
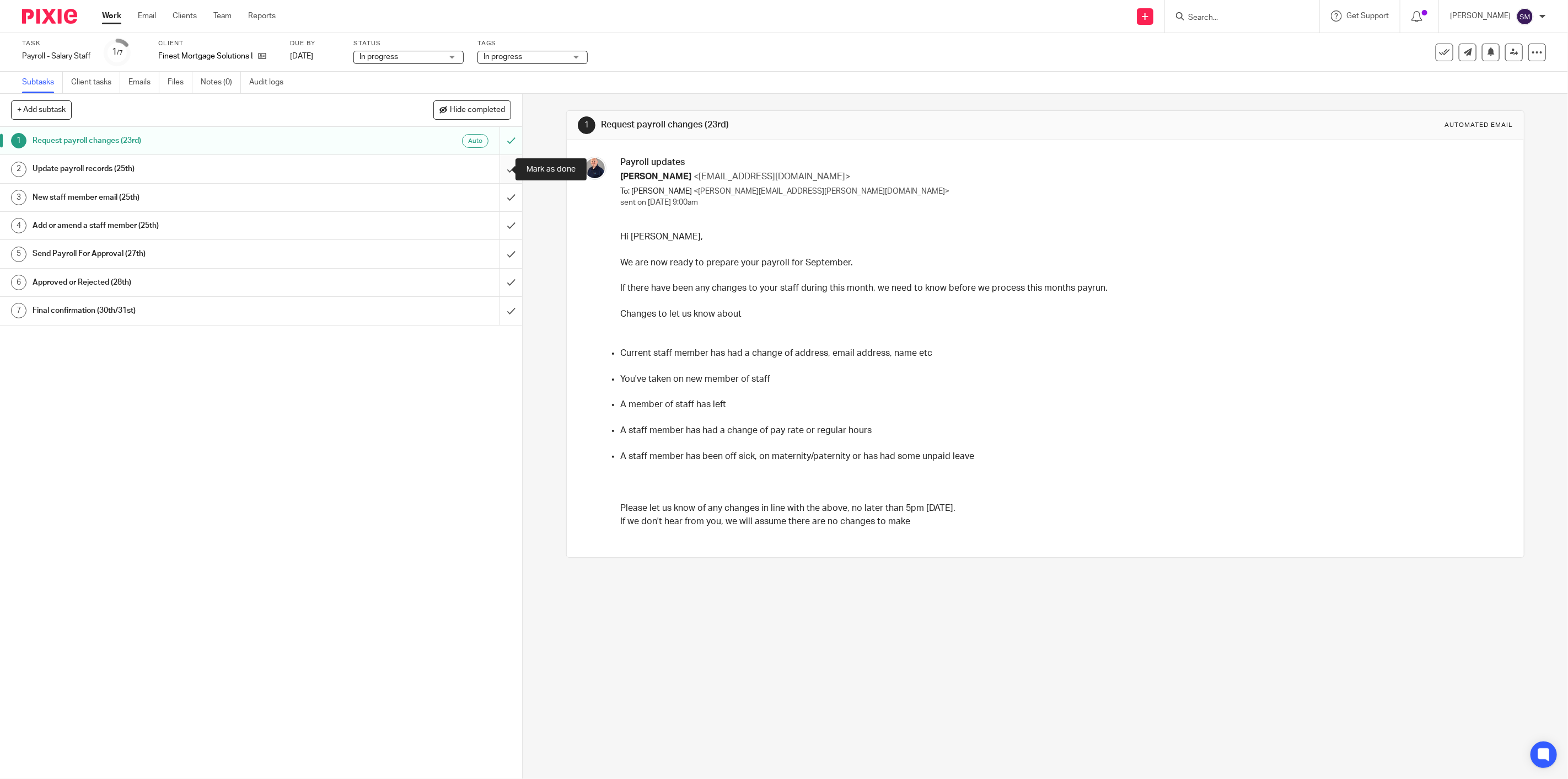
click at [499, 167] on input "submit" at bounding box center [261, 169] width 522 height 27
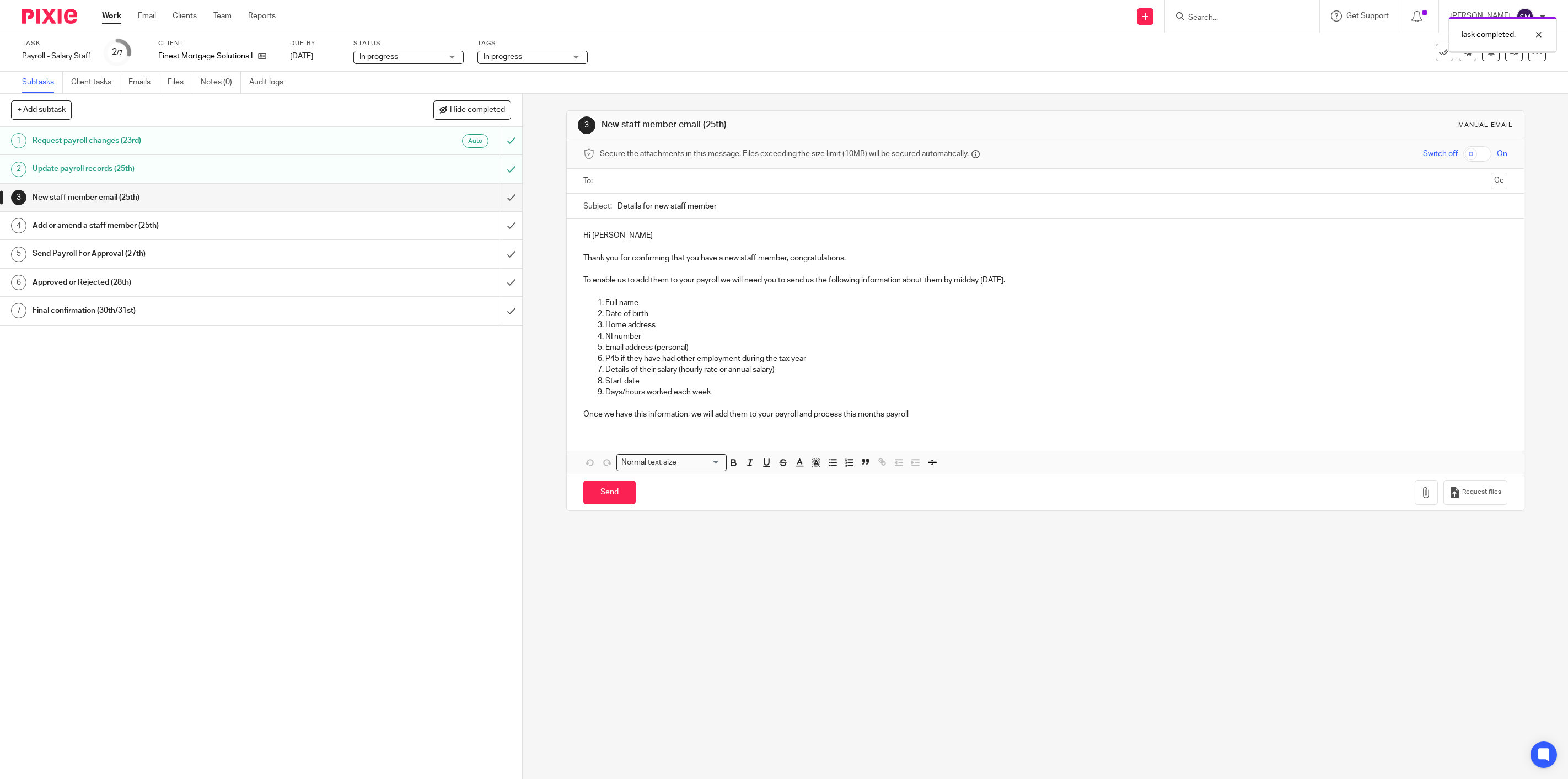
click at [498, 195] on input "submit" at bounding box center [261, 198] width 522 height 27
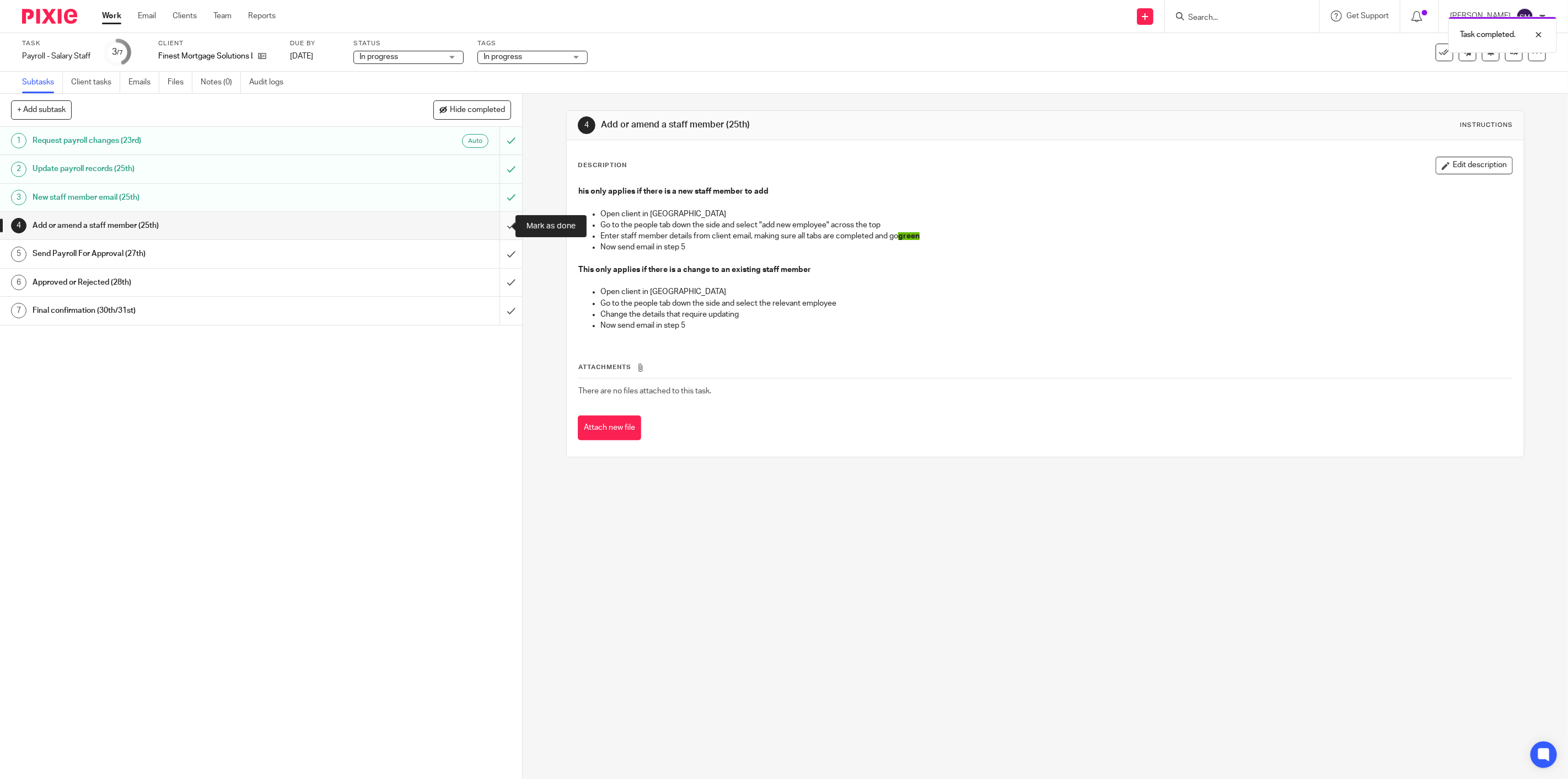
click at [503, 223] on input "submit" at bounding box center [261, 226] width 522 height 27
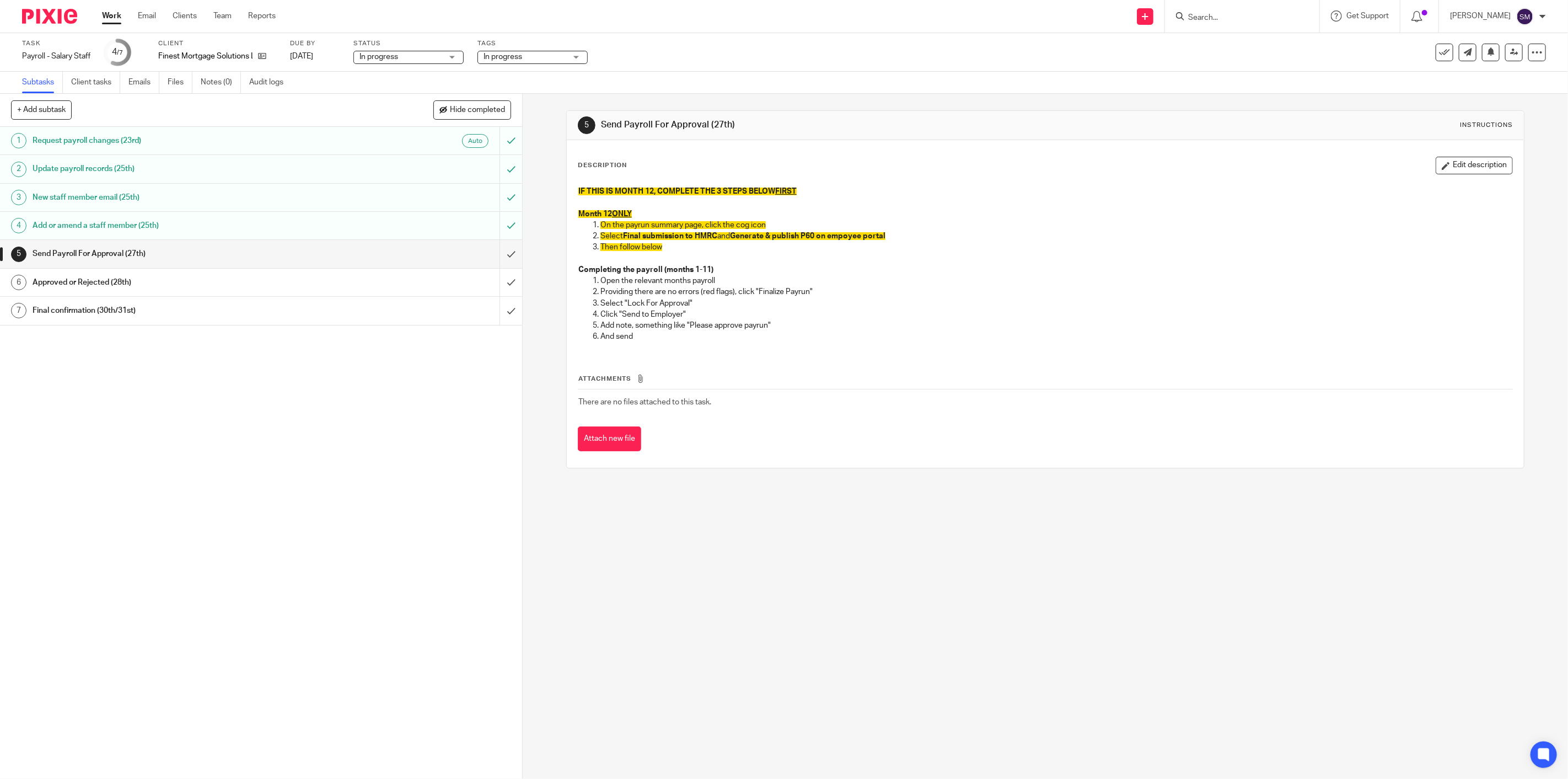
drag, startPoint x: 1116, startPoint y: 691, endPoint x: 1109, endPoint y: 697, distance: 9.2
click at [1115, 691] on div "5 Send Payroll For Approval (27th) Instructions Description Edit description IF…" at bounding box center [1045, 436] width 1045 height 685
click at [548, 55] on span "In progress" at bounding box center [524, 57] width 83 height 12
click at [398, 460] on div "1 Request payroll changes (23rd) Auto 2 Update payroll records (25th) 3 New sta…" at bounding box center [261, 452] width 522 height 652
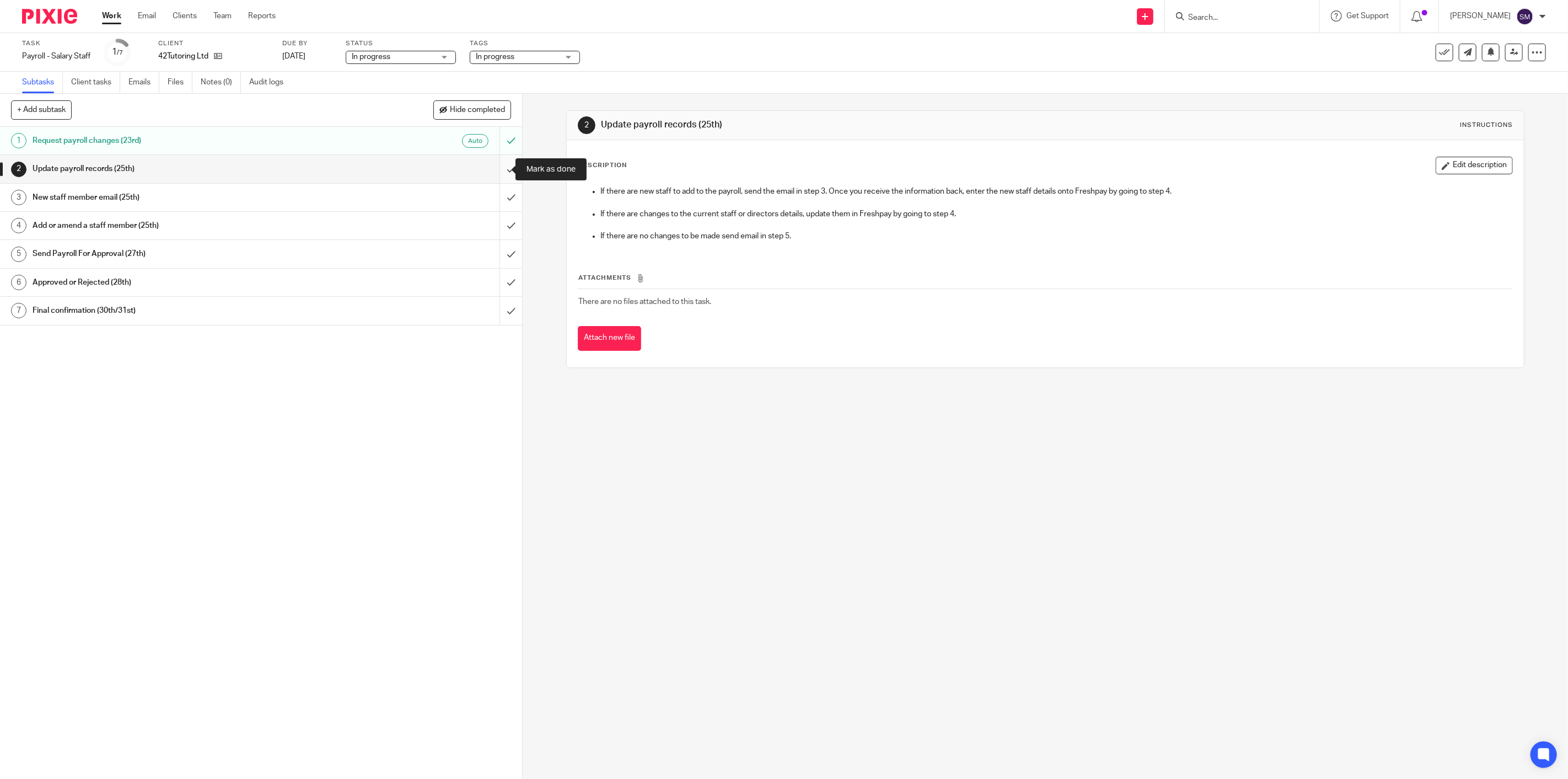
click at [496, 168] on input "submit" at bounding box center [261, 169] width 522 height 27
click at [498, 164] on input "submit" at bounding box center [261, 169] width 522 height 27
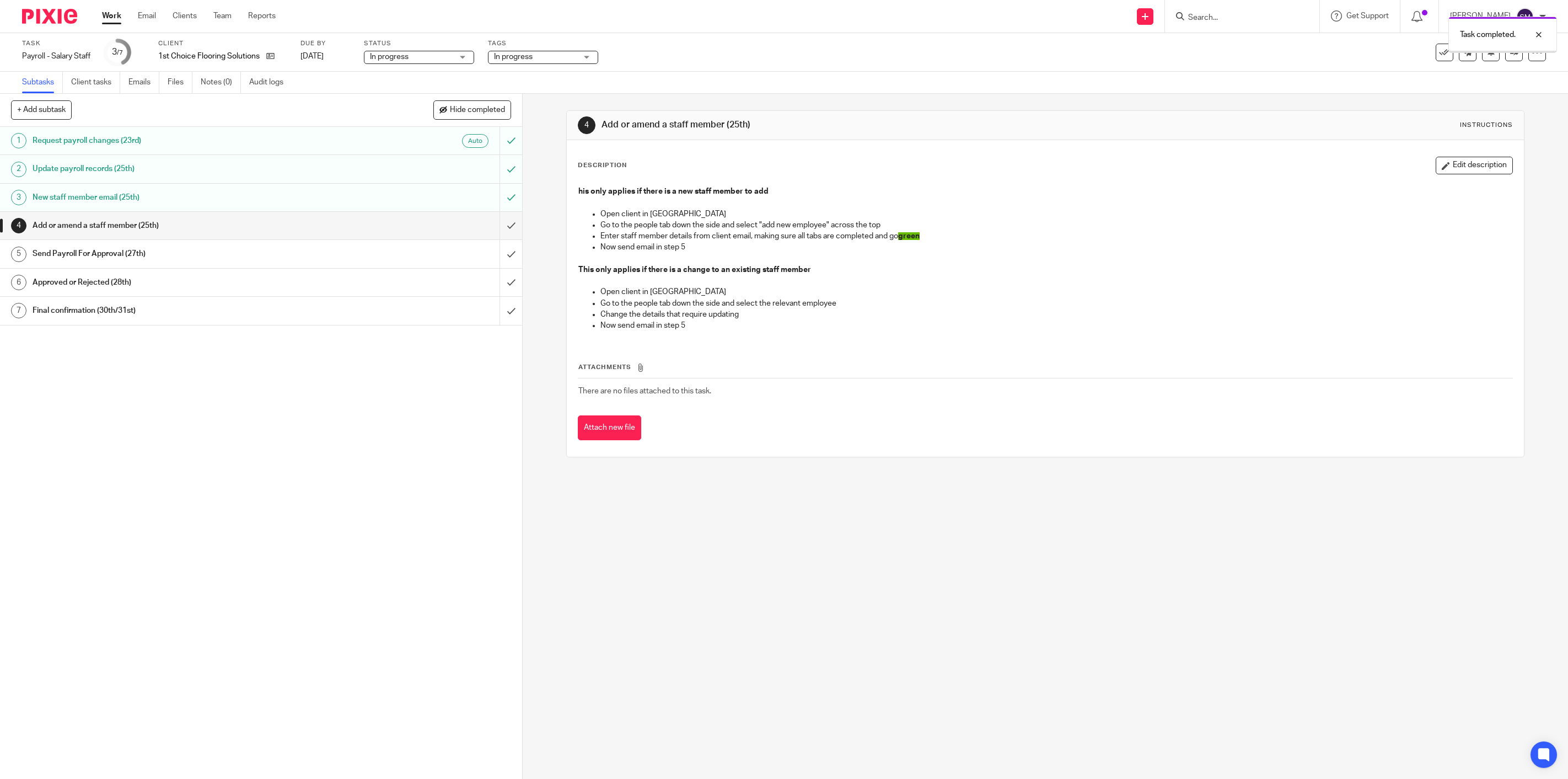
click at [494, 232] on input "submit" at bounding box center [261, 226] width 522 height 27
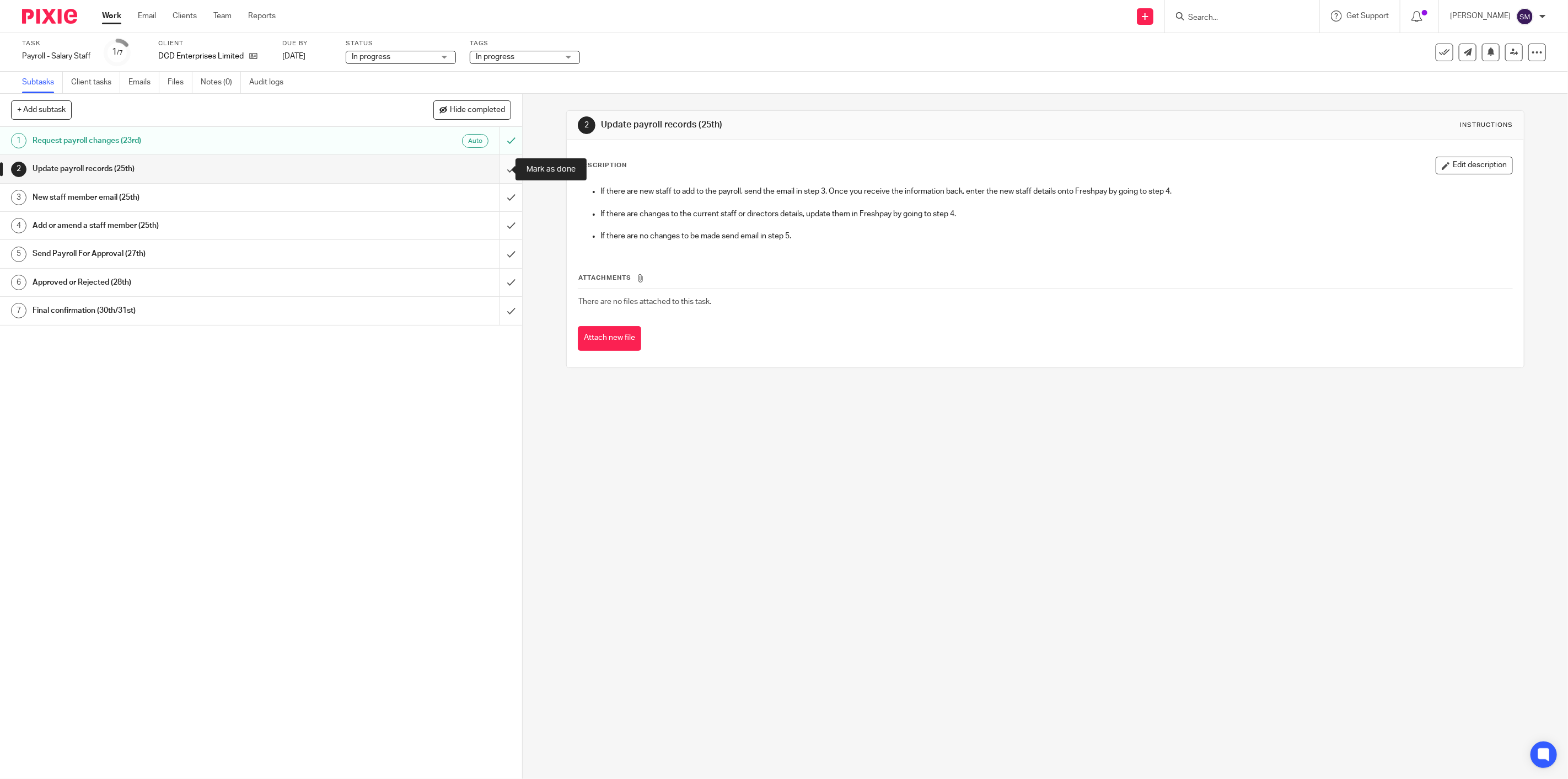
click at [495, 162] on input "submit" at bounding box center [261, 169] width 522 height 27
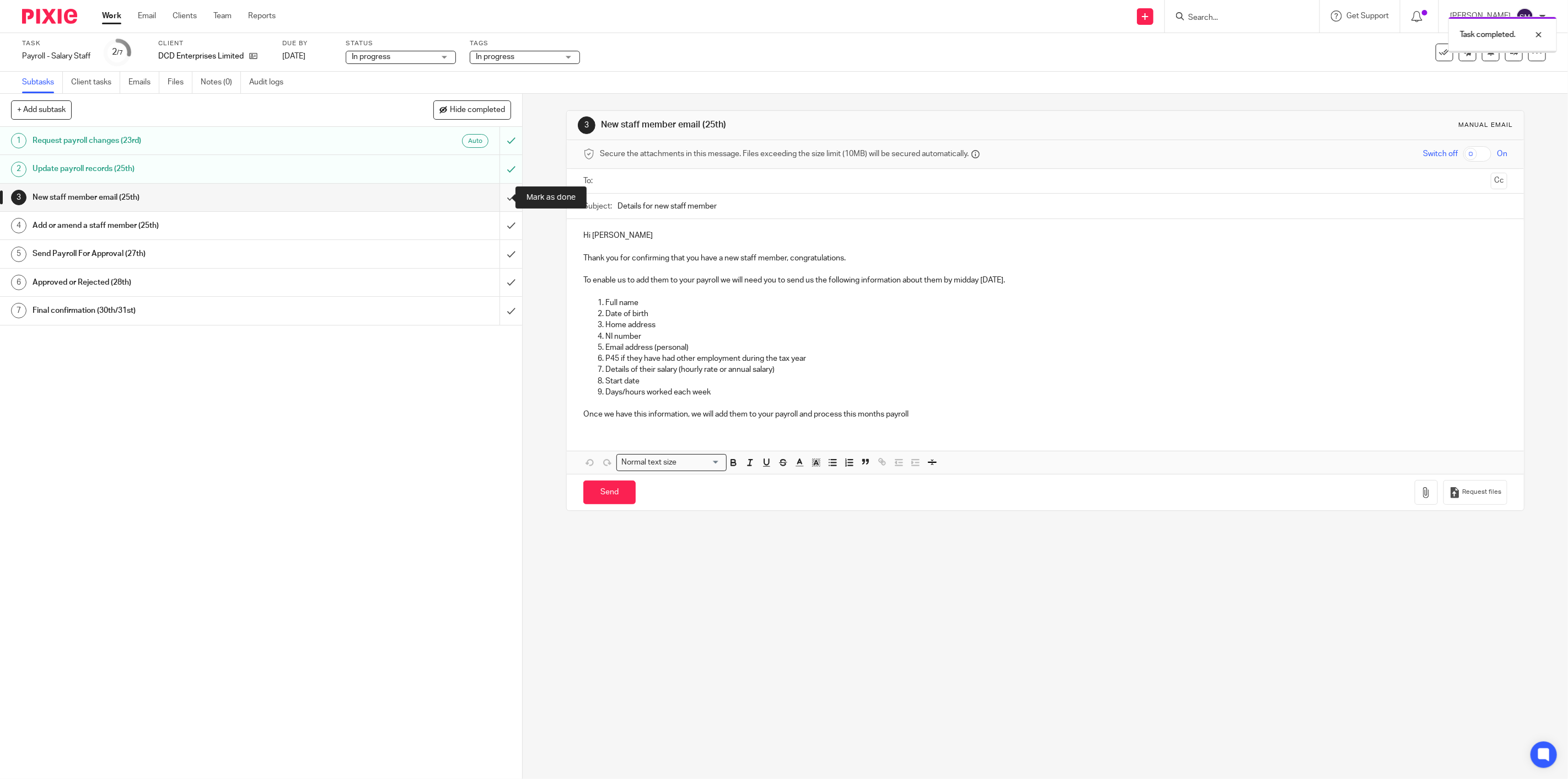
click at [500, 195] on input "submit" at bounding box center [261, 198] width 522 height 27
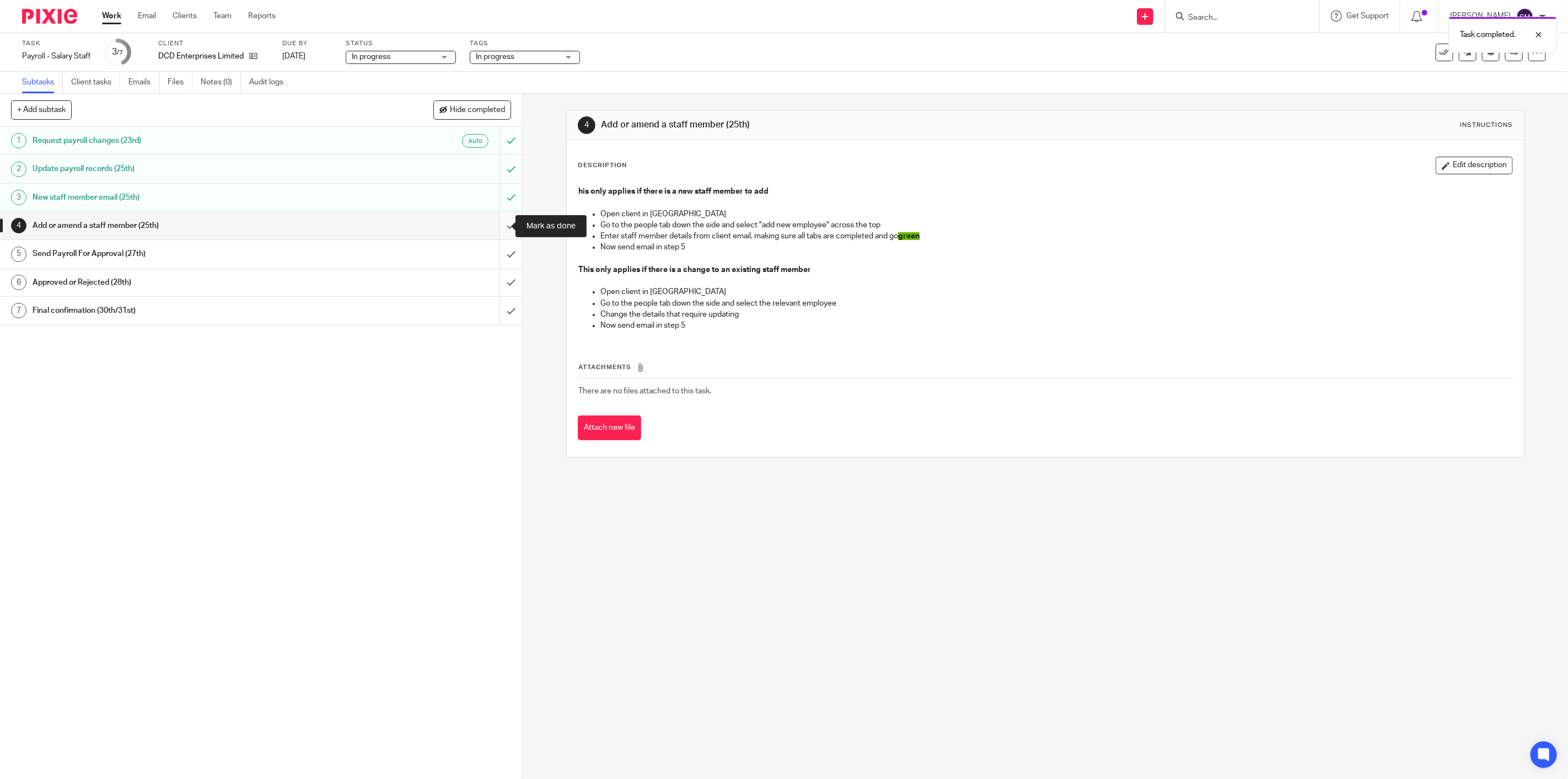
click at [495, 222] on input "submit" at bounding box center [261, 226] width 522 height 27
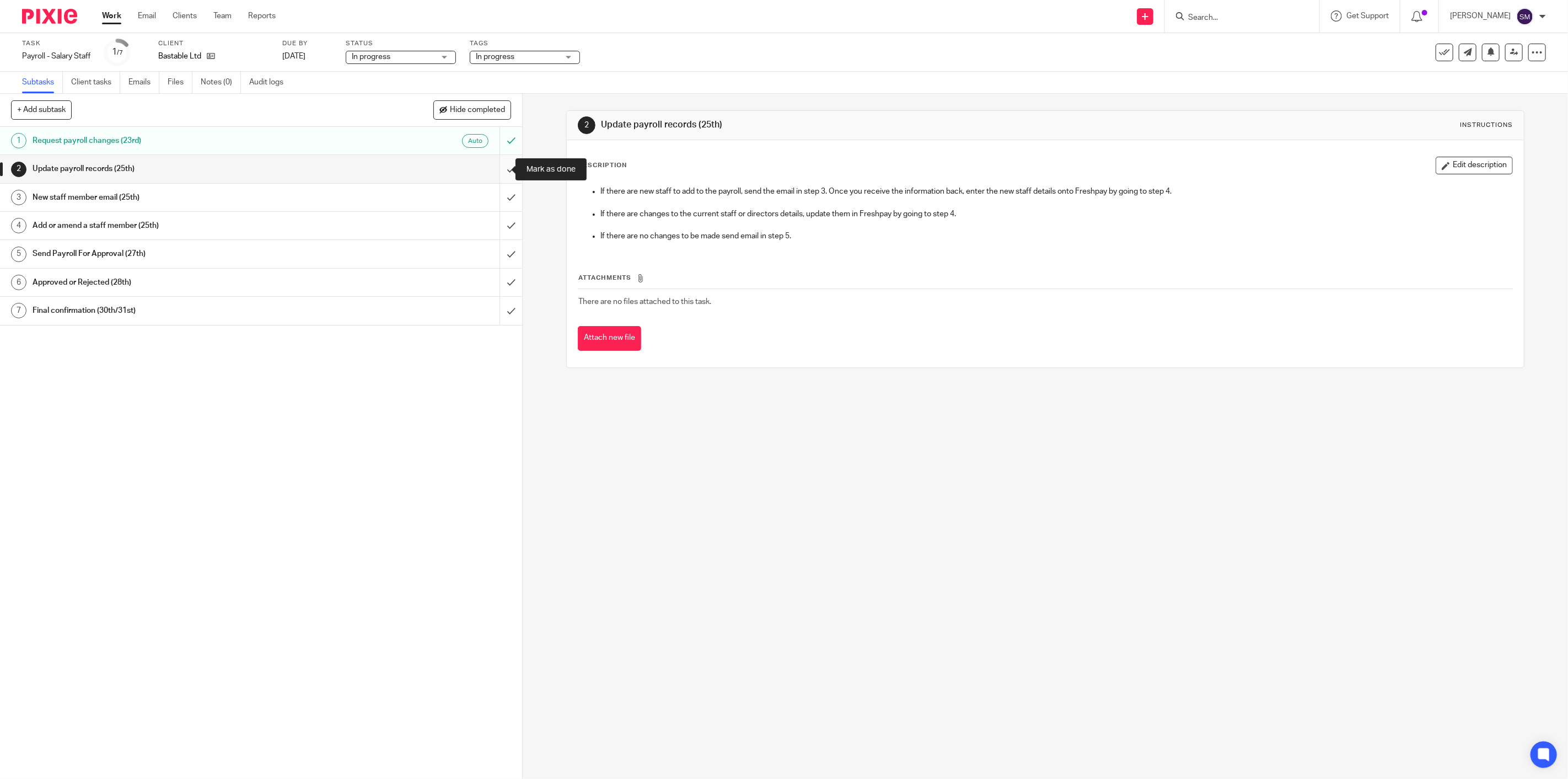
click at [497, 168] on input "submit" at bounding box center [261, 169] width 522 height 27
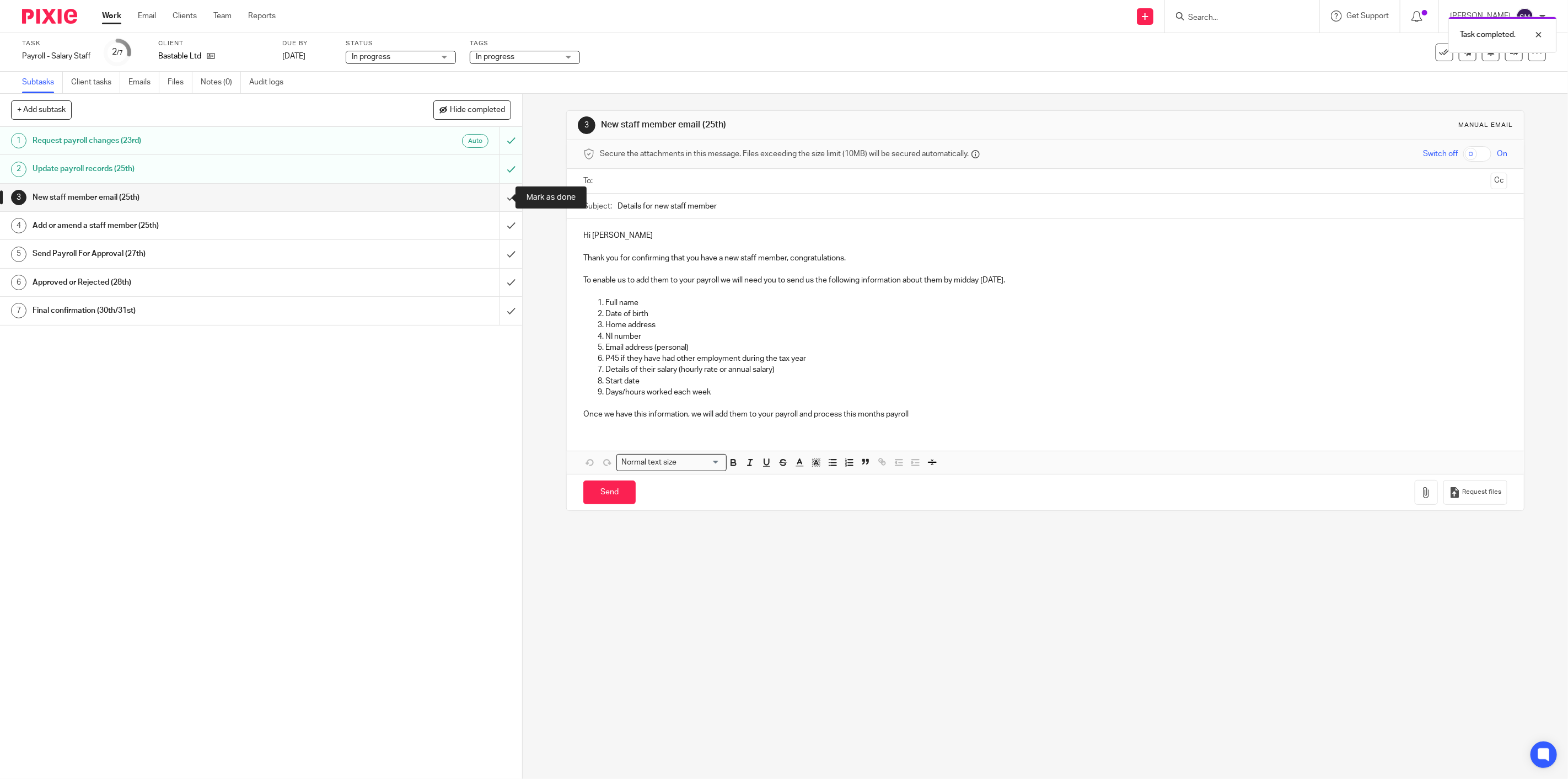
click at [495, 199] on input "submit" at bounding box center [261, 198] width 522 height 27
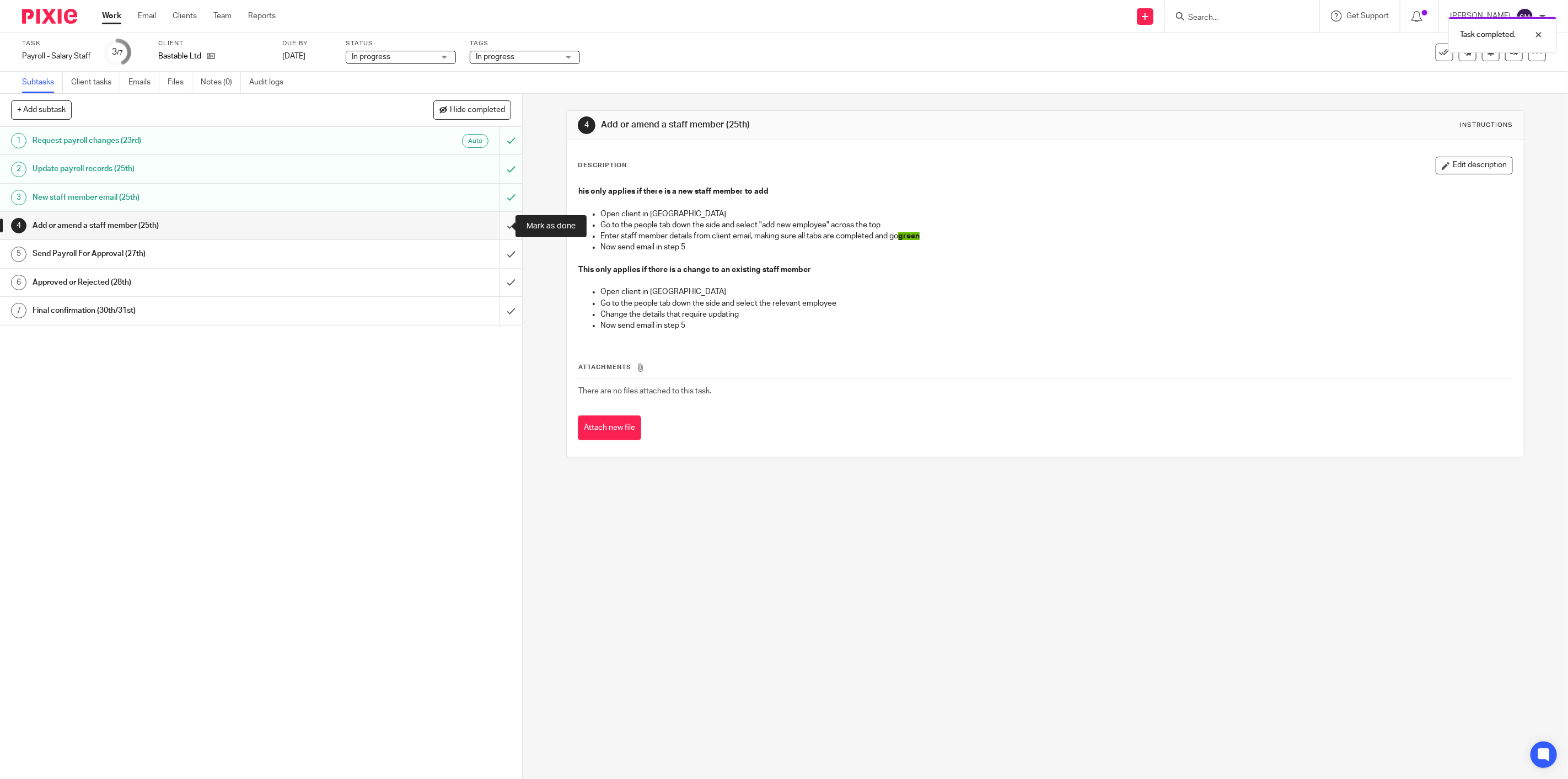
click at [497, 226] on input "submit" at bounding box center [261, 226] width 522 height 27
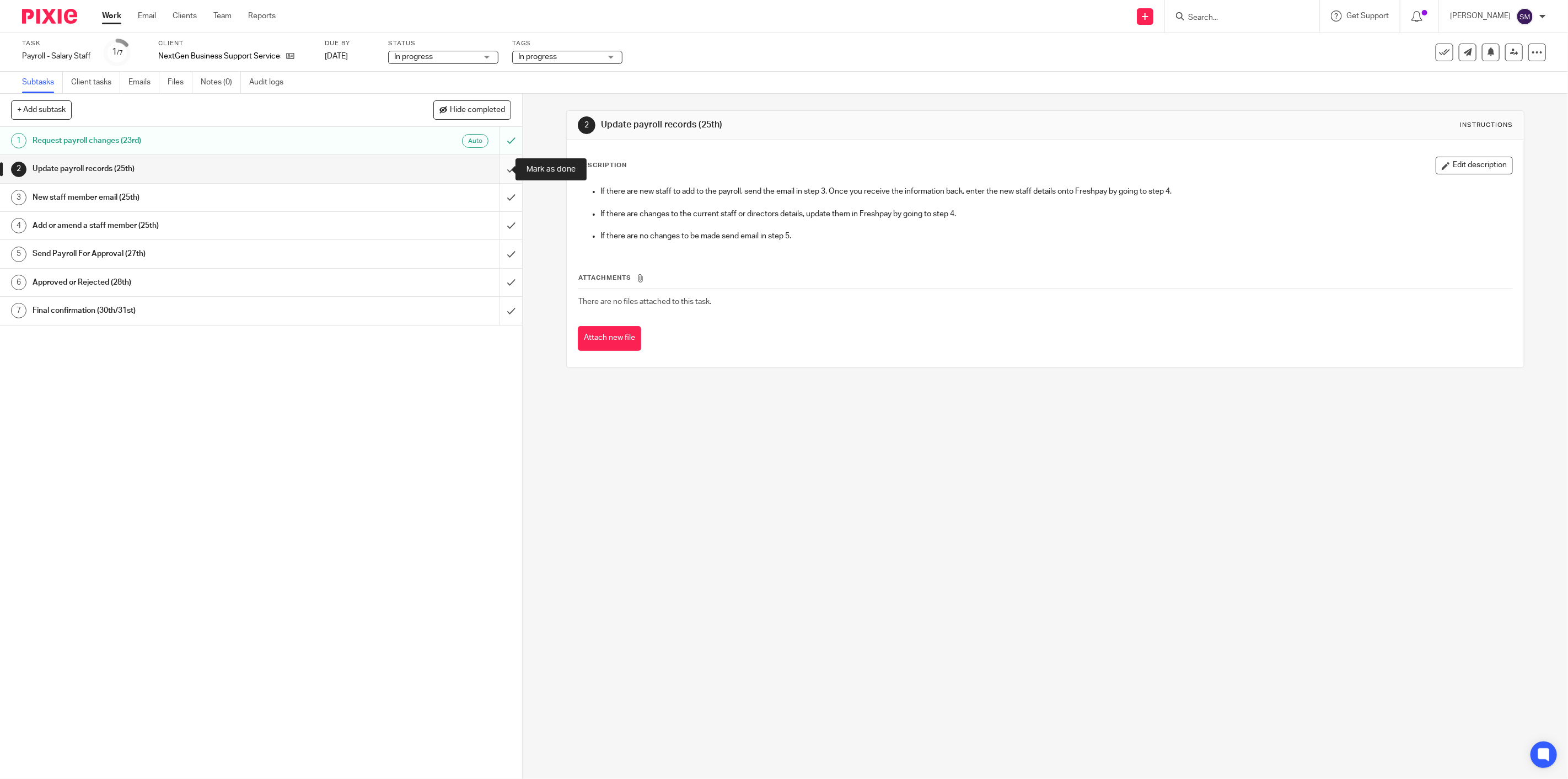
click at [494, 170] on input "submit" at bounding box center [261, 169] width 522 height 27
click at [498, 170] on input "submit" at bounding box center [261, 169] width 522 height 27
click at [495, 168] on input "submit" at bounding box center [261, 169] width 522 height 27
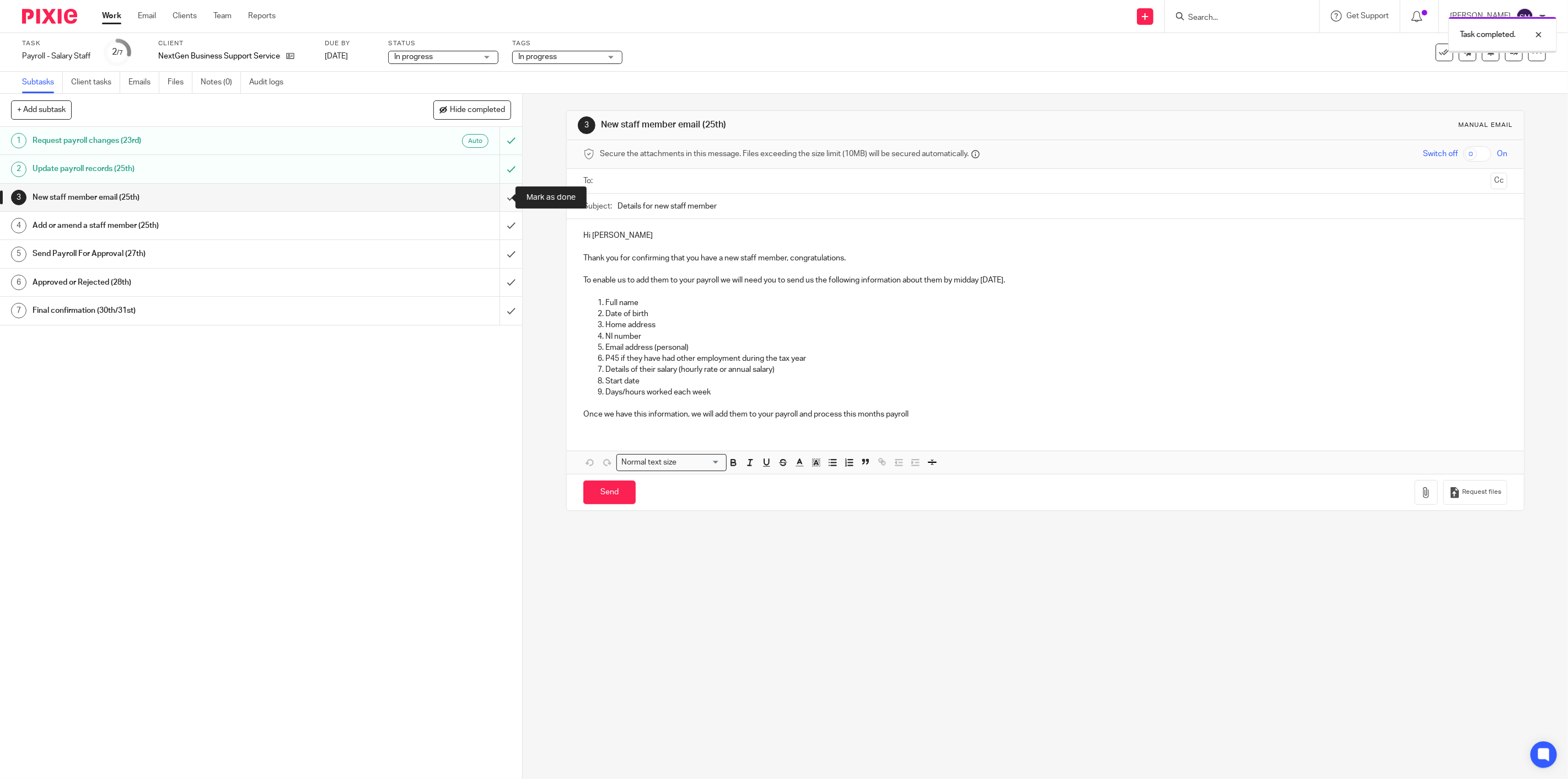
click at [502, 196] on input "submit" at bounding box center [261, 198] width 522 height 27
click at [497, 200] on input "submit" at bounding box center [261, 198] width 522 height 27
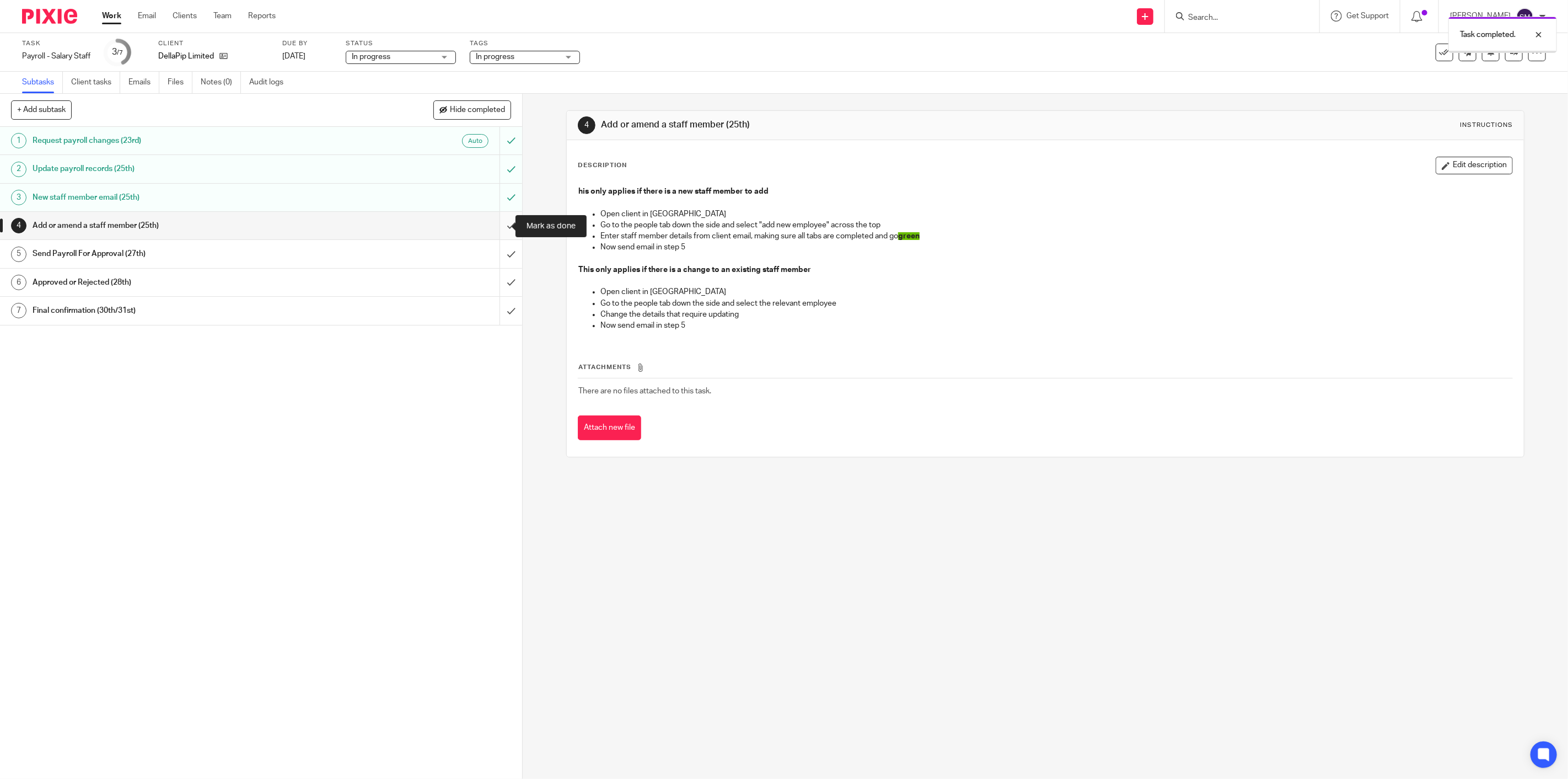
click at [494, 226] on input "submit" at bounding box center [261, 226] width 522 height 27
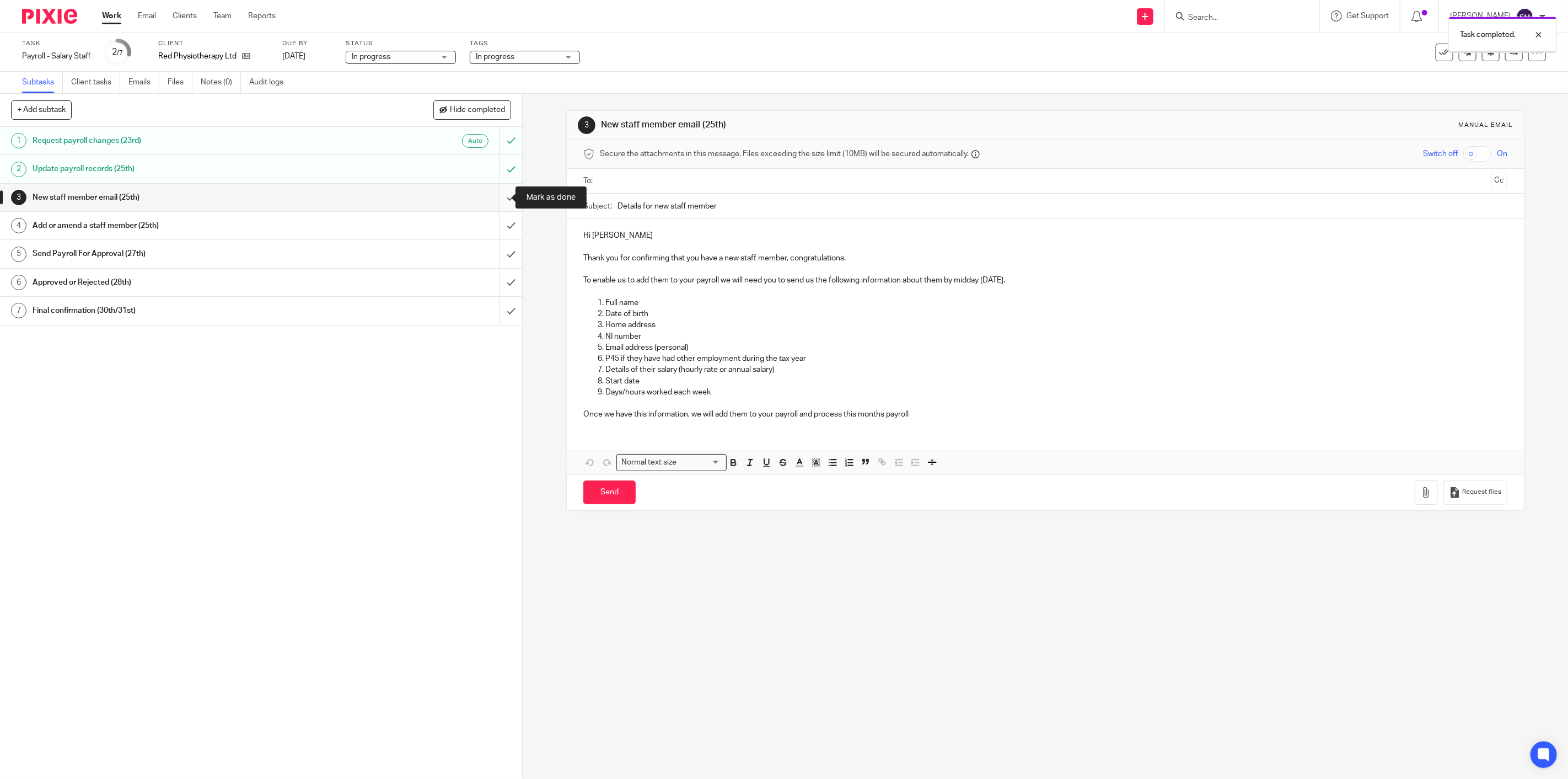
click at [504, 197] on input "submit" at bounding box center [261, 198] width 522 height 27
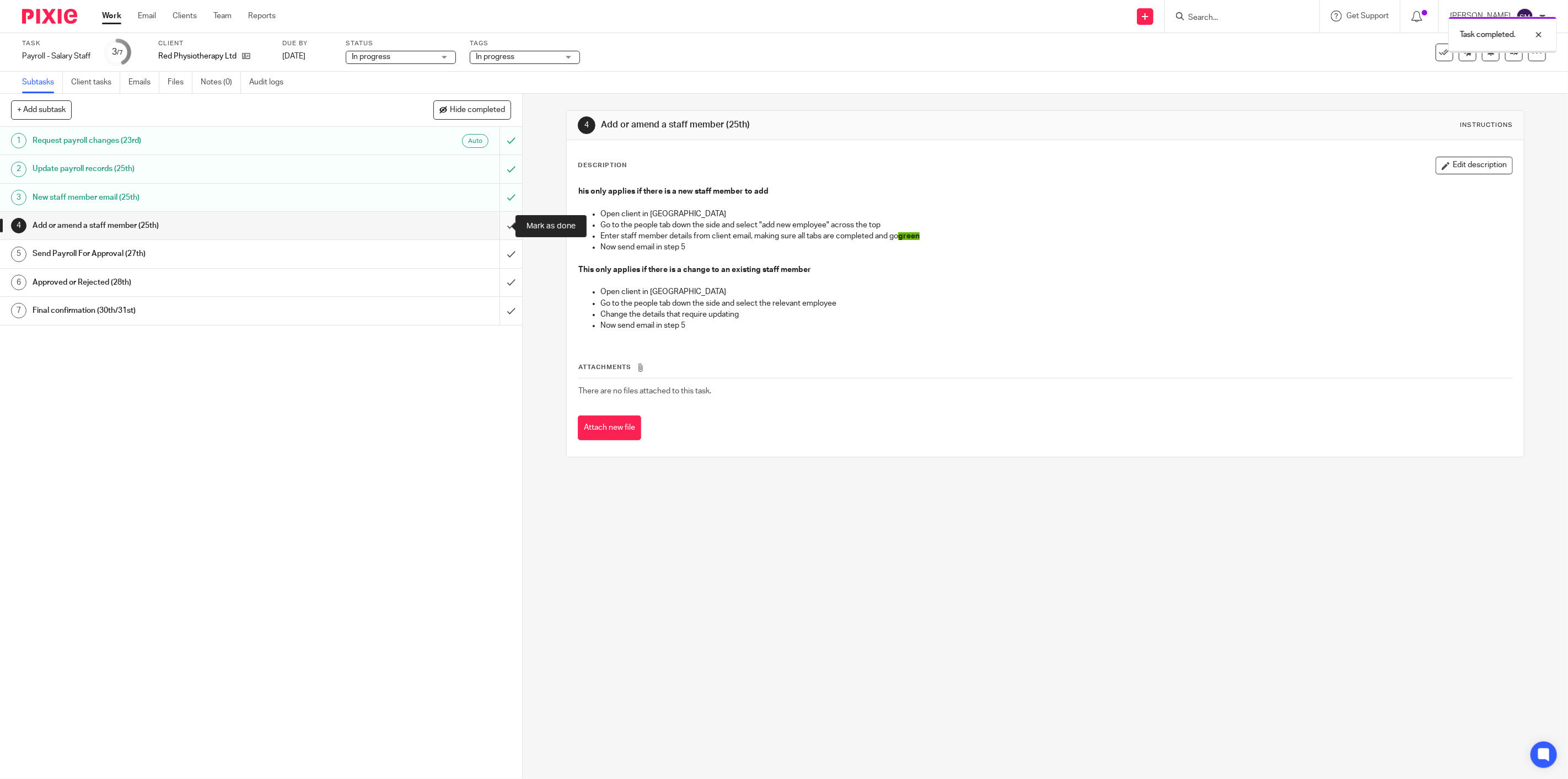
click at [496, 228] on input "submit" at bounding box center [261, 226] width 522 height 27
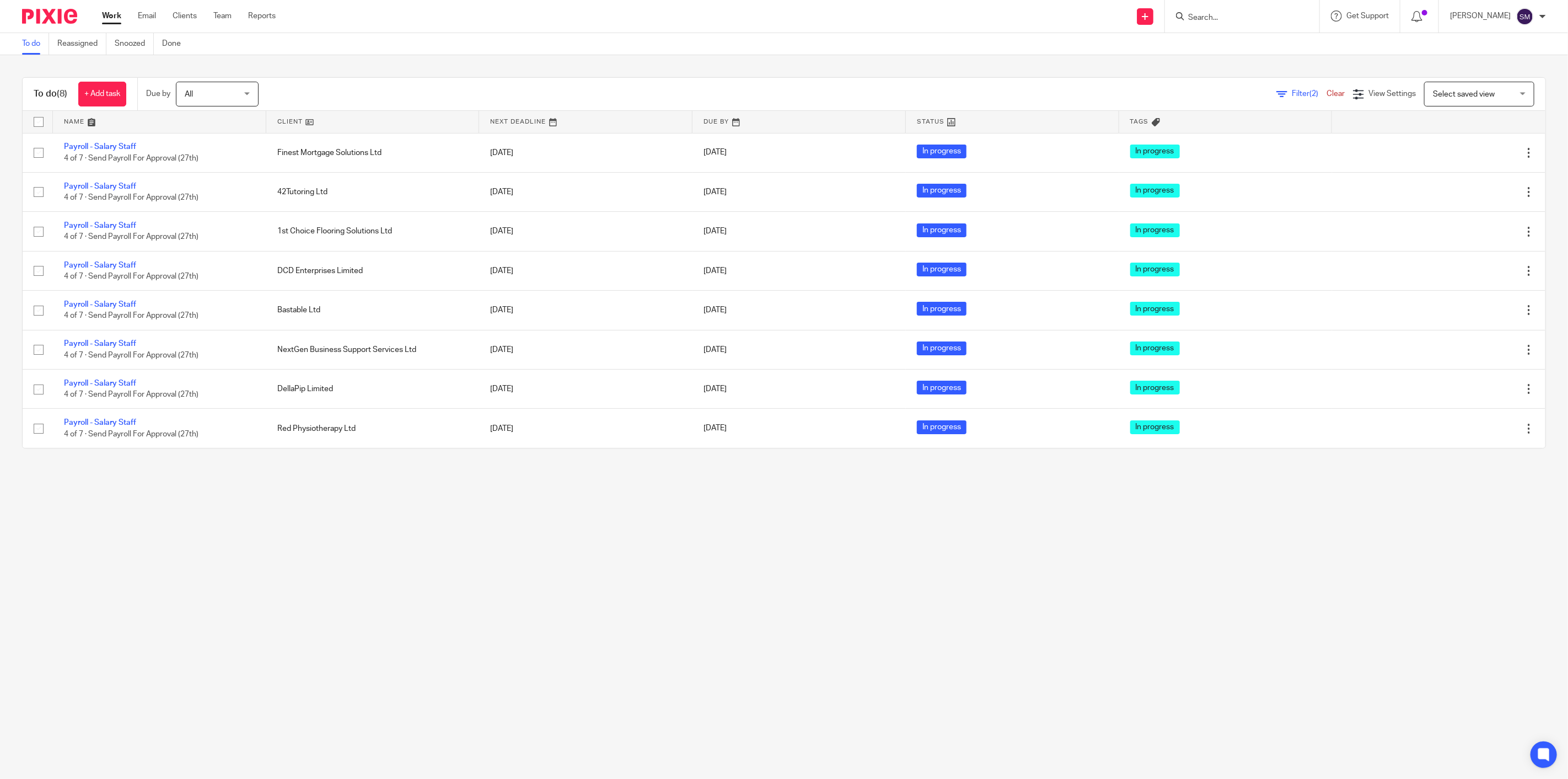
click at [1292, 95] on span "Filter (2)" at bounding box center [1309, 93] width 35 height 8
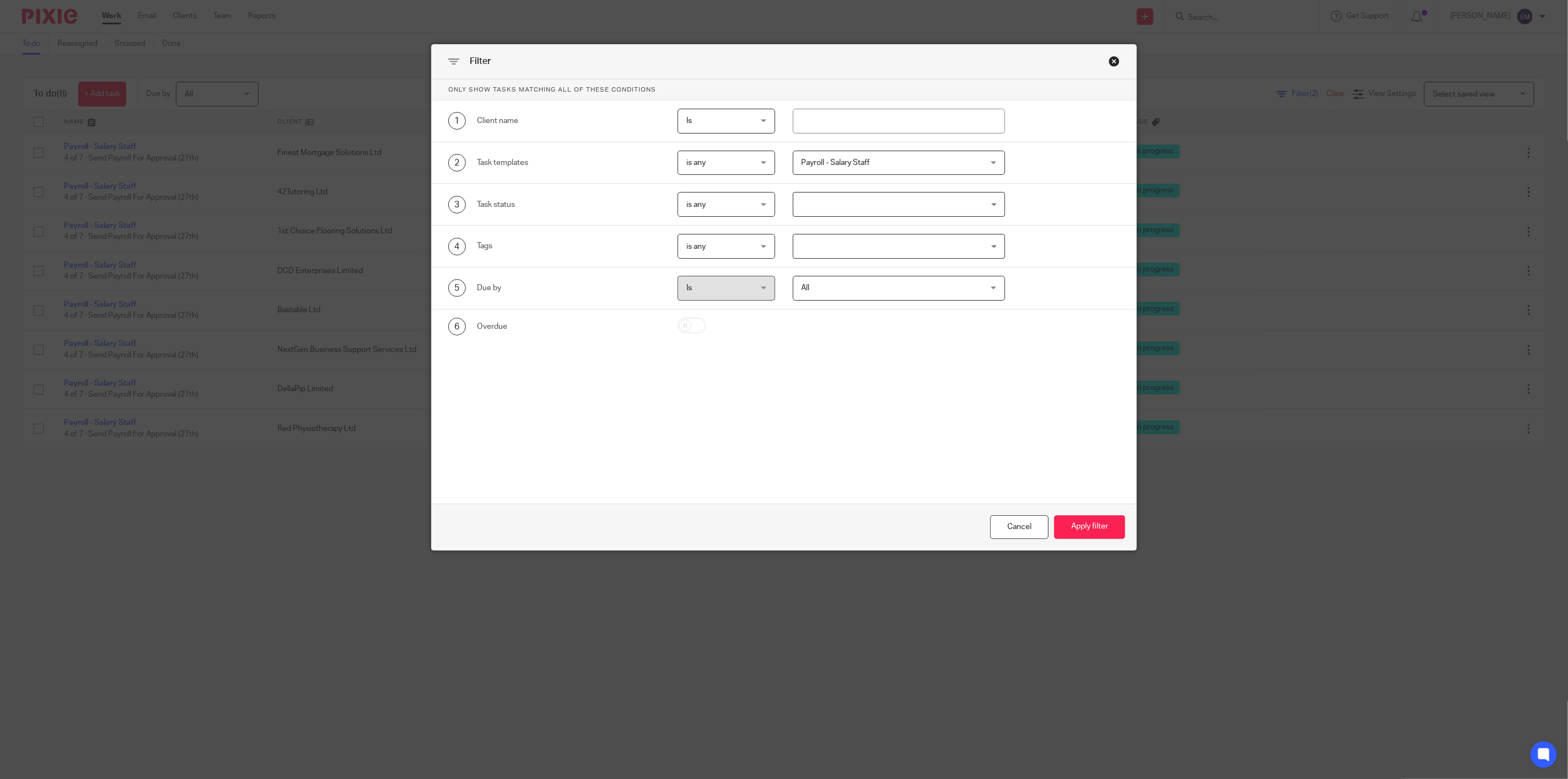
click at [831, 168] on span "Payroll - Salary Staff" at bounding box center [883, 163] width 163 height 23
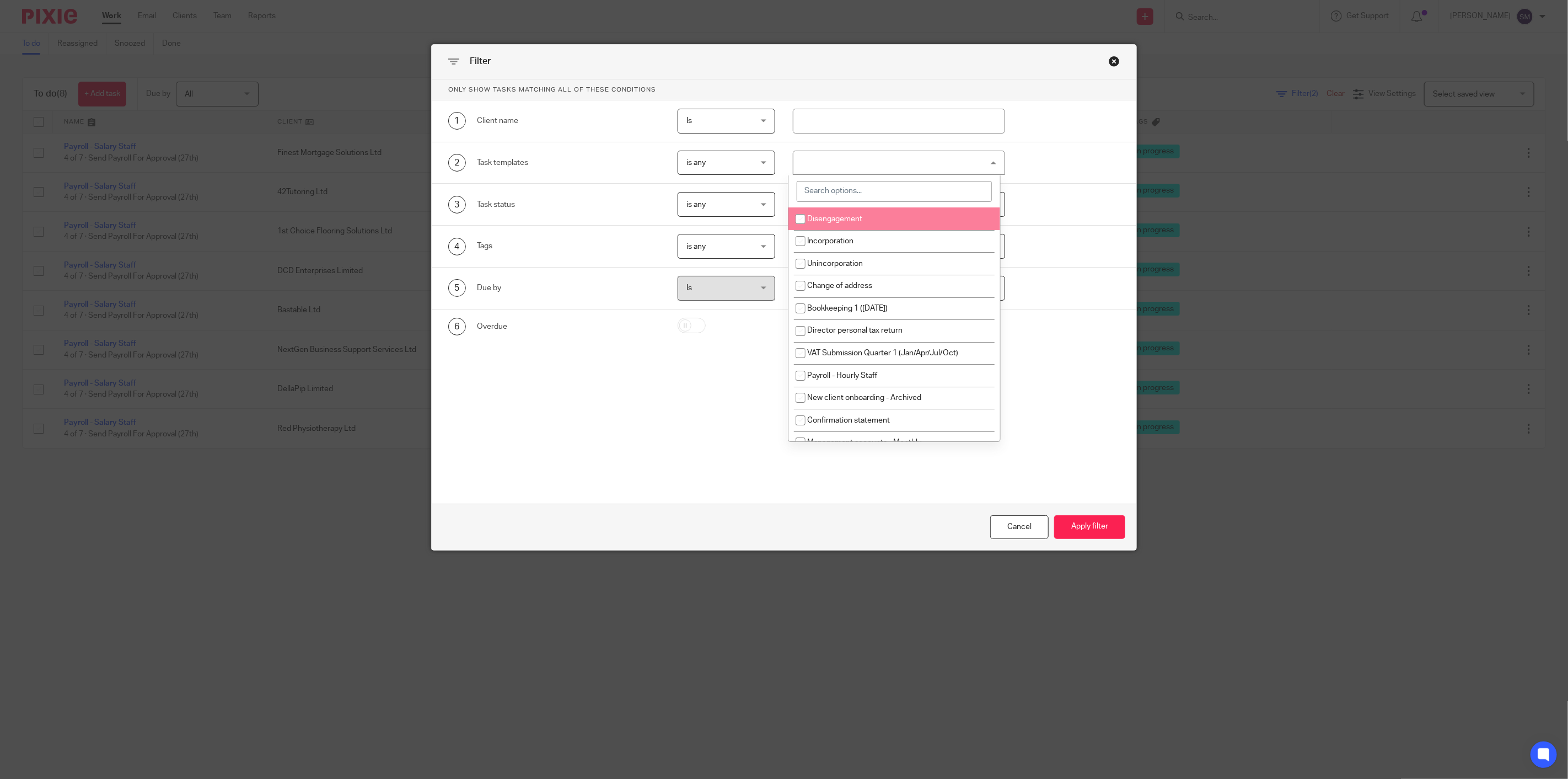
click at [841, 193] on input "search" at bounding box center [893, 192] width 195 height 21
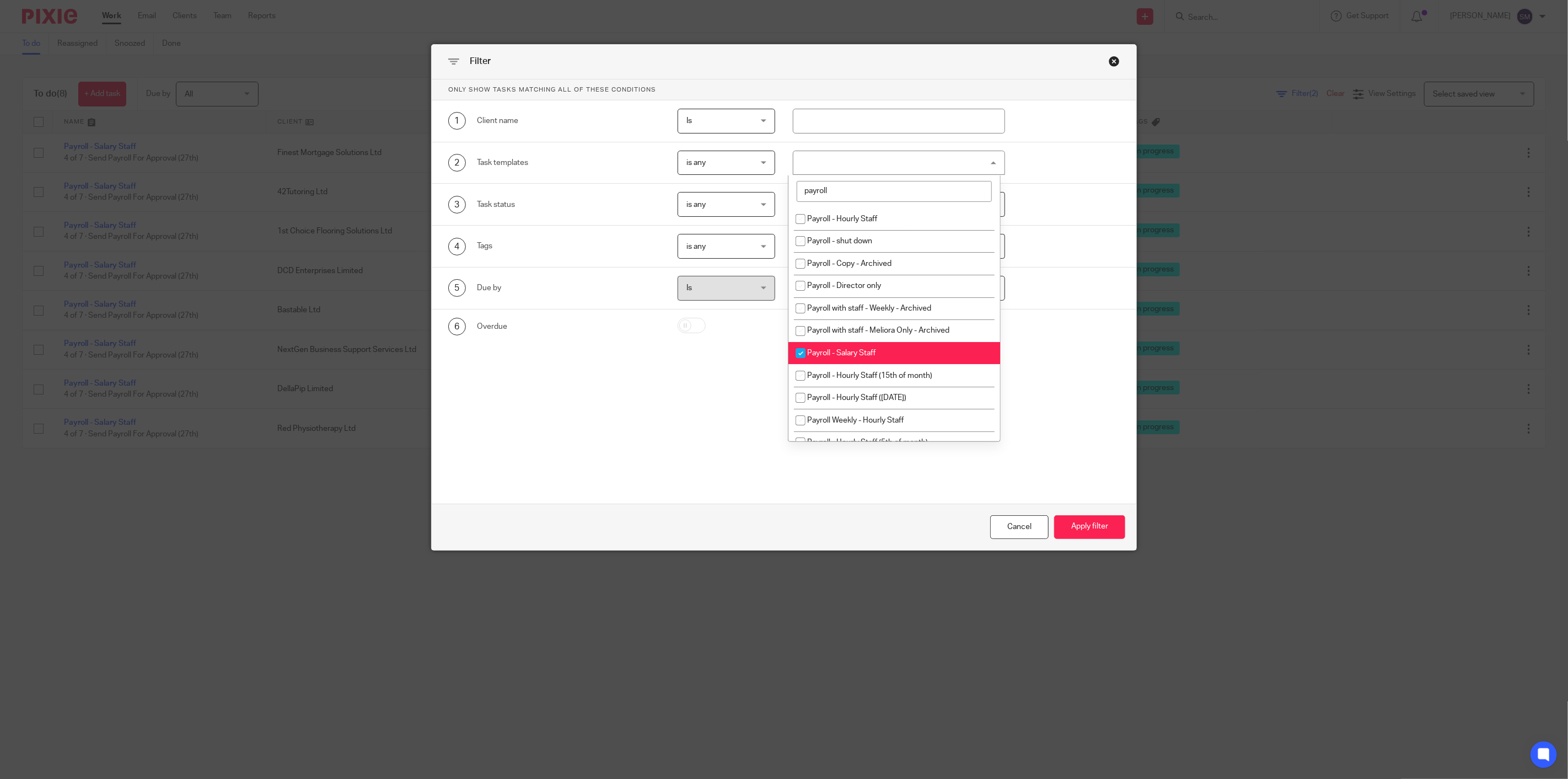
type input "payroll"
click at [863, 354] on span "Payroll - Salary Staff" at bounding box center [841, 353] width 68 height 8
checkbox input "false"
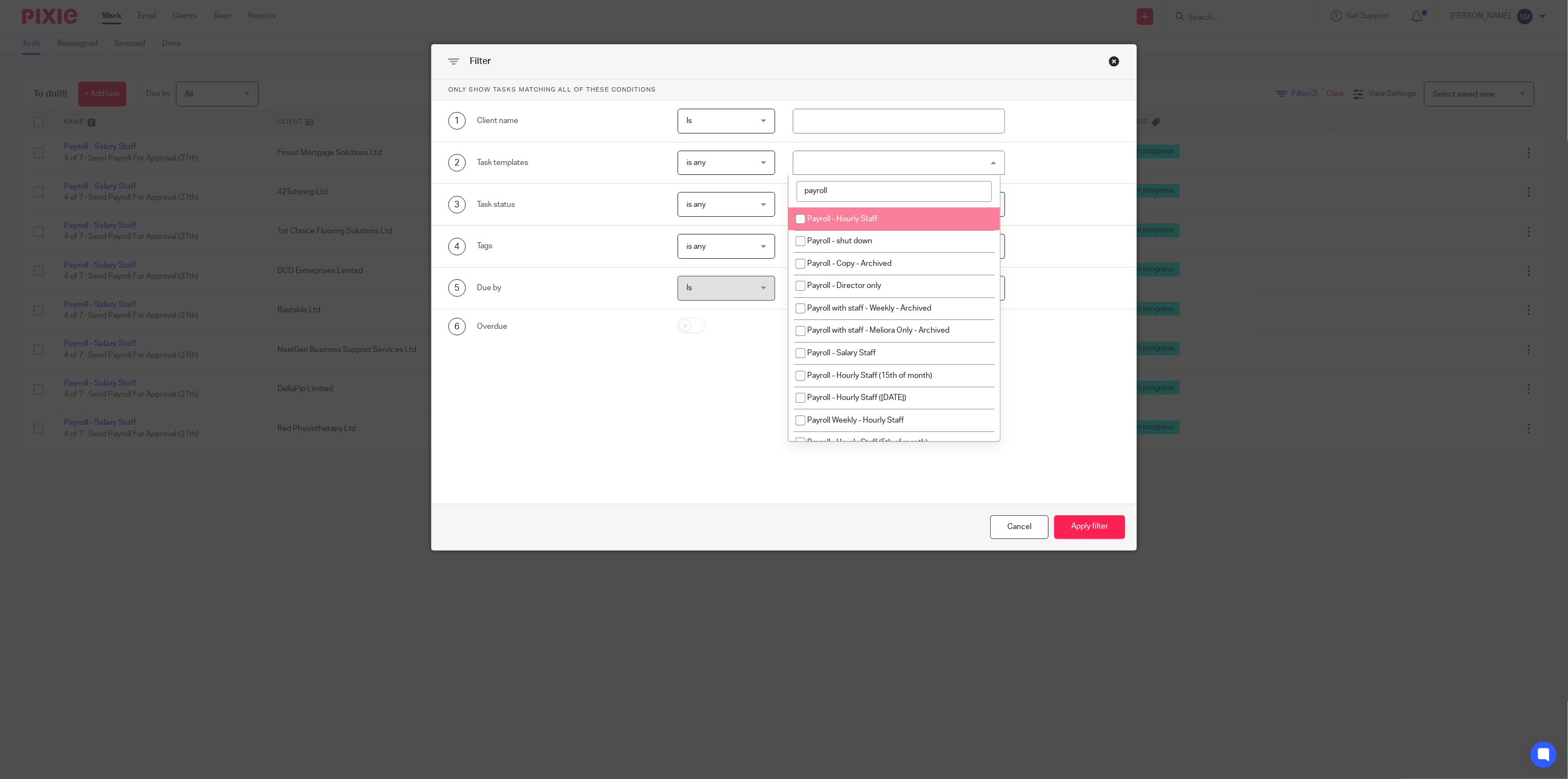
click at [848, 213] on li "Payroll - Hourly Staff" at bounding box center [893, 218] width 211 height 23
checkbox input "true"
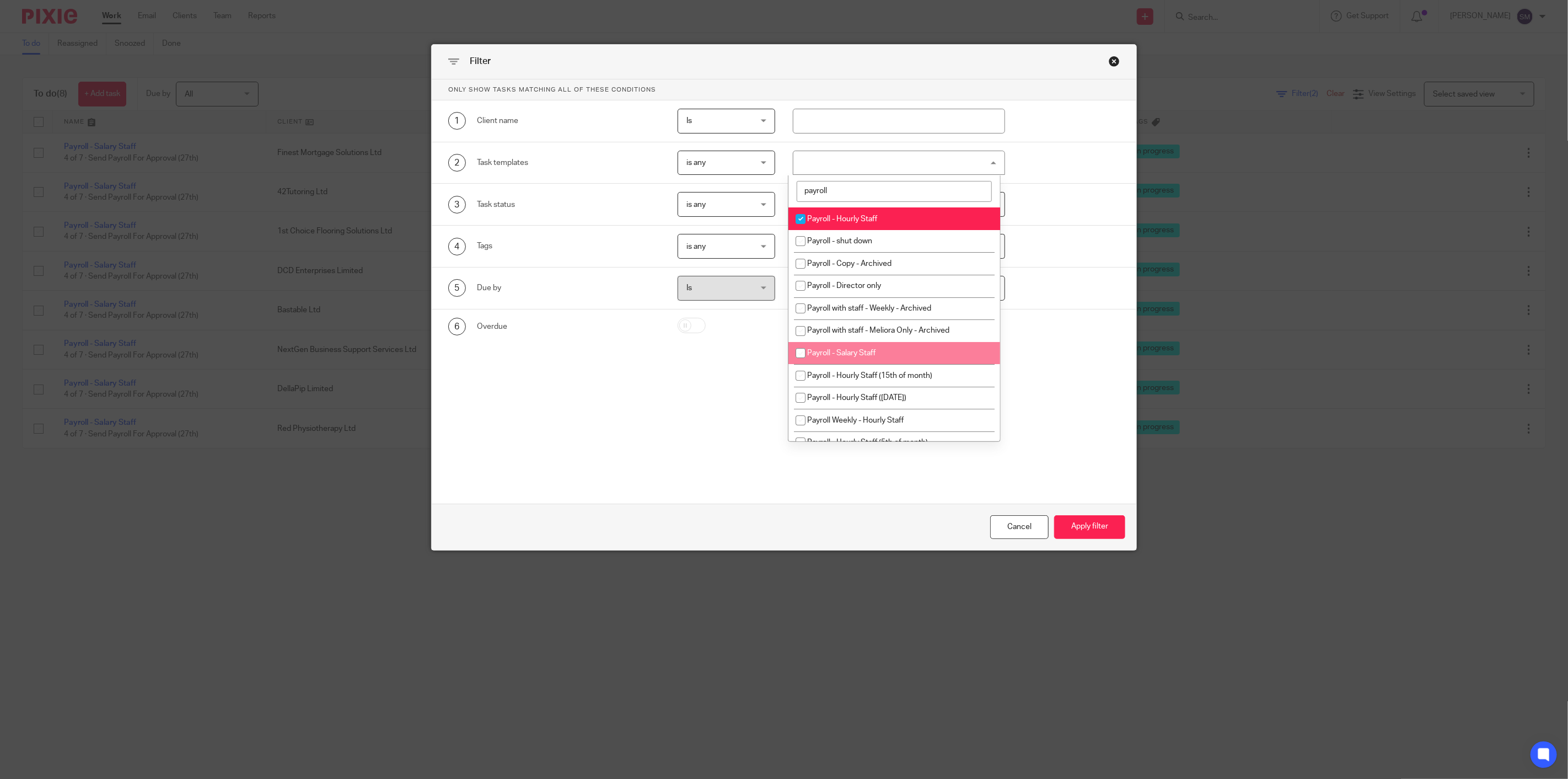
click at [882, 357] on li "Payroll - Salary Staff" at bounding box center [893, 353] width 211 height 23
checkbox input "true"
click at [889, 372] on li "Payroll - Hourly Staff (15th of month)" at bounding box center [893, 375] width 211 height 23
checkbox input "true"
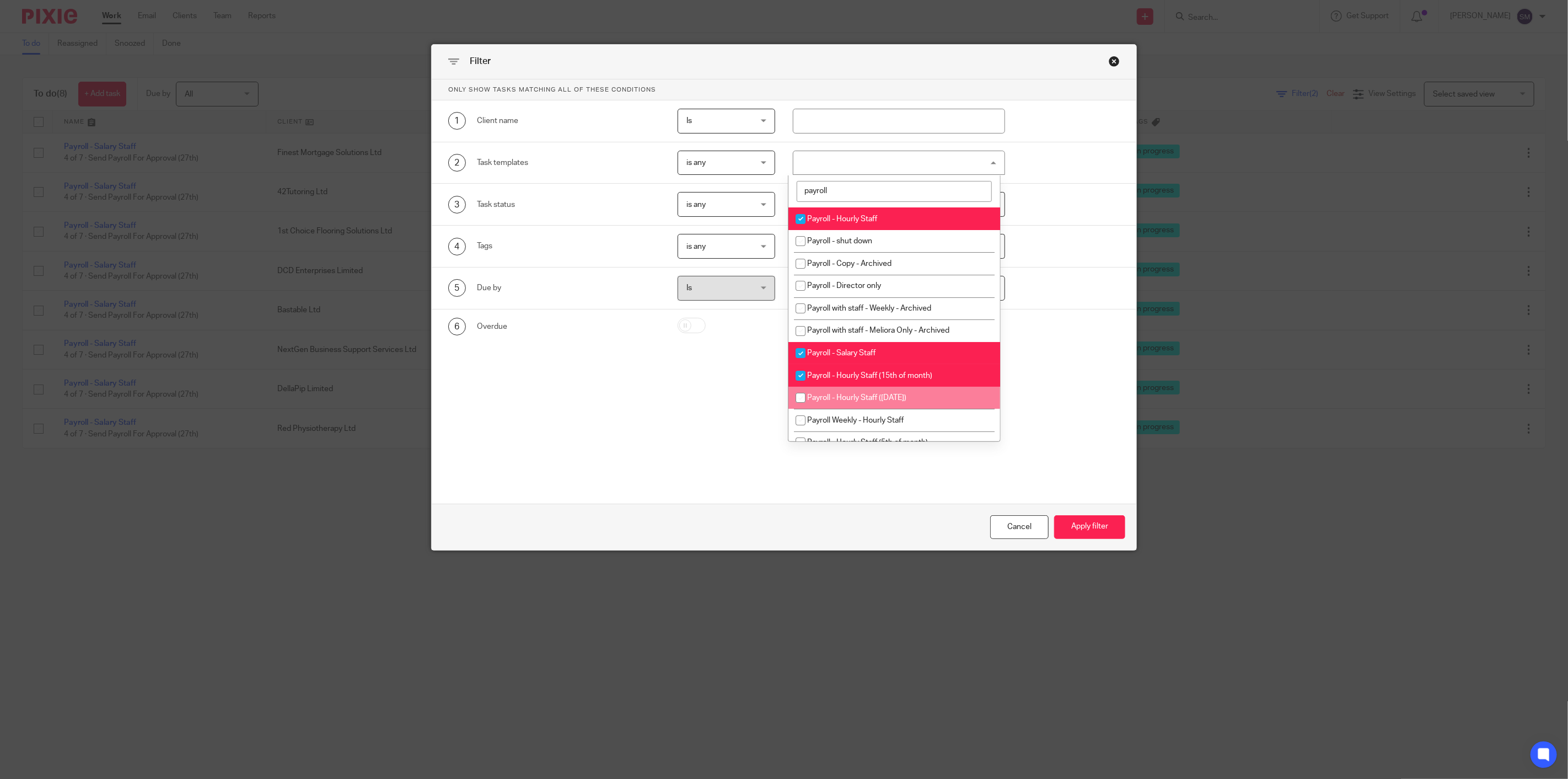
click at [882, 398] on span "Payroll - Hourly Staff ([DATE])" at bounding box center [856, 397] width 99 height 8
checkbox input "true"
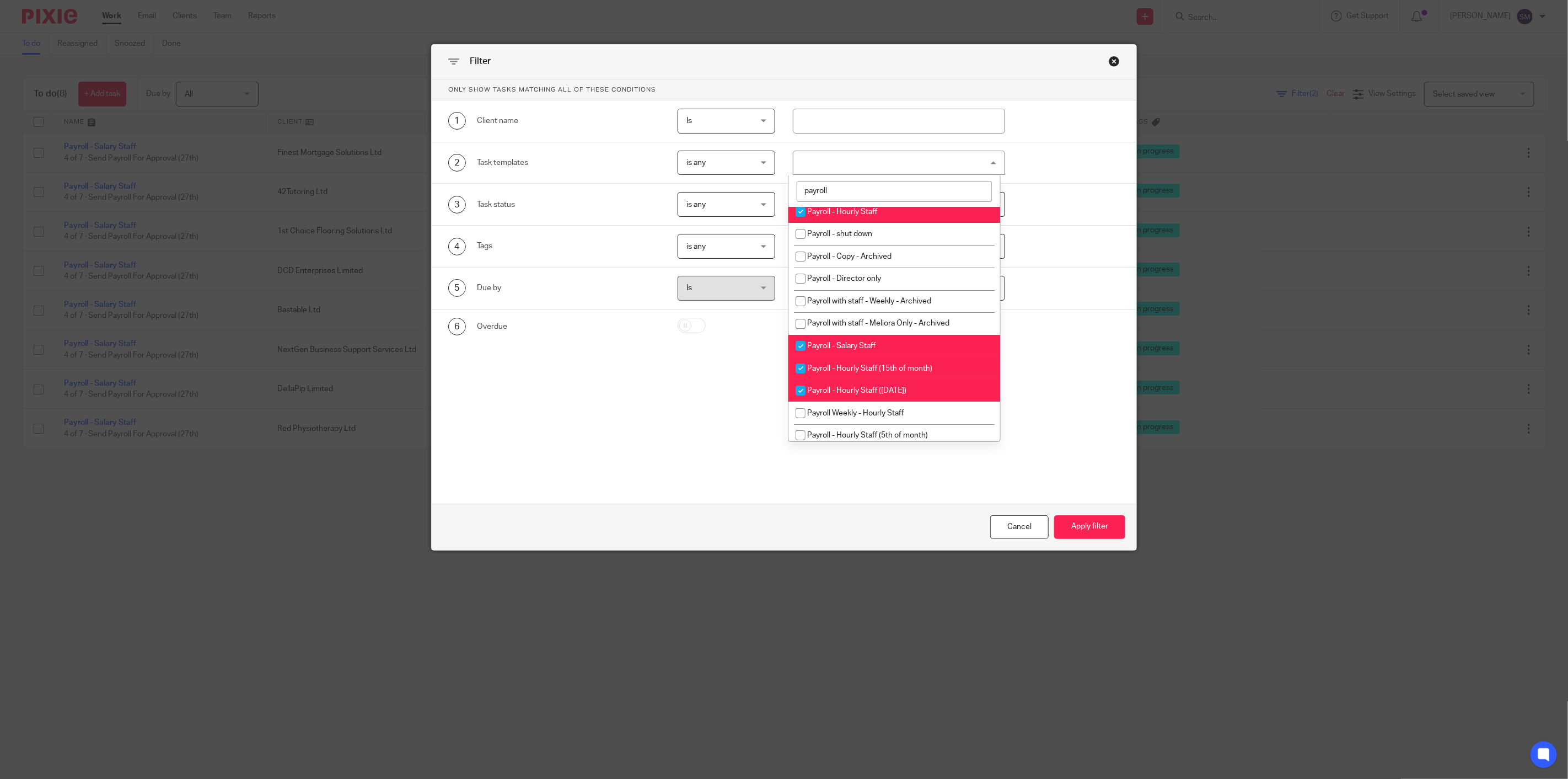
scroll to position [15, 0]
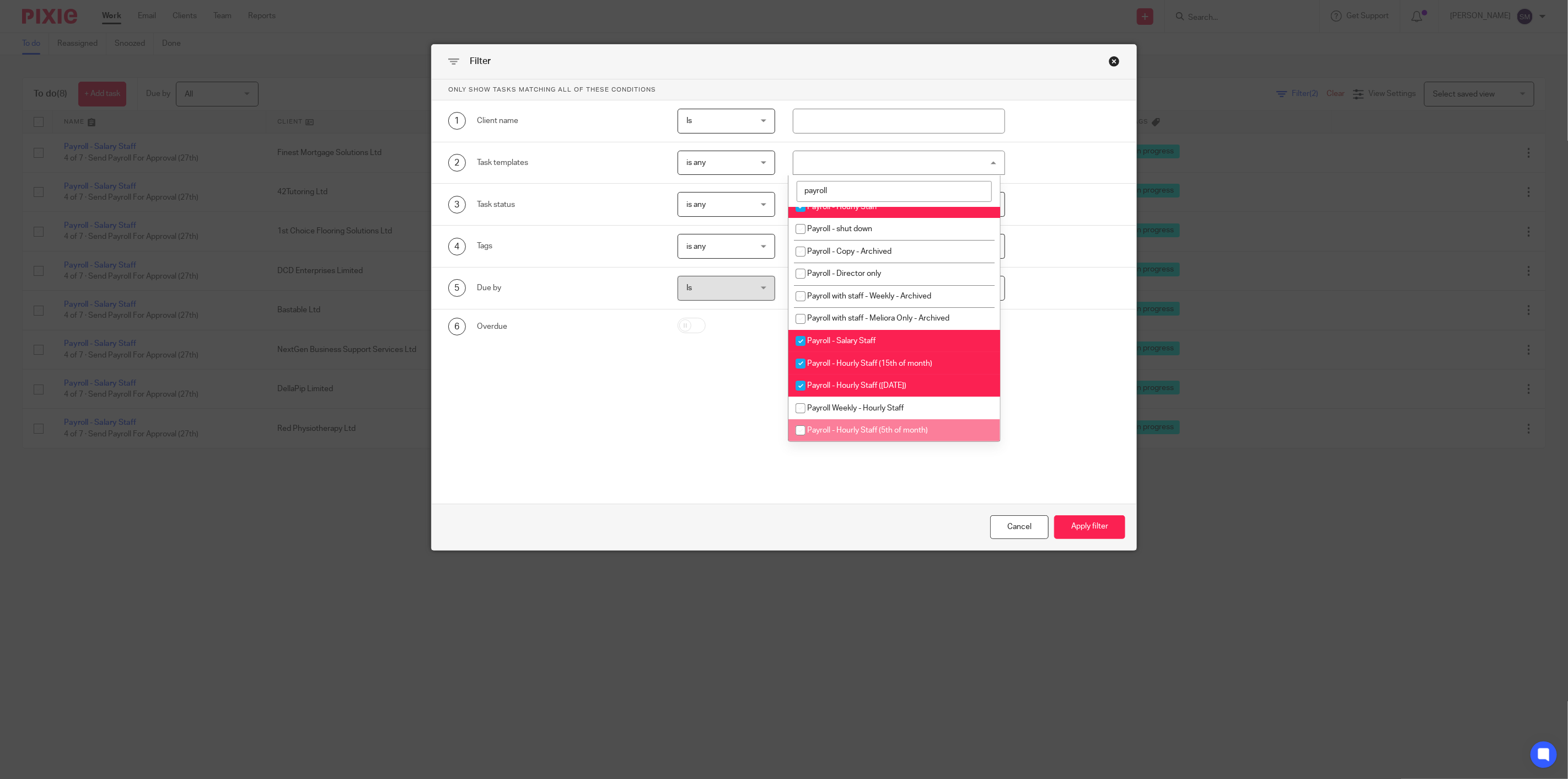
click at [897, 429] on span "Payroll - Hourly Staff (5th of month)" at bounding box center [867, 430] width 121 height 8
checkbox input "true"
click at [878, 341] on li "Payroll - Salary Staff" at bounding box center [893, 341] width 211 height 23
checkbox input "false"
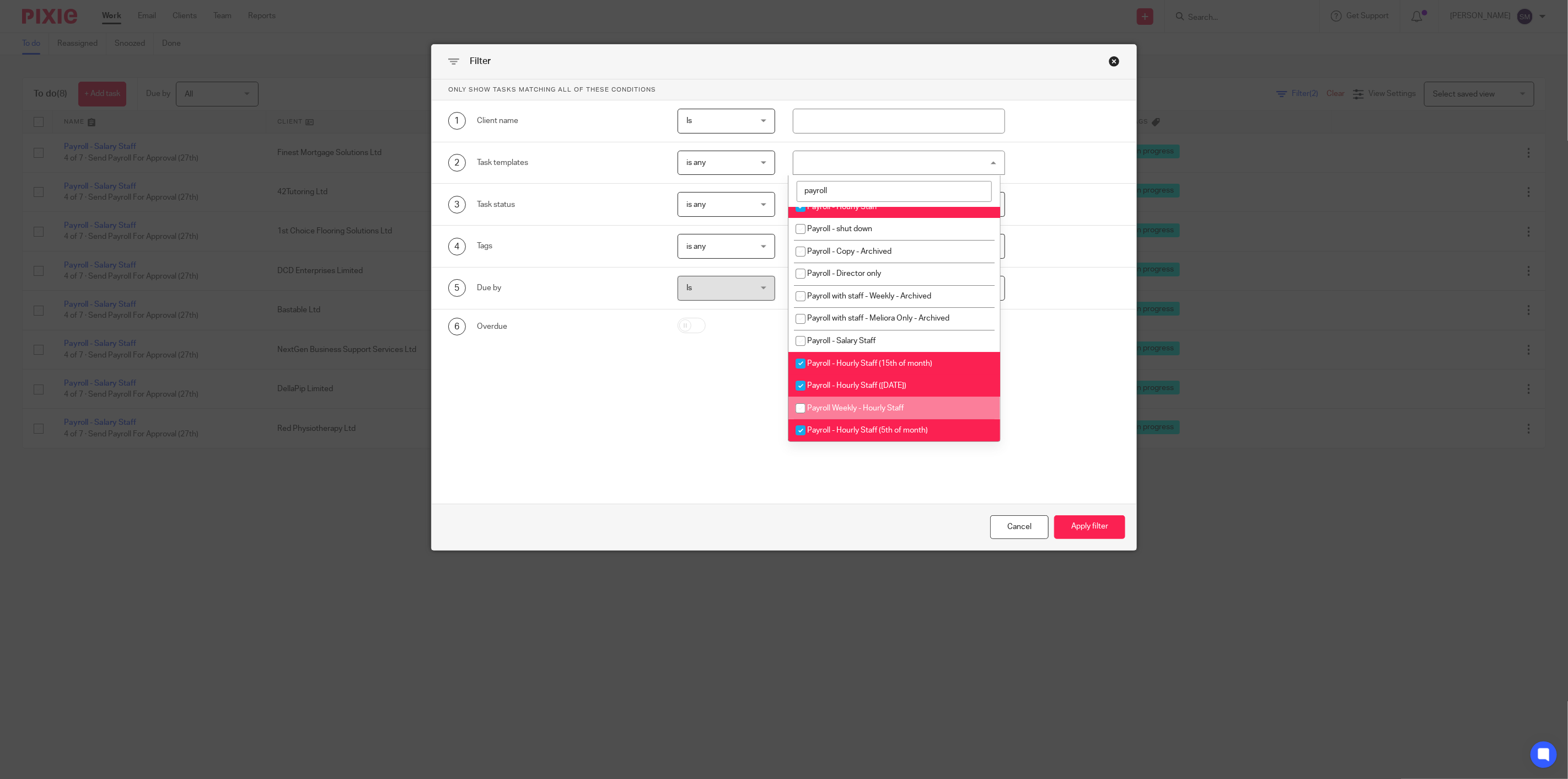
click at [885, 412] on li "Payroll Weekly - Hourly Staff" at bounding box center [893, 408] width 211 height 23
checkbox input "true"
click at [1087, 525] on button "Apply filter" at bounding box center [1090, 527] width 71 height 24
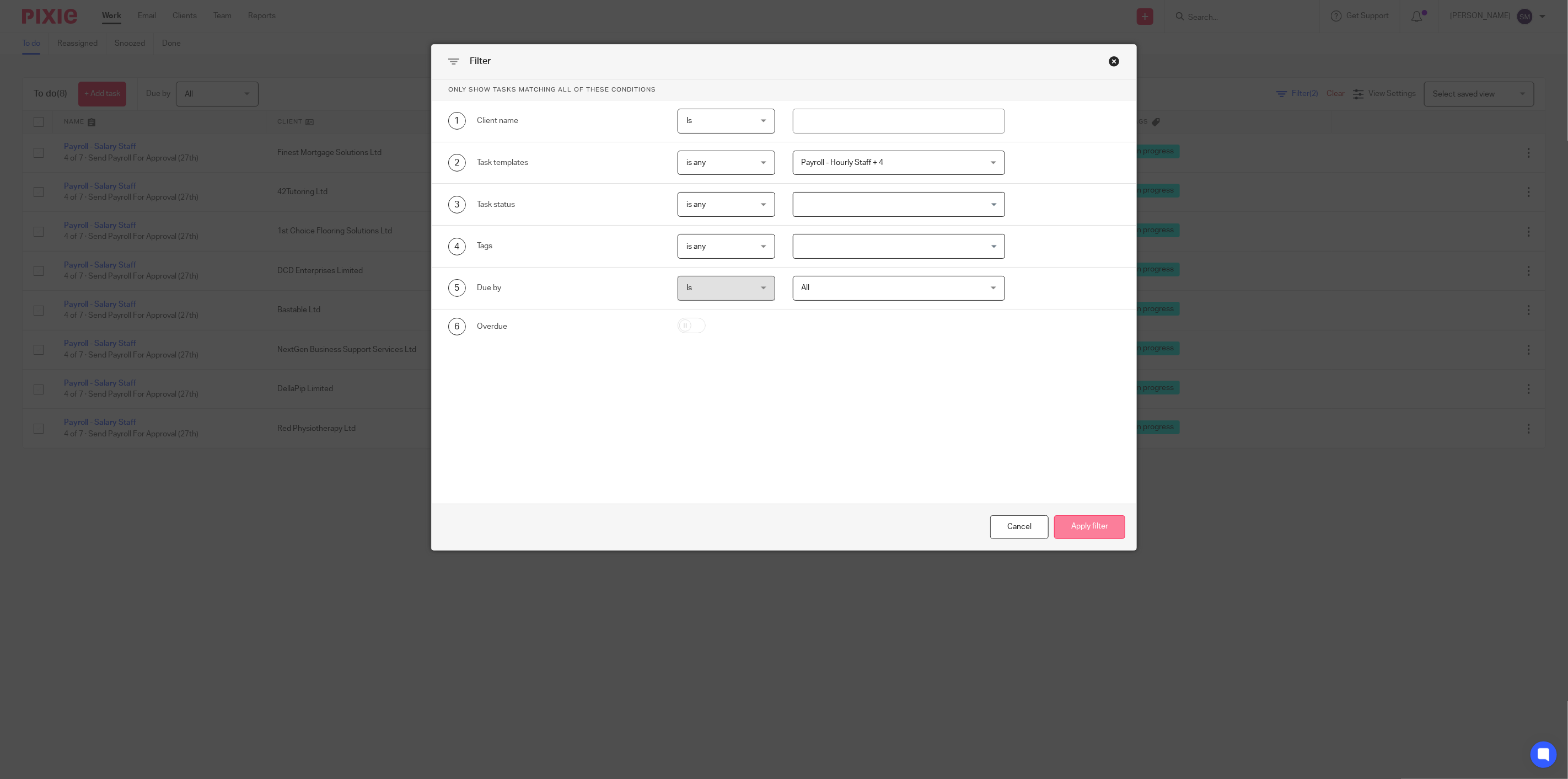
click at [1081, 533] on button "Apply filter" at bounding box center [1090, 527] width 71 height 24
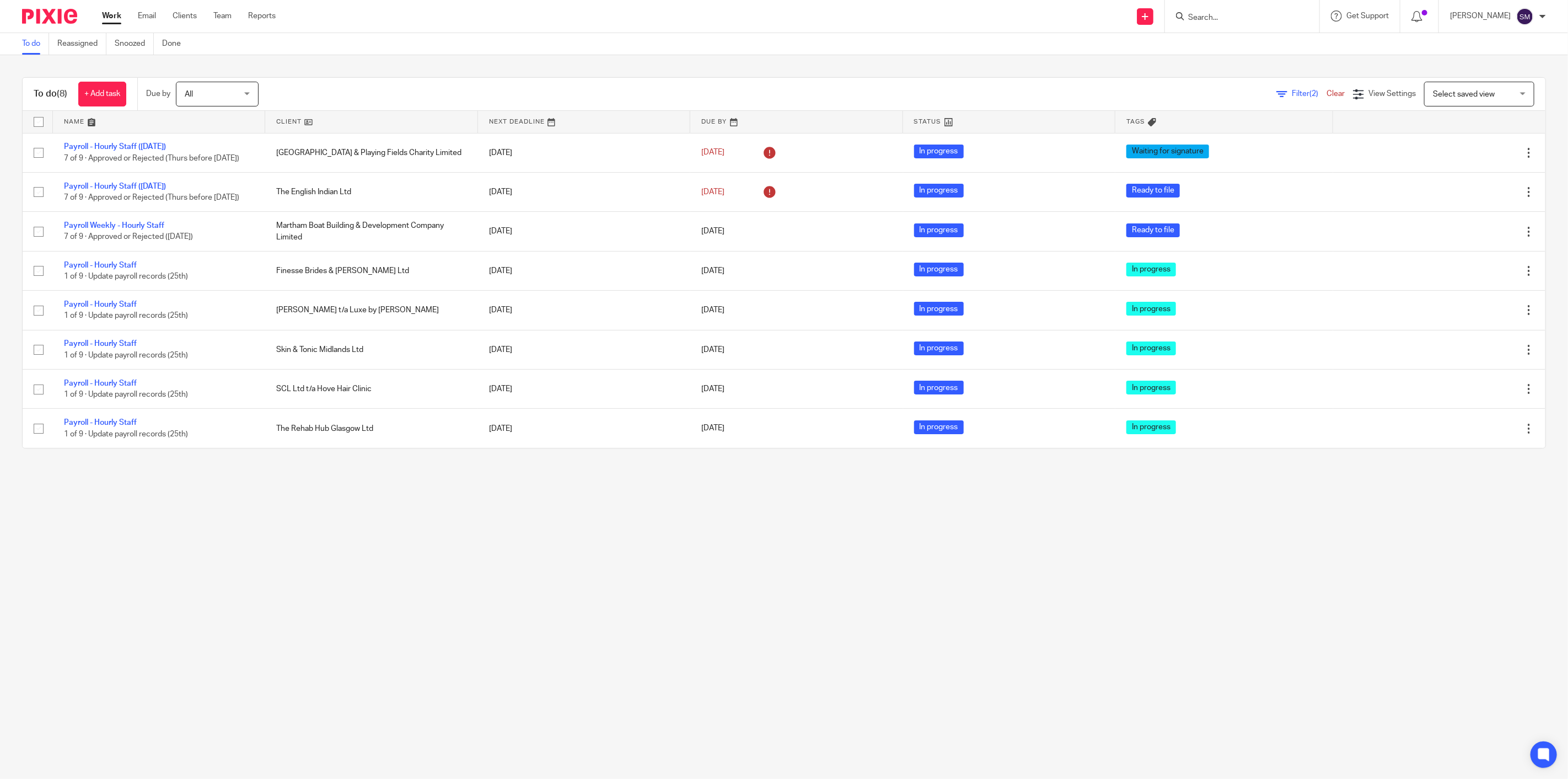
click at [1075, 533] on main "To do Reassigned Snoozed Done To do (8) + Add task Due by All All [DATE] [DATE]…" at bounding box center [784, 389] width 1568 height 779
click at [1326, 92] on link "Clear" at bounding box center [1335, 93] width 18 height 8
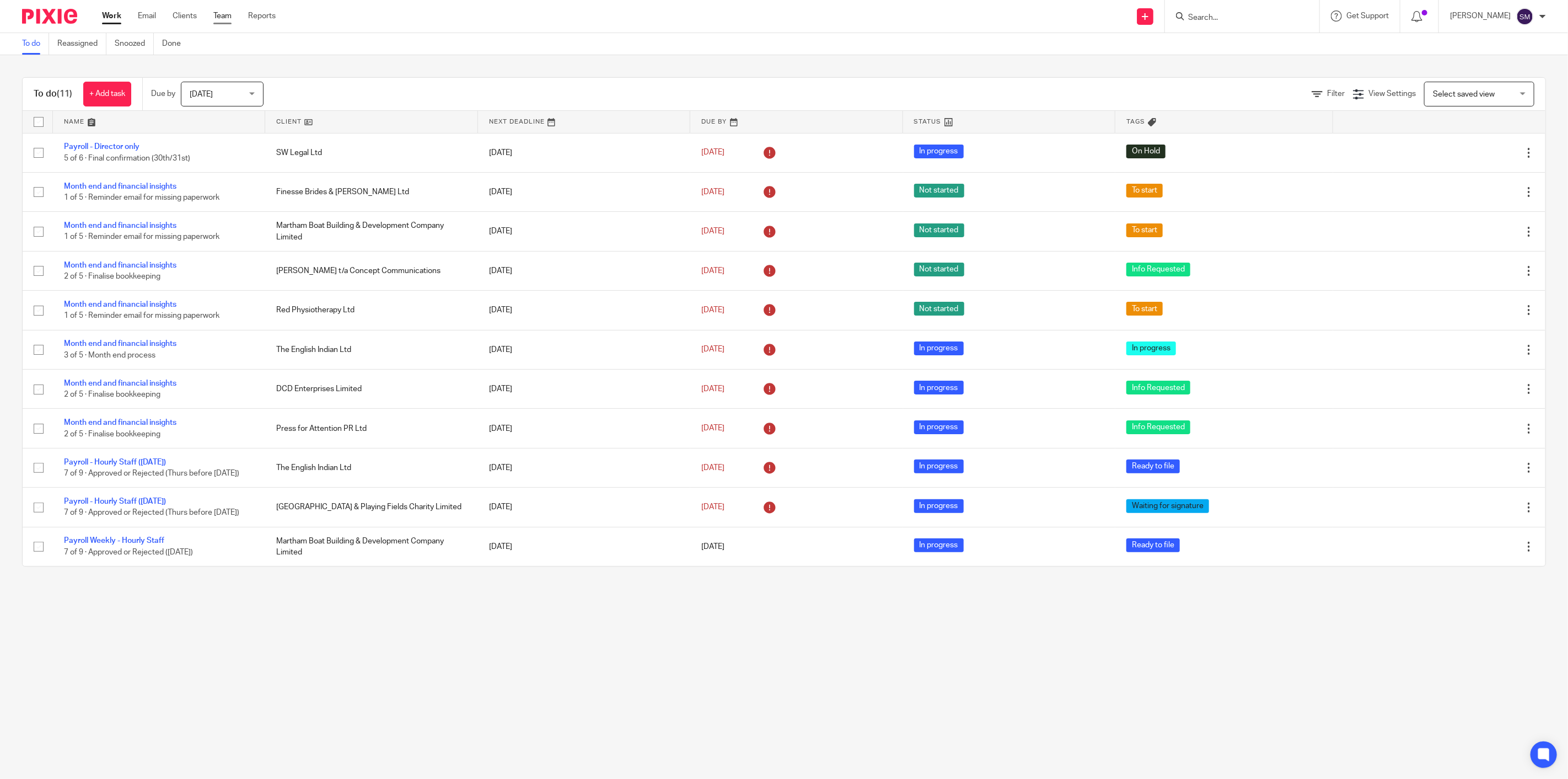
click at [224, 20] on link "Team" at bounding box center [222, 16] width 18 height 11
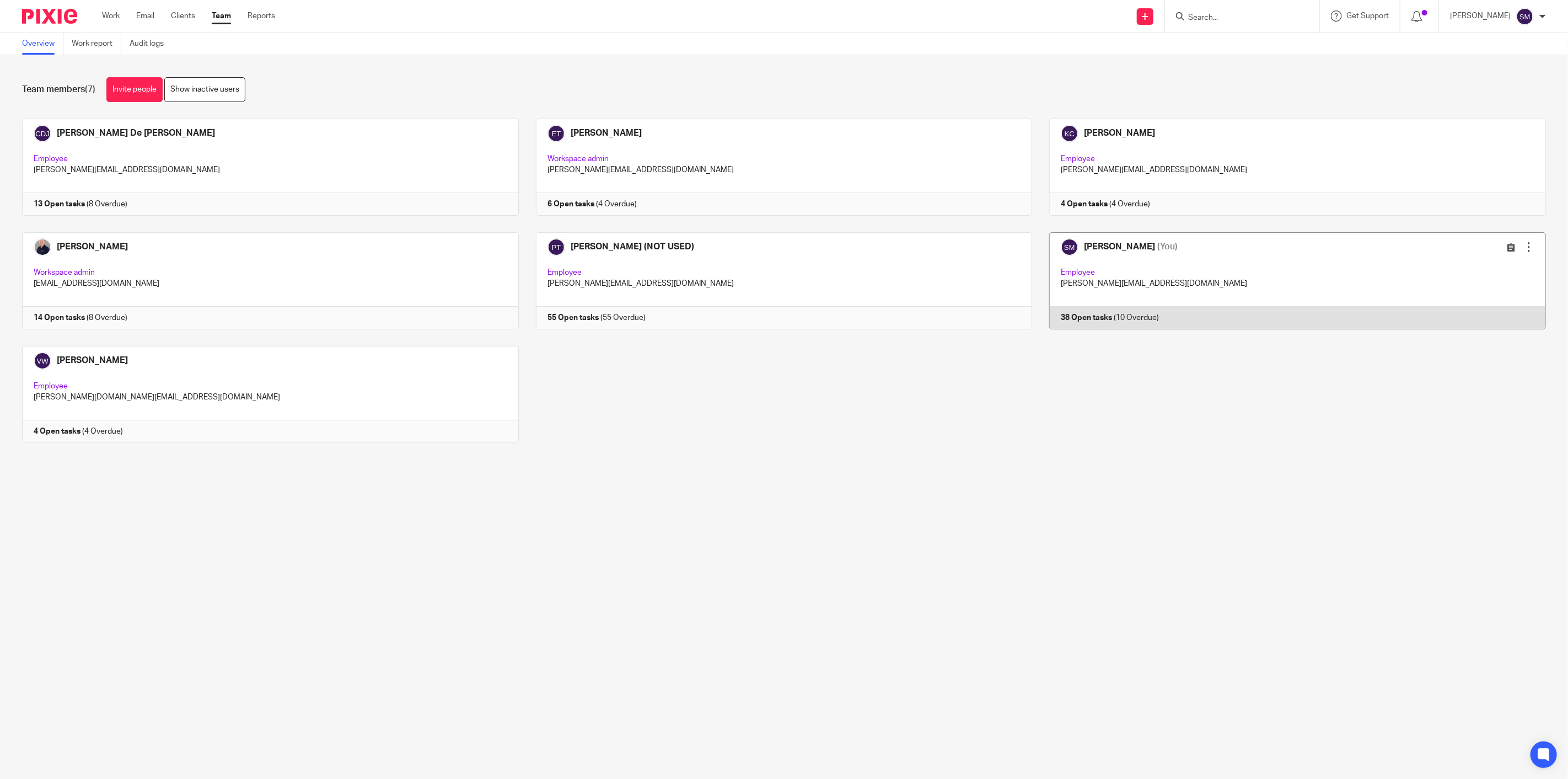
click at [1070, 326] on link at bounding box center [1289, 281] width 514 height 97
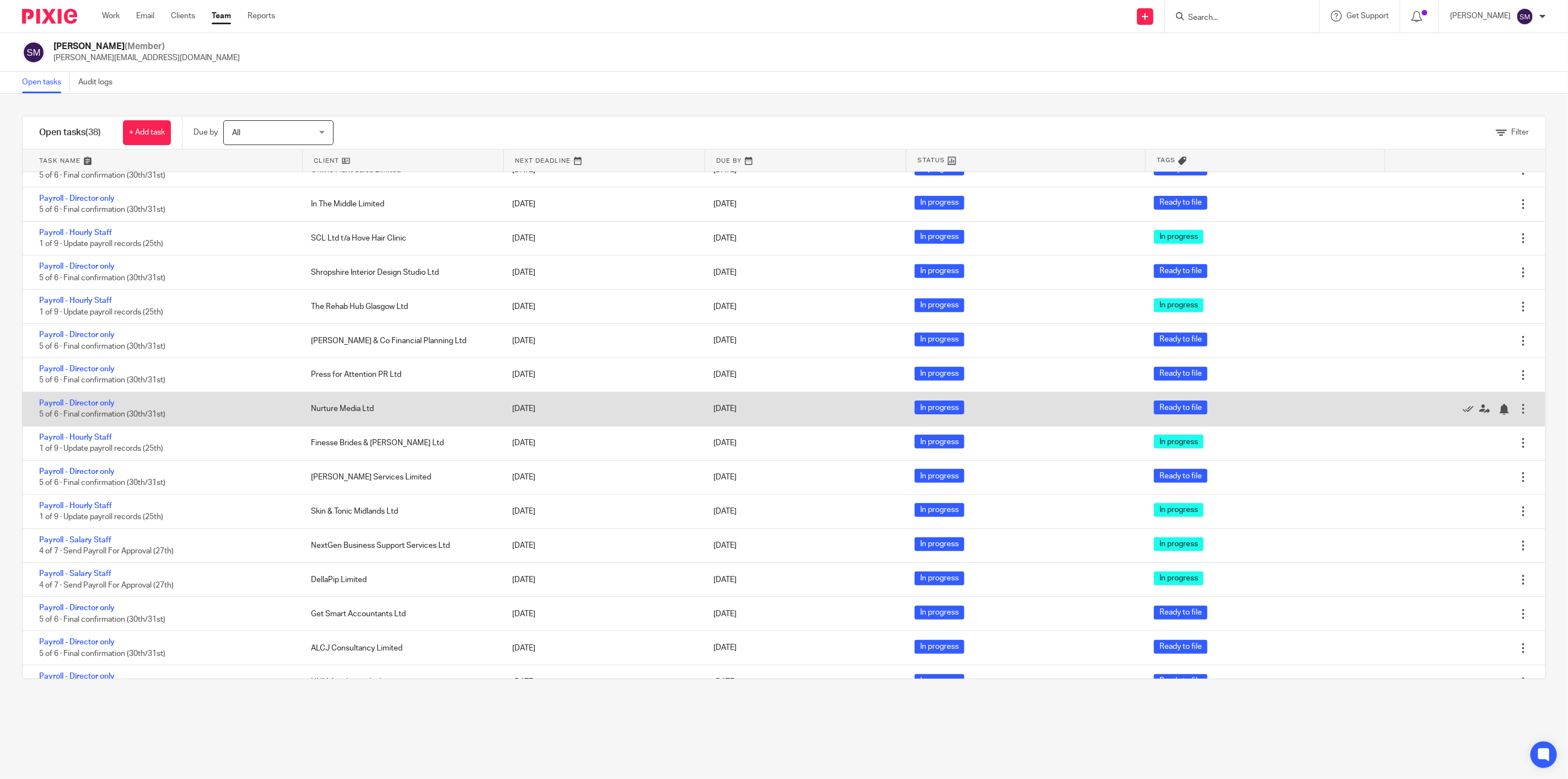
scroll to position [674, 0]
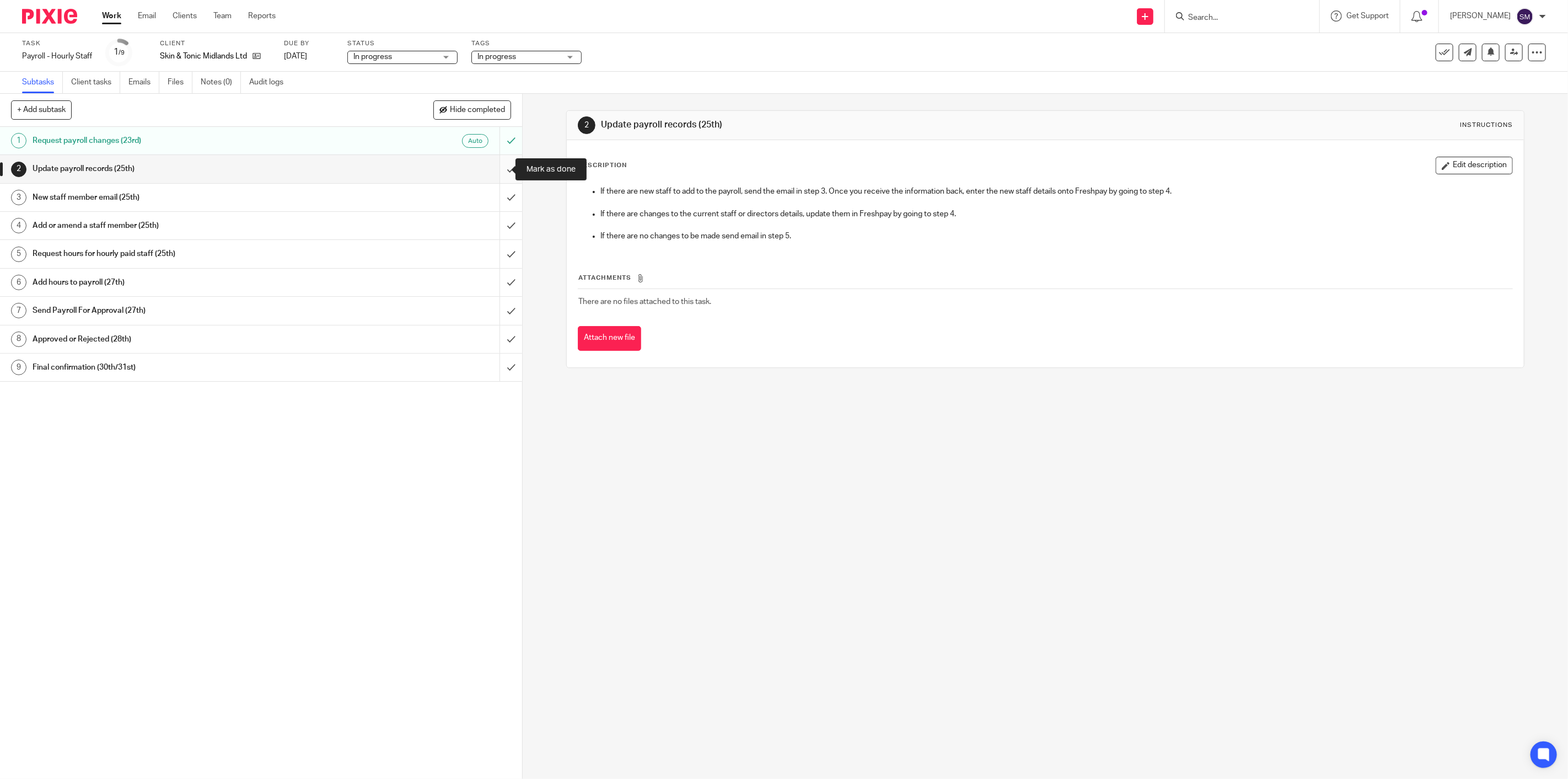
click at [492, 171] on input "submit" at bounding box center [261, 169] width 522 height 27
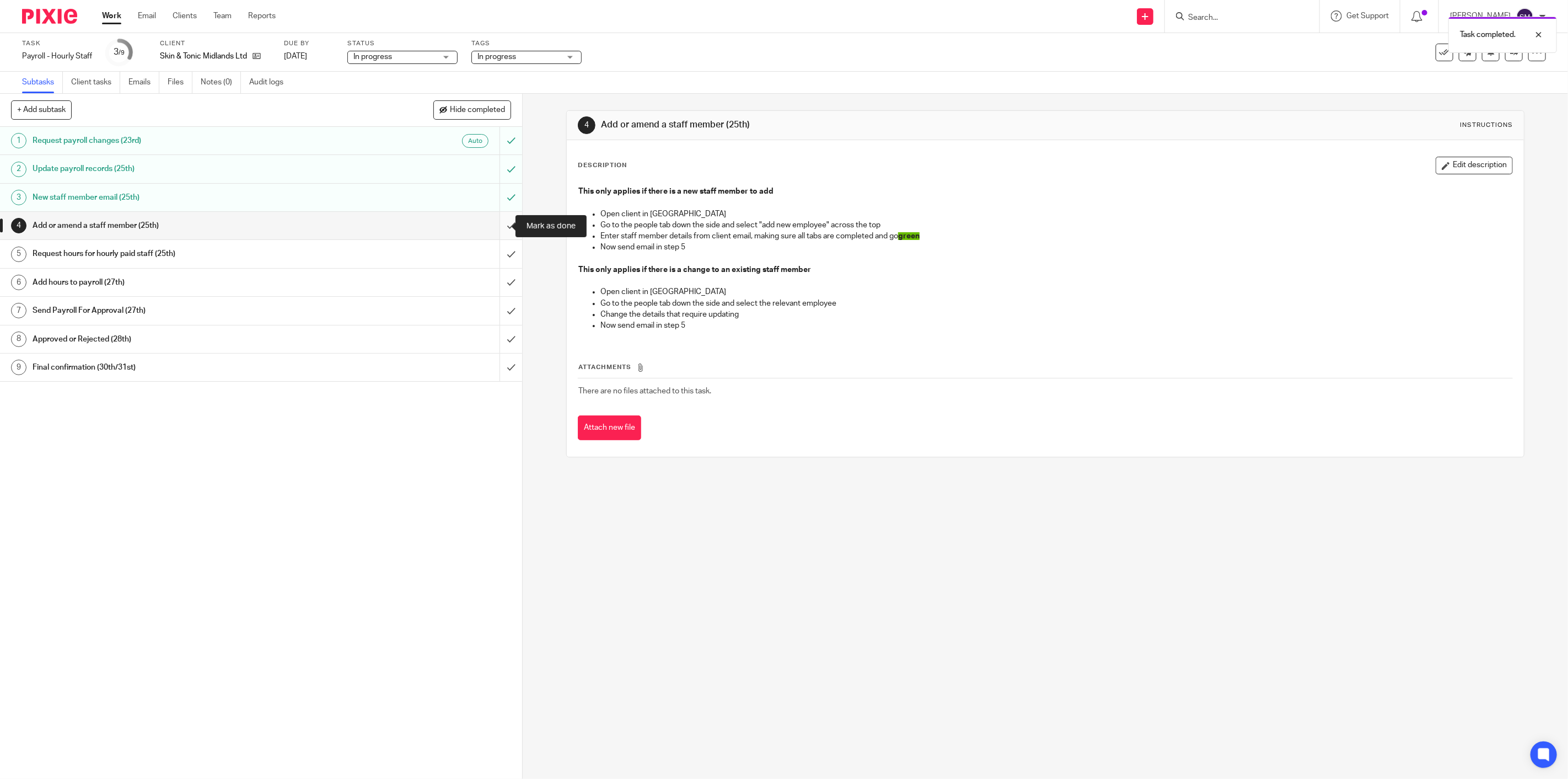
click at [498, 226] on input "submit" at bounding box center [261, 226] width 522 height 27
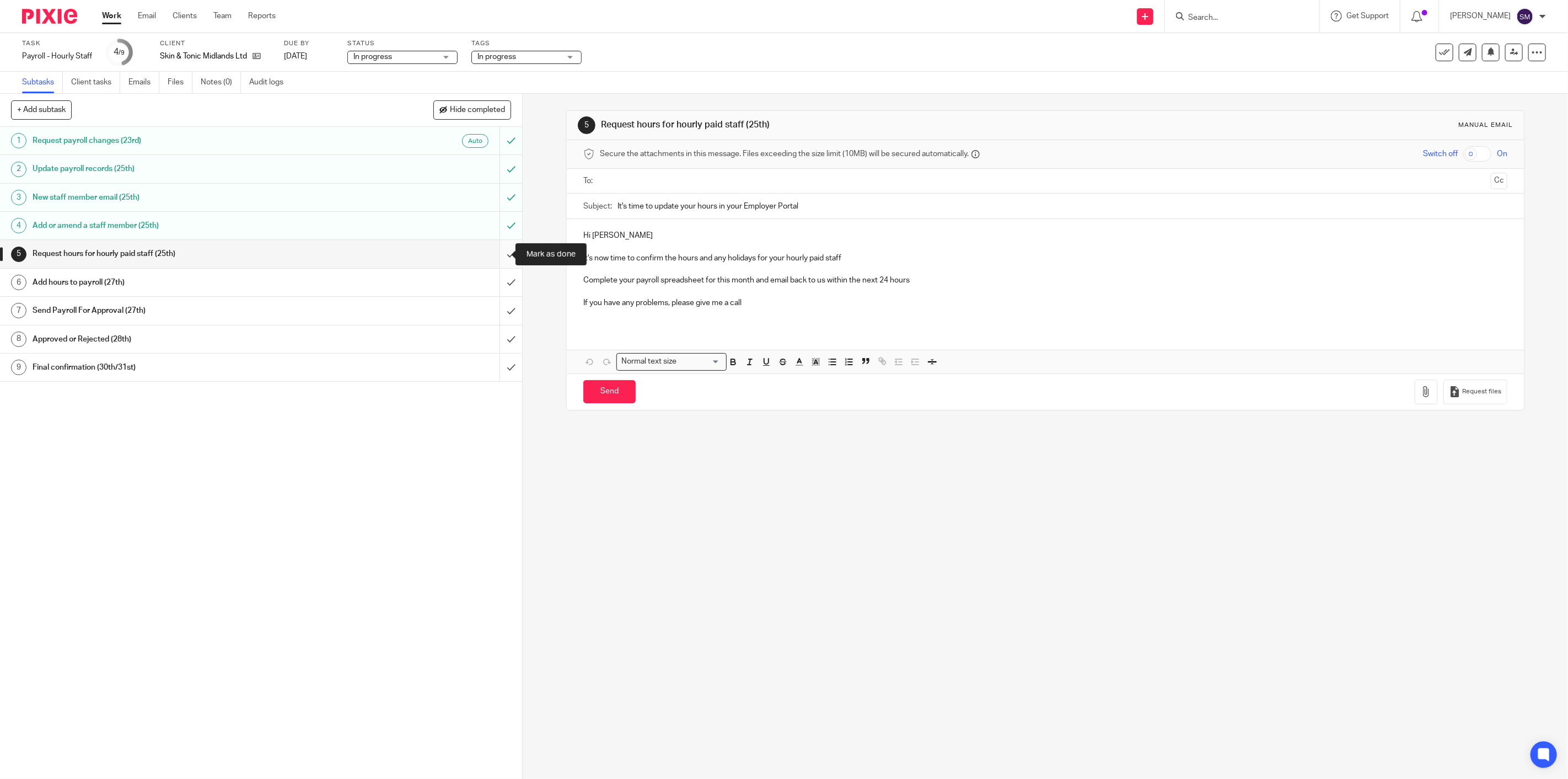
click at [497, 255] on input "submit" at bounding box center [261, 254] width 522 height 27
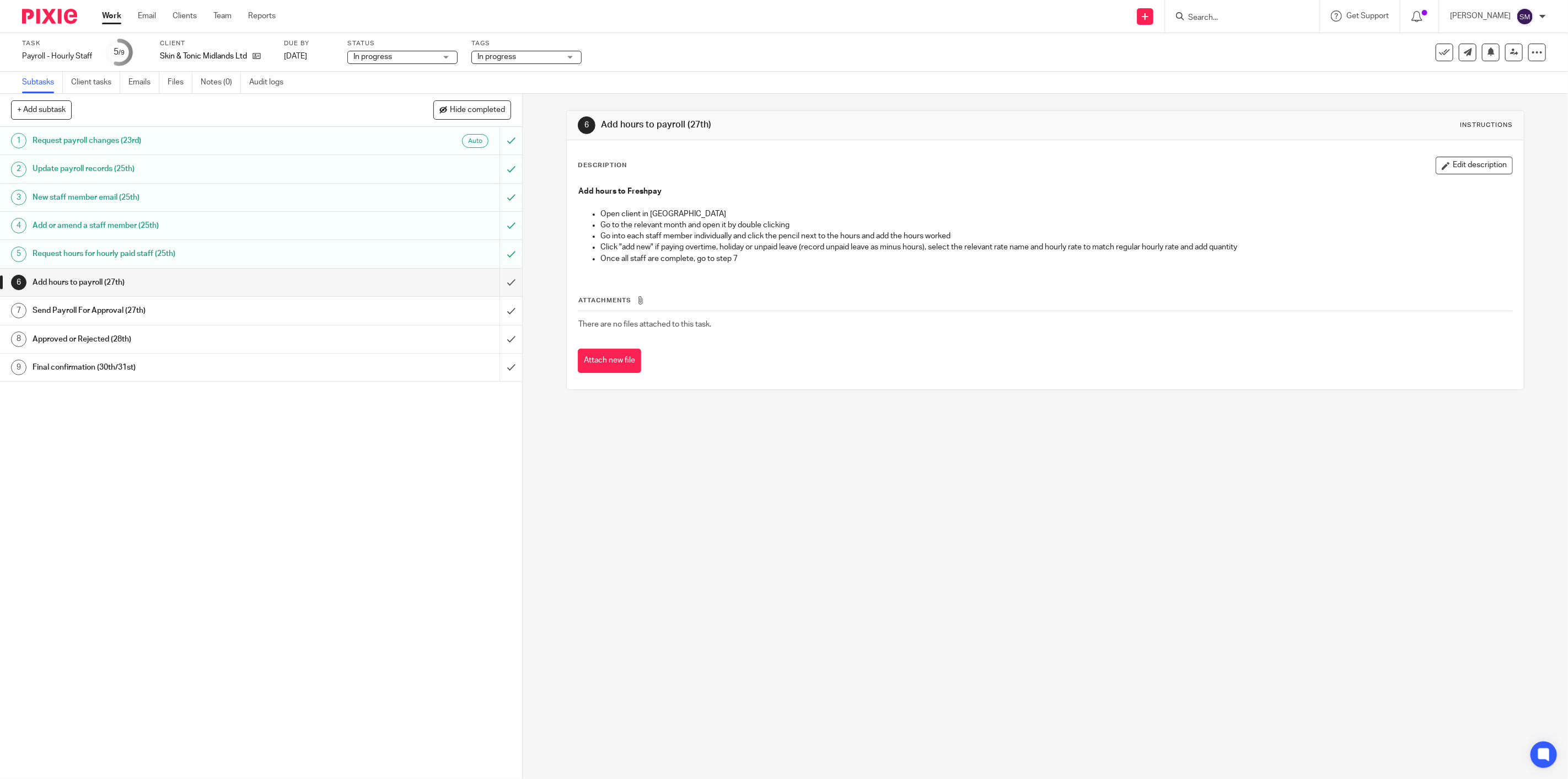
click at [91, 286] on h1 "Add hours to payroll (27th)" at bounding box center [185, 282] width 304 height 16
